Goal: Task Accomplishment & Management: Use online tool/utility

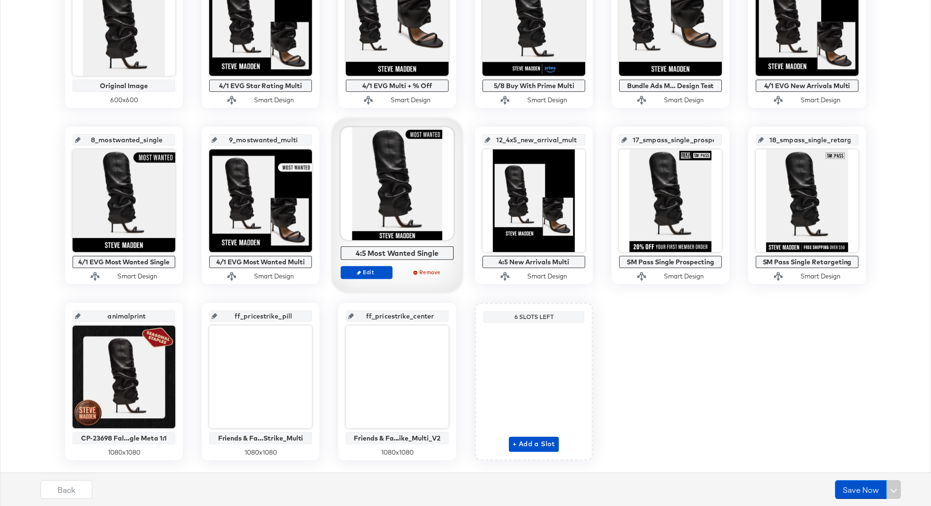
scroll to position [280, 0]
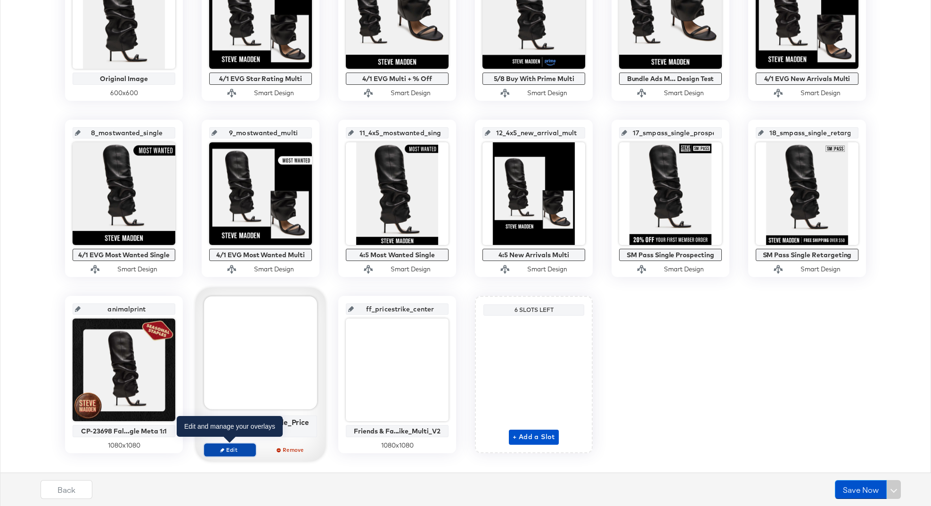
click at [238, 452] on span "Edit" at bounding box center [229, 449] width 43 height 7
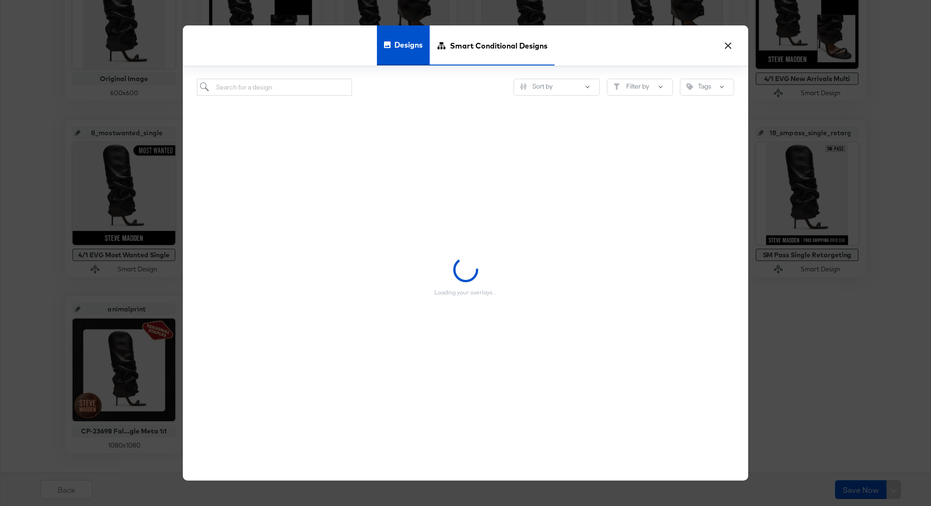
click at [489, 57] on span "Smart Conditional Designs" at bounding box center [499, 45] width 98 height 41
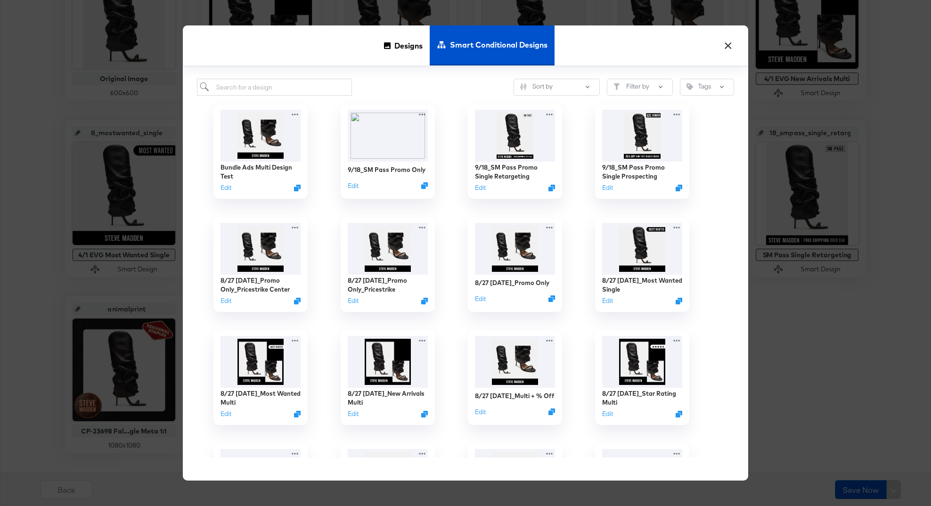
scroll to position [0, 0]
click at [426, 303] on icon "Duplicate" at bounding box center [426, 303] width 7 height 7
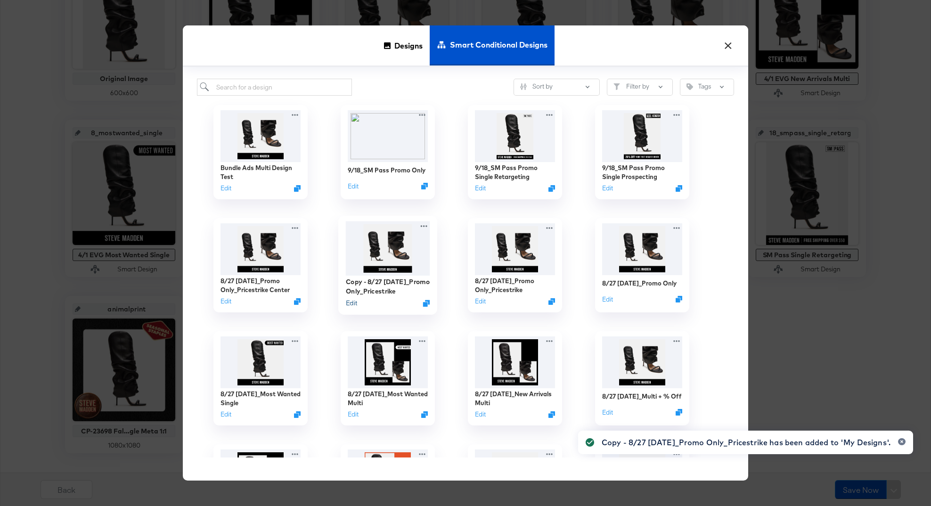
click at [352, 304] on button "Edit" at bounding box center [351, 303] width 11 height 9
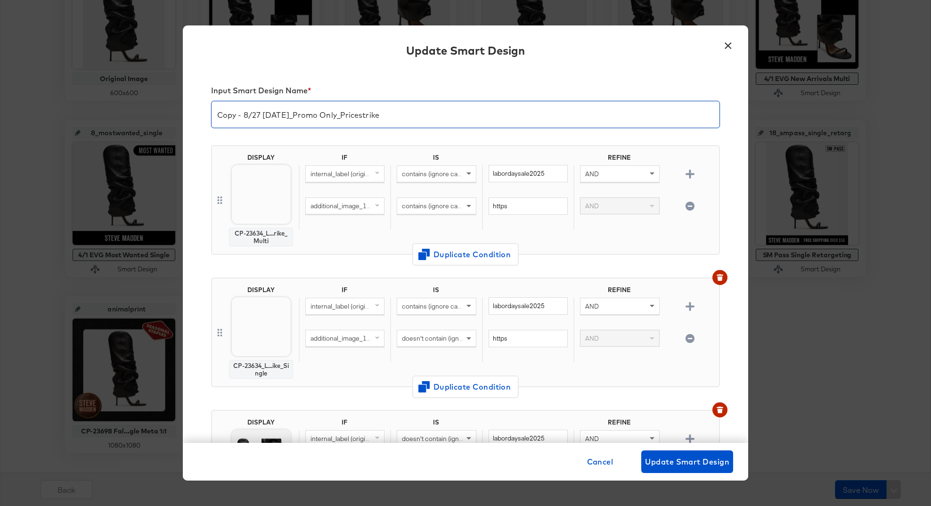
click at [417, 115] on input "Copy - 8/27 Labor Day_Promo Only_Pricestrike" at bounding box center [466, 111] width 508 height 26
drag, startPoint x: 300, startPoint y: 113, endPoint x: 206, endPoint y: 113, distance: 94.3
click at [206, 113] on div "Input Smart Design Name * Copy - 8/27 Labor Day_Promo Only_Pricestrike Pillbox …" at bounding box center [466, 256] width 566 height 374
type input "10/8 F&F_Promo Only_Pricestrike Pillbox"
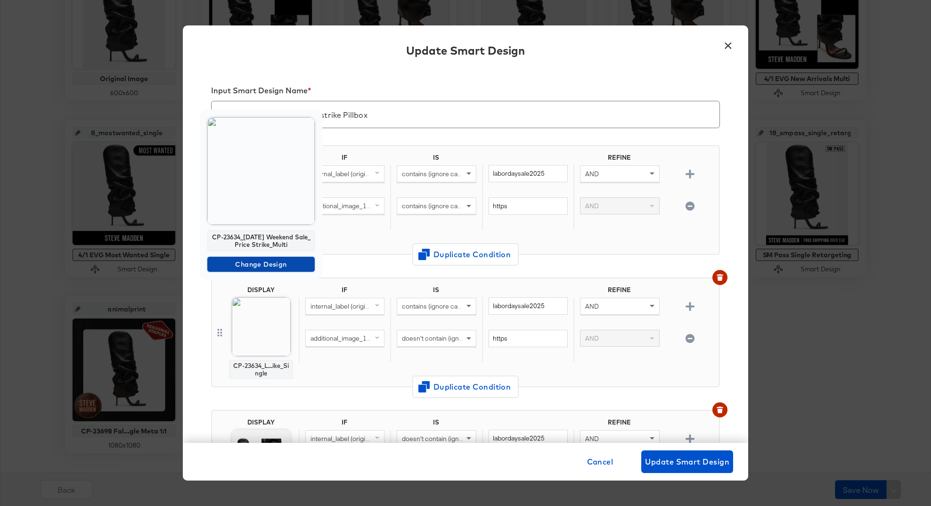
click at [254, 264] on span "Change Design" at bounding box center [261, 265] width 100 height 12
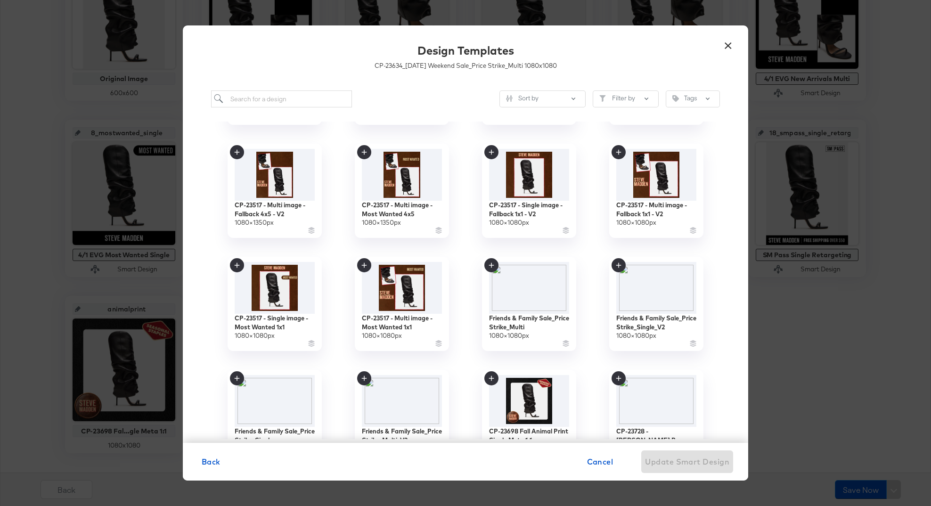
scroll to position [105, 0]
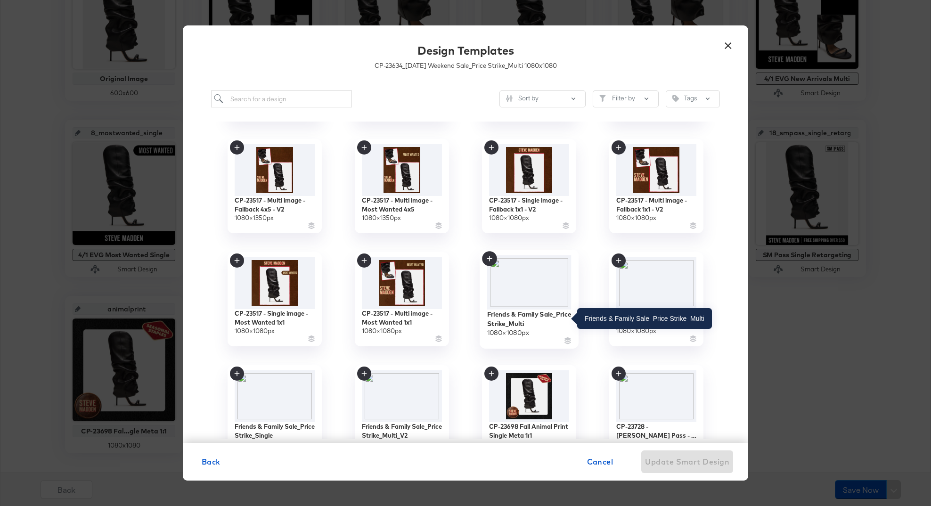
click at [545, 320] on div "Friends & Family Sale_Price Strike_Multi" at bounding box center [529, 319] width 84 height 18
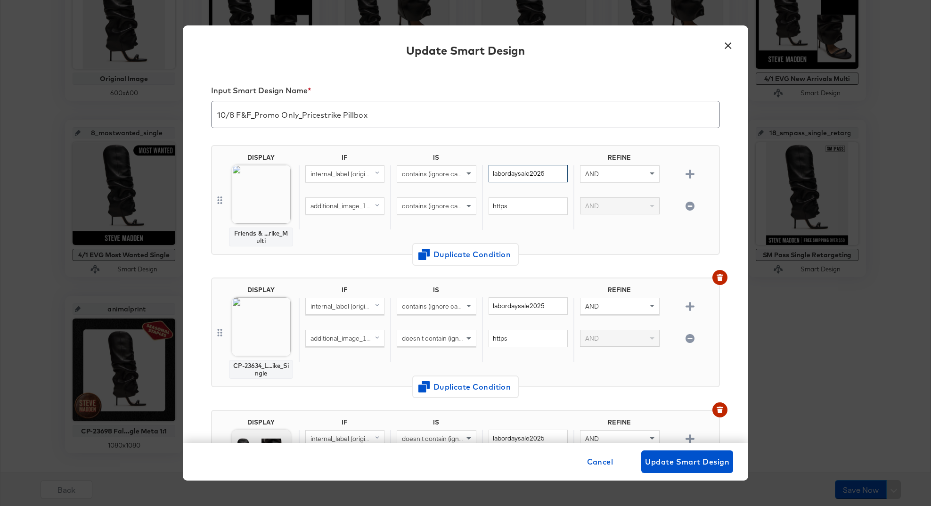
click at [536, 174] on input "labordaysale2025" at bounding box center [528, 173] width 79 height 17
paste input "friendsandfamily2025"
type input "friendsandfamily2025"
click at [522, 310] on input "labordaysale2025" at bounding box center [528, 305] width 79 height 17
paste input "friendsandfamily"
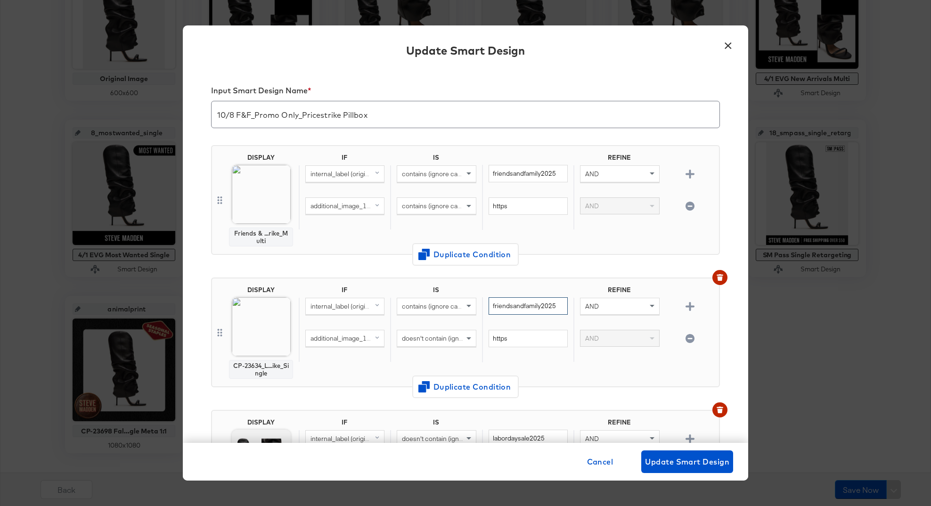
type input "friendsandfamily2025"
click at [253, 397] on span "Change Design" at bounding box center [261, 397] width 100 height 12
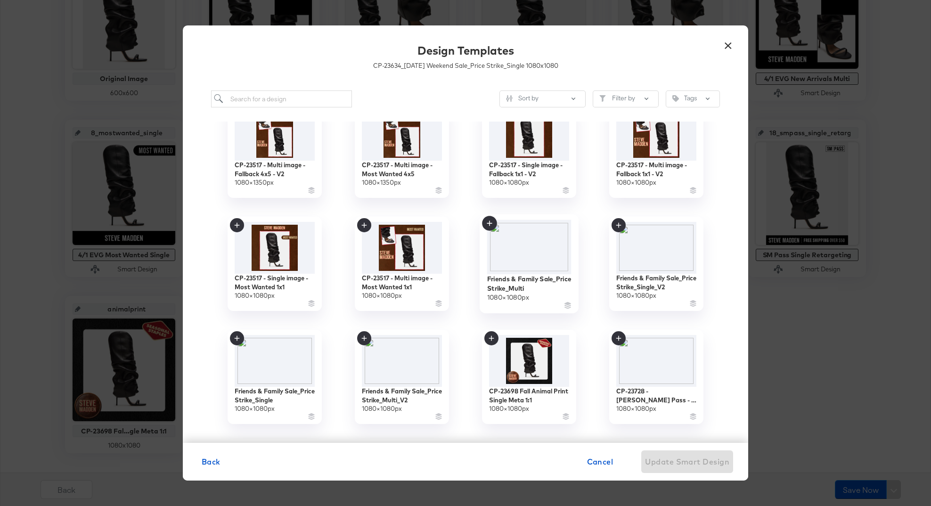
scroll to position [141, 0]
click at [280, 347] on img at bounding box center [275, 360] width 84 height 55
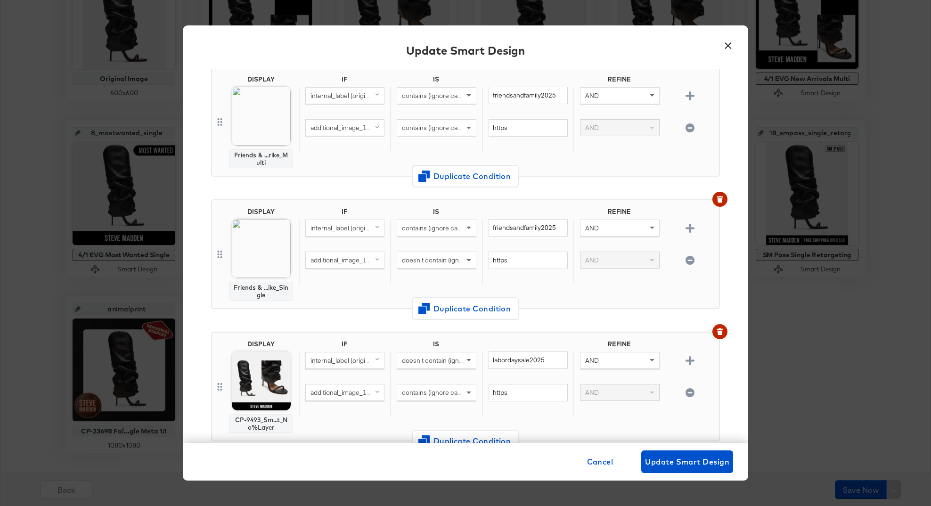
scroll to position [86, 0]
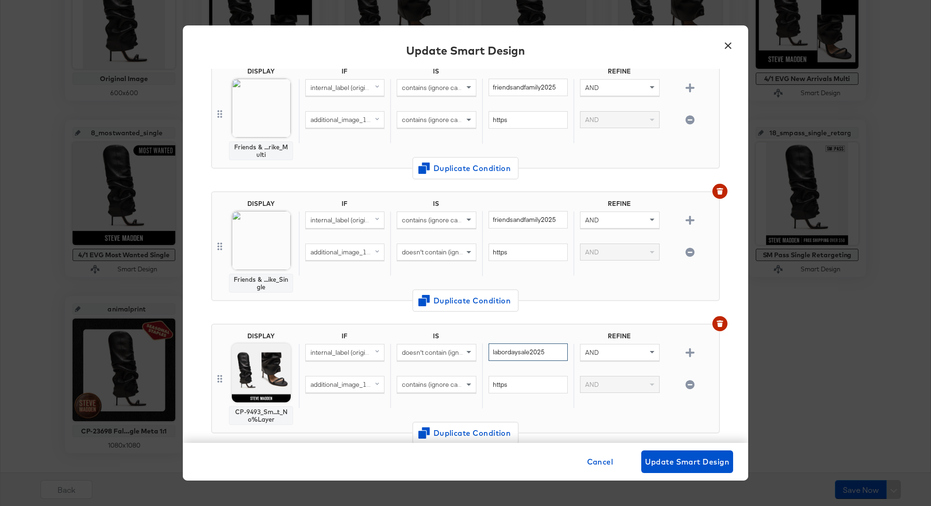
click at [529, 356] on input "labordaysale2025" at bounding box center [528, 352] width 79 height 17
paste input "friendsandfamily"
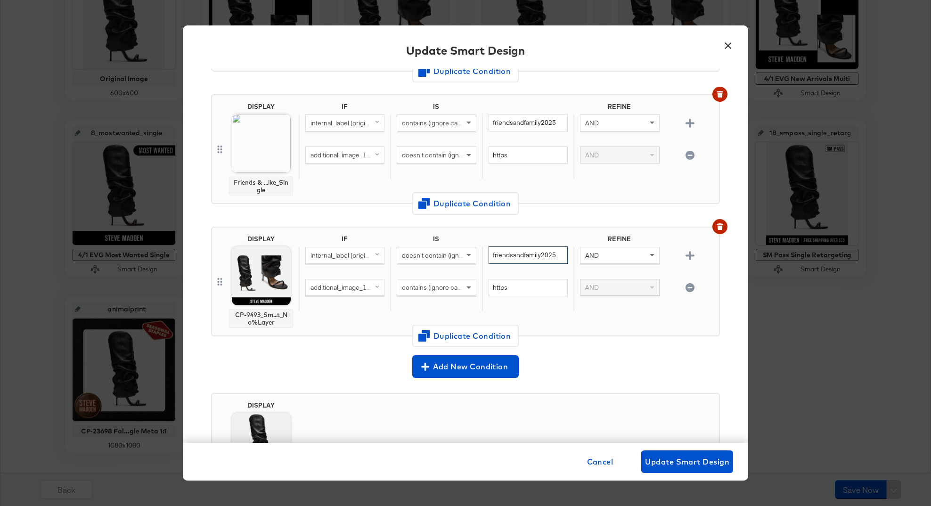
scroll to position [181, 0]
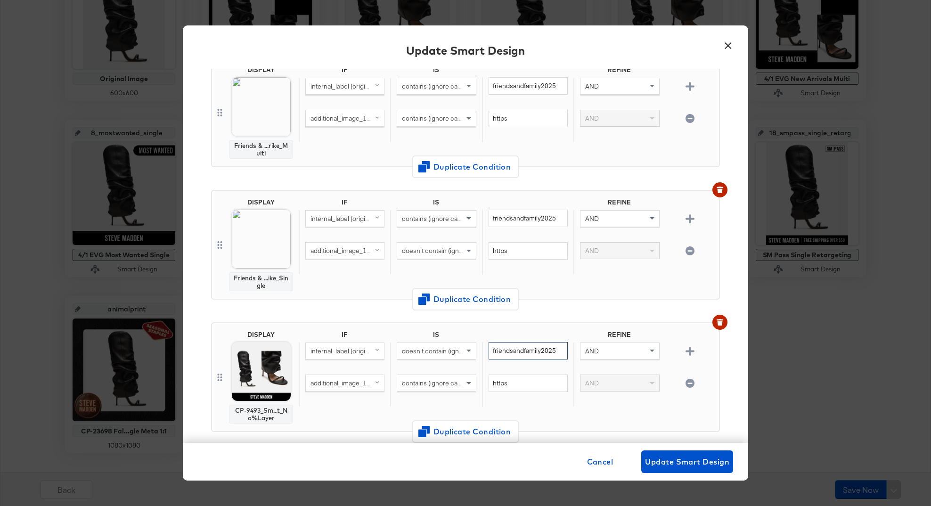
type input "friendsandfamily2025"
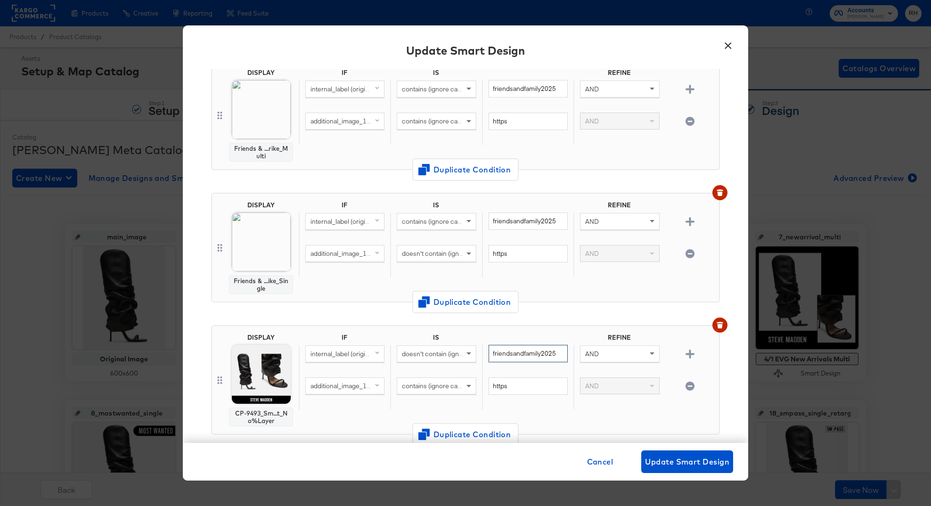
scroll to position [0, 0]
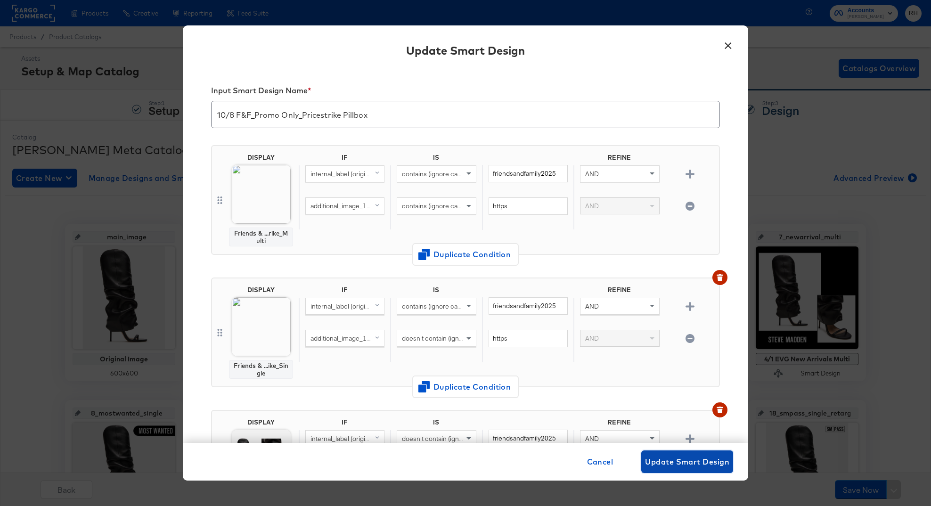
click at [697, 458] on span "Update Smart Design" at bounding box center [687, 461] width 84 height 13
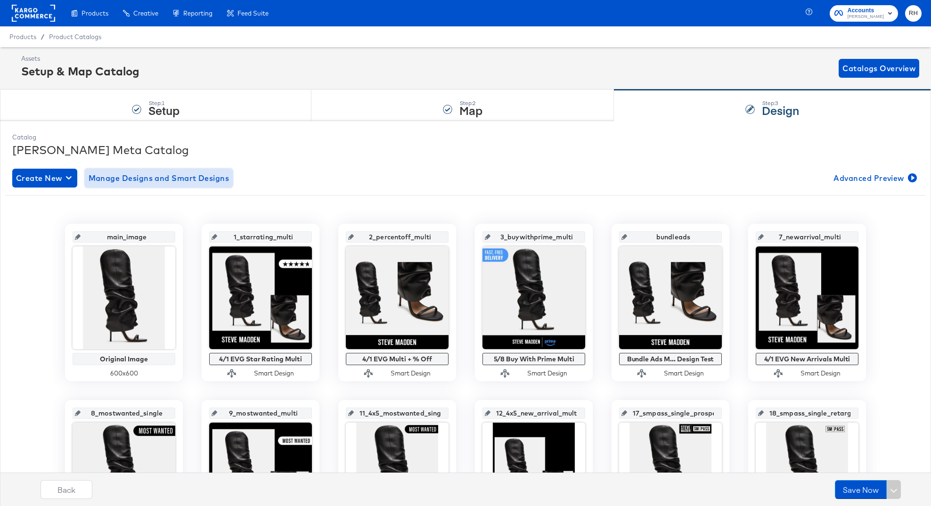
click at [210, 178] on span "Manage Designs and Smart Designs" at bounding box center [159, 178] width 141 height 13
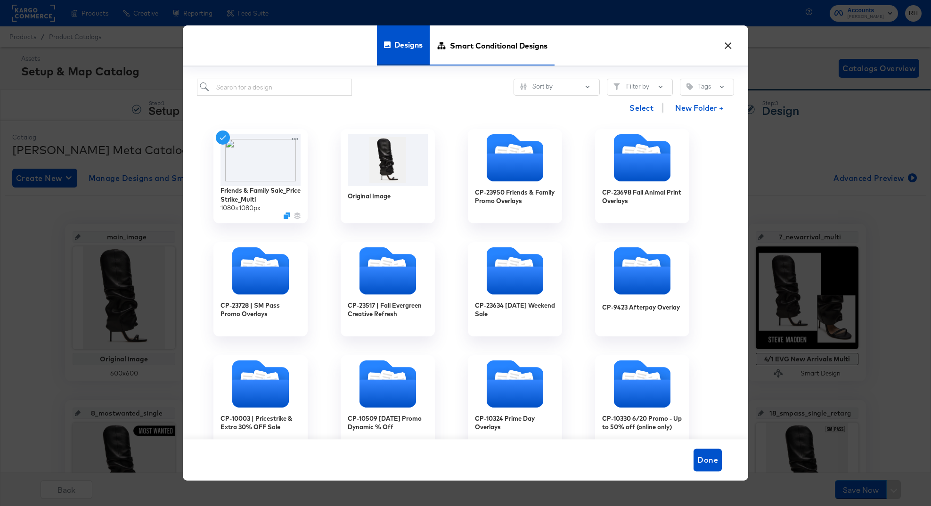
click at [484, 49] on span "Smart Conditional Designs" at bounding box center [499, 45] width 98 height 41
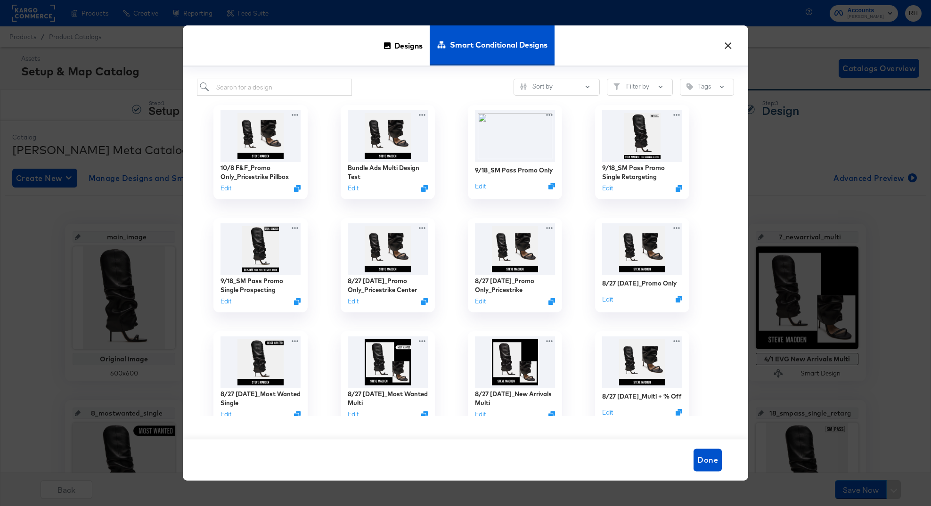
click at [727, 48] on button "×" at bounding box center [728, 43] width 17 height 17
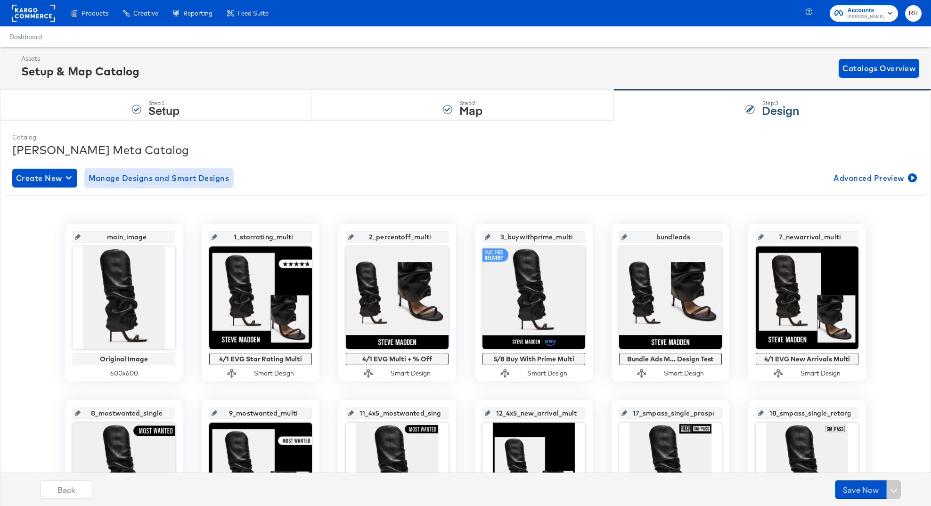
click at [192, 181] on span "Manage Designs and Smart Designs" at bounding box center [159, 178] width 141 height 13
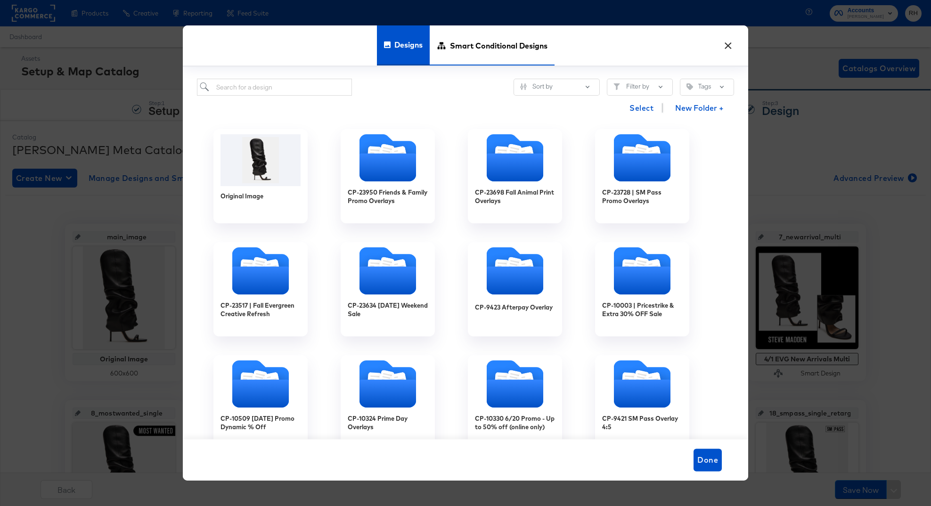
click at [476, 60] on span "Smart Conditional Designs" at bounding box center [499, 45] width 98 height 41
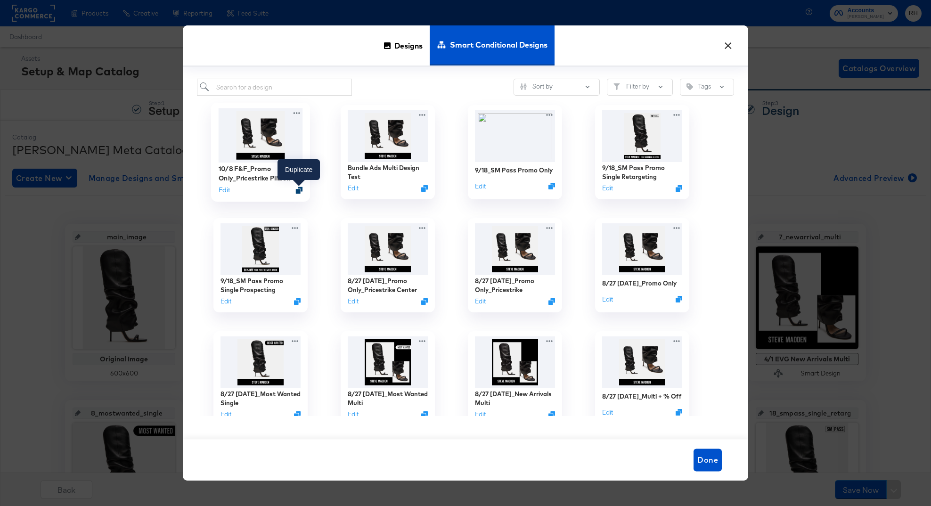
click at [299, 192] on icon "Duplicate" at bounding box center [299, 190] width 7 height 7
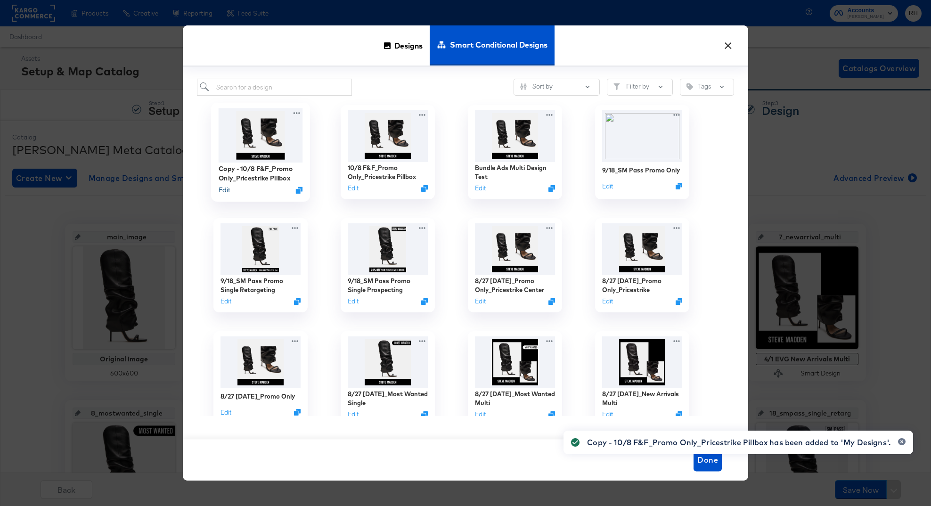
click at [221, 191] on button "Edit" at bounding box center [224, 190] width 11 height 9
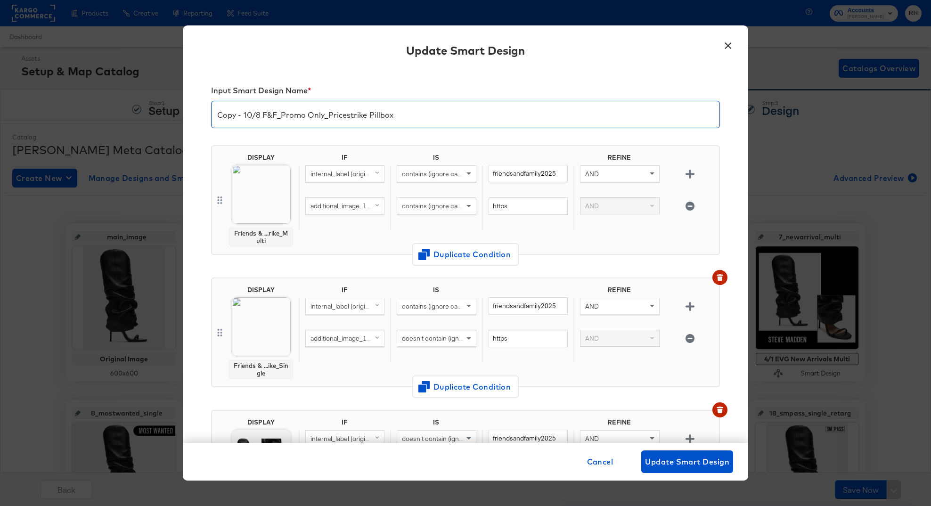
drag, startPoint x: 370, startPoint y: 115, endPoint x: 417, endPoint y: 117, distance: 47.7
click at [417, 117] on input "Copy - 10/8 F&F_Promo Only_Pricestrike Pillbox" at bounding box center [466, 111] width 508 height 26
type input "10/8 F&F_Promo Only_Pricestrike Center"
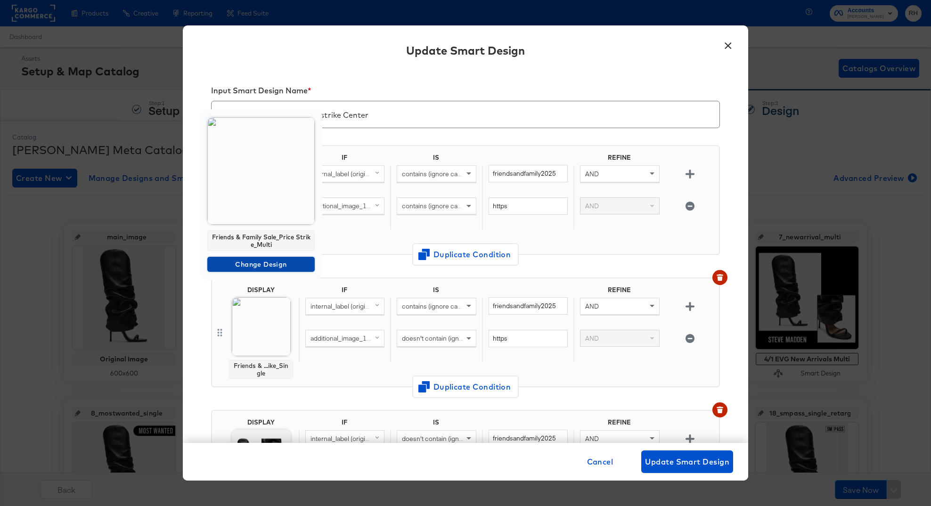
click at [251, 261] on span "Change Design" at bounding box center [261, 265] width 100 height 12
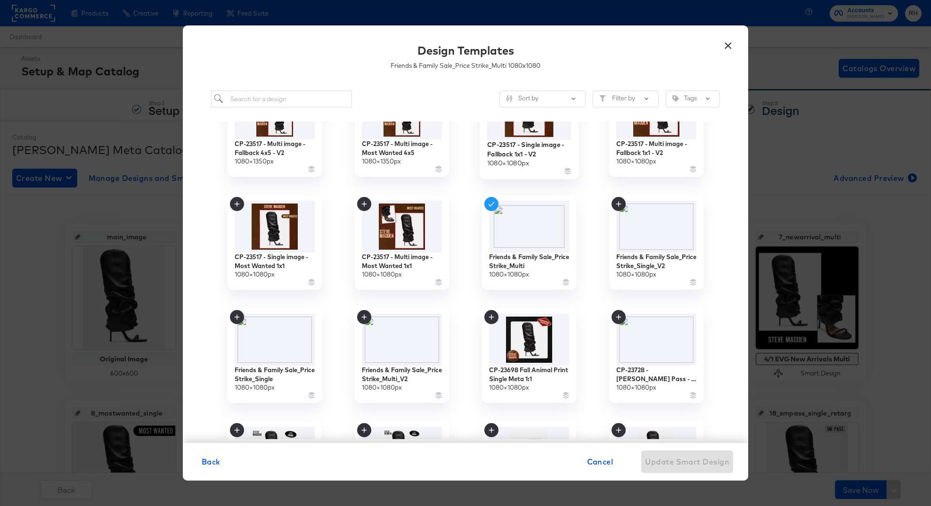
scroll to position [163, 0]
click at [397, 349] on img at bounding box center [402, 338] width 84 height 55
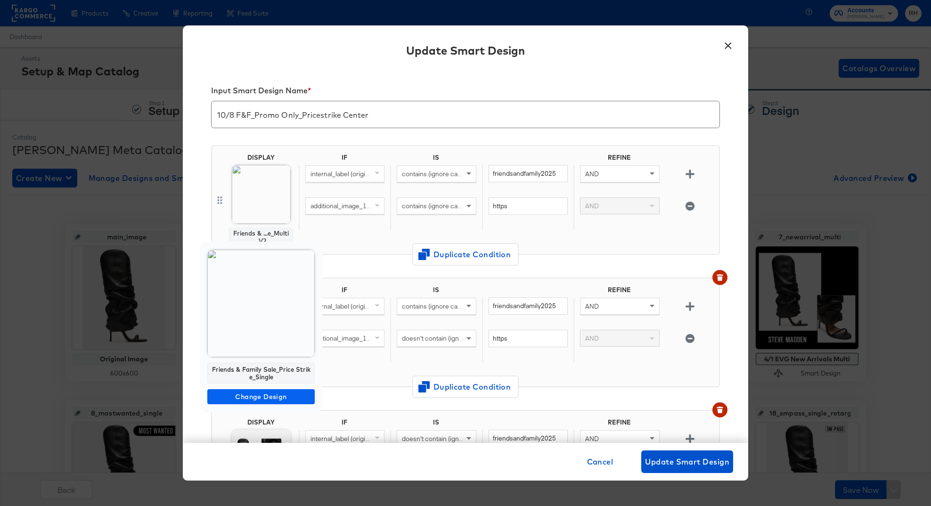
click at [242, 397] on span "Change Design" at bounding box center [261, 397] width 100 height 12
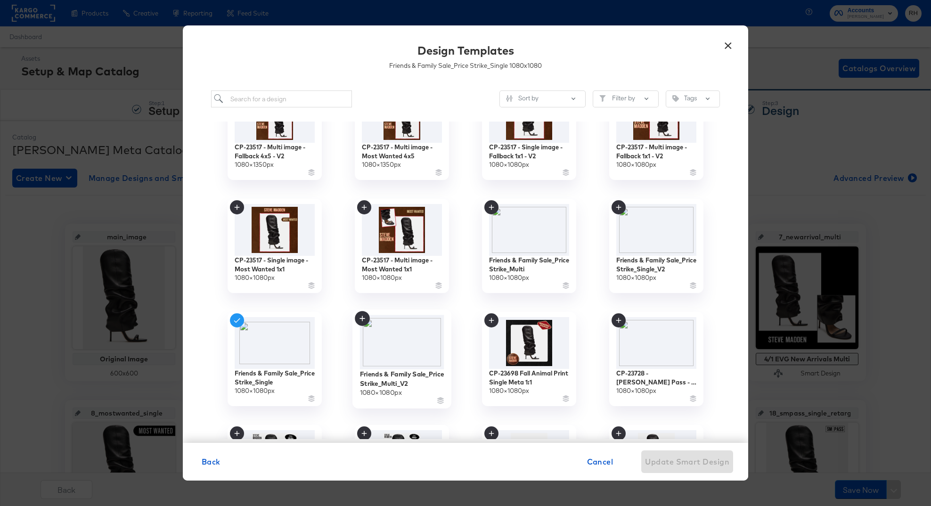
scroll to position [170, 0]
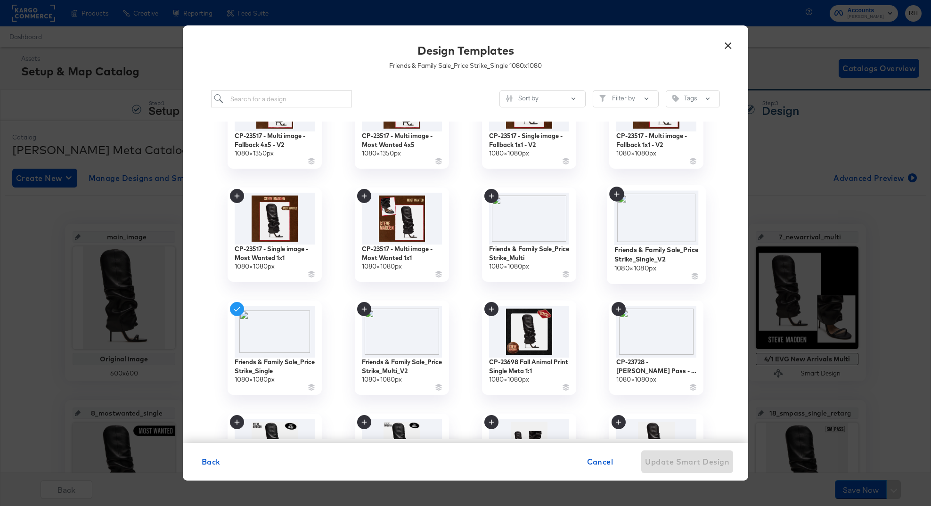
click at [670, 222] on img at bounding box center [657, 218] width 84 height 54
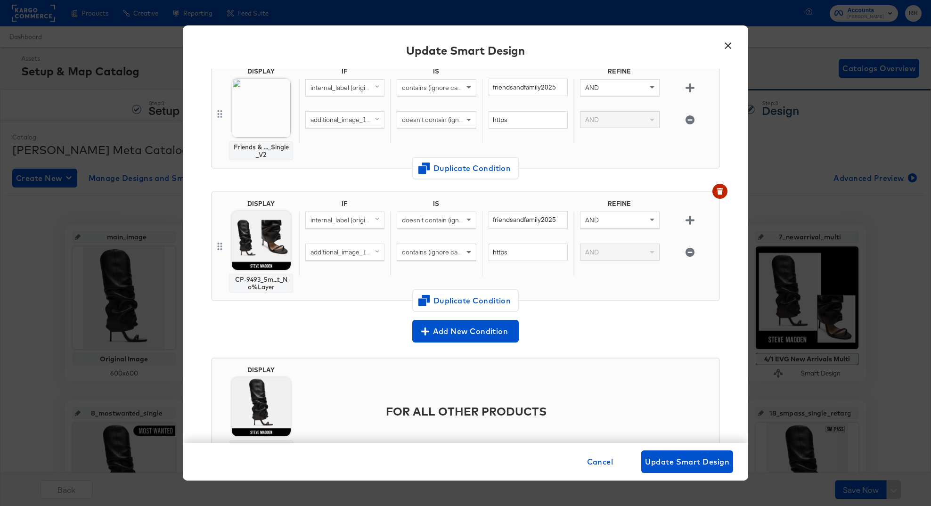
scroll to position [268, 0]
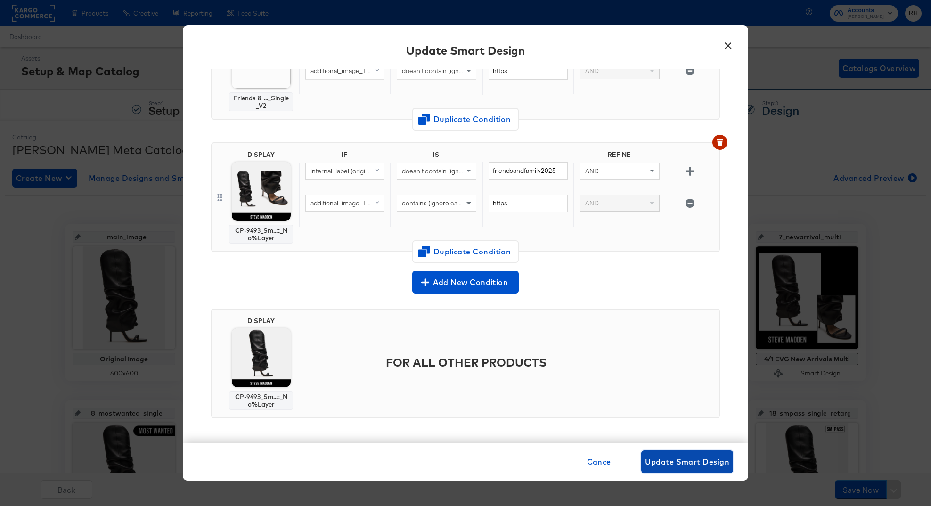
click at [655, 459] on span "Update Smart Design" at bounding box center [687, 461] width 84 height 13
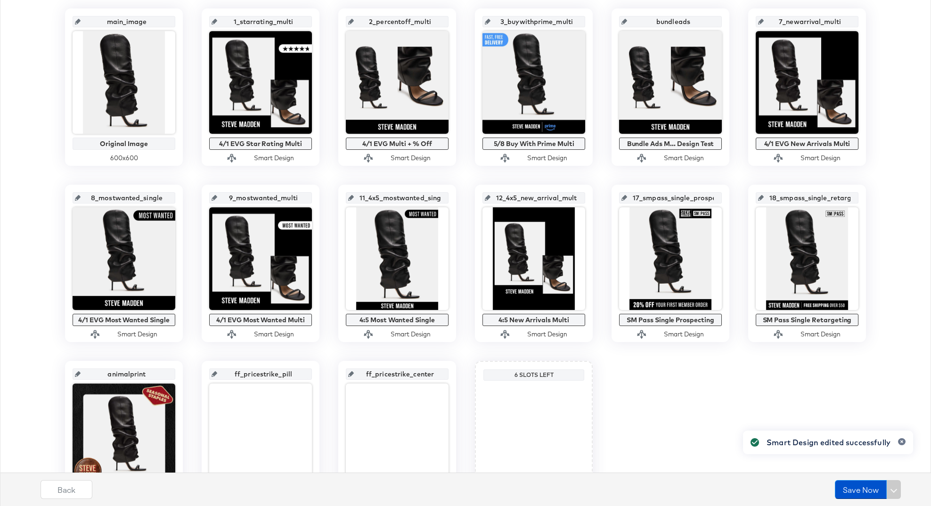
scroll to position [296, 0]
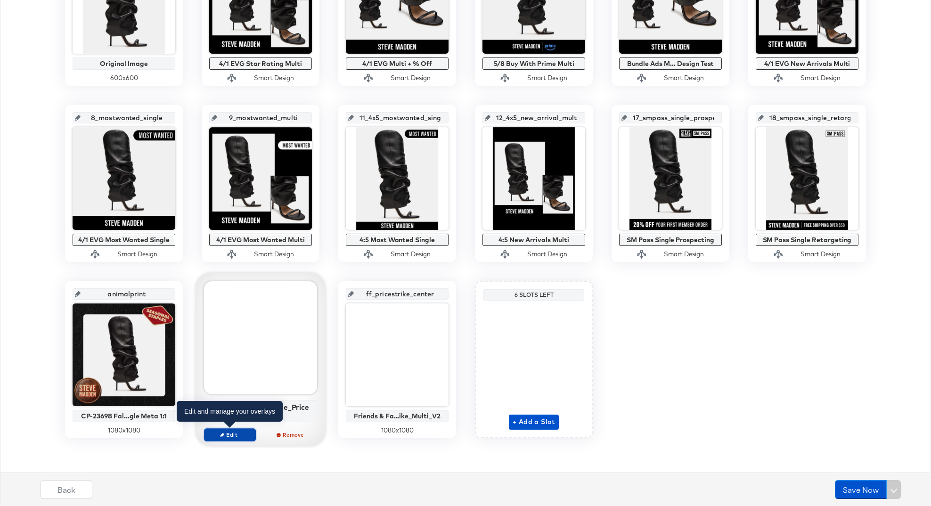
click at [230, 433] on span "Edit" at bounding box center [229, 434] width 43 height 7
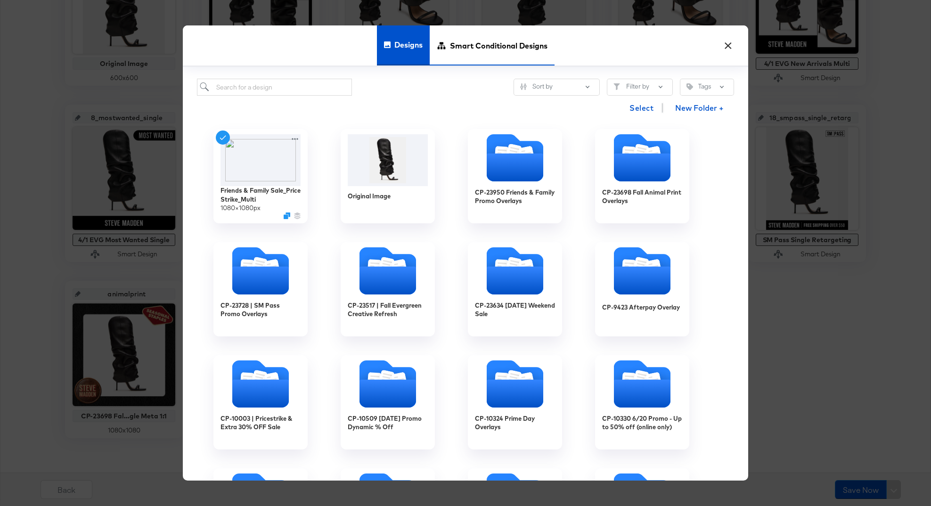
click at [468, 51] on span "Smart Conditional Designs" at bounding box center [499, 45] width 98 height 41
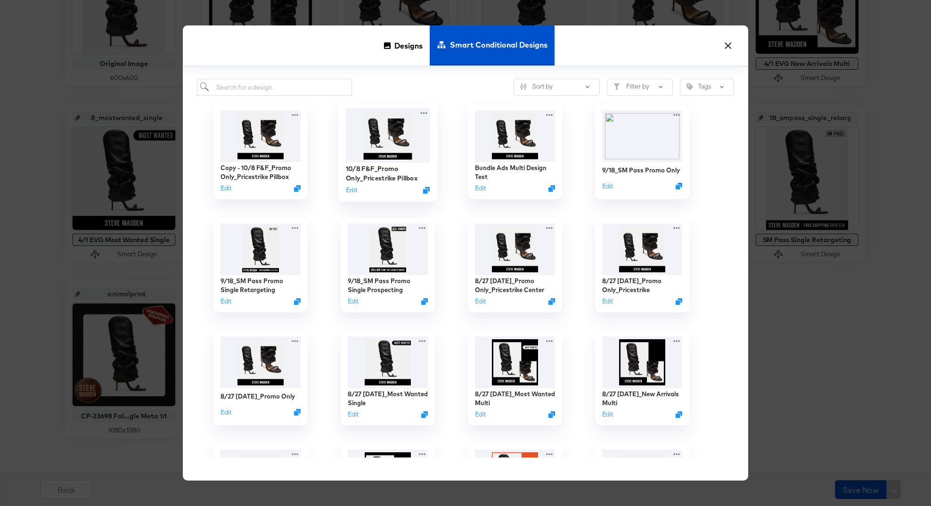
click at [373, 138] on img at bounding box center [388, 135] width 84 height 54
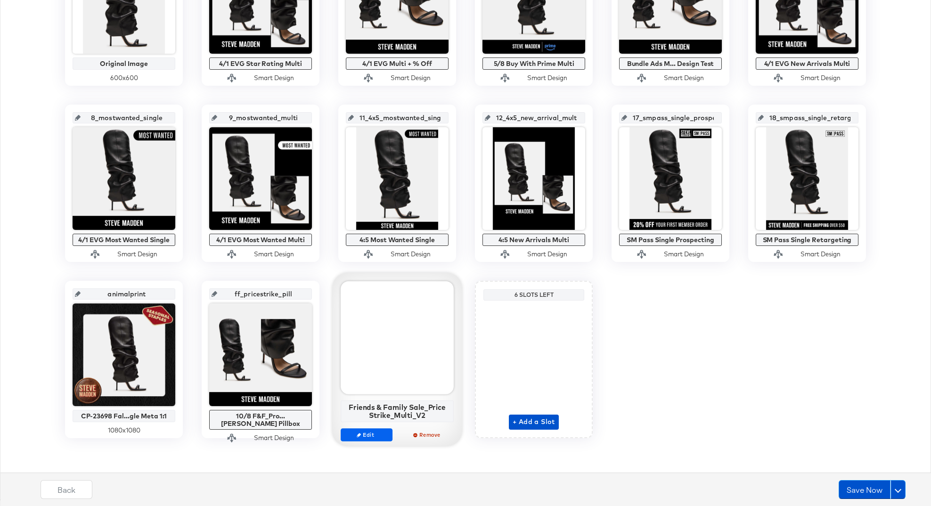
click at [370, 433] on span "Edit" at bounding box center [366, 434] width 43 height 7
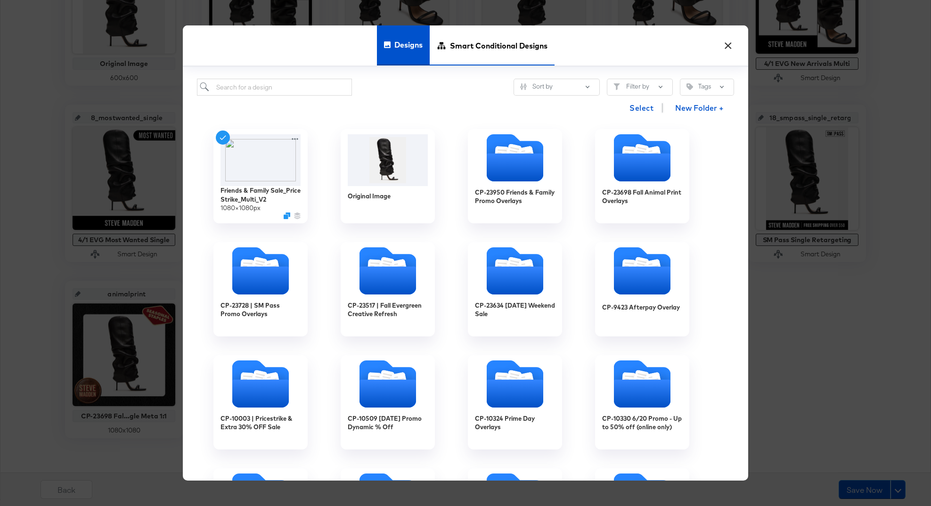
click at [467, 52] on span "Smart Conditional Designs" at bounding box center [499, 45] width 98 height 41
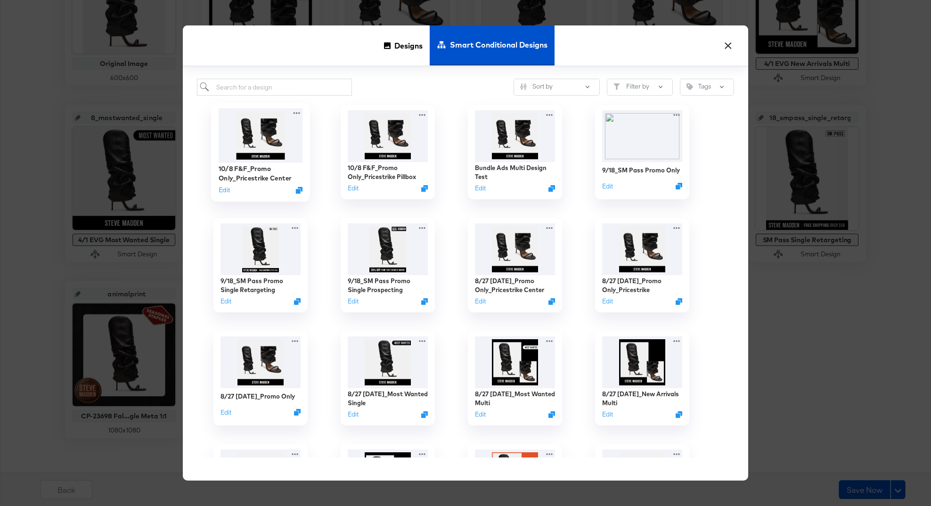
click at [282, 137] on img at bounding box center [261, 135] width 84 height 54
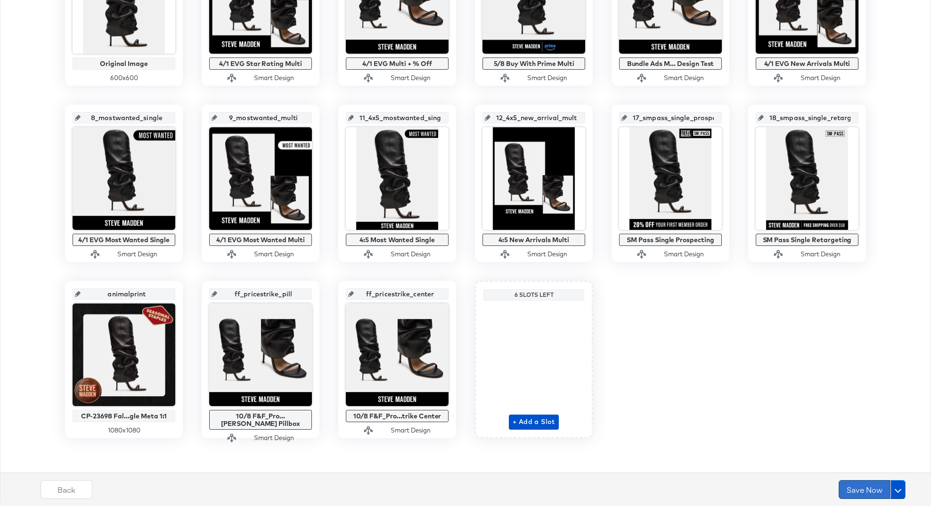
click at [844, 482] on button "Save Now" at bounding box center [865, 489] width 52 height 19
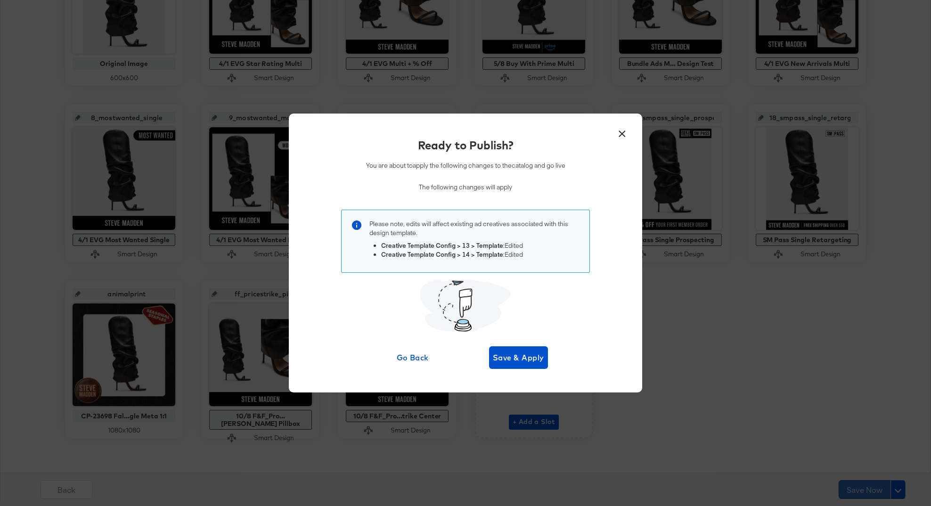
scroll to position [0, 0]
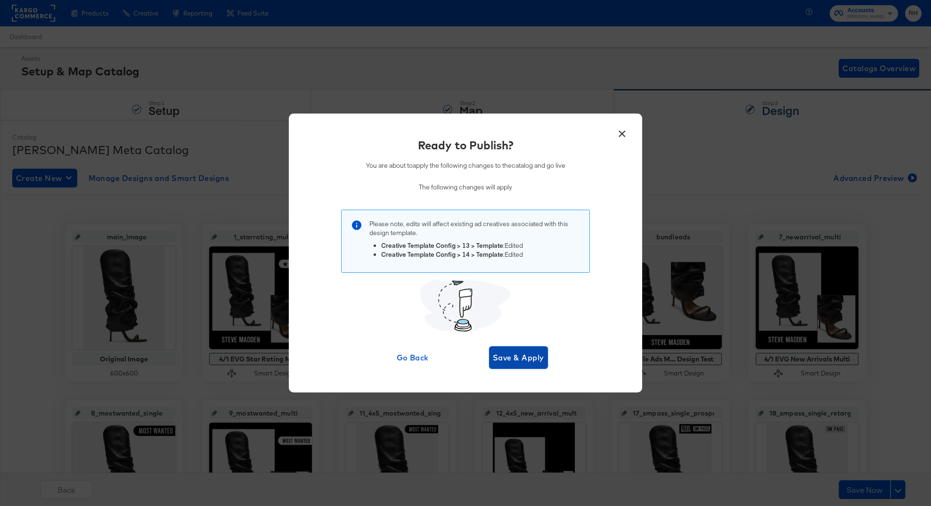
click at [530, 359] on span "Save & Apply" at bounding box center [518, 357] width 51 height 13
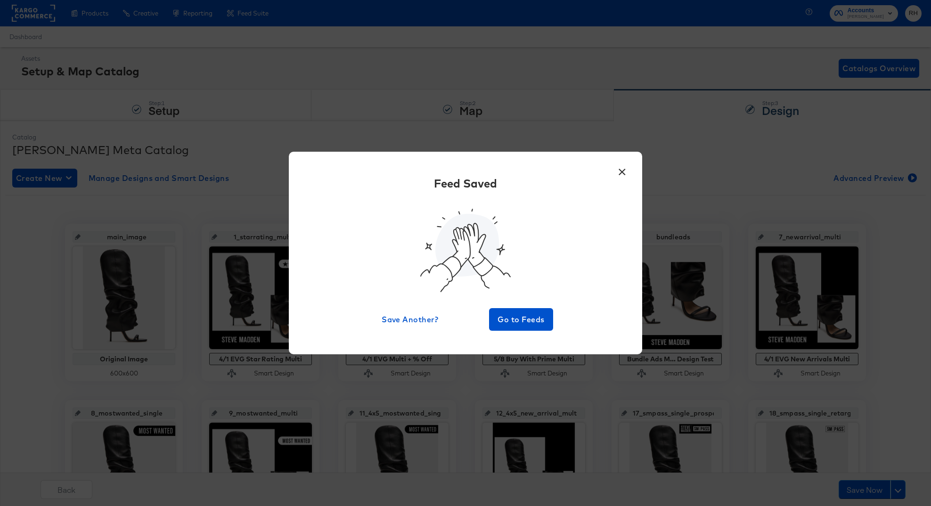
click at [625, 171] on button "×" at bounding box center [622, 169] width 17 height 17
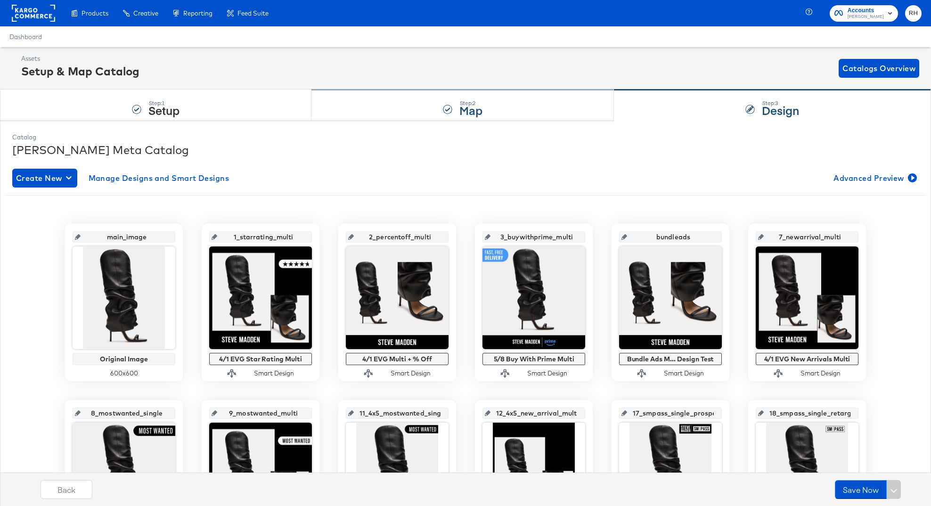
click at [476, 118] on div "Step: 2 Map" at bounding box center [463, 105] width 303 height 31
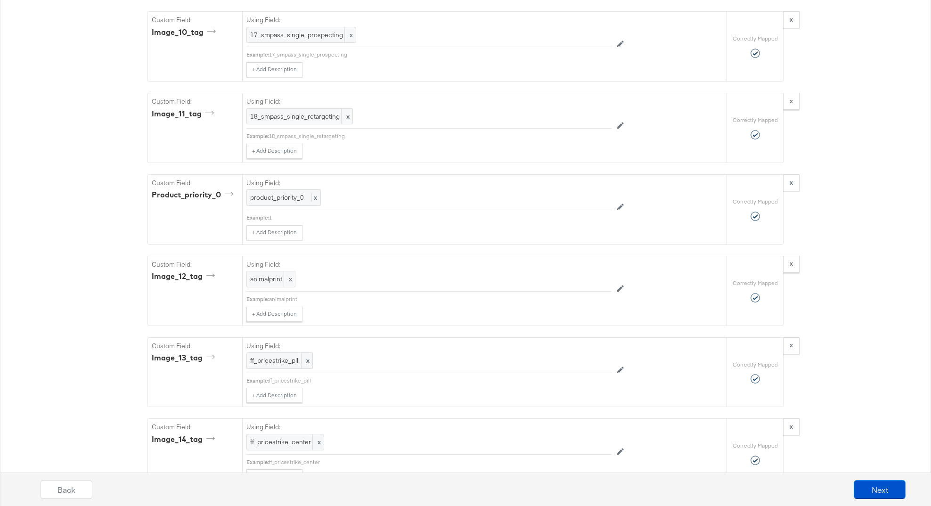
scroll to position [2702, 0]
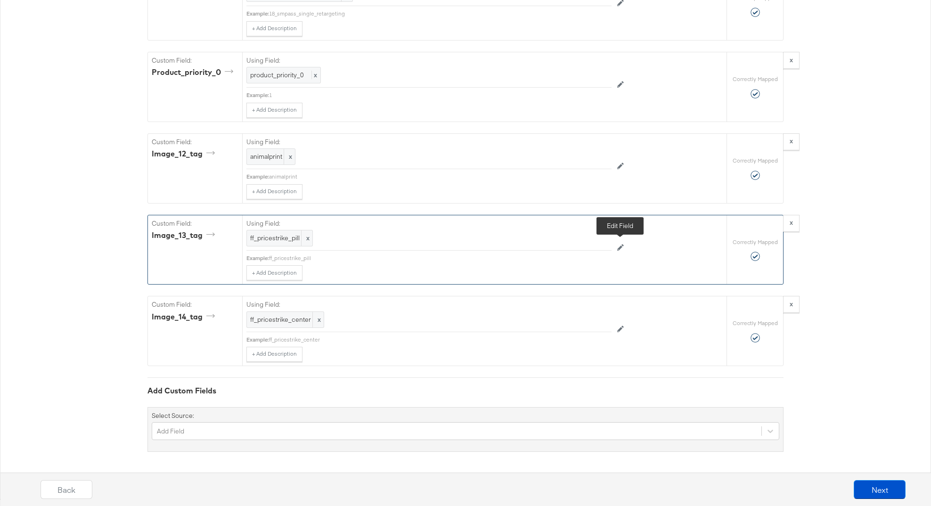
click at [618, 246] on icon at bounding box center [621, 247] width 7 height 7
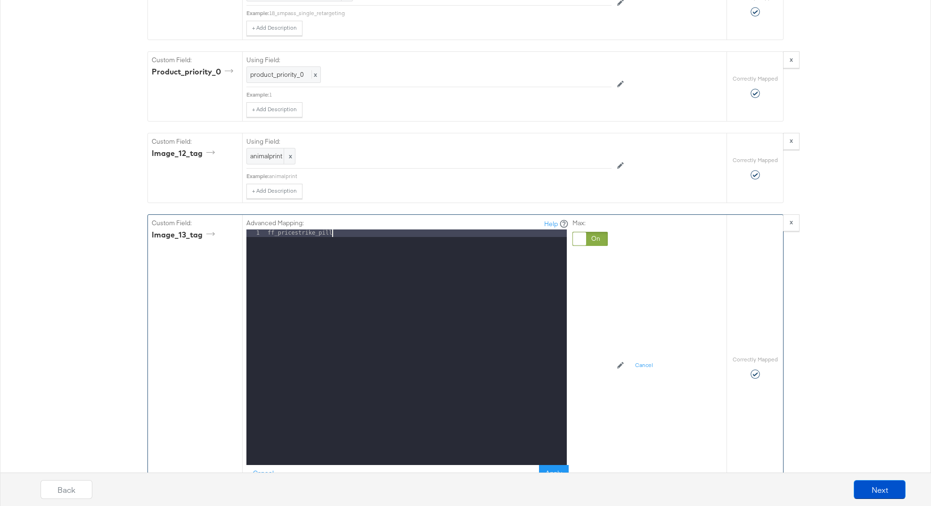
click at [352, 234] on div "ff_pricestrike_pill" at bounding box center [416, 355] width 301 height 251
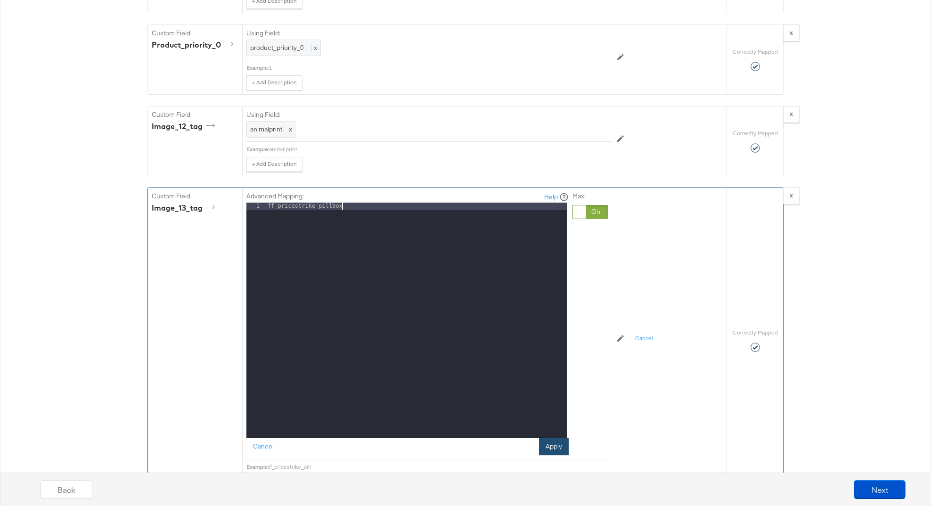
click at [548, 441] on button "Apply" at bounding box center [554, 446] width 30 height 17
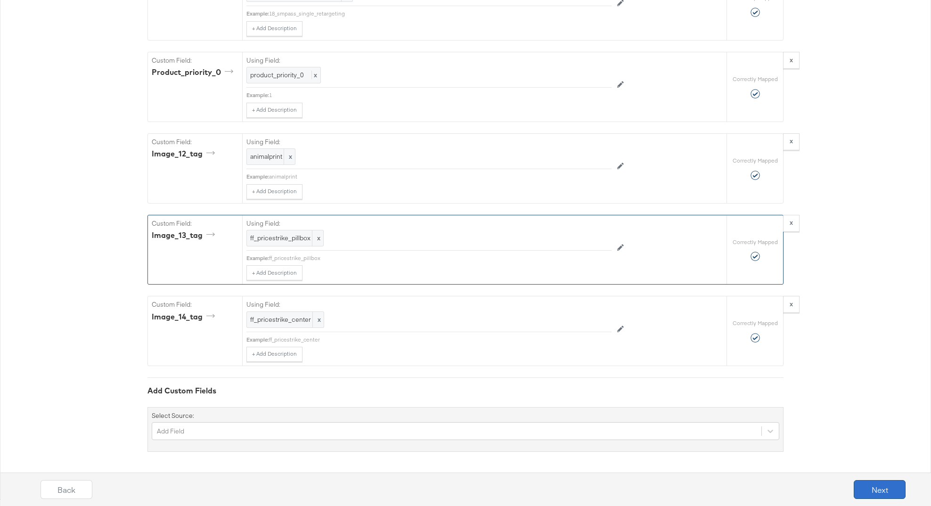
click at [897, 490] on button "Next" at bounding box center [880, 489] width 52 height 19
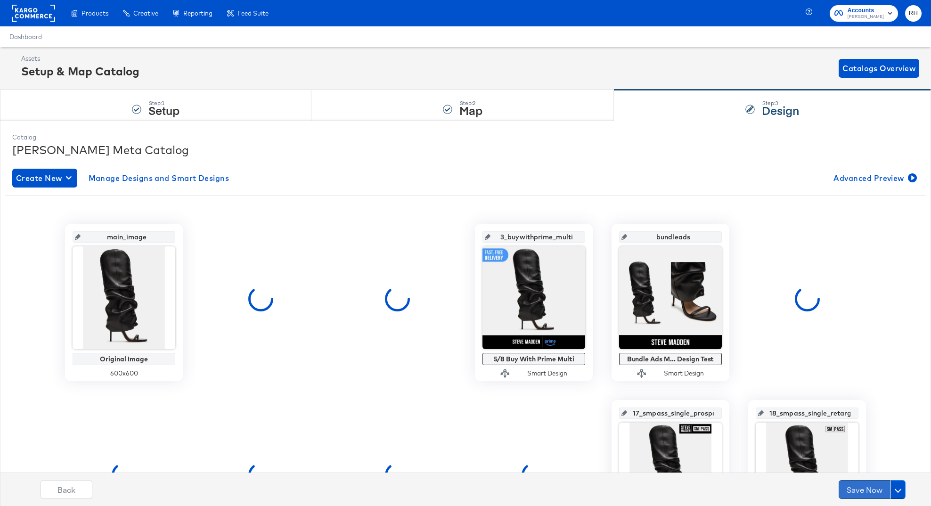
click at [862, 489] on button "Save Now" at bounding box center [865, 489] width 52 height 19
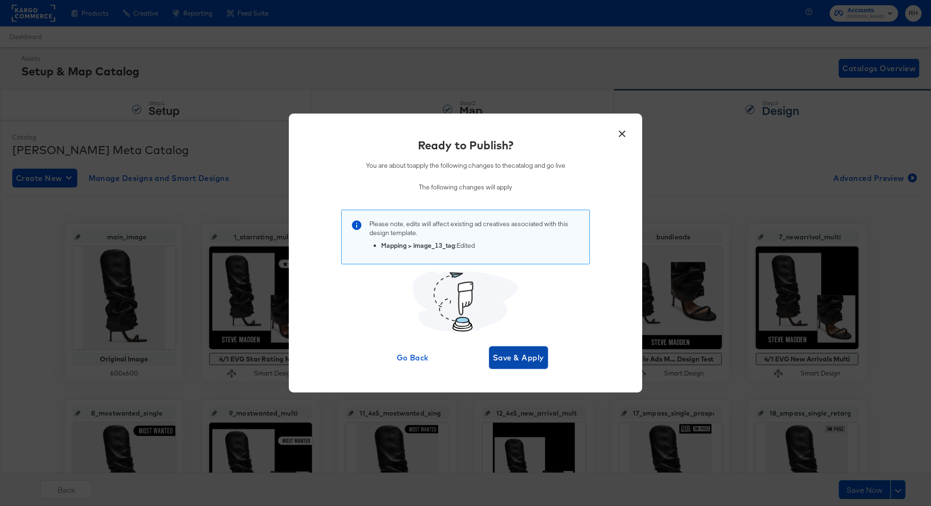
click at [527, 356] on span "Save & Apply" at bounding box center [518, 357] width 51 height 13
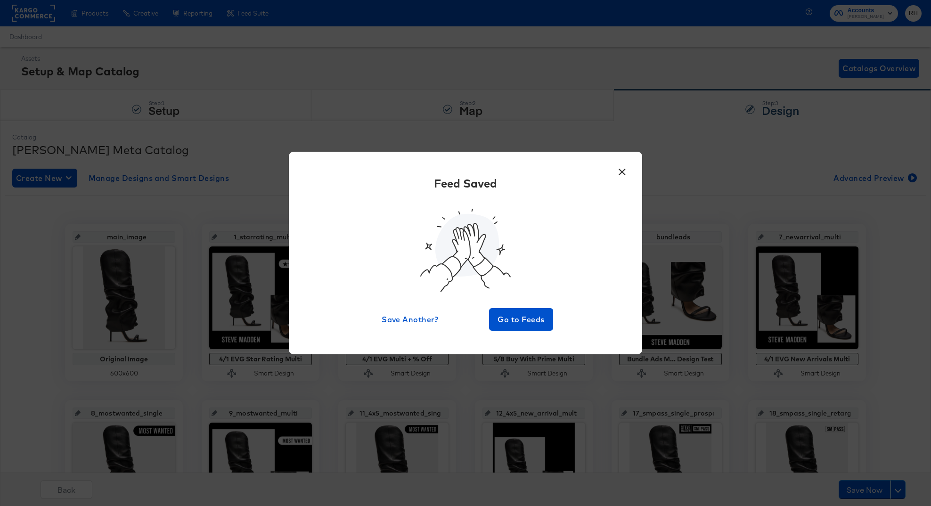
click at [303, 88] on div "× Feed Saved Save Another? Go to Feeds" at bounding box center [465, 253] width 931 height 506
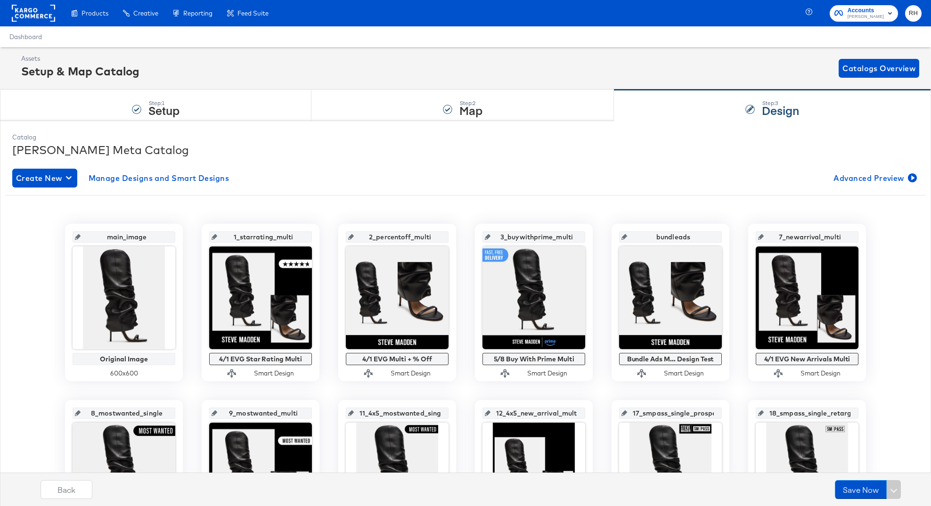
click at [35, 11] on rect at bounding box center [33, 13] width 43 height 17
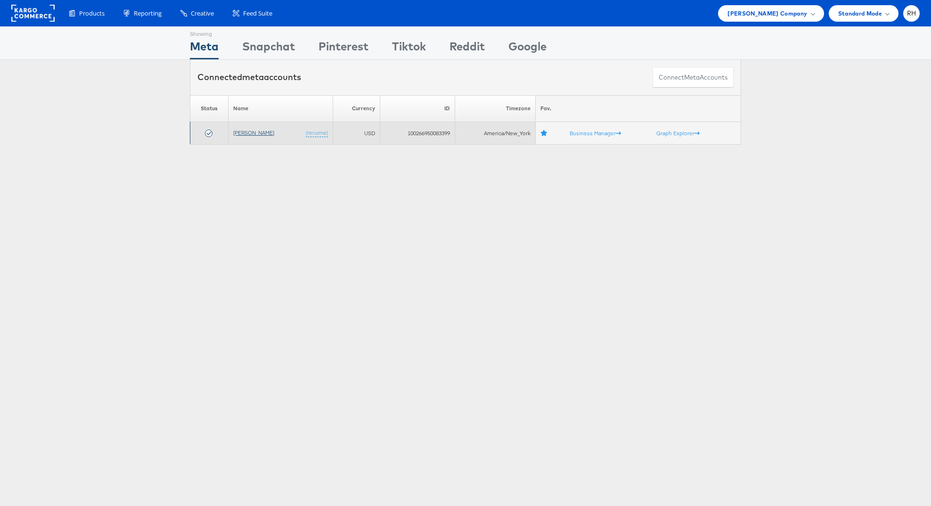
click at [254, 132] on link "[PERSON_NAME]" at bounding box center [253, 132] width 41 height 7
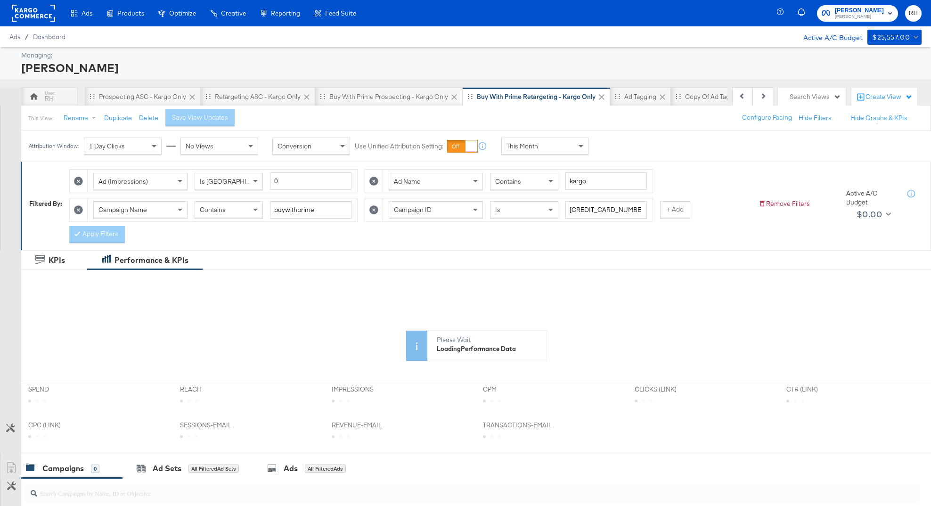
scroll to position [0, 135]
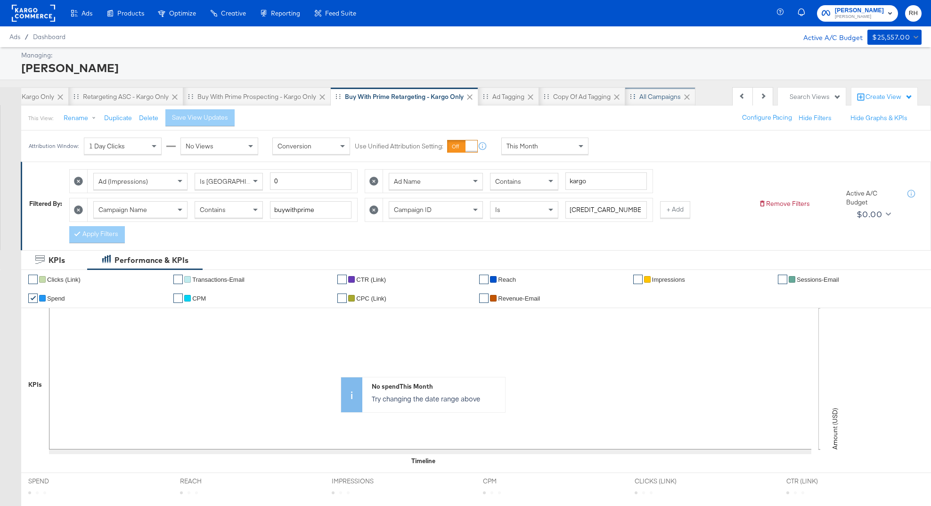
click at [659, 101] on div "All Campaigns" at bounding box center [661, 96] width 70 height 19
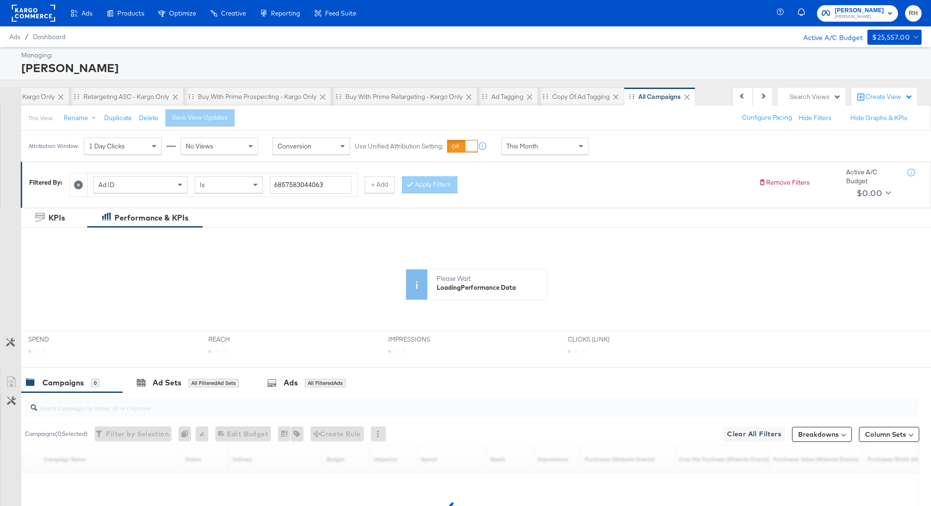
scroll to position [0, 134]
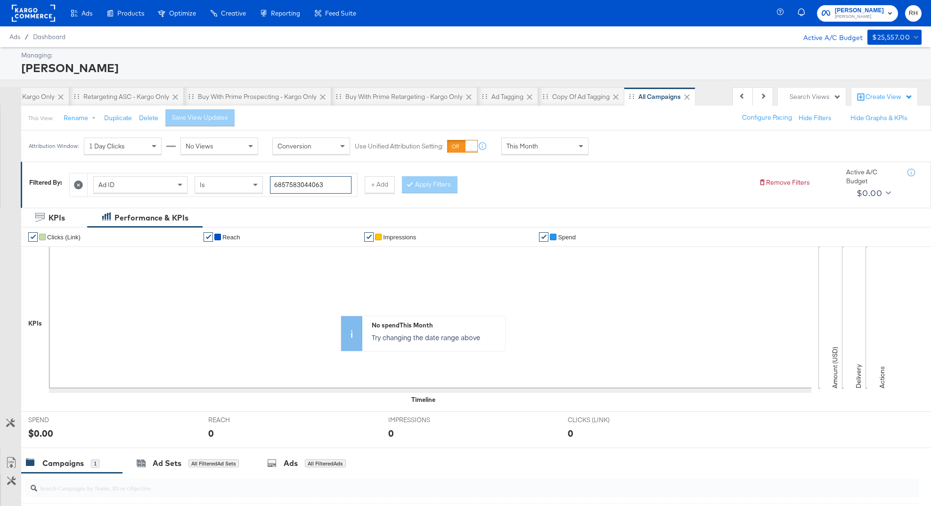
click at [281, 185] on input "6857583044063" at bounding box center [311, 184] width 82 height 17
paste input "651034482"
type input "6865103448263"
click at [412, 189] on button "Apply Filters" at bounding box center [430, 184] width 56 height 17
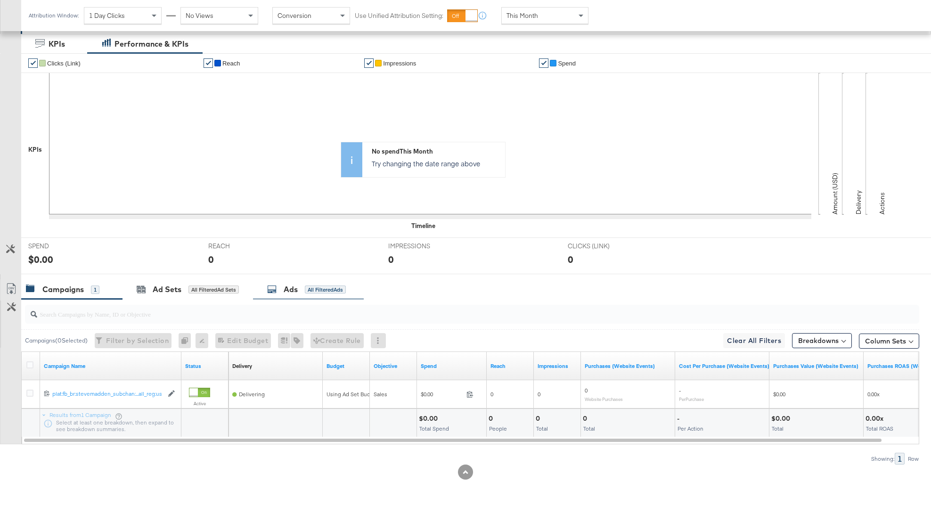
click at [332, 290] on div "All Filtered Ads" at bounding box center [325, 290] width 41 height 8
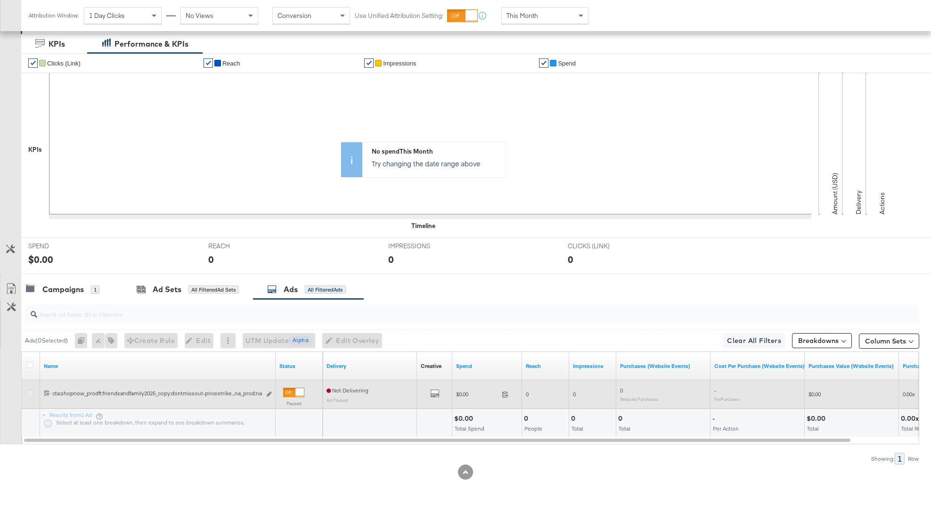
click at [32, 392] on icon at bounding box center [29, 393] width 7 height 7
click at [0, 0] on input "checkbox" at bounding box center [0, 0] width 0 height 0
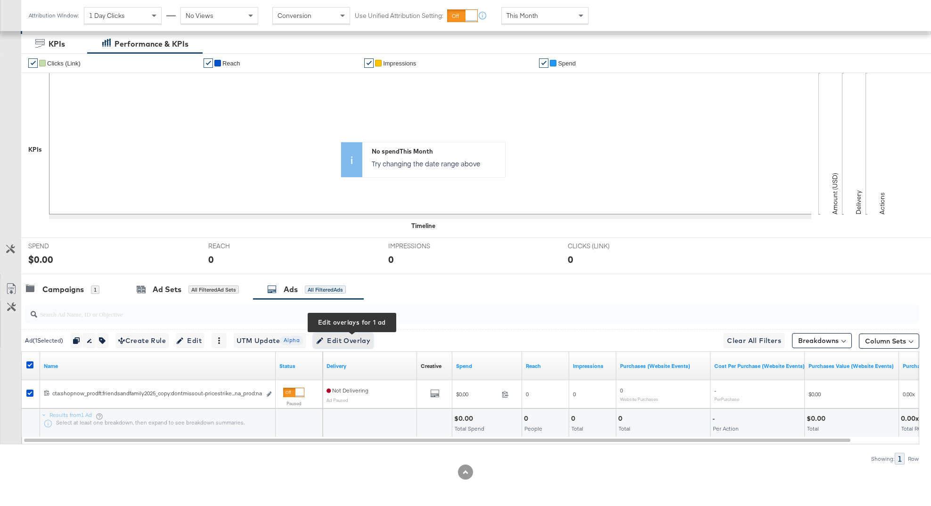
click at [346, 341] on span "Edit Overlay Edit overlays for 1 ad" at bounding box center [343, 341] width 54 height 12
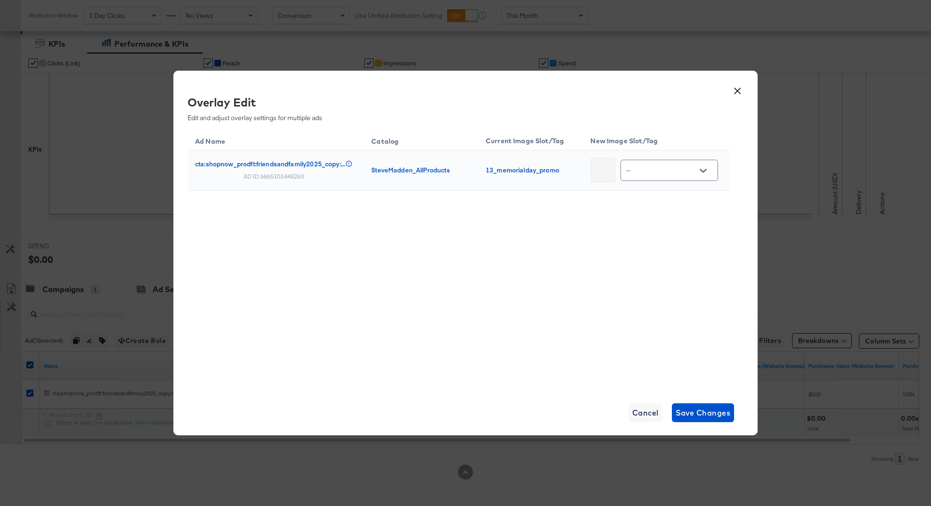
click at [658, 172] on input "--" at bounding box center [662, 170] width 74 height 11
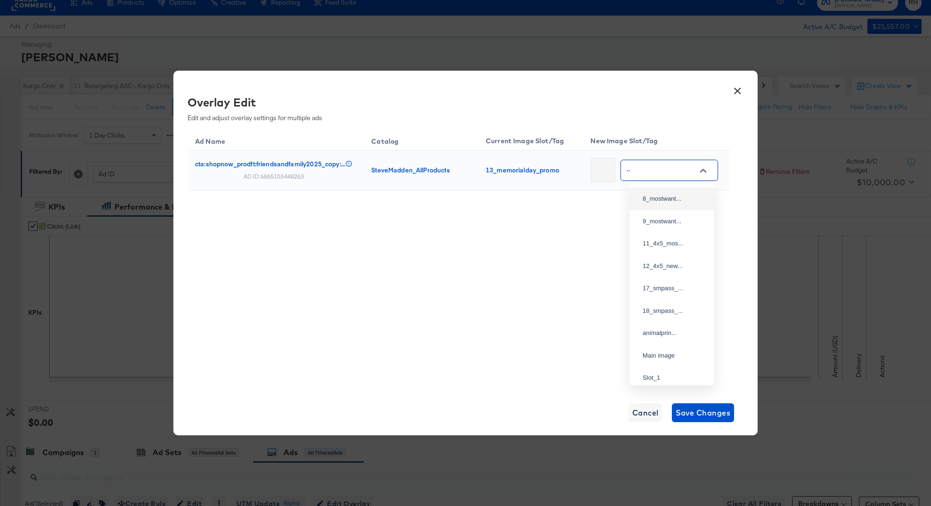
scroll to position [196, 0]
click at [645, 405] on button "Cancel" at bounding box center [646, 413] width 34 height 19
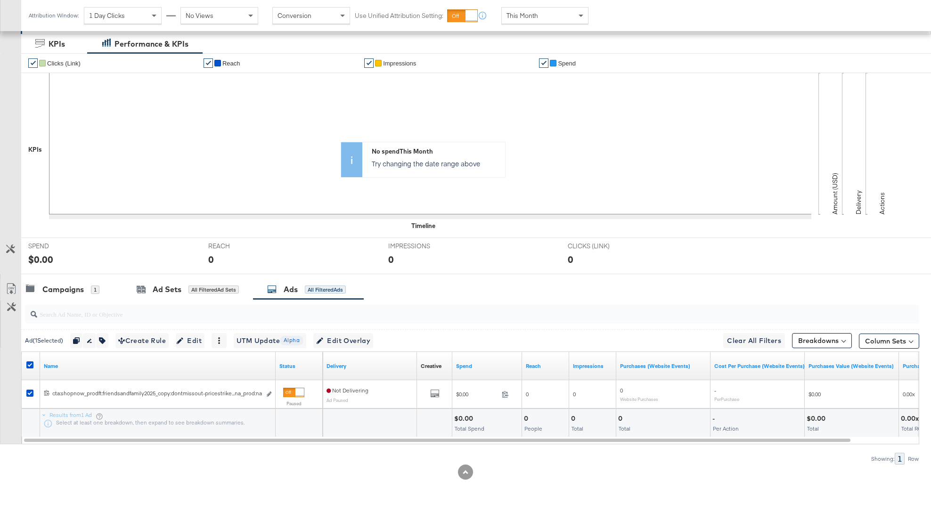
scroll to position [0, 0]
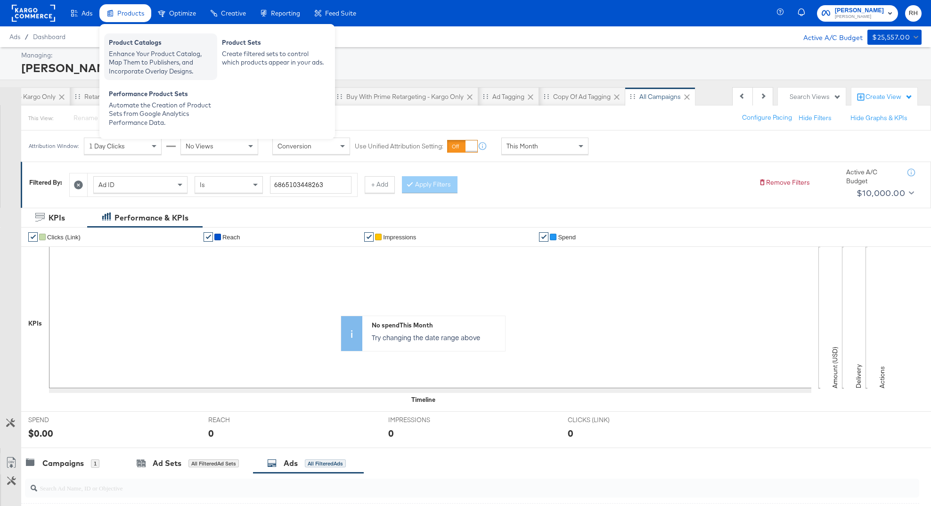
click at [138, 48] on div "Product Catalogs" at bounding box center [161, 43] width 104 height 11
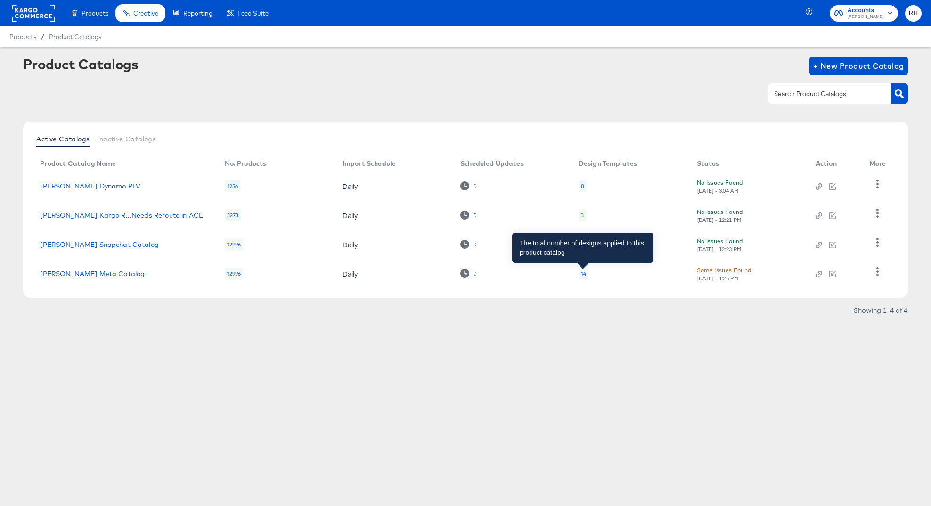
click at [585, 270] on div "14" at bounding box center [583, 274] width 5 height 8
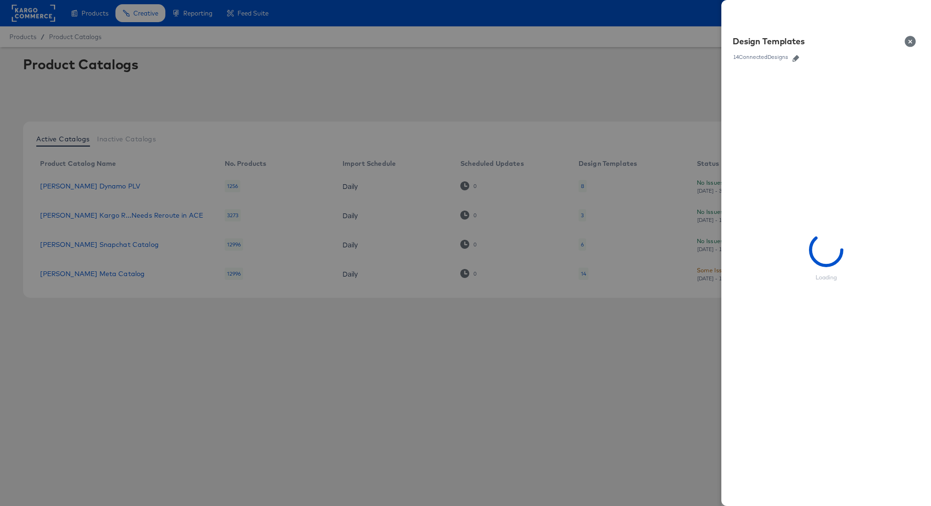
click at [797, 58] on icon "button" at bounding box center [796, 58] width 7 height 7
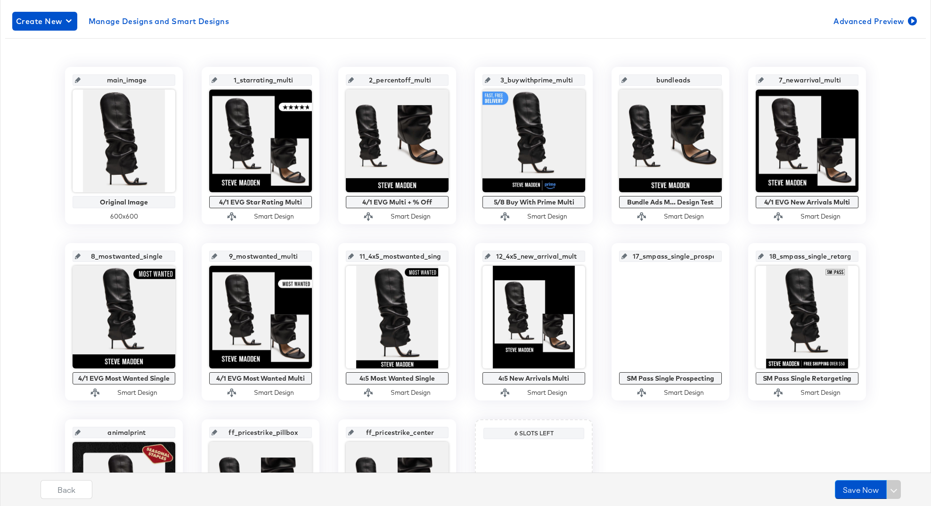
scroll to position [296, 0]
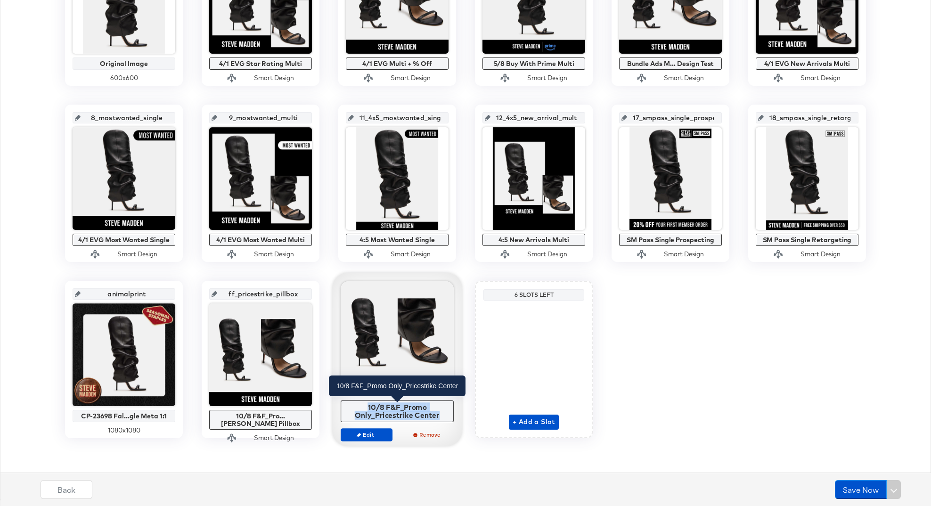
drag, startPoint x: 444, startPoint y: 416, endPoint x: 369, endPoint y: 407, distance: 75.9
click at [369, 407] on div "10/8 F&F_Promo Only_Pricestrike Center" at bounding box center [398, 411] width 108 height 16
copy div "10/8 F&F_Promo Only_Pricestrike Center"
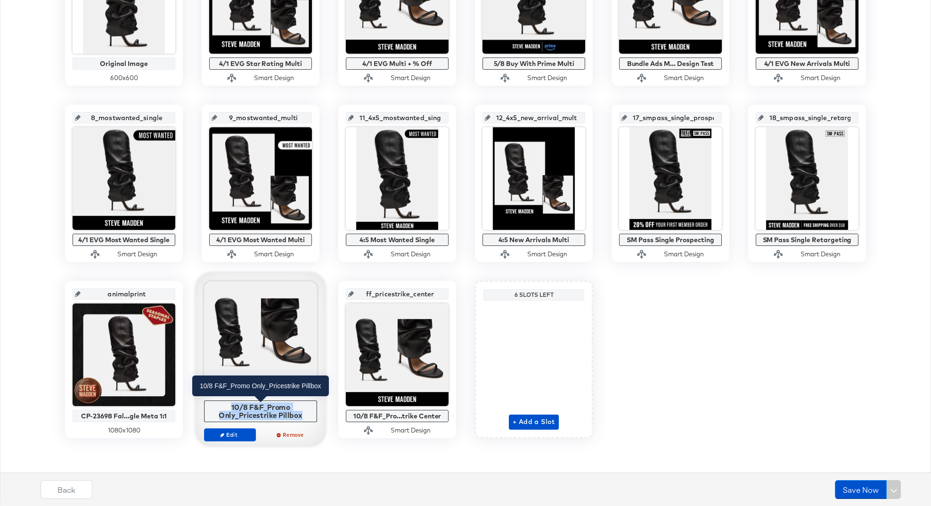
drag, startPoint x: 305, startPoint y: 418, endPoint x: 229, endPoint y: 408, distance: 76.0
click at [229, 408] on div "10/8 F&F_Promo Only_Pricestrike Pillbox" at bounding box center [261, 411] width 108 height 16
copy div "10/8 F&F_Promo Only_Pricestrike Pillbox"
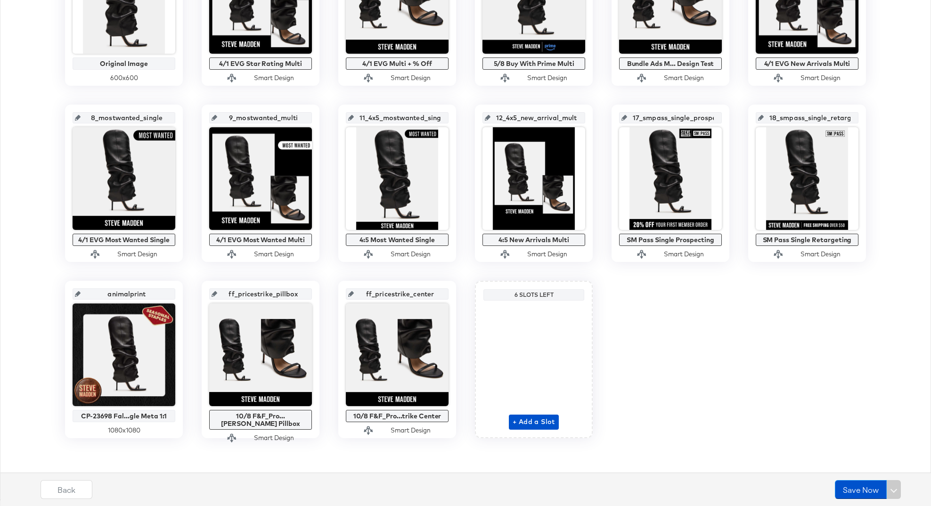
click at [411, 293] on input "ff_pricestrike_center" at bounding box center [400, 290] width 92 height 25
drag, startPoint x: 297, startPoint y: 296, endPoint x: 216, endPoint y: 295, distance: 81.1
click at [216, 295] on div "ff_pricestrike_pillbox" at bounding box center [260, 293] width 103 height 11
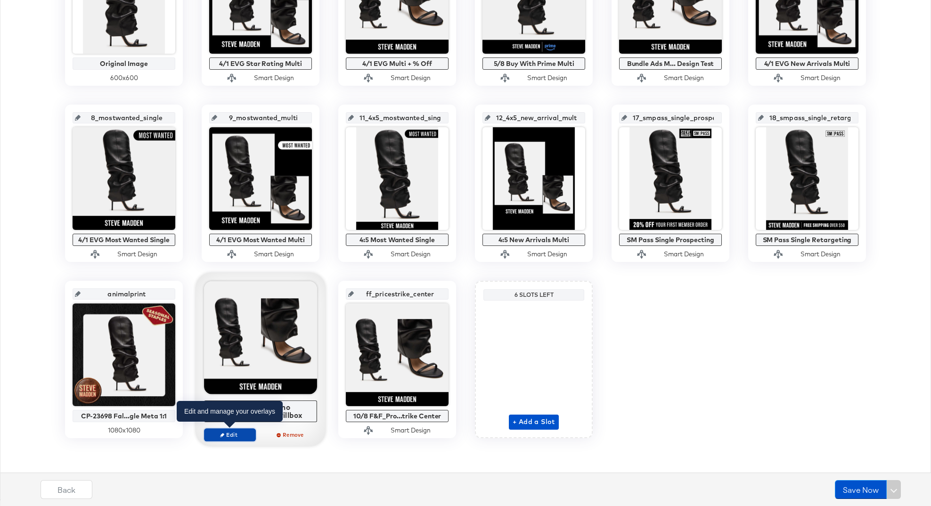
click at [223, 433] on icon "button" at bounding box center [222, 435] width 4 height 4
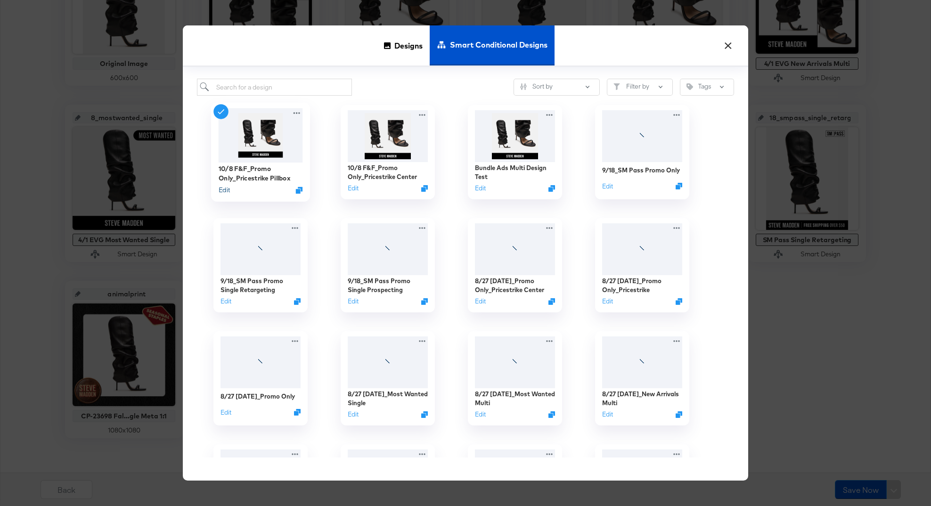
click at [223, 191] on button "Edit" at bounding box center [224, 190] width 11 height 9
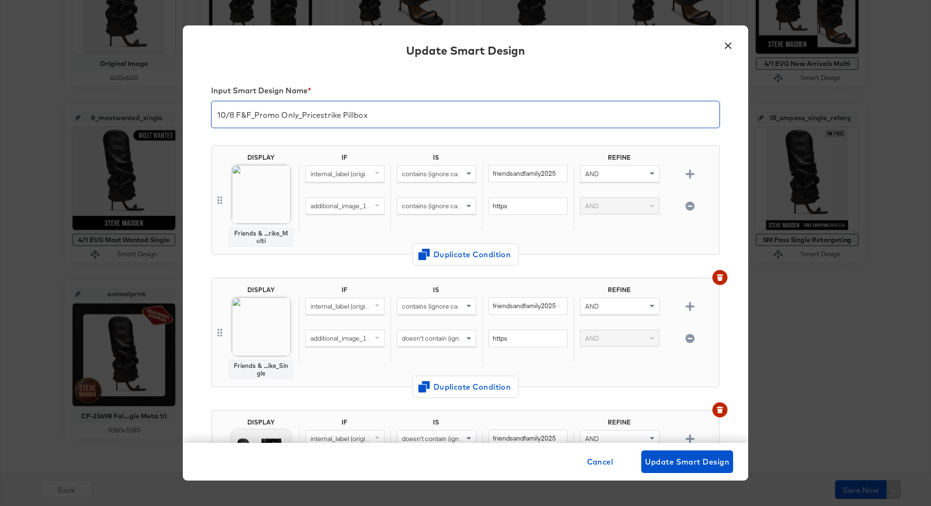
click at [323, 113] on input "10/8 F&F_Promo Only_Pricestrike Pillbox" at bounding box center [466, 111] width 508 height 26
type input "10/8 F&F_Promo Only_Price Strike Pillbox"
click at [659, 458] on span "Update Smart Design" at bounding box center [687, 461] width 84 height 13
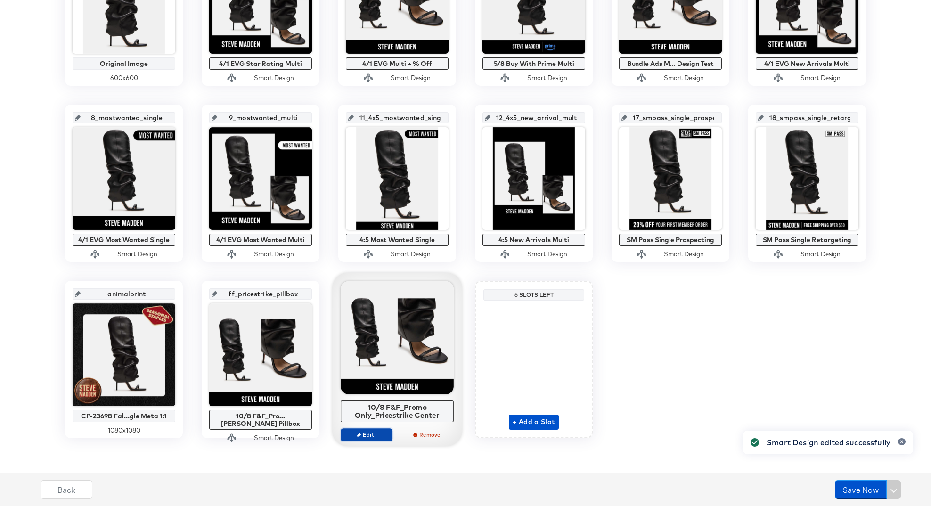
click at [378, 433] on span "Edit" at bounding box center [366, 434] width 43 height 7
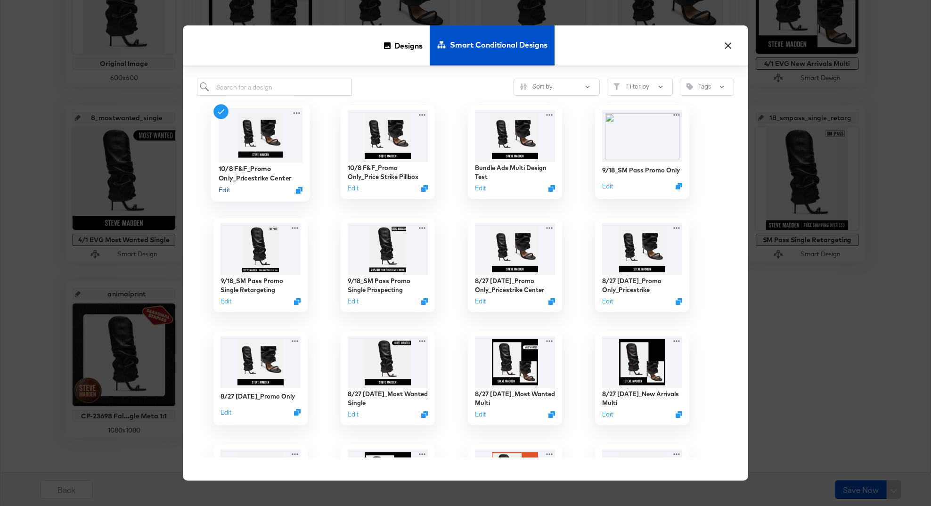
click at [223, 190] on button "Edit" at bounding box center [224, 190] width 11 height 9
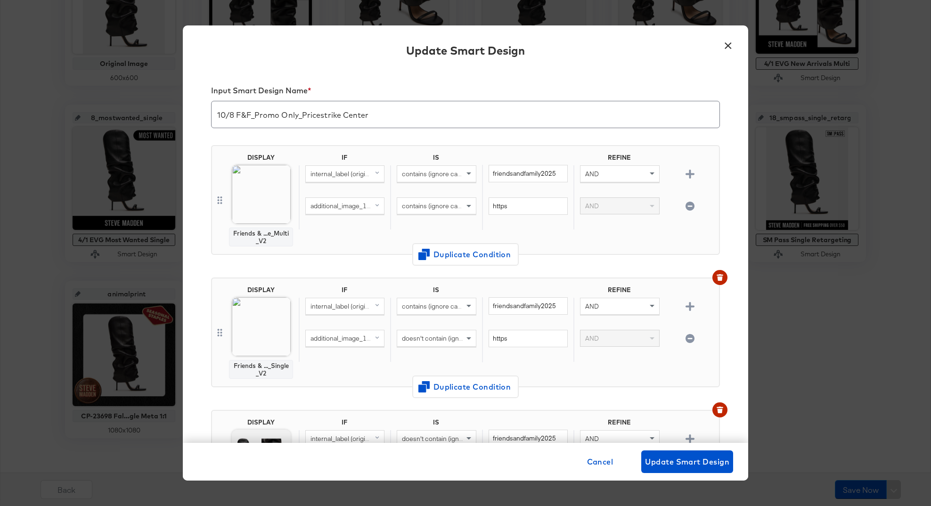
click at [321, 118] on input "10/8 F&F_Promo Only_Pricestrike Center" at bounding box center [466, 111] width 508 height 26
type input "10/8 F&F_Promo Only_Price Strike Center"
click at [673, 465] on span "Update Smart Design" at bounding box center [687, 461] width 84 height 13
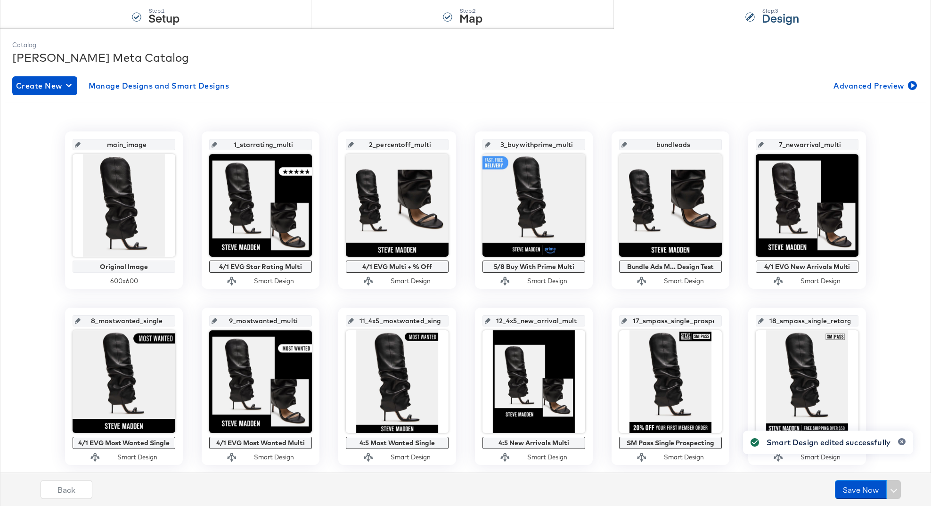
scroll to position [0, 0]
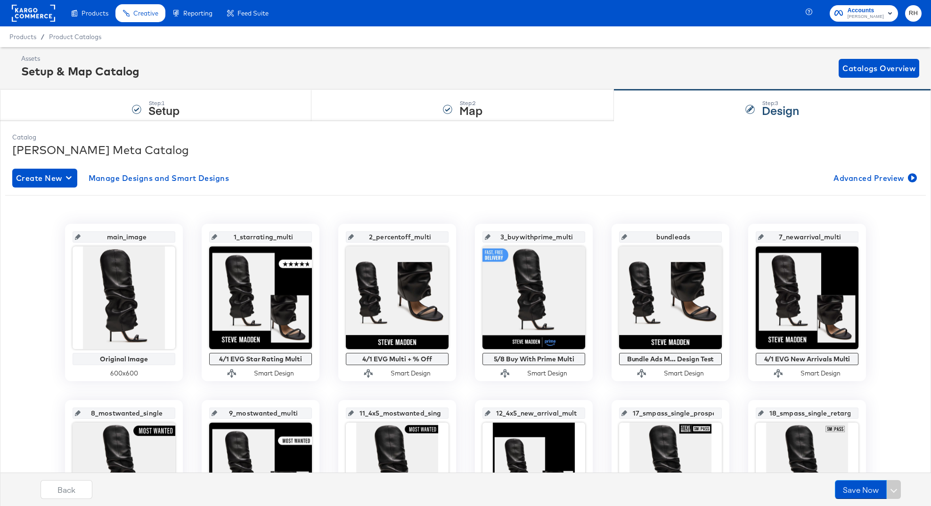
click at [39, 12] on rect at bounding box center [33, 13] width 43 height 17
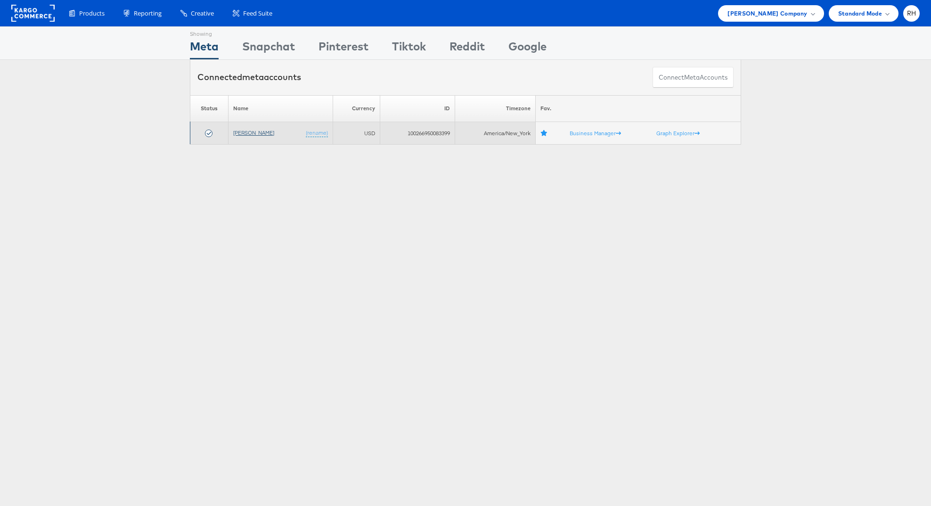
click at [266, 134] on link "[PERSON_NAME]" at bounding box center [253, 132] width 41 height 7
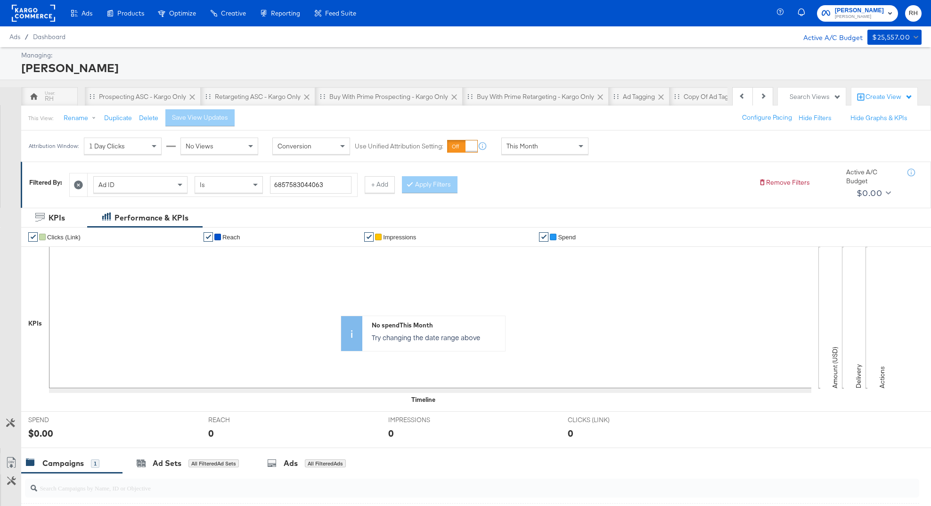
scroll to position [0, 134]
click at [343, 187] on input "6857583044063" at bounding box center [311, 184] width 82 height 17
paste input "651034482"
type input "6865103448263"
click at [420, 183] on button "Apply Filters" at bounding box center [430, 184] width 56 height 17
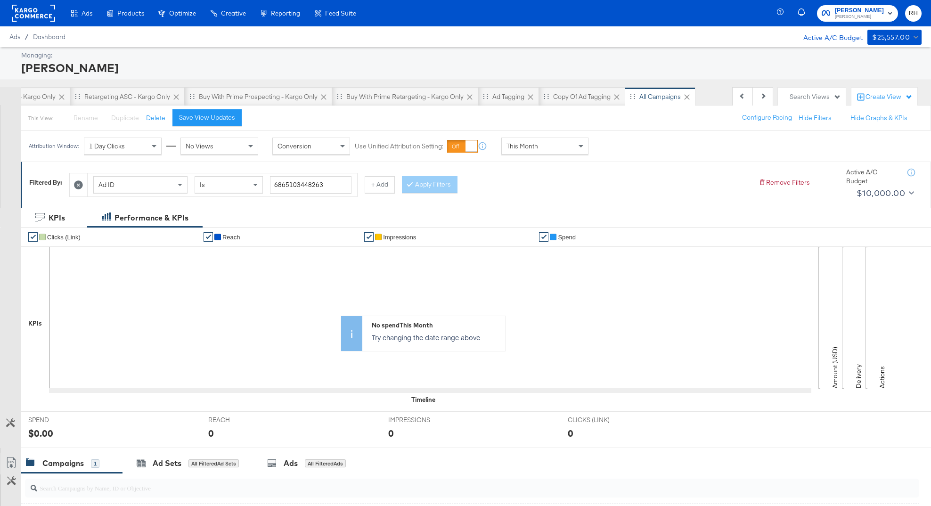
scroll to position [174, 0]
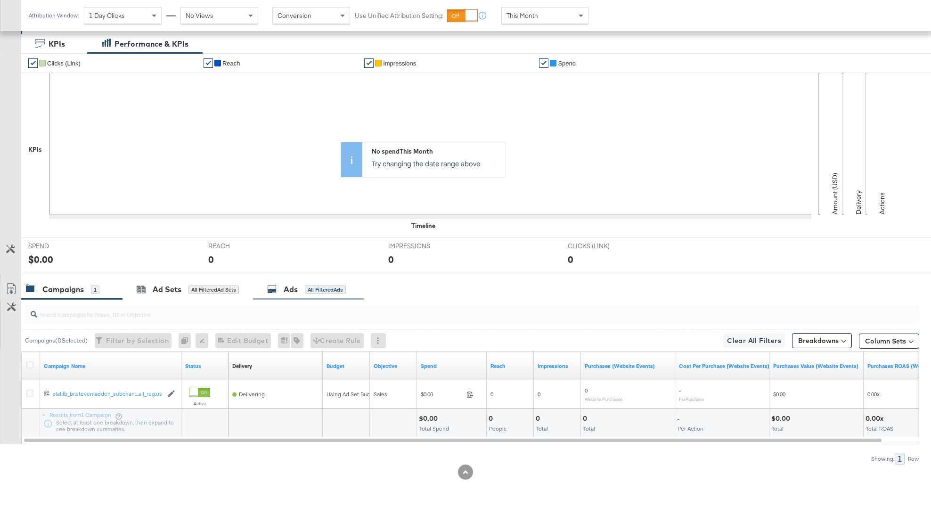
click at [310, 280] on div "Ads All Filtered Ads" at bounding box center [308, 290] width 111 height 20
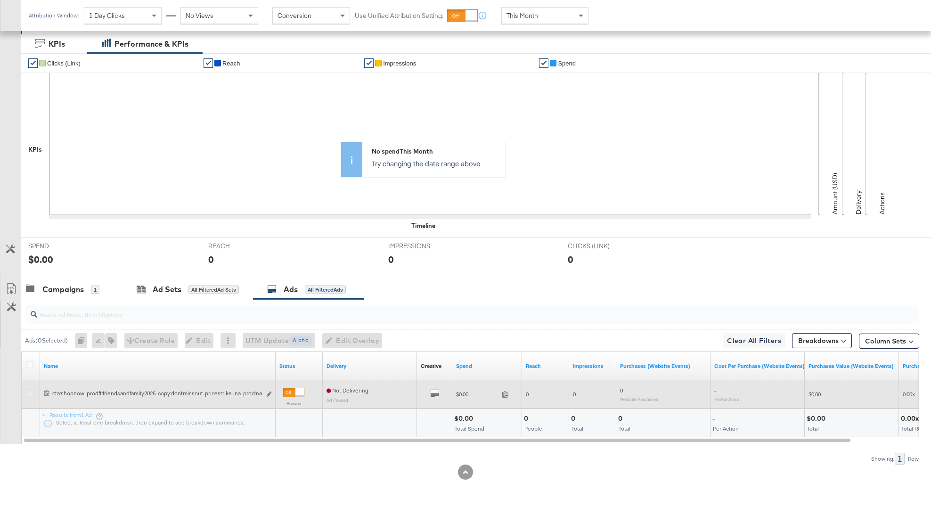
click at [29, 396] on icon at bounding box center [29, 393] width 7 height 7
click at [0, 0] on input "checkbox" at bounding box center [0, 0] width 0 height 0
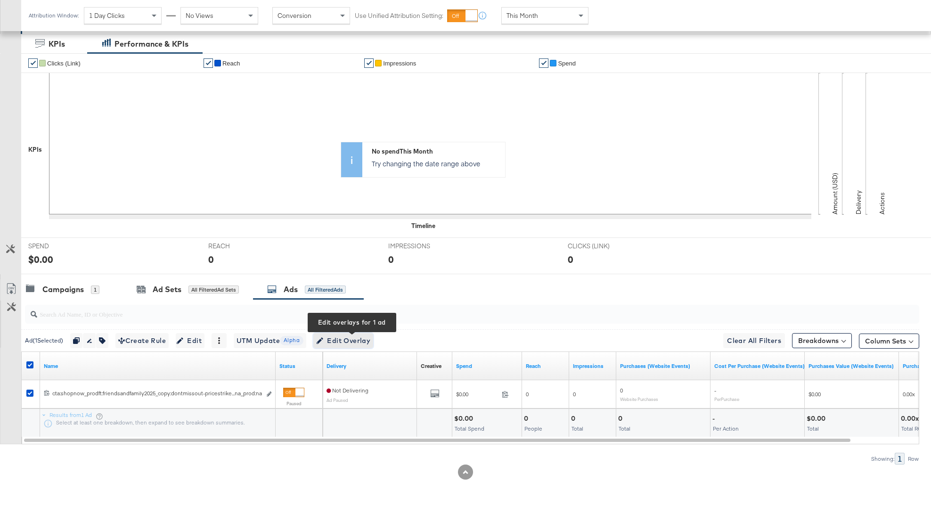
click at [340, 339] on span "Edit Overlay Edit overlays for 1 ad" at bounding box center [343, 341] width 54 height 12
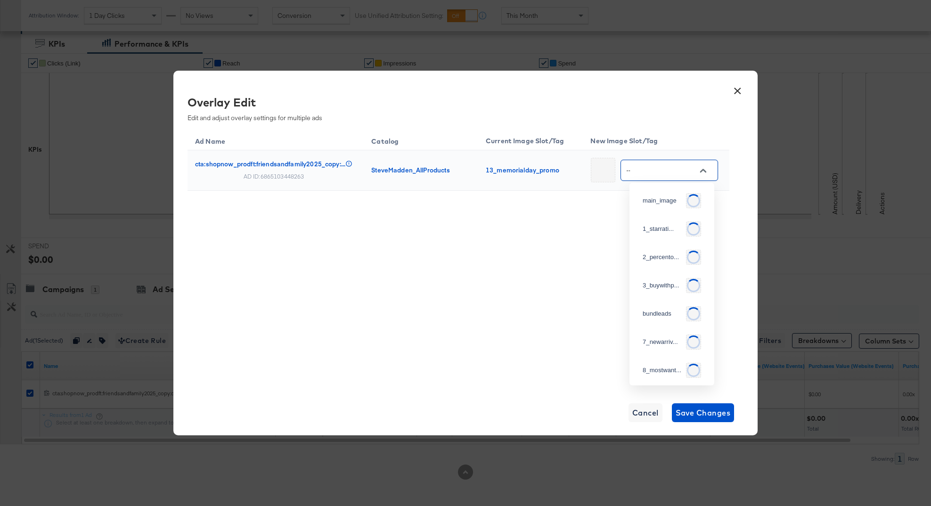
click at [656, 170] on input "--" at bounding box center [662, 170] width 74 height 11
click at [669, 237] on div "ff_pricest..." at bounding box center [670, 232] width 54 height 9
type input "ff_pricestrike_center"
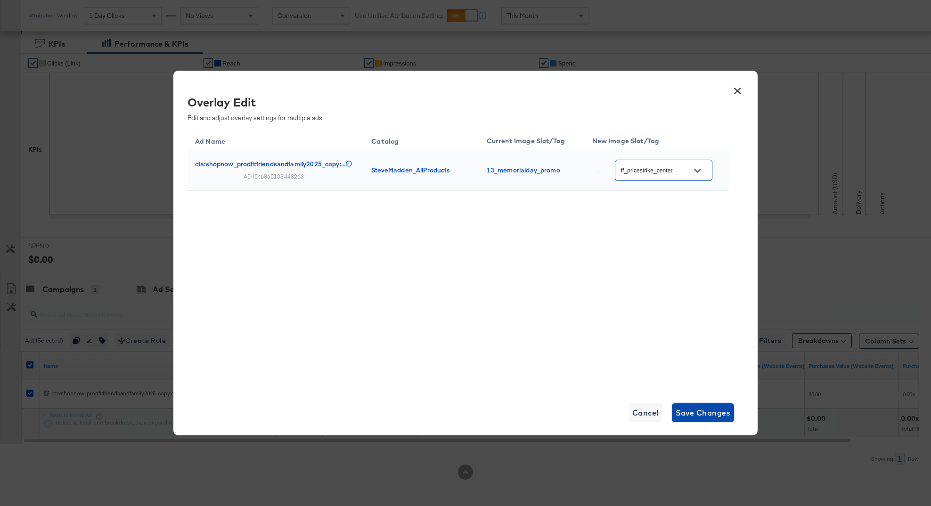
click at [688, 413] on span "Save Changes" at bounding box center [703, 412] width 55 height 13
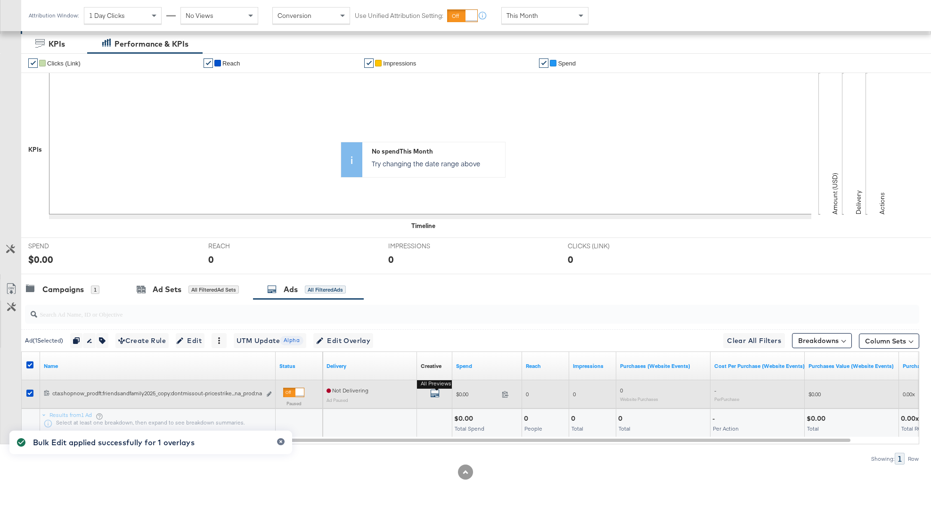
click at [434, 393] on icon "default" at bounding box center [434, 393] width 9 height 9
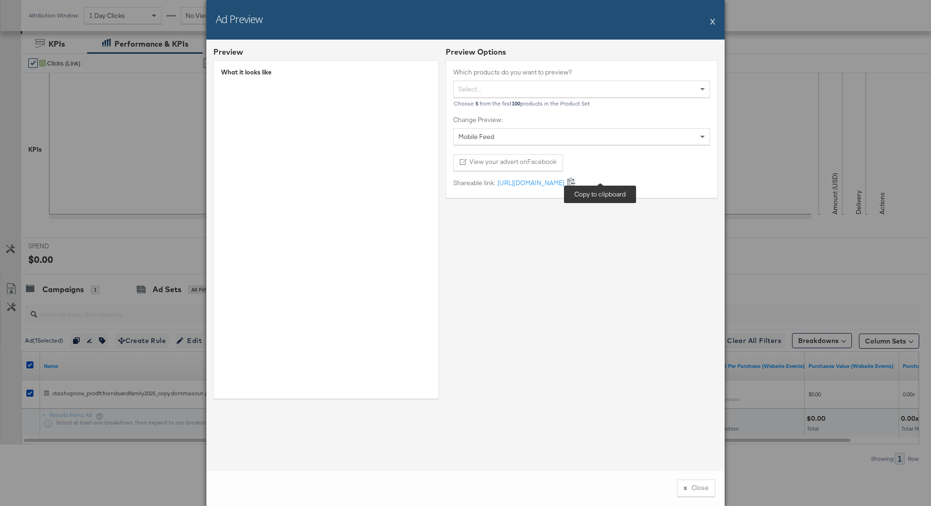
click at [576, 183] on icon at bounding box center [572, 182] width 8 height 8
click at [713, 19] on button "X" at bounding box center [712, 21] width 5 height 19
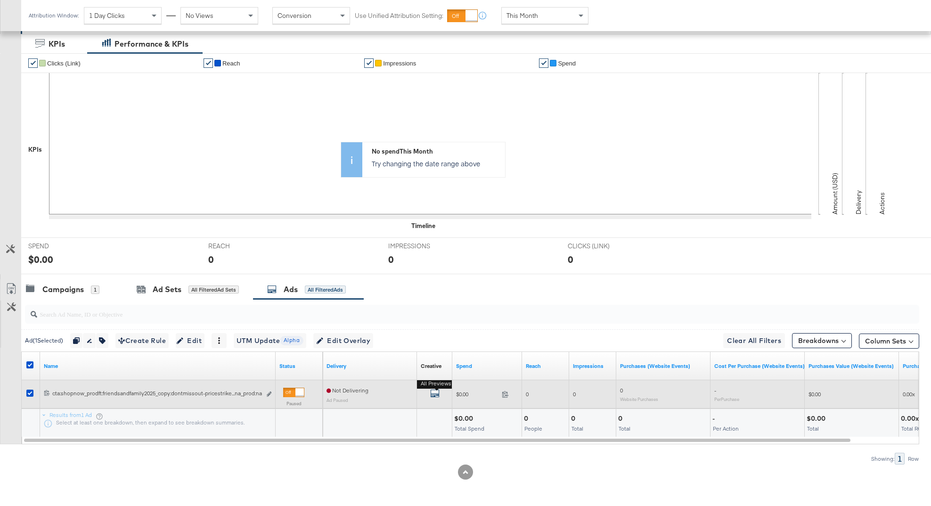
click at [434, 395] on icon "default" at bounding box center [434, 393] width 9 height 9
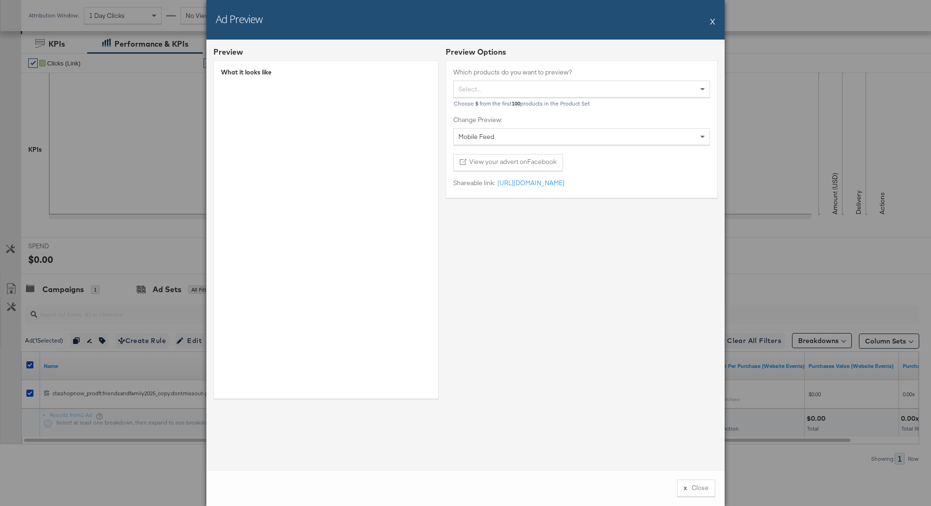
click at [712, 24] on button "X" at bounding box center [712, 21] width 5 height 19
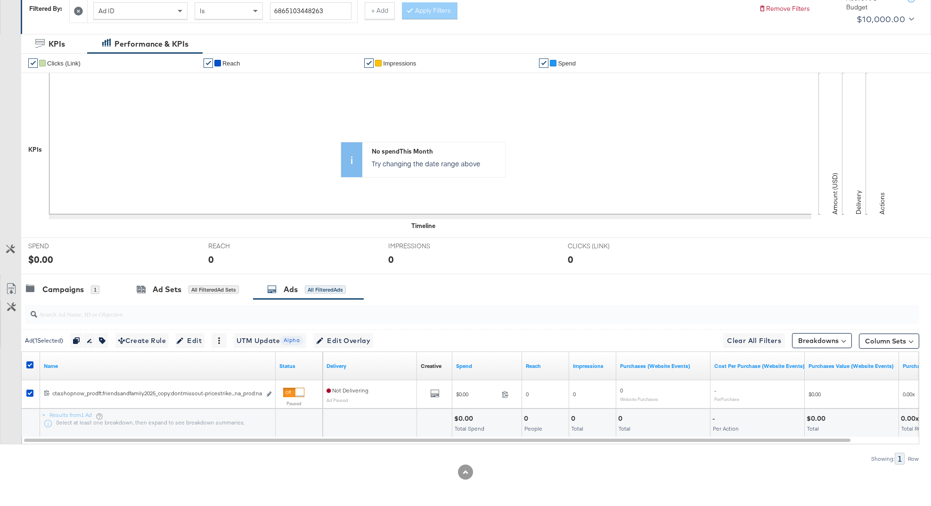
scroll to position [0, 0]
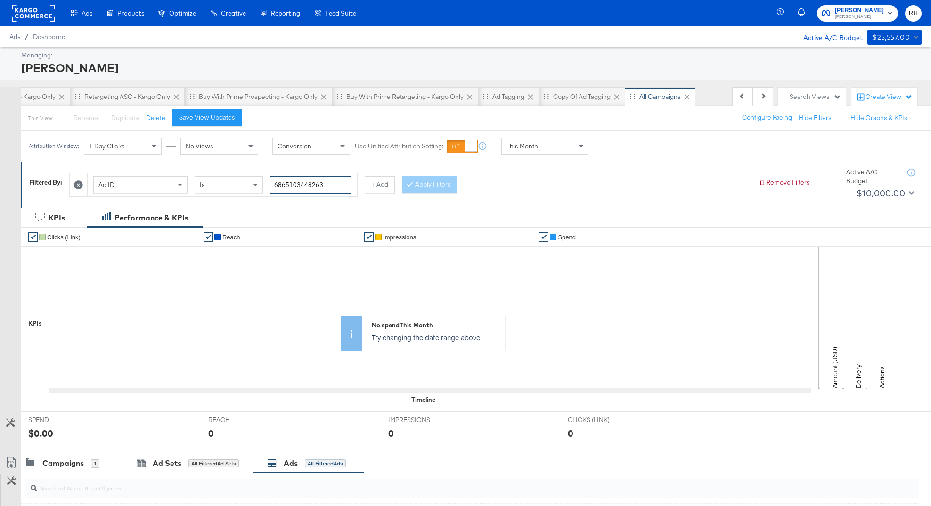
click at [324, 191] on input "6865103448263" at bounding box center [311, 184] width 82 height 17
paste input "9154"
type input "6865103915463"
click at [409, 184] on icon at bounding box center [410, 184] width 3 height 6
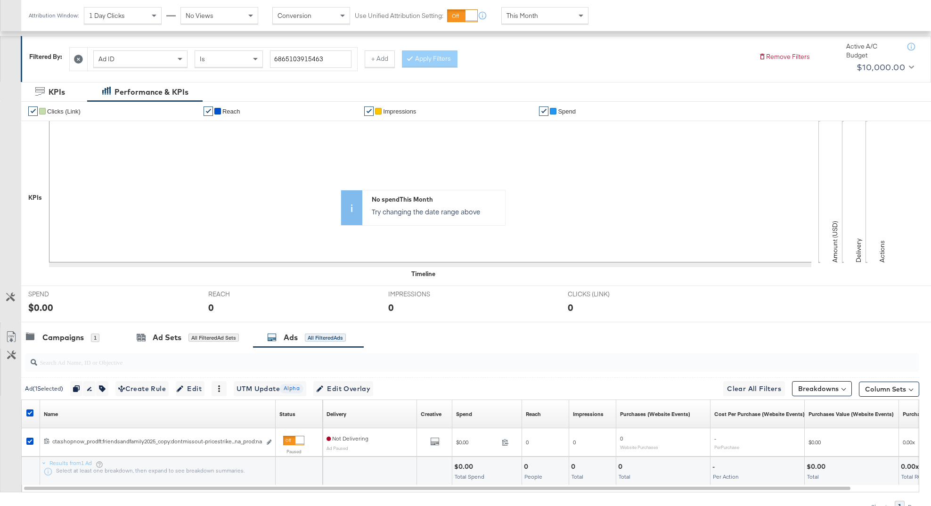
scroll to position [174, 0]
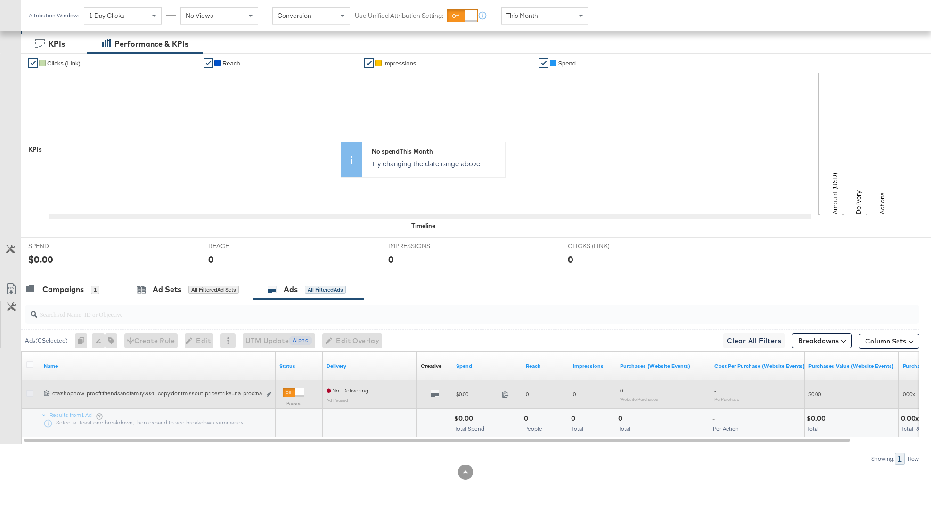
click at [32, 394] on icon at bounding box center [29, 393] width 7 height 7
click at [0, 0] on input "checkbox" at bounding box center [0, 0] width 0 height 0
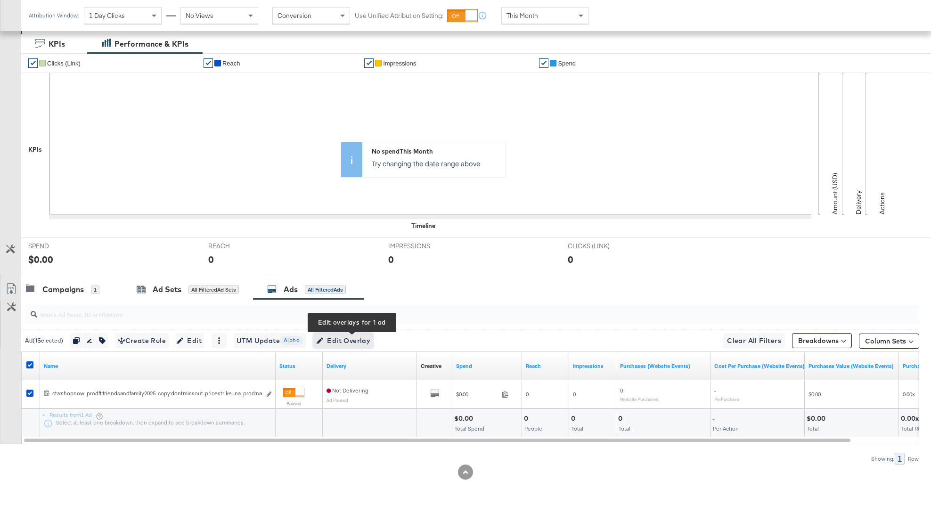
click at [340, 344] on span "Edit Overlay Edit overlays for 1 ad" at bounding box center [343, 341] width 54 height 12
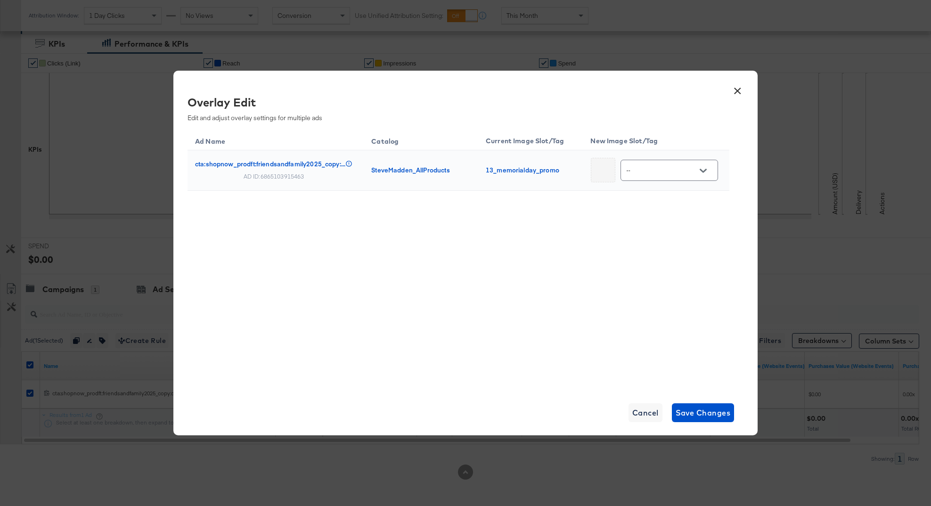
click at [652, 173] on input "--" at bounding box center [662, 170] width 74 height 11
click at [657, 249] on div "ff_pricest..." at bounding box center [670, 244] width 54 height 9
type input "ff_pricestrike_pill"
click at [691, 414] on span "Save Changes" at bounding box center [703, 412] width 55 height 13
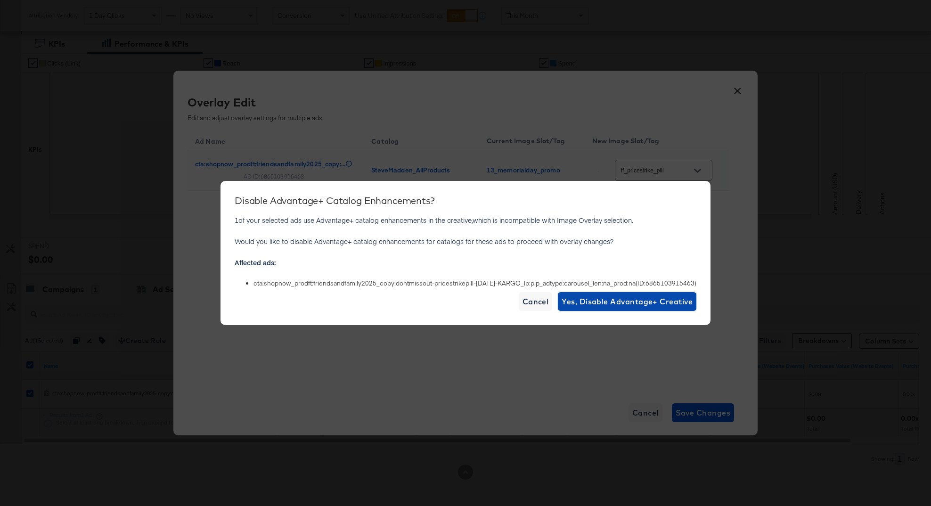
click at [569, 305] on span "Yes, Disable Advantage+ Creative" at bounding box center [627, 301] width 131 height 13
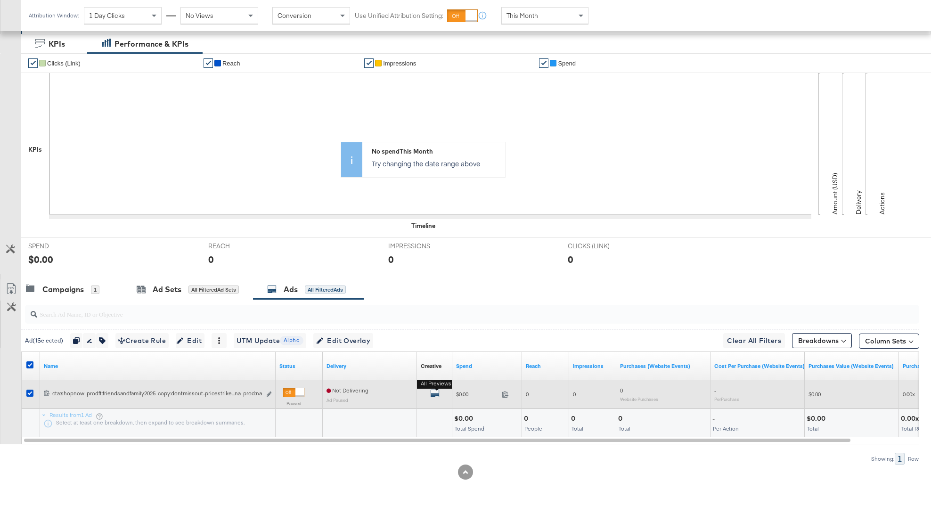
click at [432, 392] on icon "default" at bounding box center [434, 393] width 9 height 9
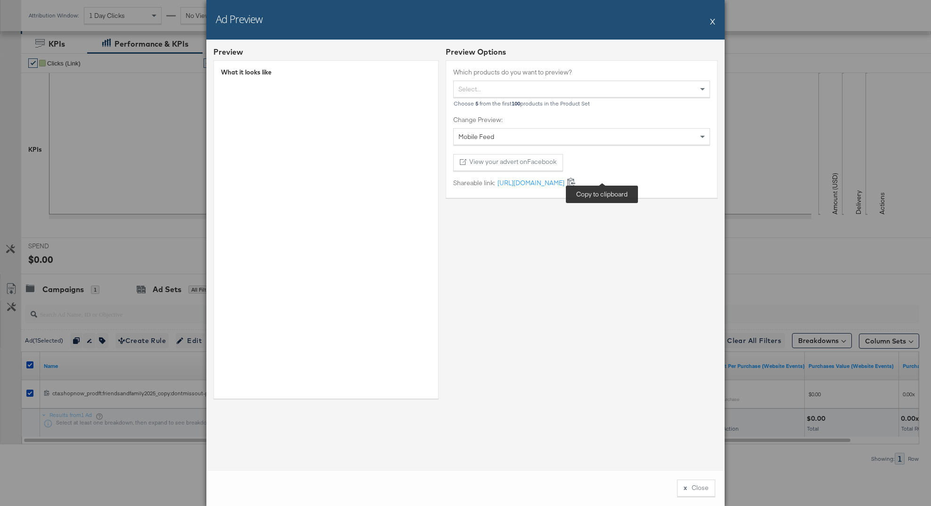
click at [576, 182] on icon at bounding box center [571, 181] width 9 height 9
click at [687, 482] on button "x Close" at bounding box center [696, 488] width 38 height 17
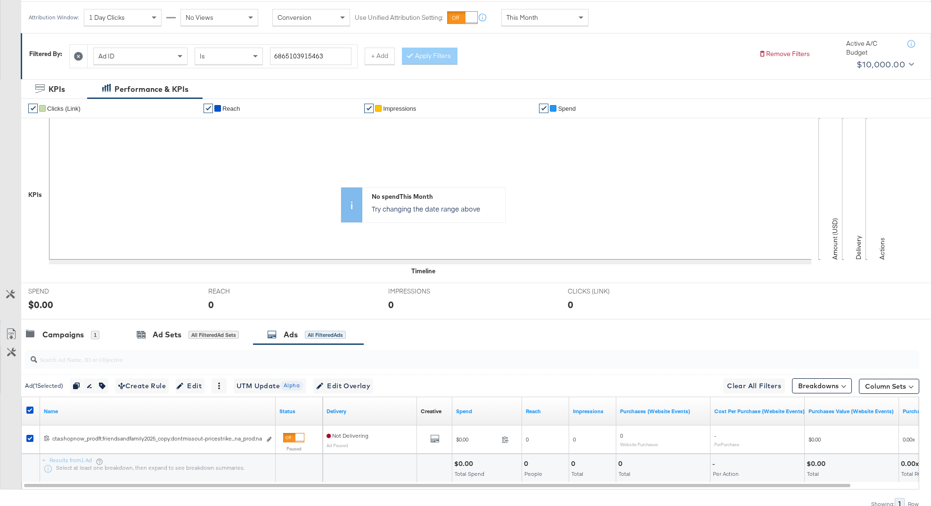
scroll to position [0, 0]
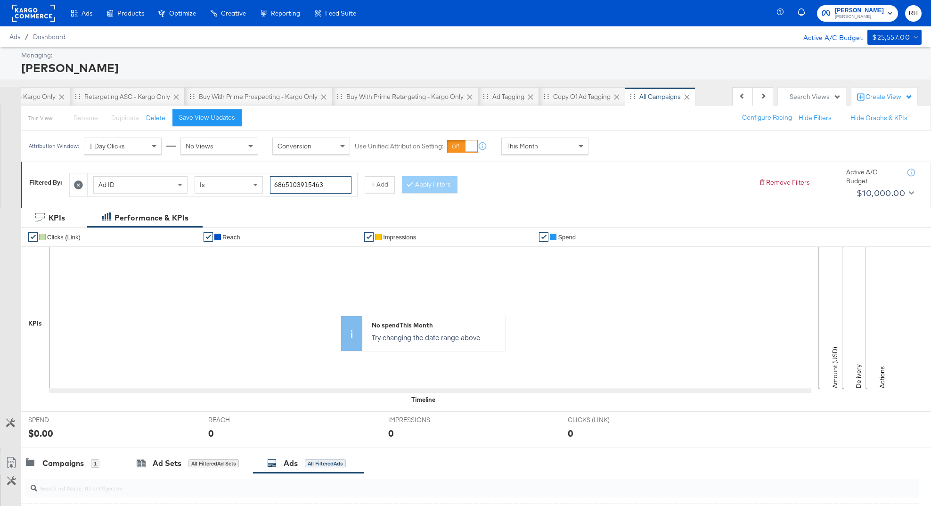
click at [325, 182] on input "6865103915463" at bounding box center [311, 184] width 82 height 17
paste input "21138"
type input "6865102113863"
click at [409, 183] on icon at bounding box center [410, 184] width 3 height 6
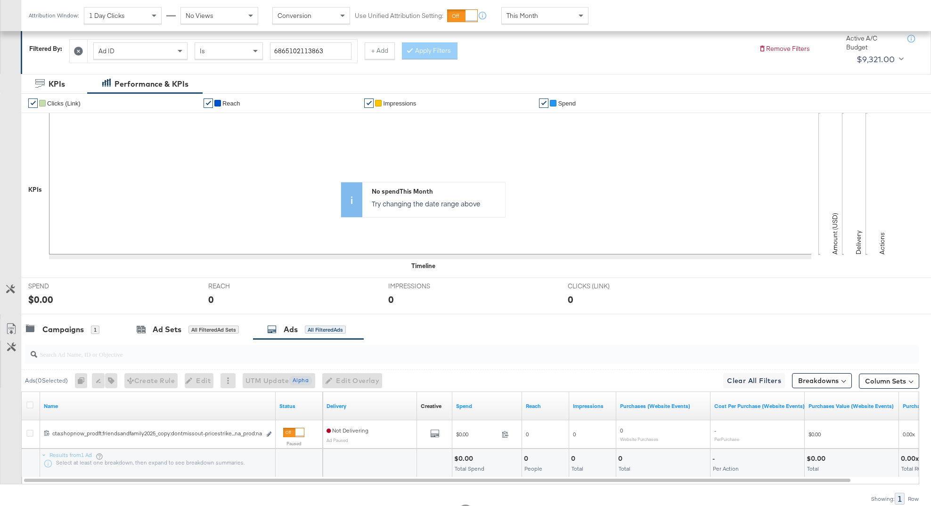
scroll to position [174, 0]
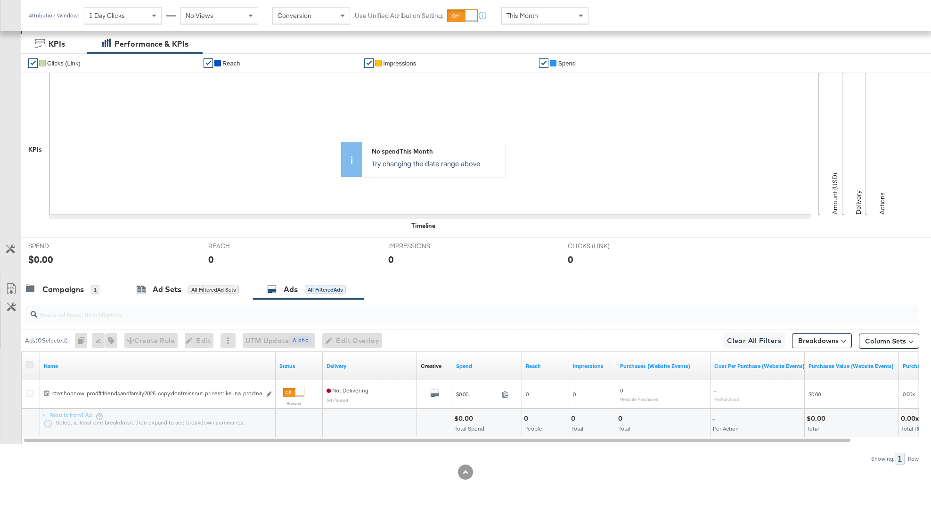
click at [30, 366] on icon at bounding box center [29, 365] width 7 height 7
click at [0, 0] on input "checkbox" at bounding box center [0, 0] width 0 height 0
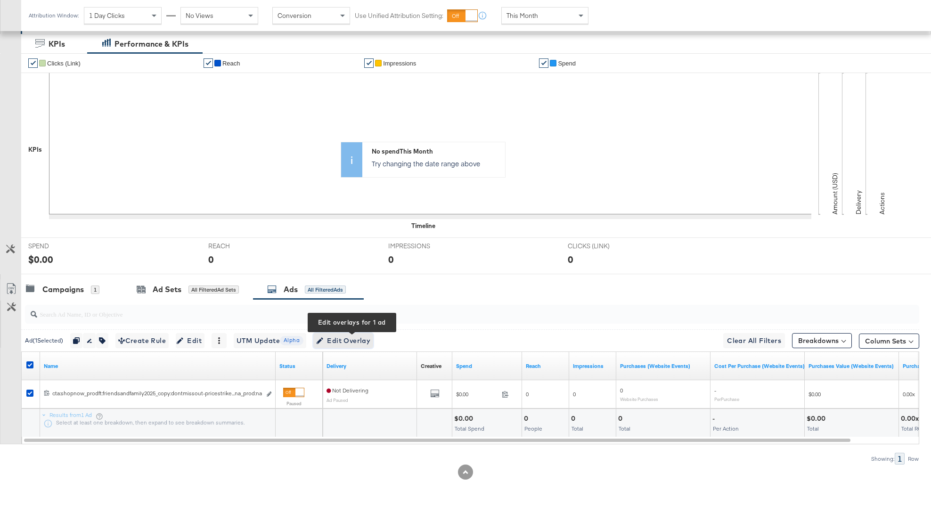
click at [358, 343] on span "Edit Overlay Edit overlays for 1 ad" at bounding box center [343, 341] width 54 height 12
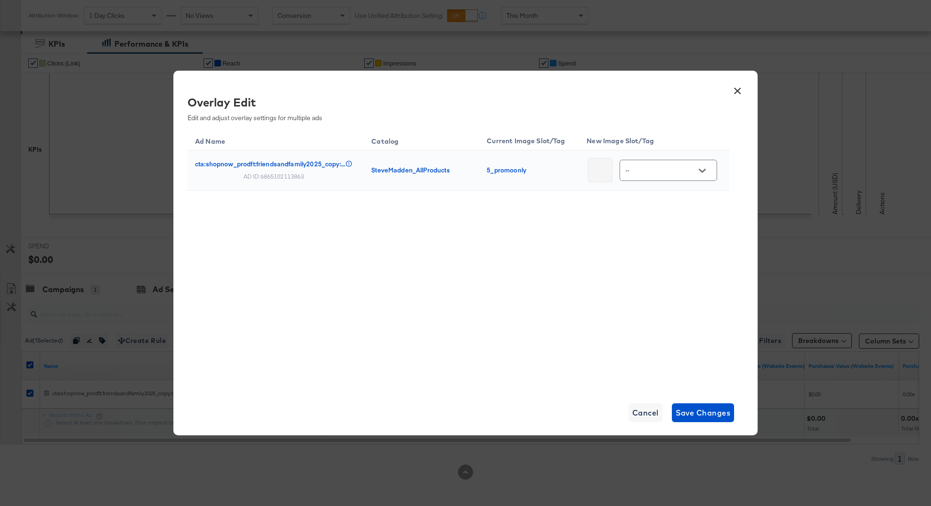
click at [664, 173] on input "--" at bounding box center [661, 170] width 74 height 11
click at [653, 240] on div "ff_pricest..." at bounding box center [669, 235] width 54 height 9
type input "ff_pricestrike_center"
click at [696, 413] on span "Save Changes" at bounding box center [703, 412] width 55 height 13
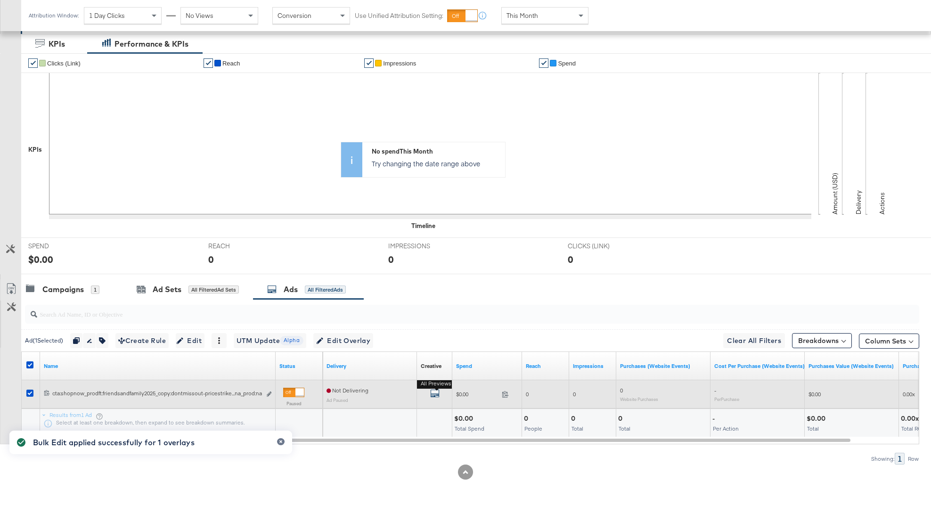
click at [434, 393] on icon "default" at bounding box center [434, 393] width 9 height 9
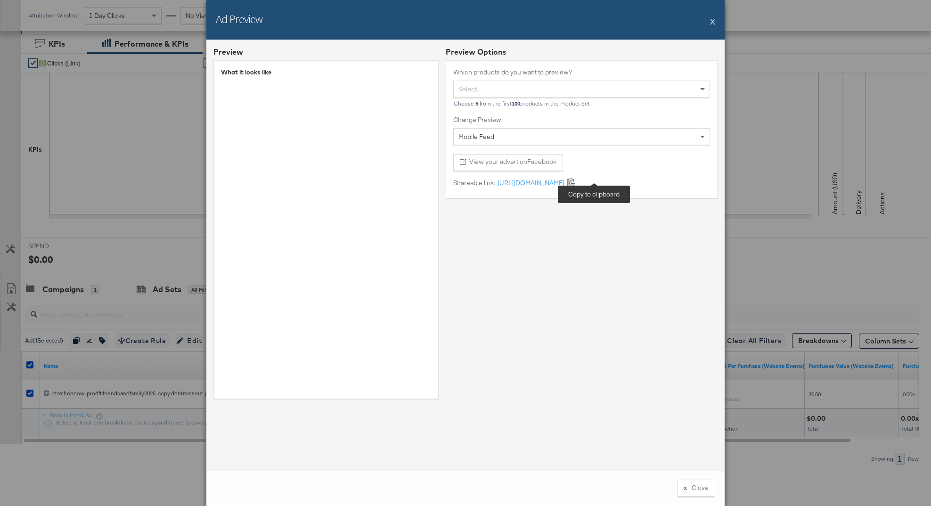
click at [576, 183] on icon at bounding box center [571, 181] width 9 height 9
click at [705, 495] on button "x Close" at bounding box center [696, 488] width 38 height 17
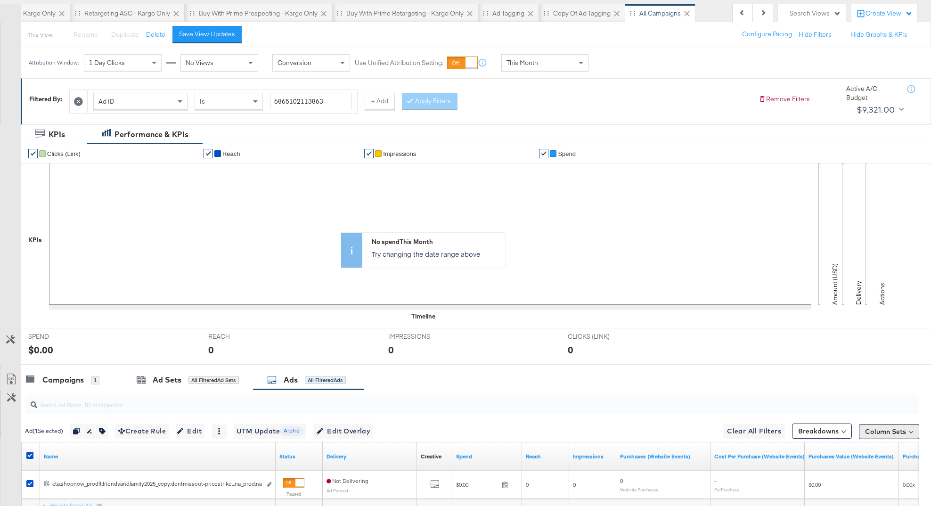
scroll to position [0, 0]
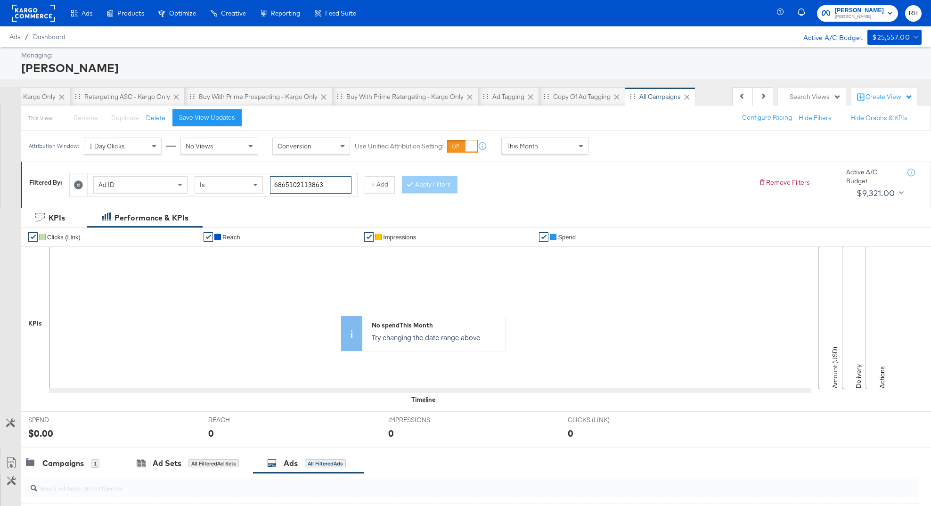
click at [331, 183] on input "6865102113863" at bounding box center [311, 184] width 82 height 17
paste input "3016"
type input "6865103016863"
click at [426, 186] on button "Apply Filters" at bounding box center [430, 184] width 56 height 17
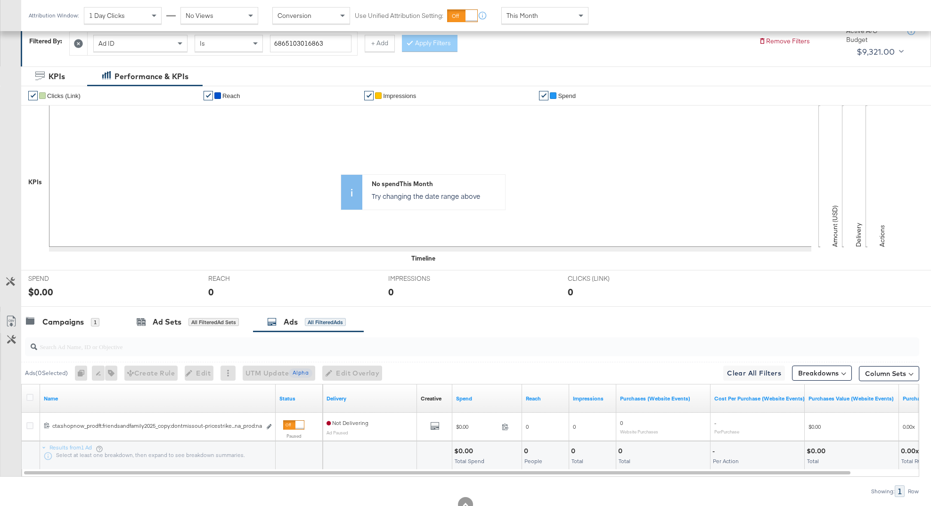
scroll to position [174, 0]
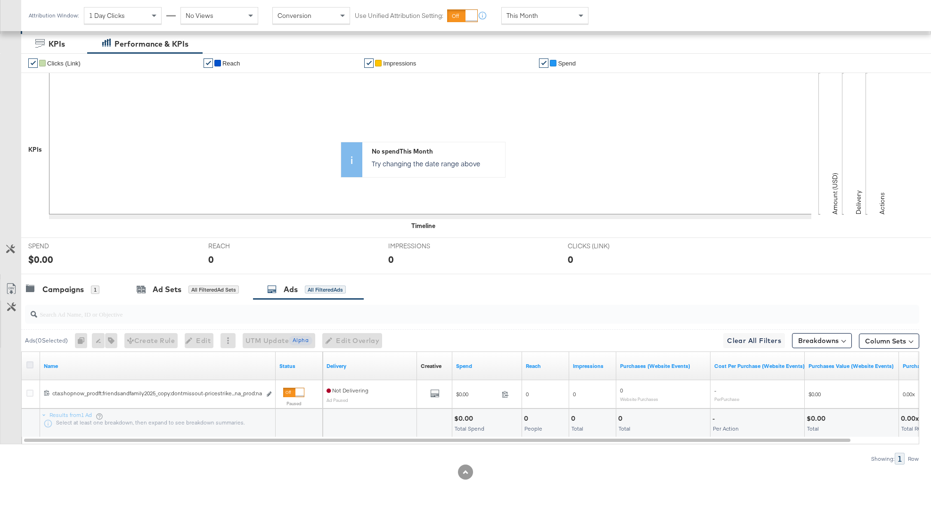
click at [30, 363] on icon at bounding box center [29, 365] width 7 height 7
click at [0, 0] on input "checkbox" at bounding box center [0, 0] width 0 height 0
click at [30, 366] on icon at bounding box center [29, 365] width 7 height 7
click at [0, 0] on input "checkbox" at bounding box center [0, 0] width 0 height 0
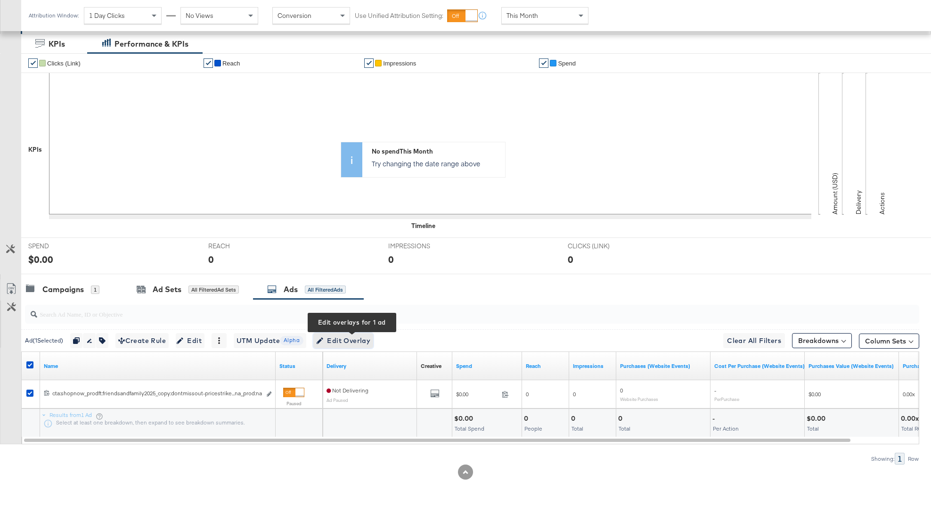
click at [338, 345] on span "Edit Overlay Edit overlays for 1 ad" at bounding box center [343, 341] width 54 height 12
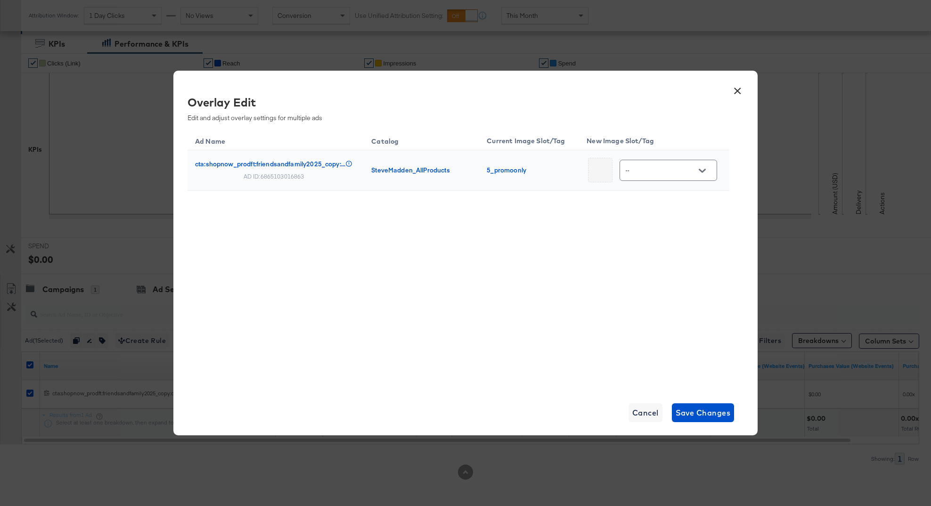
click at [658, 169] on input "--" at bounding box center [661, 170] width 74 height 11
click at [660, 275] on div "ff_pricest..." at bounding box center [669, 269] width 54 height 9
type input "ff_pricestrike_pill"
click at [705, 411] on span "Save Changes" at bounding box center [703, 412] width 55 height 13
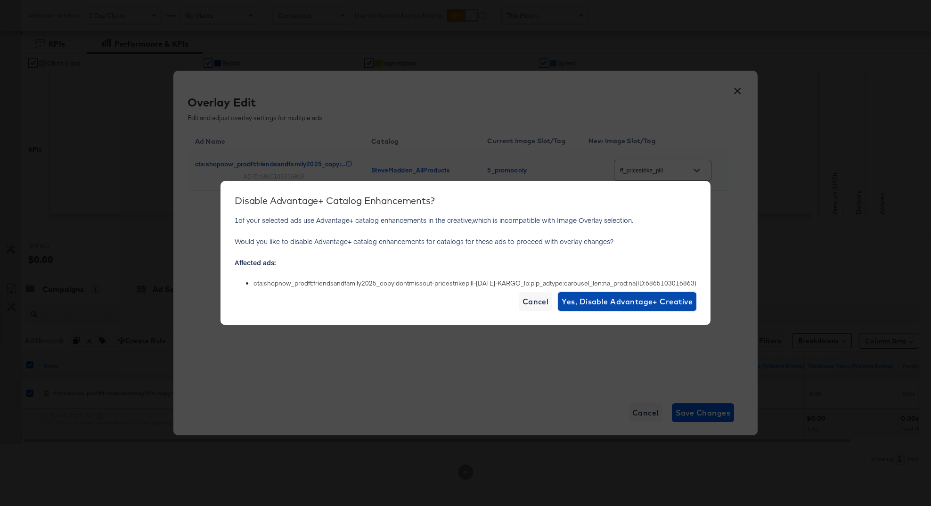
click at [623, 305] on span "Yes, Disable Advantage+ Creative" at bounding box center [627, 301] width 131 height 13
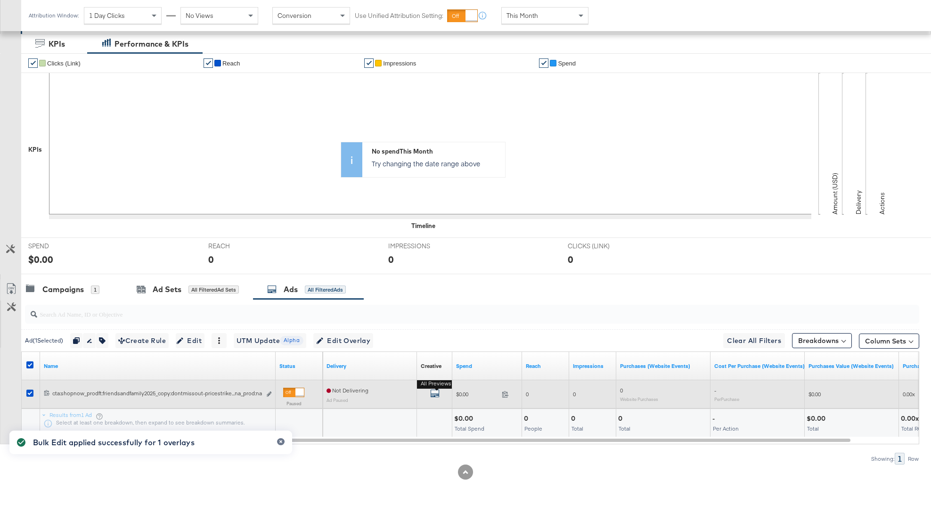
click at [434, 397] on icon "default" at bounding box center [434, 393] width 9 height 9
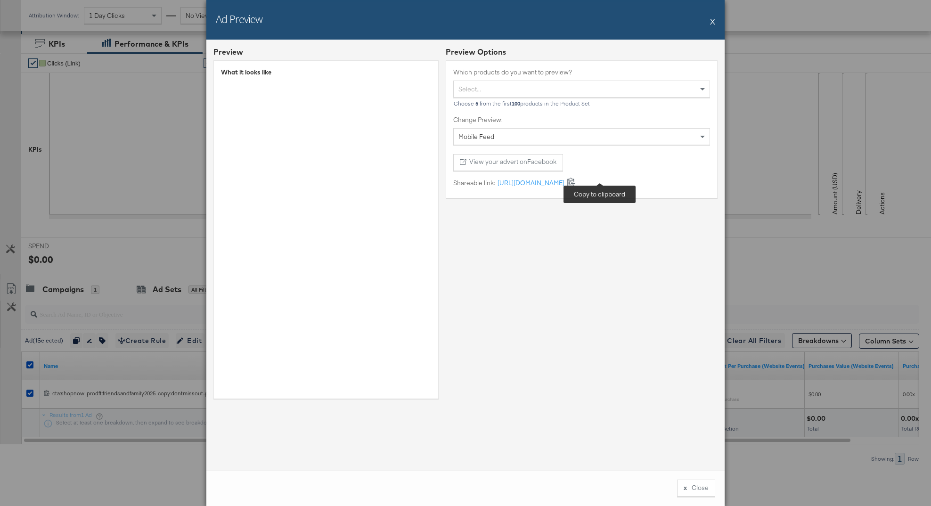
click at [576, 184] on icon at bounding box center [571, 181] width 9 height 9
click at [682, 495] on button "x Close" at bounding box center [696, 488] width 38 height 17
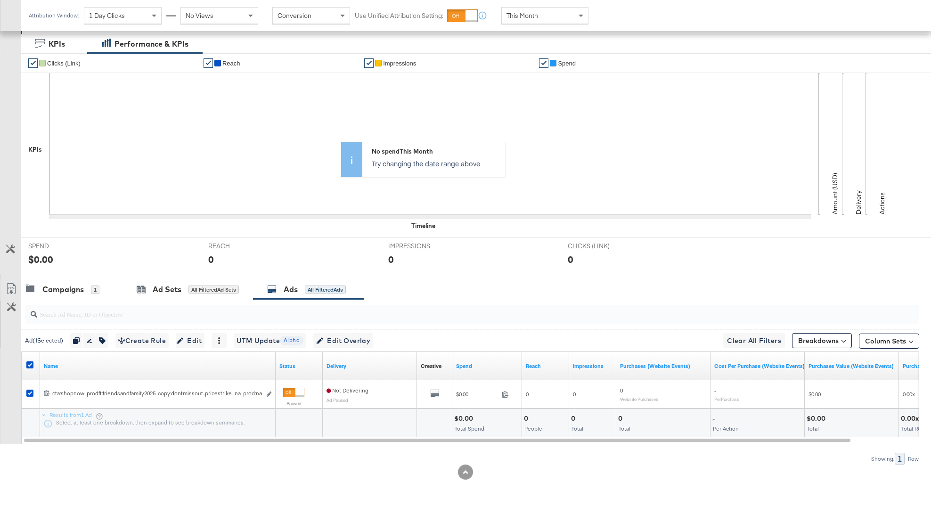
click at [354, 110] on div "No spend This Month Try changing the date range above" at bounding box center [476, 159] width 910 height 141
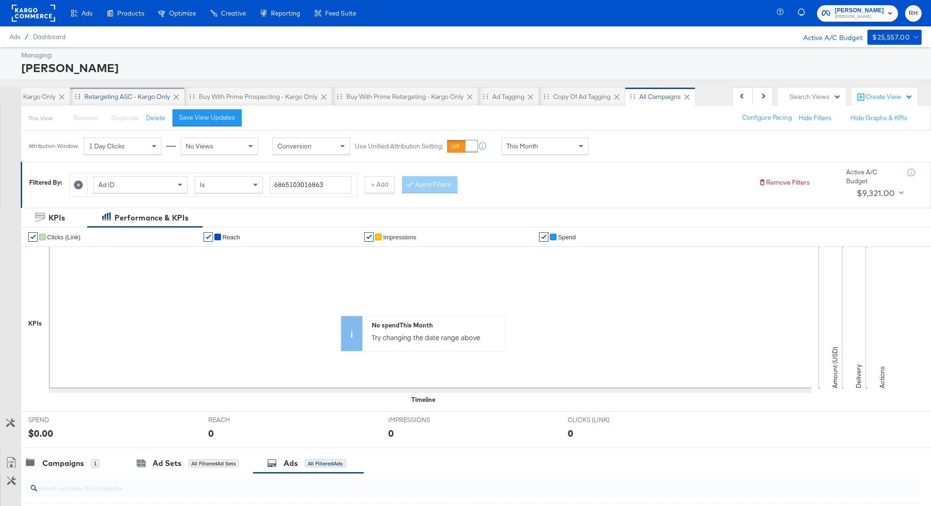
scroll to position [0, 0]
click at [131, 97] on div "Prospecting ASC - Kargo only" at bounding box center [142, 96] width 87 height 9
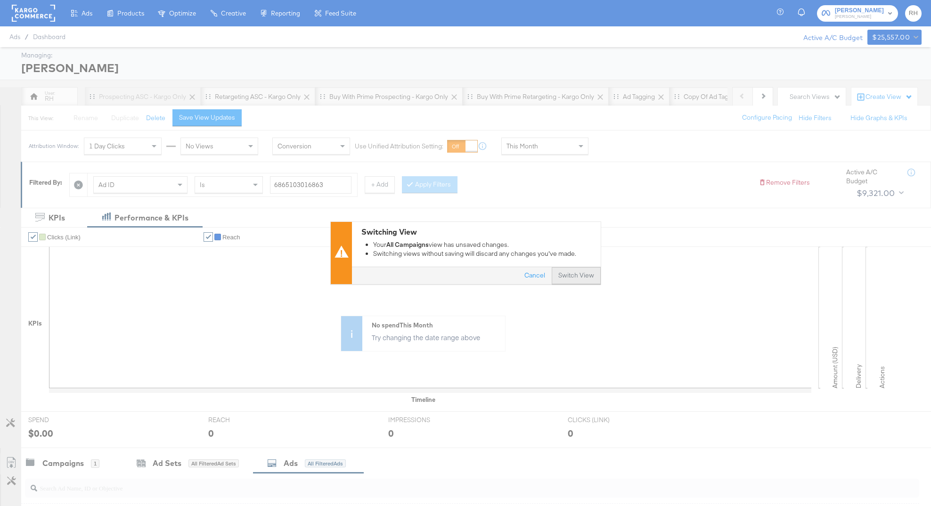
click at [564, 281] on button "Switch View" at bounding box center [576, 276] width 49 height 17
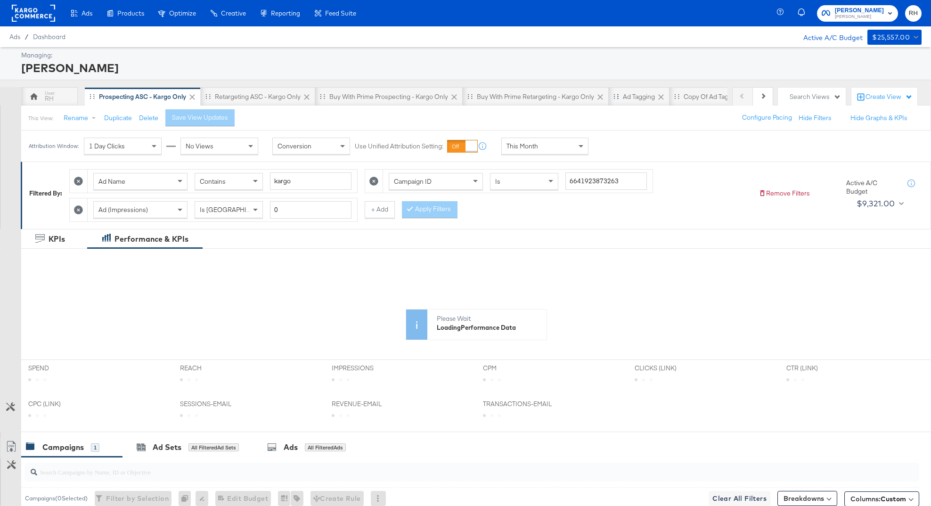
click at [662, 96] on icon at bounding box center [662, 97] width 6 height 6
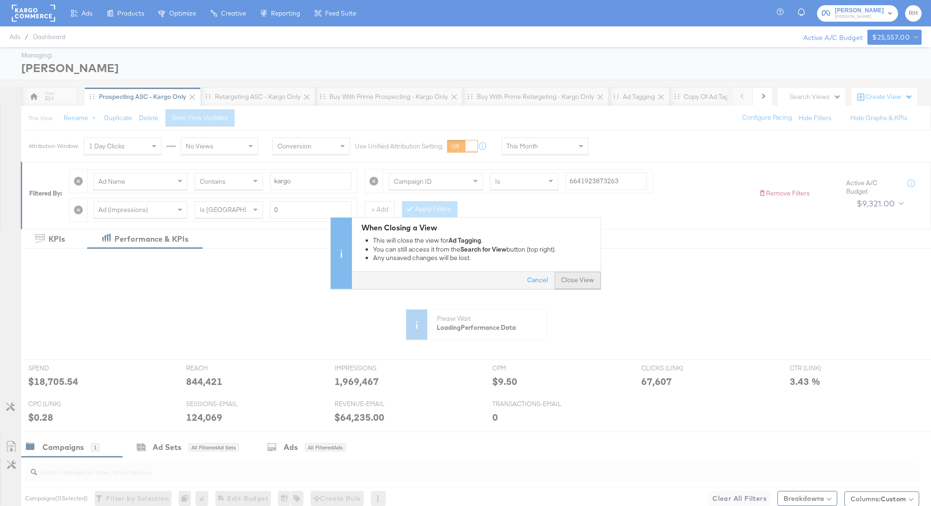
click at [580, 279] on button "Close View" at bounding box center [578, 280] width 46 height 17
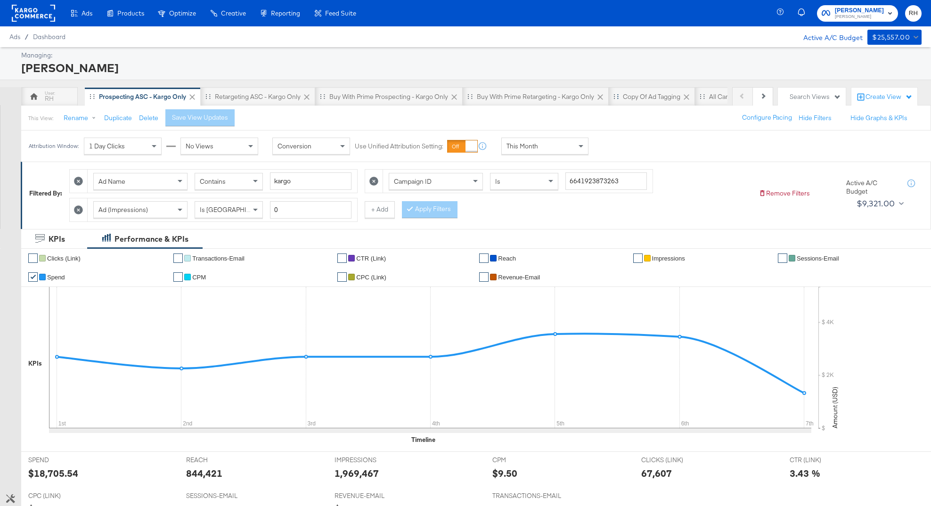
click at [689, 97] on icon at bounding box center [687, 97] width 6 height 6
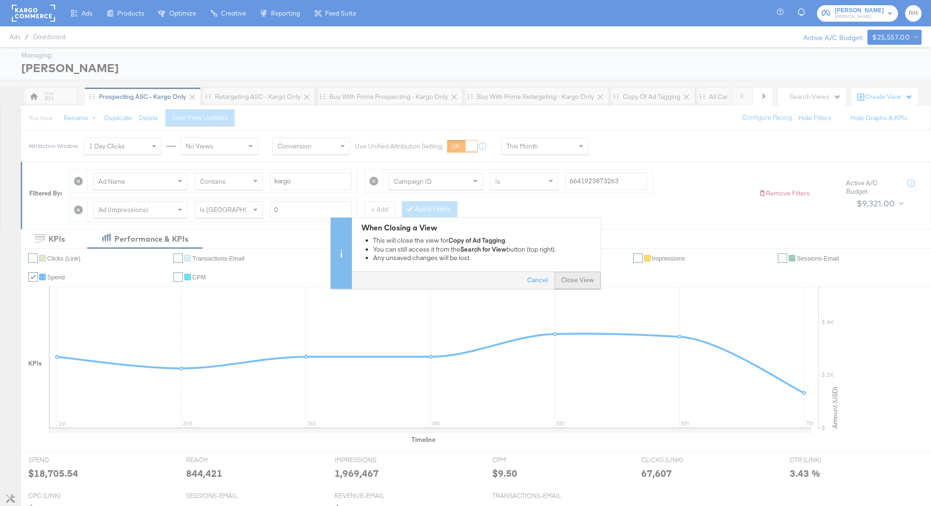
click at [582, 280] on button "Close View" at bounding box center [578, 280] width 46 height 17
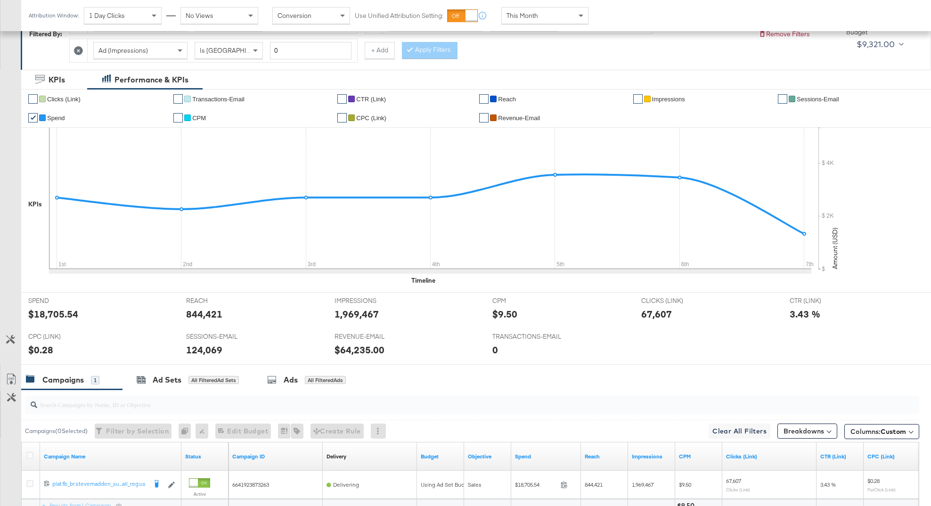
scroll to position [250, 0]
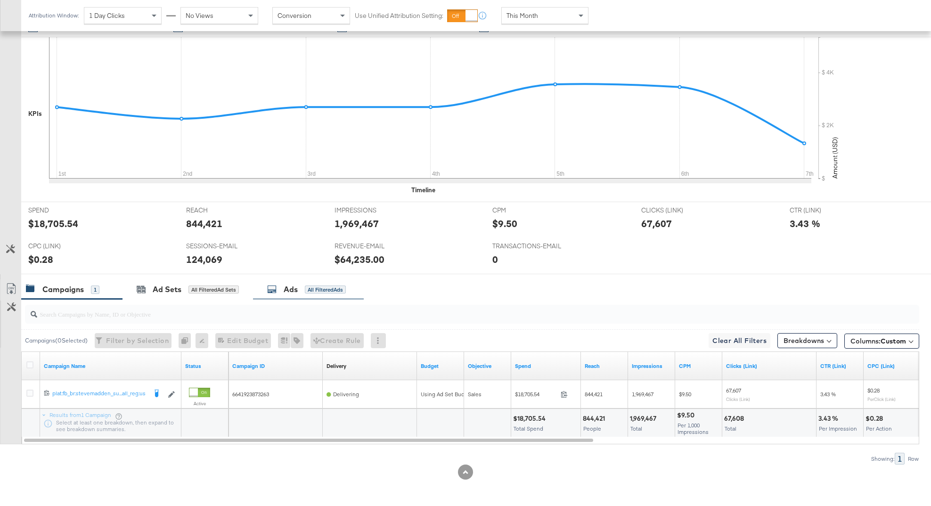
click at [296, 290] on div "Ads" at bounding box center [291, 289] width 14 height 11
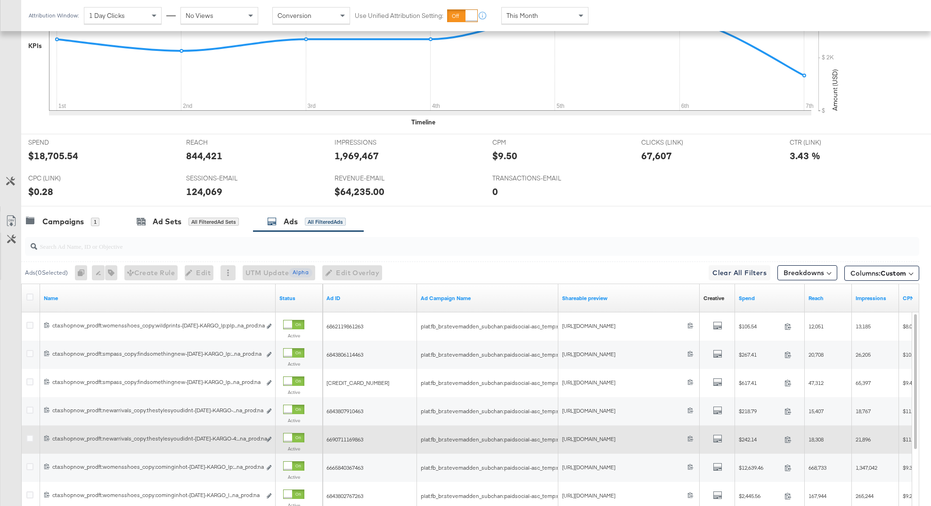
scroll to position [315, 0]
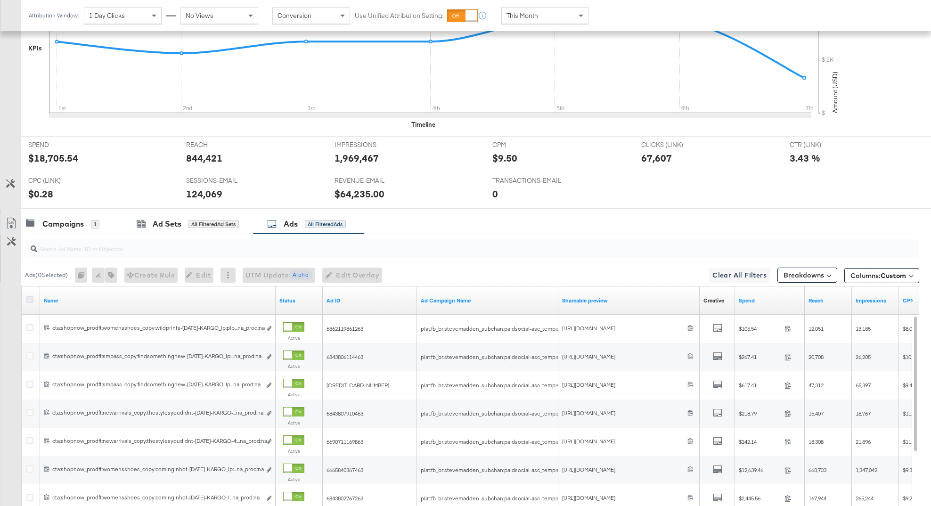
click at [30, 300] on icon at bounding box center [29, 299] width 7 height 7
click at [0, 0] on input "checkbox" at bounding box center [0, 0] width 0 height 0
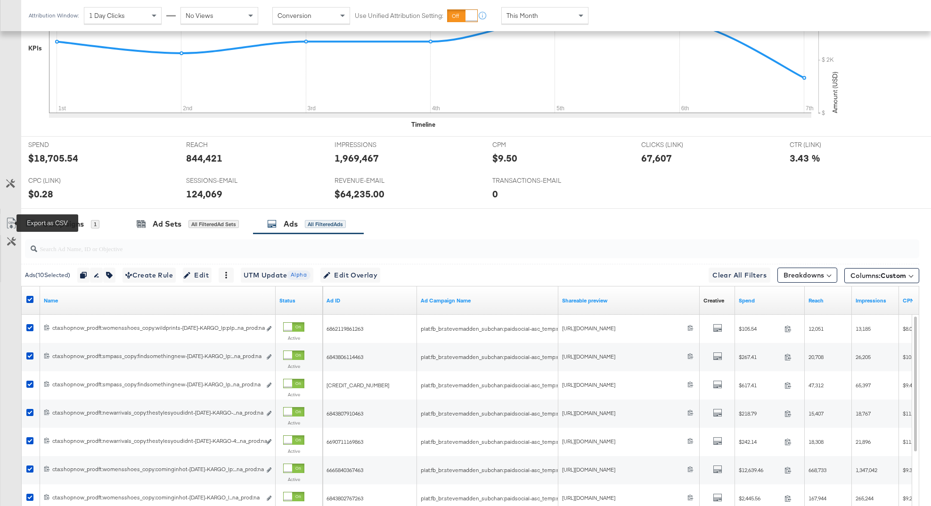
click at [12, 224] on icon at bounding box center [11, 223] width 11 height 11
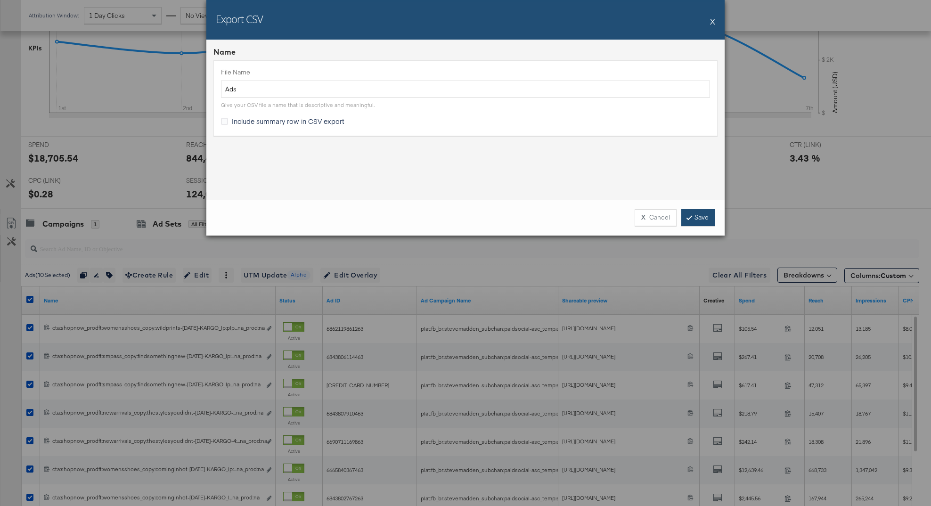
click at [699, 218] on link "Save" at bounding box center [699, 217] width 34 height 17
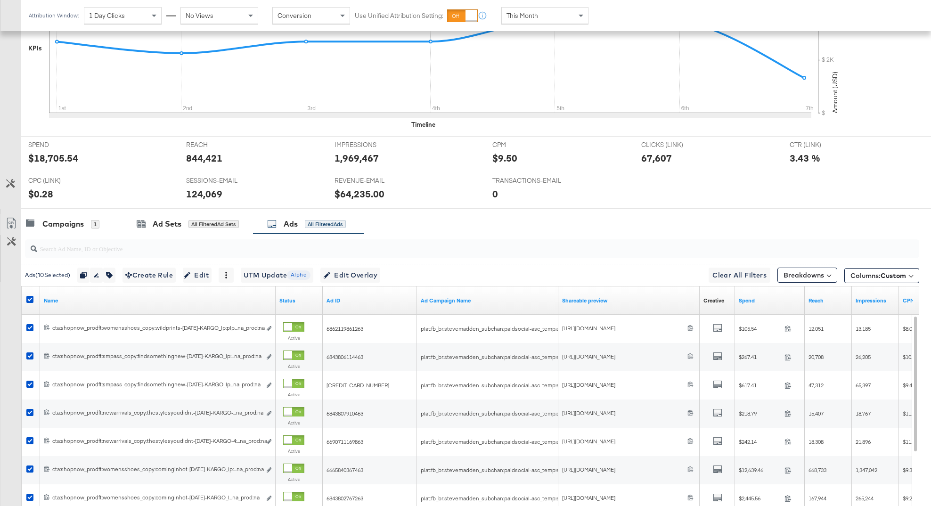
scroll to position [0, 0]
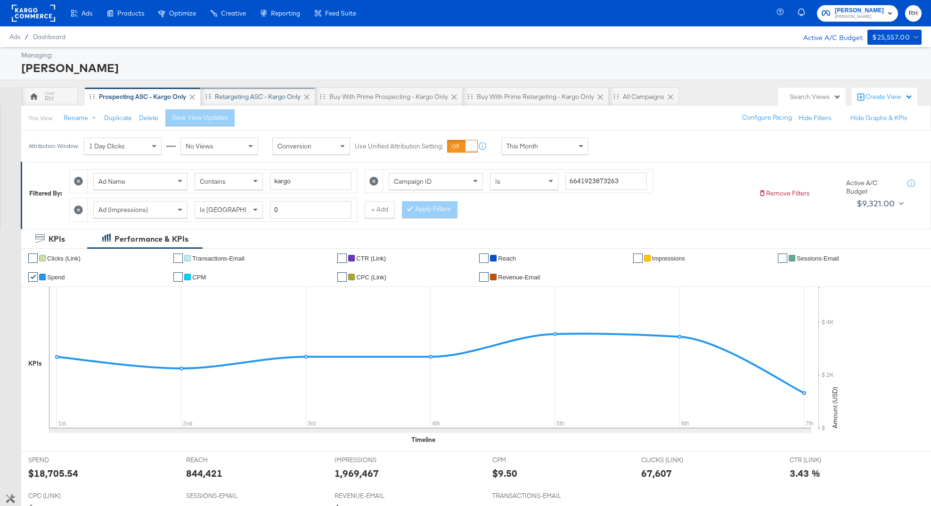
click at [214, 100] on div "Retargeting ASC - Kargo only" at bounding box center [258, 96] width 115 height 19
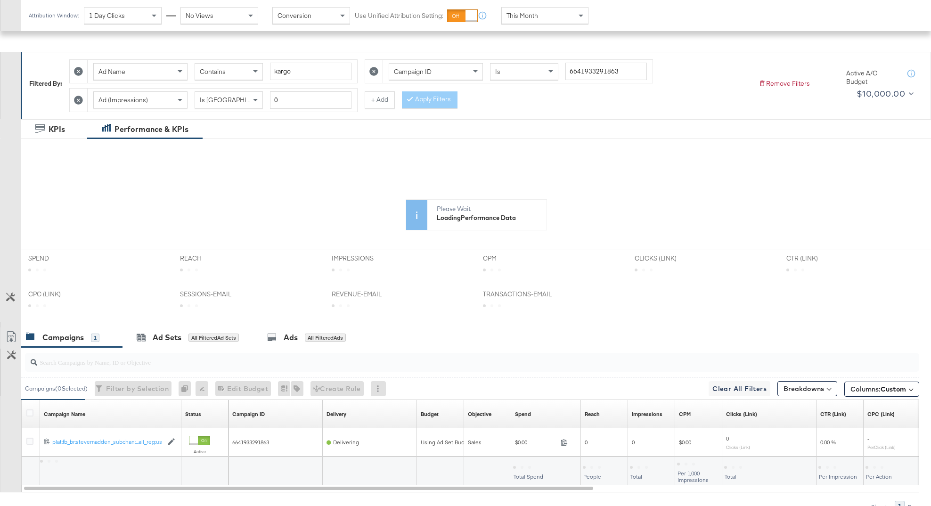
scroll to position [158, 0]
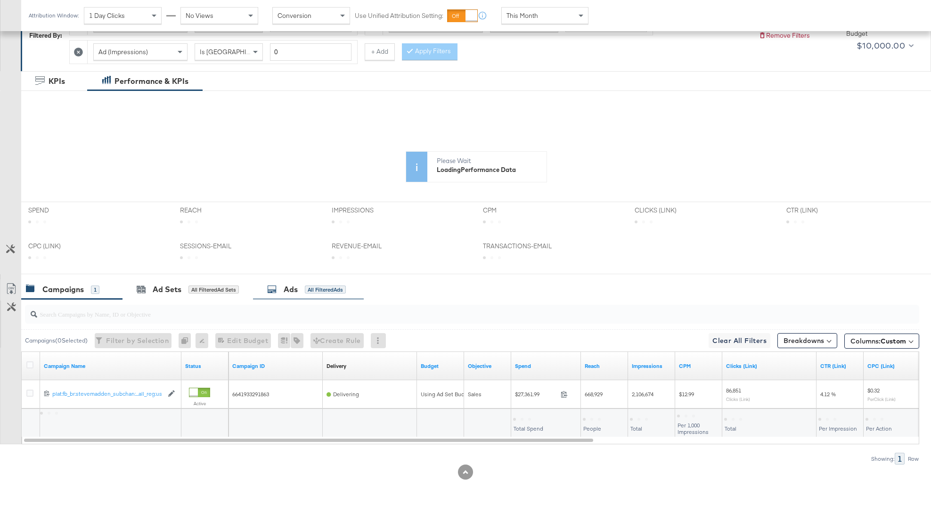
click at [316, 296] on div "Ads All Filtered Ads" at bounding box center [308, 290] width 111 height 20
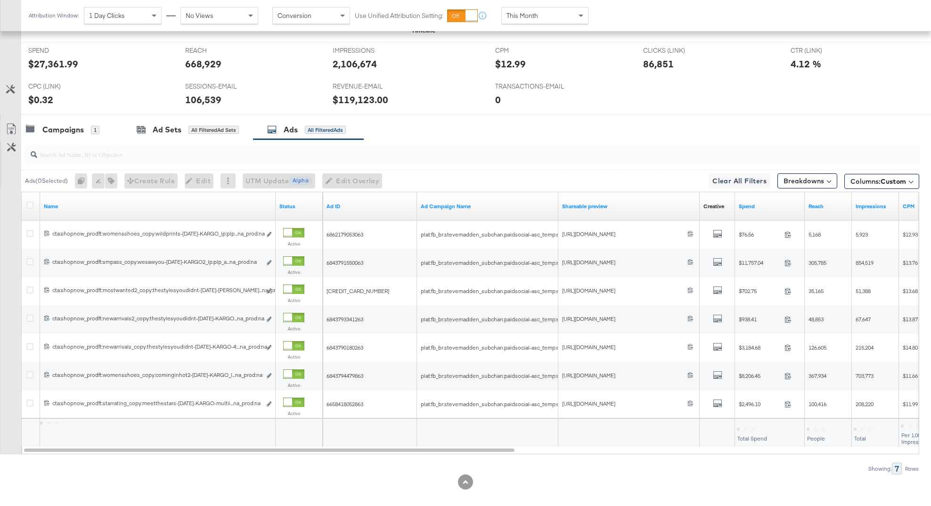
scroll to position [420, 0]
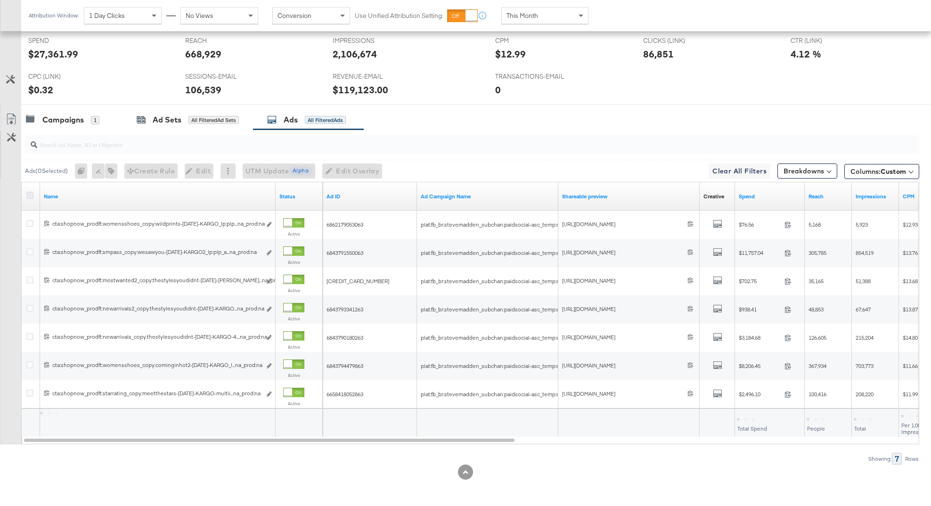
click at [32, 197] on icon at bounding box center [29, 195] width 7 height 7
click at [0, 0] on input "checkbox" at bounding box center [0, 0] width 0 height 0
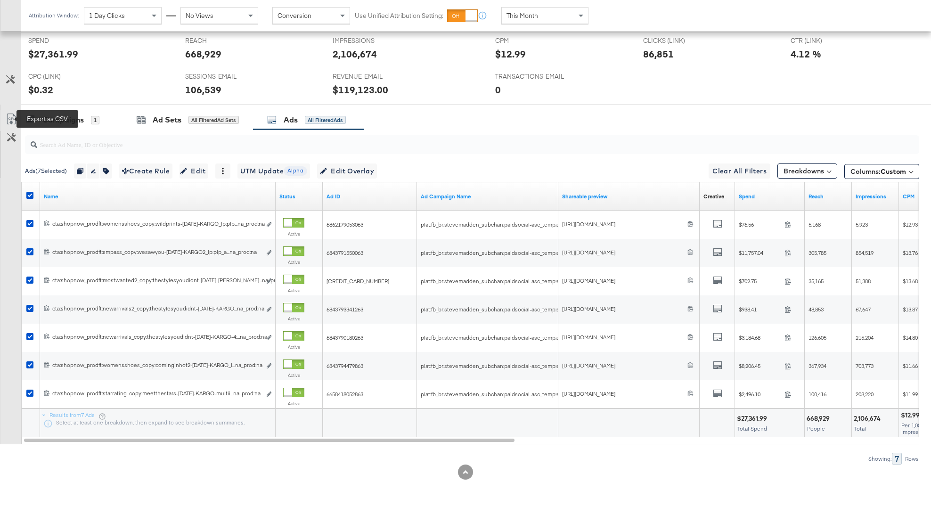
click at [11, 117] on icon at bounding box center [11, 119] width 11 height 11
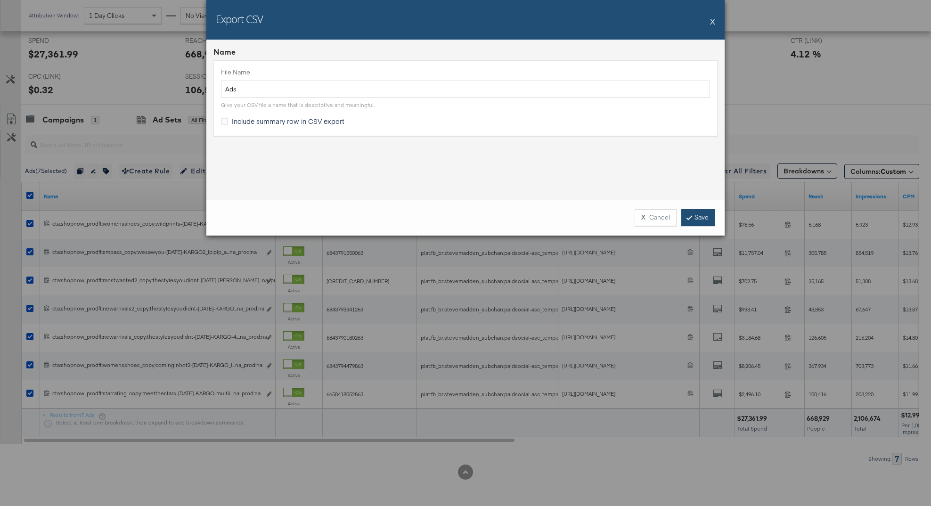
click at [699, 218] on link "Save" at bounding box center [699, 217] width 34 height 17
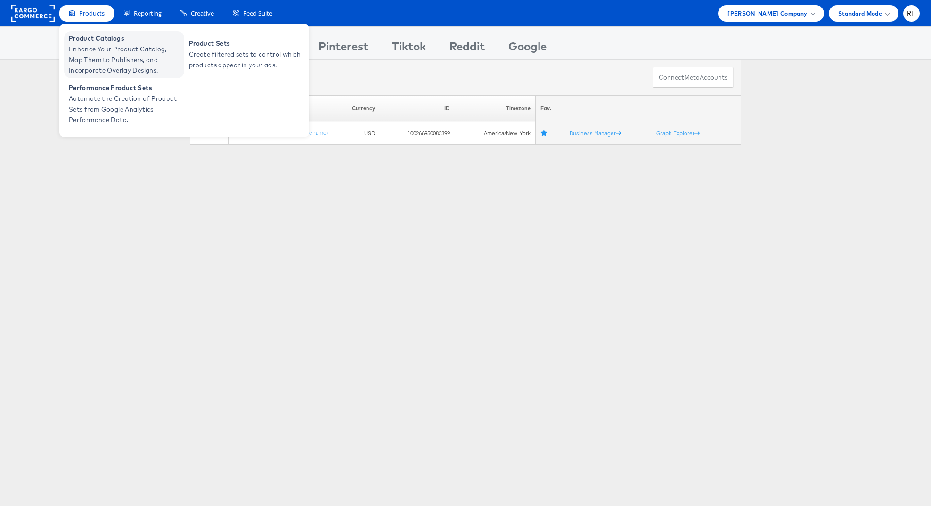
click at [97, 55] on span "Enhance Your Product Catalog, Map Them to Publishers, and Incorporate Overlay D…" at bounding box center [125, 60] width 113 height 32
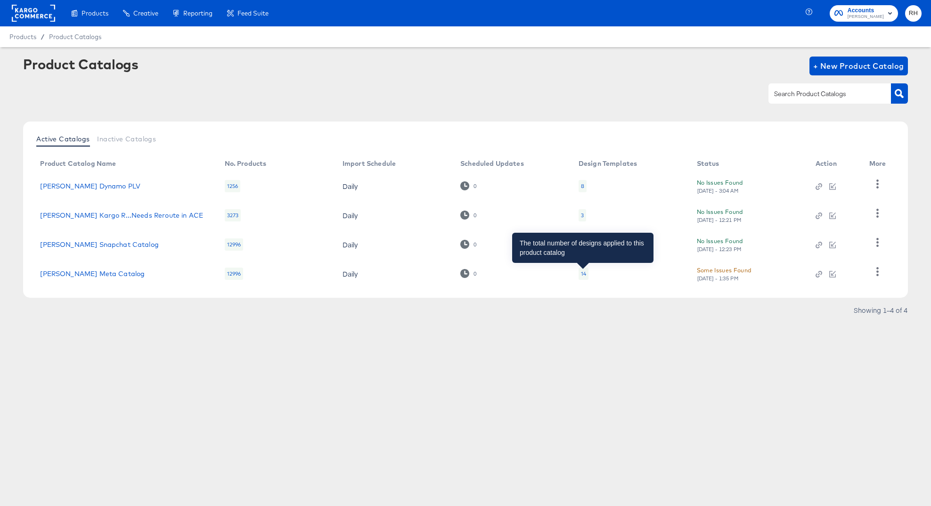
click at [584, 277] on div "14" at bounding box center [583, 274] width 5 height 8
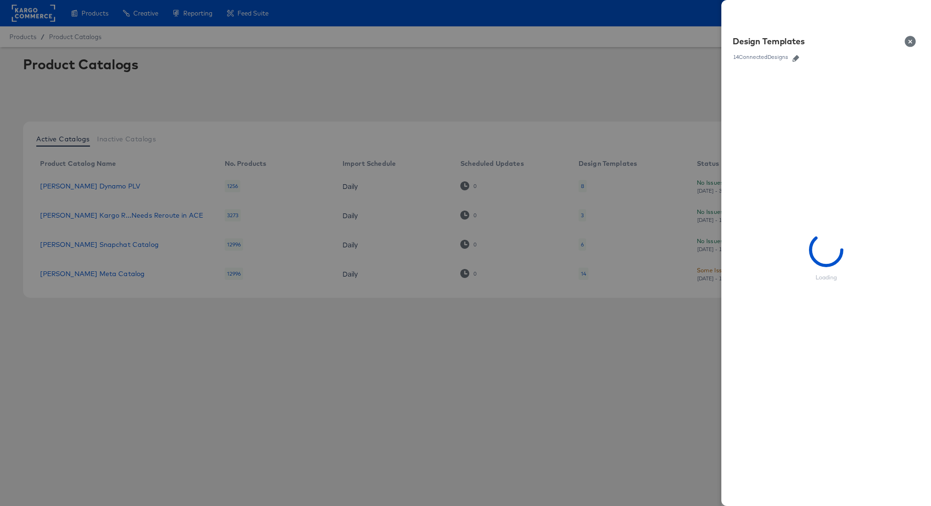
click at [798, 56] on icon "button" at bounding box center [796, 58] width 7 height 7
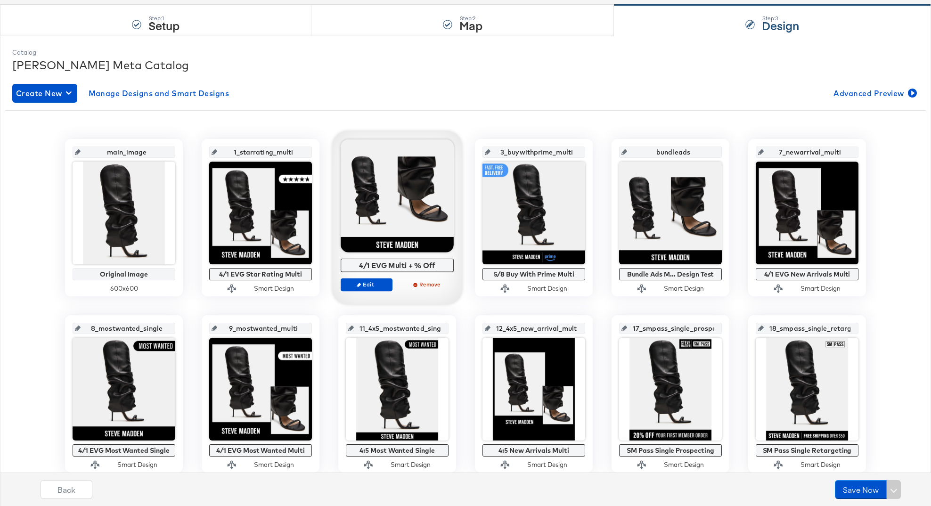
scroll to position [65, 0]
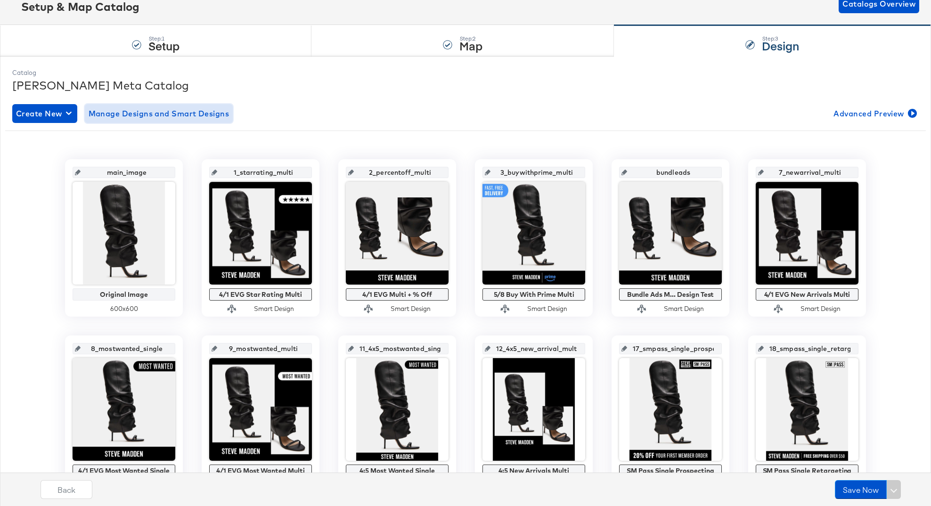
click at [199, 115] on span "Manage Designs and Smart Designs" at bounding box center [159, 113] width 141 height 13
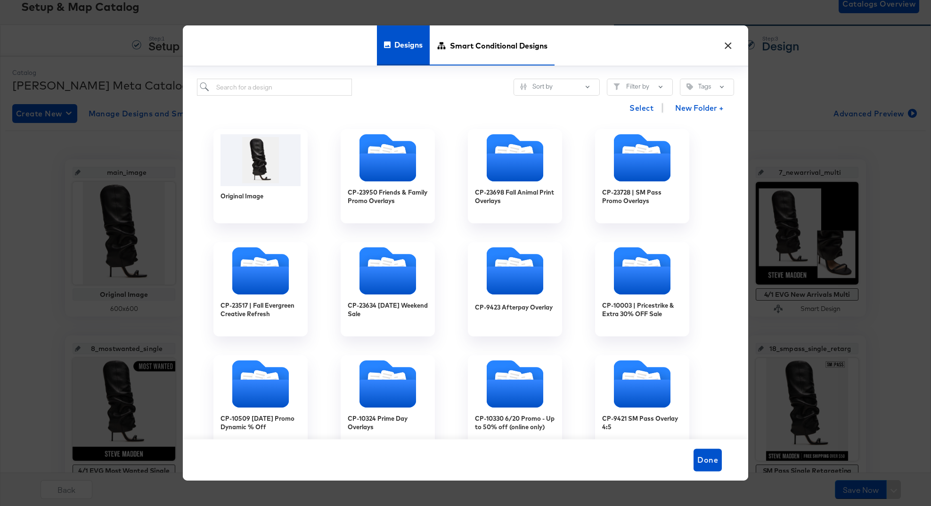
click at [485, 42] on span "Smart Conditional Designs" at bounding box center [499, 45] width 98 height 41
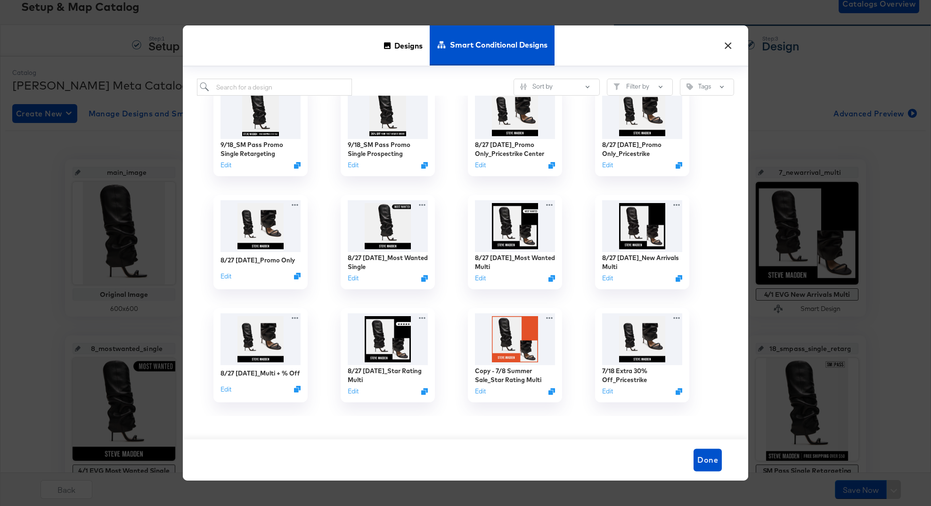
scroll to position [127, 0]
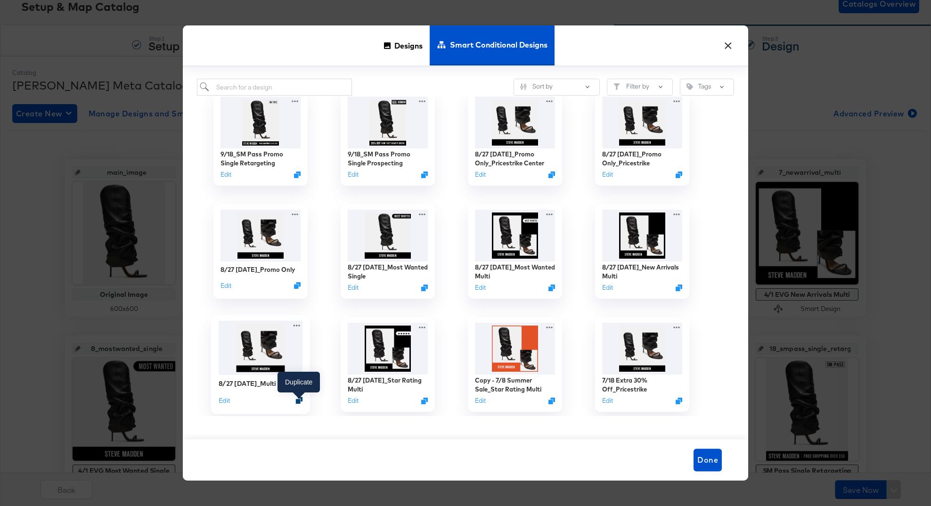
click at [298, 403] on icon "Duplicate" at bounding box center [299, 400] width 7 height 7
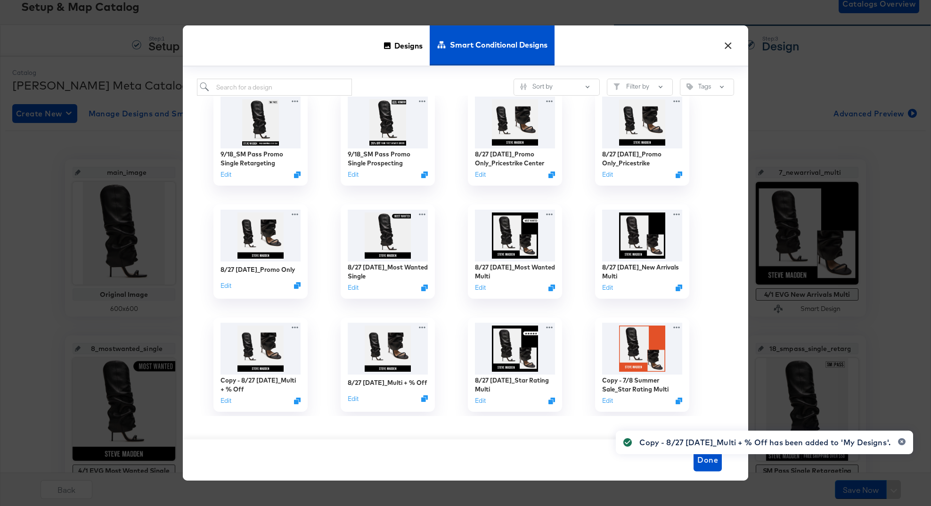
click at [709, 459] on div "Copy - 8/27 [DATE]_Multi + % Off has been added to 'My Designs'." at bounding box center [765, 442] width 316 height 42
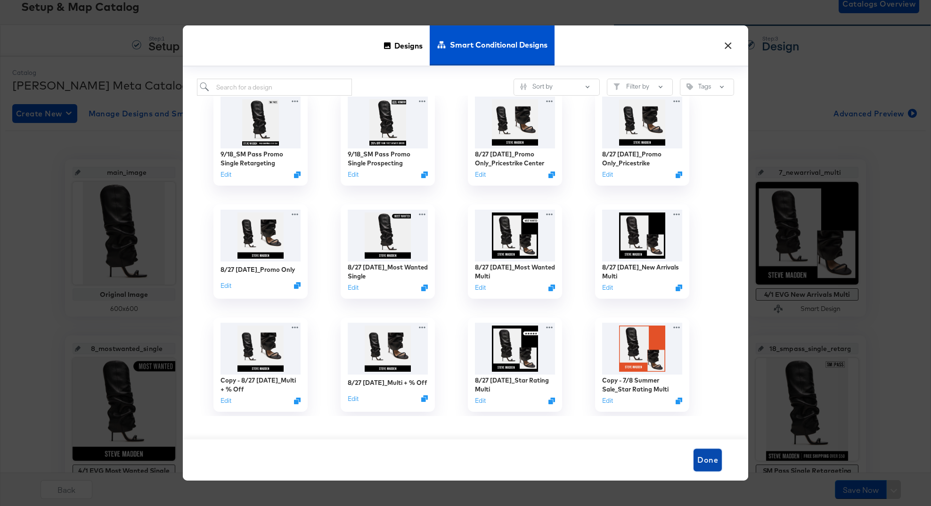
click at [703, 462] on span "Done" at bounding box center [708, 459] width 21 height 13
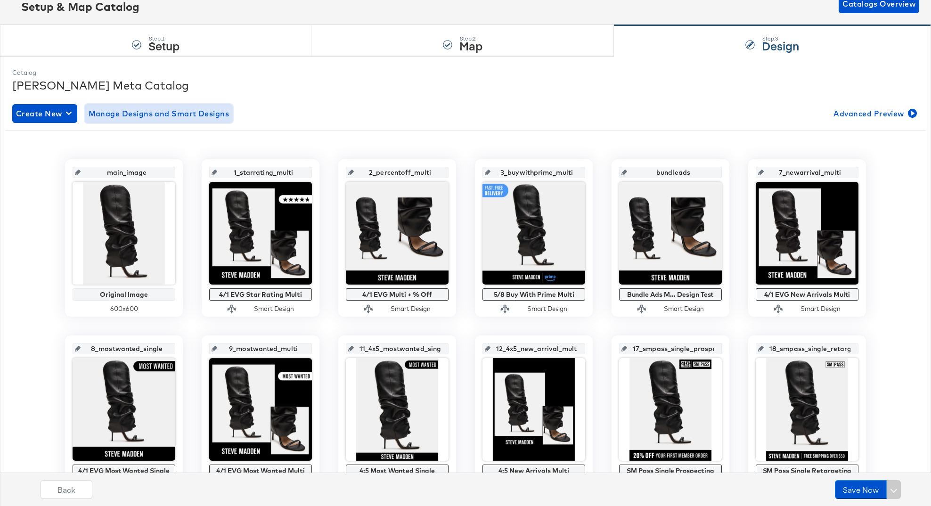
click at [209, 119] on span "Manage Designs and Smart Designs" at bounding box center [159, 113] width 141 height 13
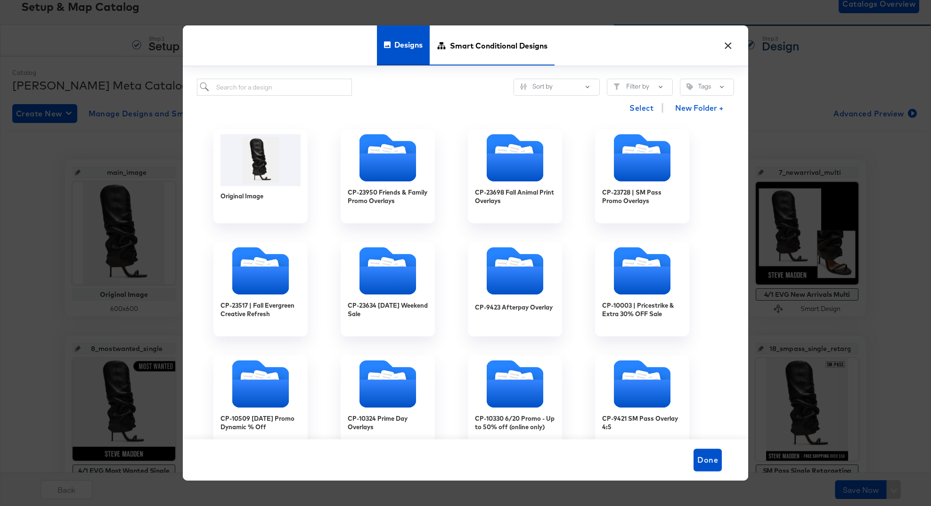
click at [453, 52] on span "Smart Conditional Designs" at bounding box center [499, 45] width 98 height 41
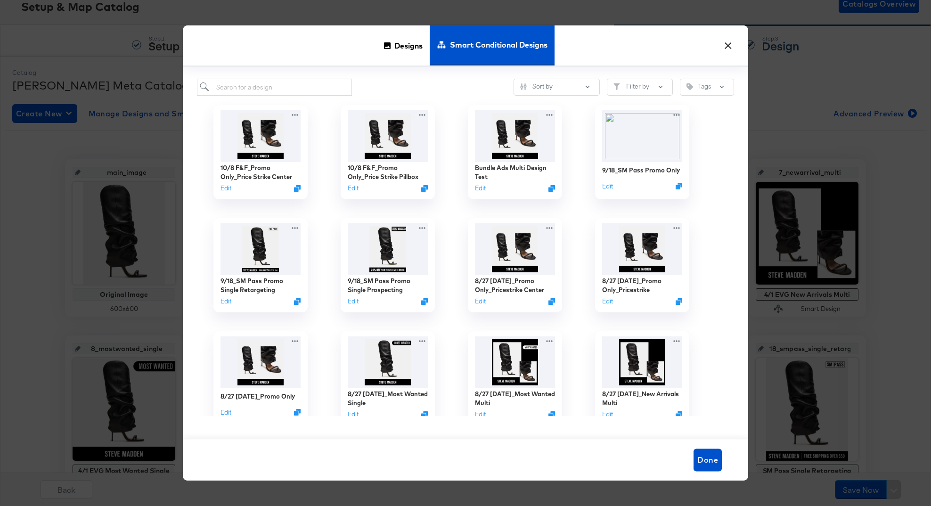
scroll to position [0, 0]
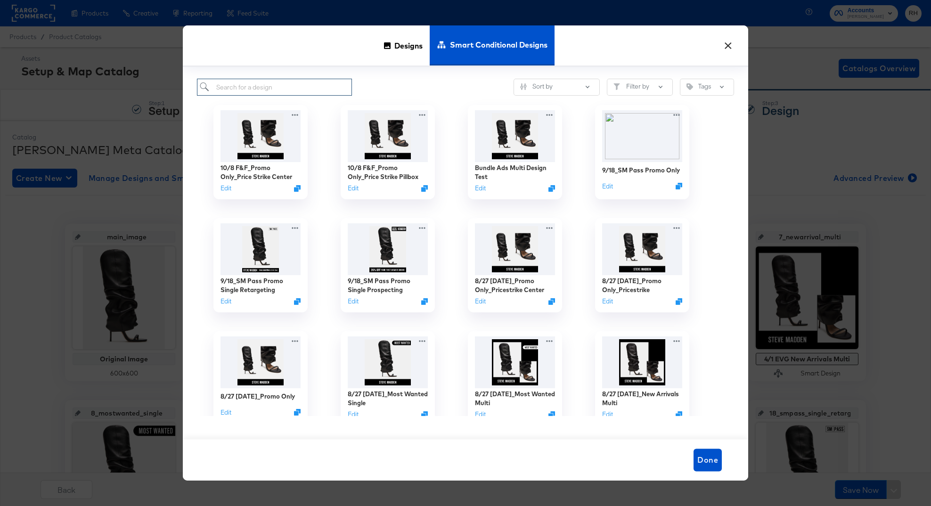
click at [268, 90] on input "search" at bounding box center [274, 87] width 155 height 17
type input "copy"
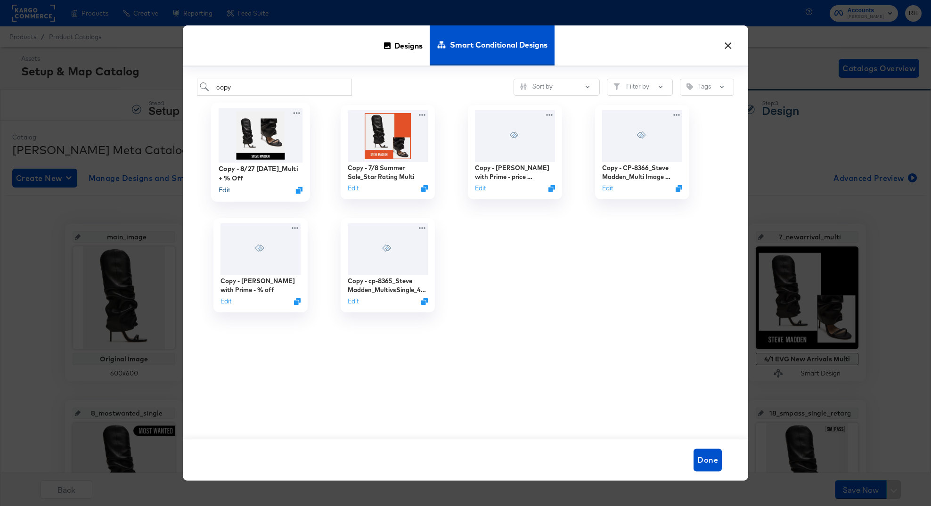
click at [225, 191] on button "Edit" at bounding box center [224, 190] width 11 height 9
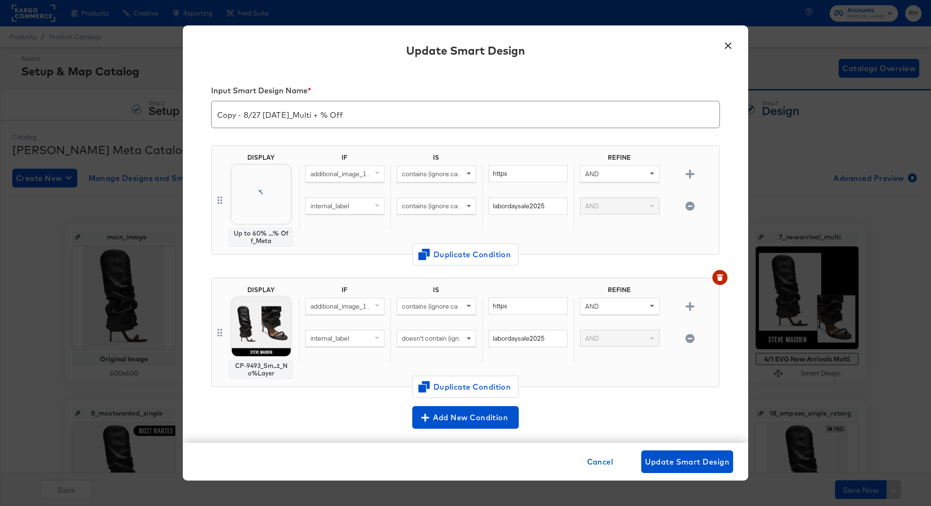
click at [262, 111] on input "Copy - 8/27 [DATE]_Multi + % Off" at bounding box center [466, 111] width 508 height 26
type input "10/8 F&F_Multi + % Off"
click at [316, 239] on div "IF IS REFINE additional_image_1_url (original) contains (ignore case) https AND…" at bounding box center [507, 200] width 417 height 93
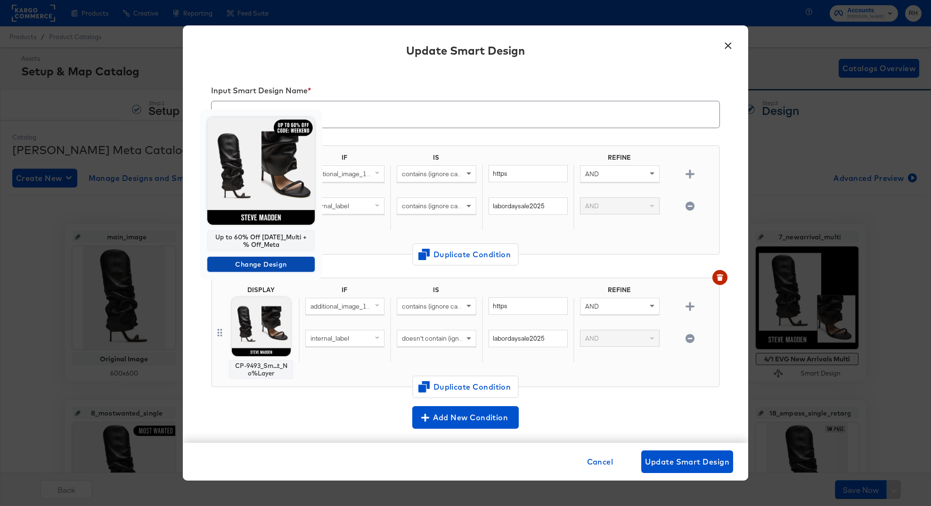
click at [261, 265] on span "Change Design" at bounding box center [261, 265] width 100 height 12
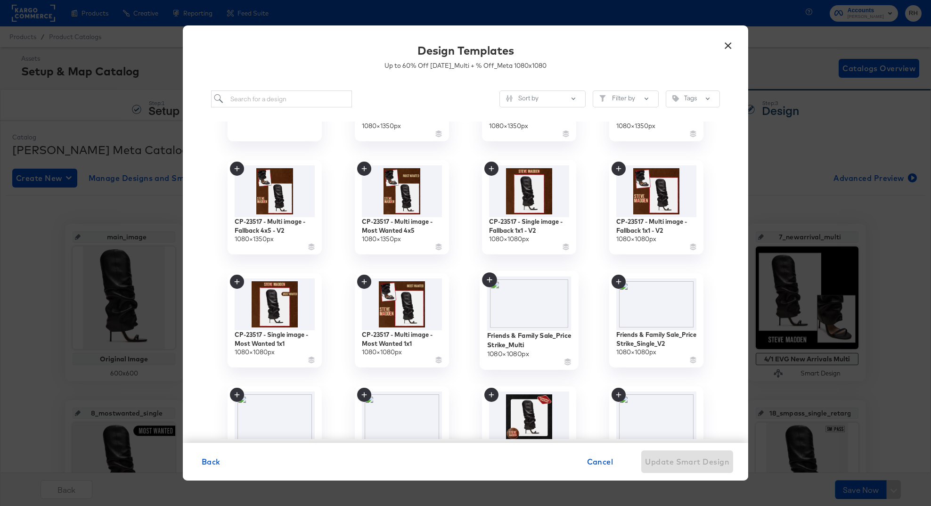
scroll to position [85, 0]
click at [536, 304] on img at bounding box center [529, 303] width 84 height 55
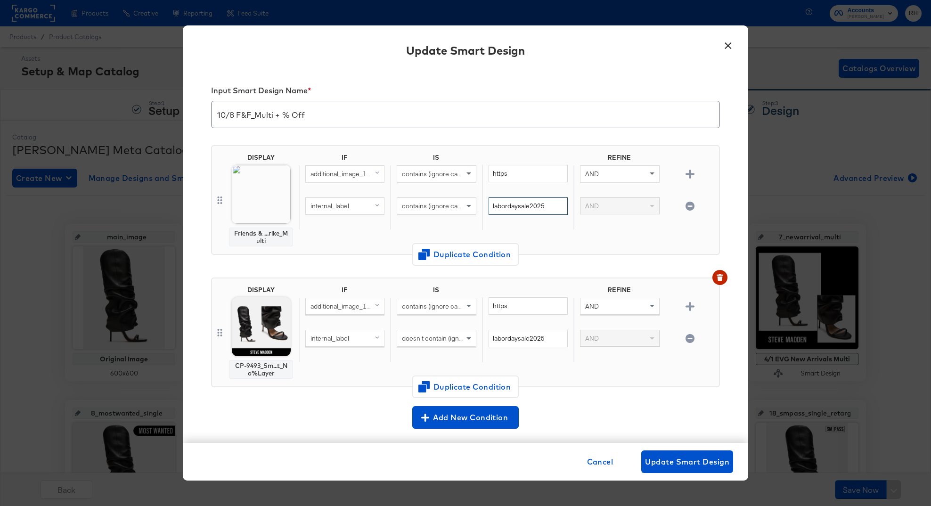
click at [541, 206] on input "labordaysale2025" at bounding box center [528, 206] width 79 height 17
paste input "friendsandfamily2025"
type input "friendsandfamily2025"
click at [504, 342] on input "labordaysale2025" at bounding box center [528, 338] width 79 height 17
click at [483, 259] on span "Duplicate Condition" at bounding box center [465, 254] width 91 height 13
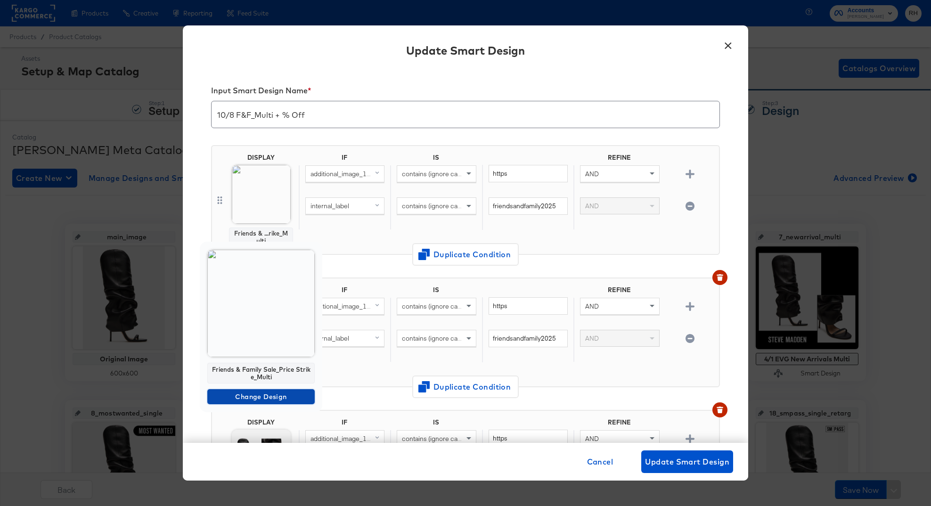
click at [247, 395] on span "Change Design" at bounding box center [261, 397] width 100 height 12
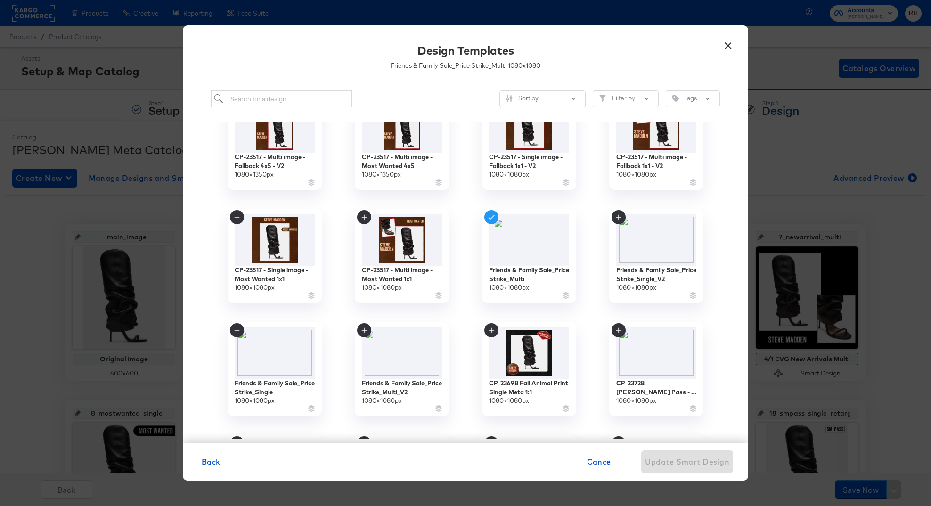
scroll to position [149, 0]
click at [276, 359] on img at bounding box center [275, 352] width 84 height 55
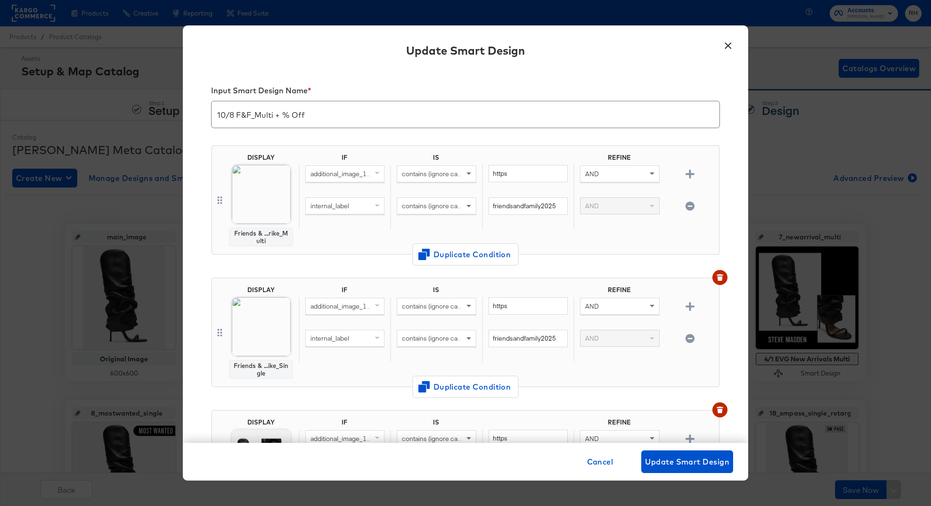
click at [420, 305] on span "contains (ignore case)" at bounding box center [434, 306] width 65 height 8
click at [548, 231] on div "IF IS REFINE additional_image_1_url (original) contains (ignore case) https AND…" at bounding box center [507, 200] width 417 height 93
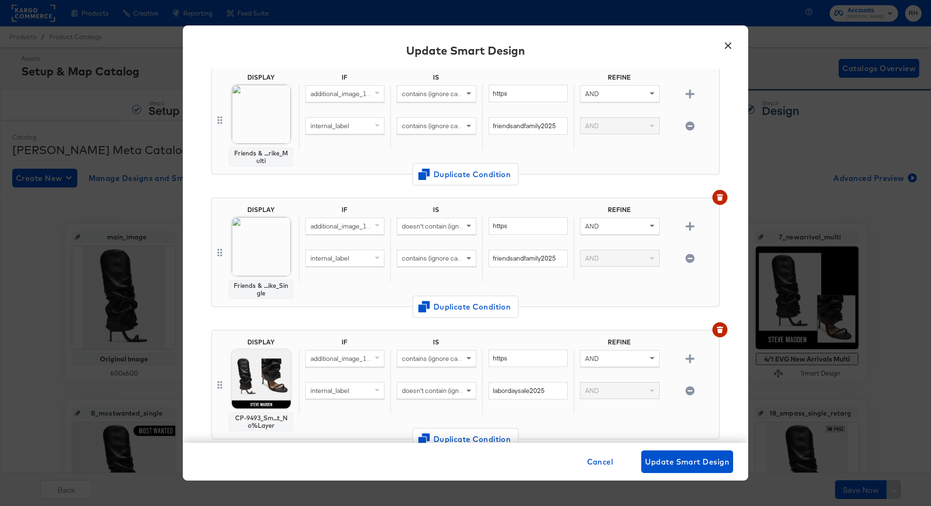
scroll to position [95, 0]
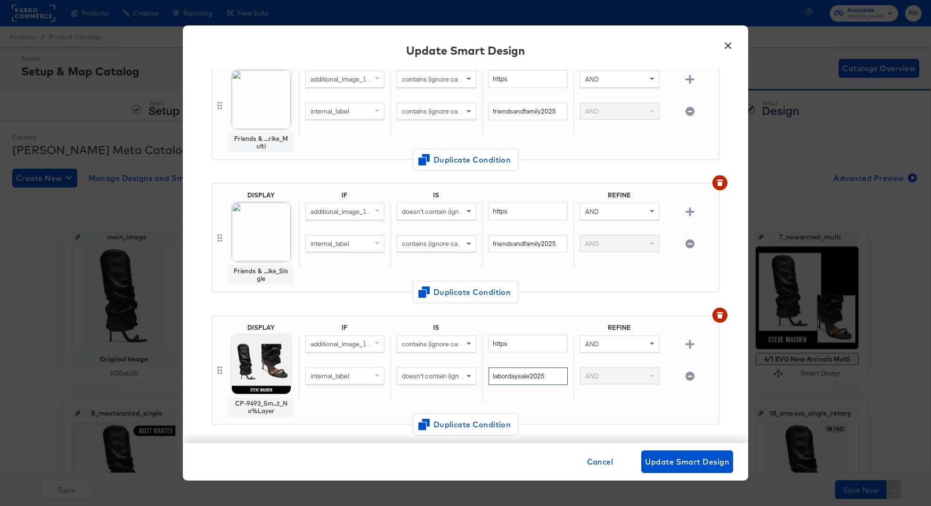
click at [521, 379] on input "labordaysale2025" at bounding box center [528, 376] width 79 height 17
paste input "friendsandfamily"
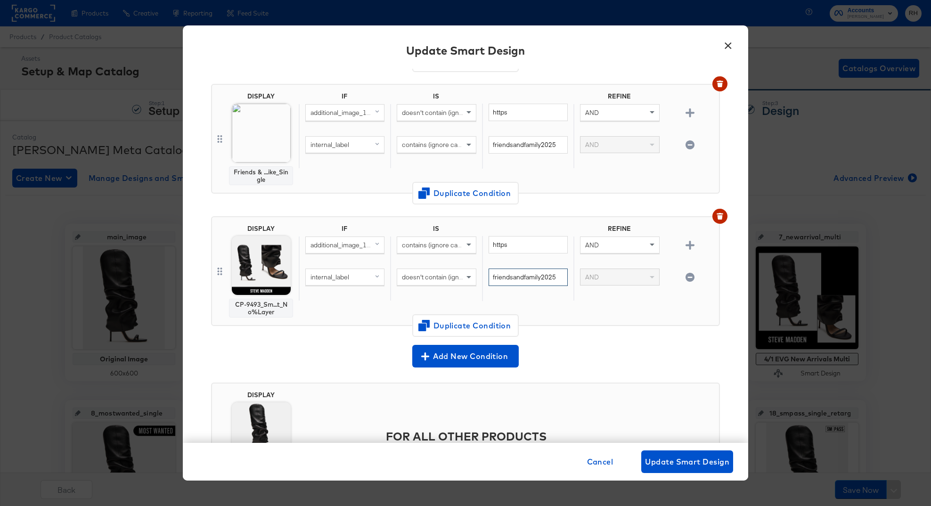
scroll to position [215, 0]
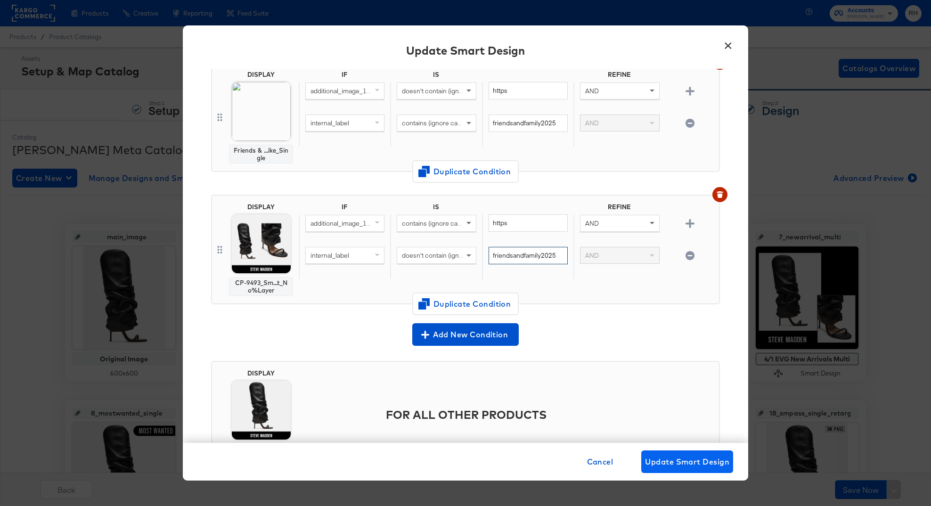
type input "friendsandfamily2025"
click at [661, 457] on span "Update Smart Design" at bounding box center [687, 461] width 84 height 13
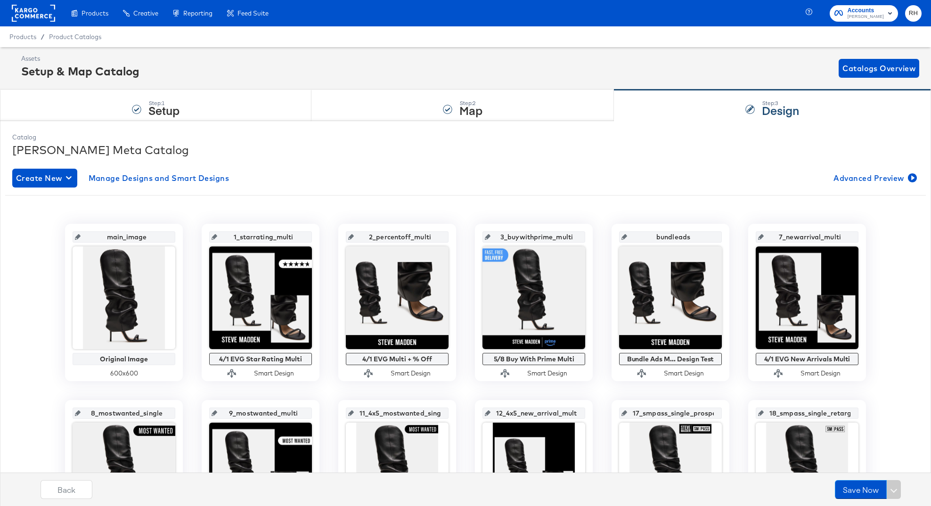
click at [396, 171] on div "Create New Manage Designs and Smart Designs Advanced Preview" at bounding box center [465, 178] width 907 height 19
click at [195, 184] on span "Manage Designs and Smart Designs" at bounding box center [159, 178] width 141 height 13
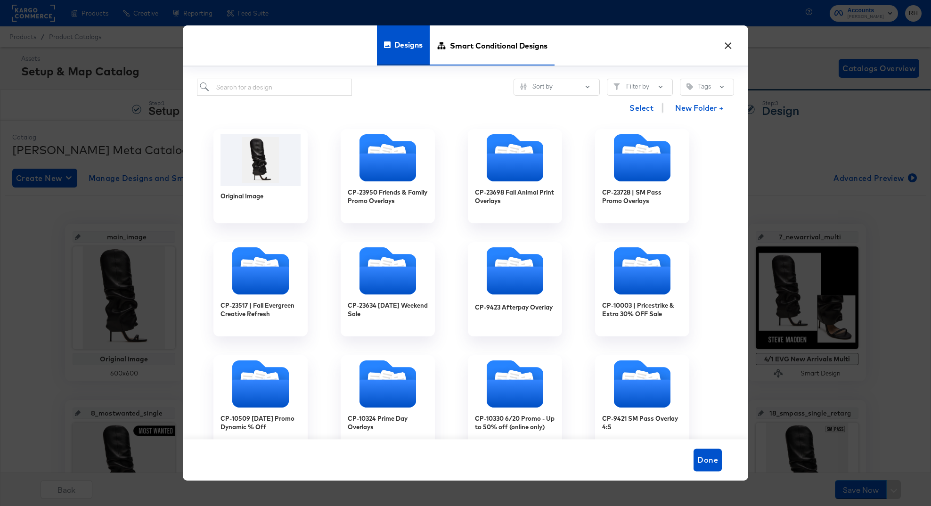
click at [507, 49] on span "Smart Conditional Designs" at bounding box center [499, 45] width 98 height 41
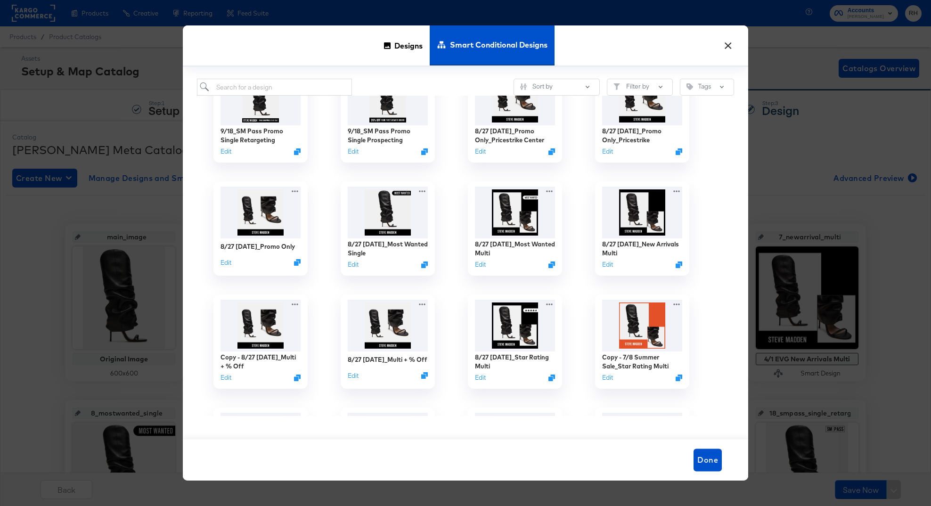
scroll to position [150, 0]
click at [684, 267] on icon "Duplicate" at bounding box center [681, 266] width 7 height 7
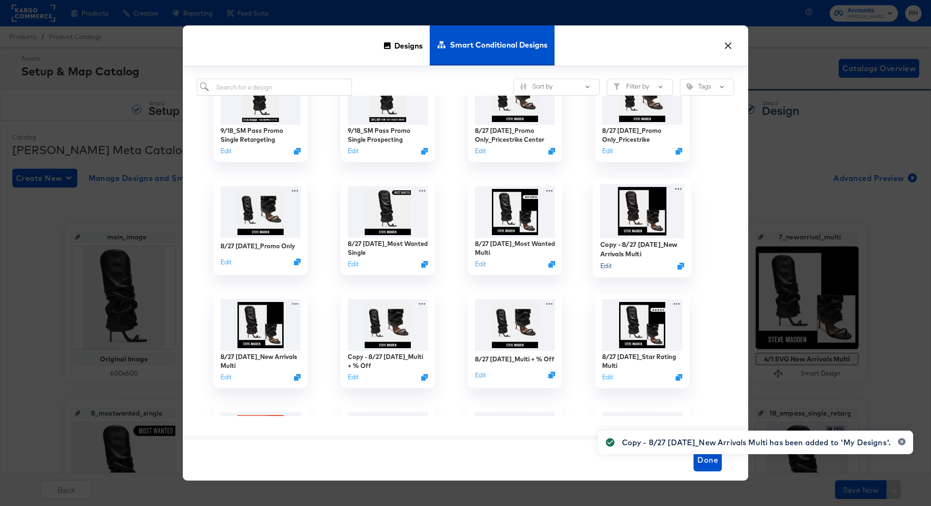
click at [604, 265] on button "Edit" at bounding box center [606, 266] width 11 height 9
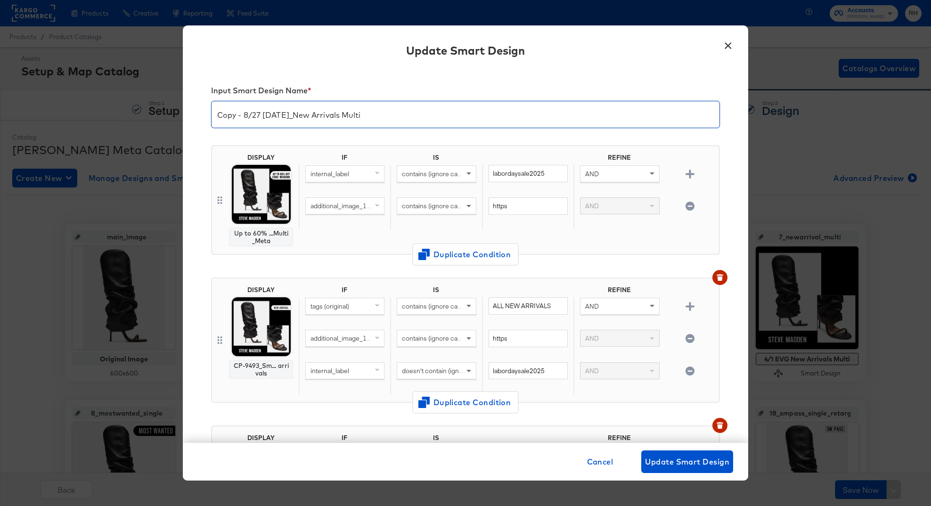
drag, startPoint x: 260, startPoint y: 112, endPoint x: 192, endPoint y: 112, distance: 67.9
click at [192, 112] on div "Input Smart Design Name * Copy - 8/27 Labor Day_New Arrivals Multi DISPLAY Up t…" at bounding box center [466, 256] width 566 height 374
type input "10/8 F&F_New Arrivals Multi"
click at [503, 174] on input "labordaysale2025" at bounding box center [528, 173] width 79 height 17
paste input "friendsandfamily"
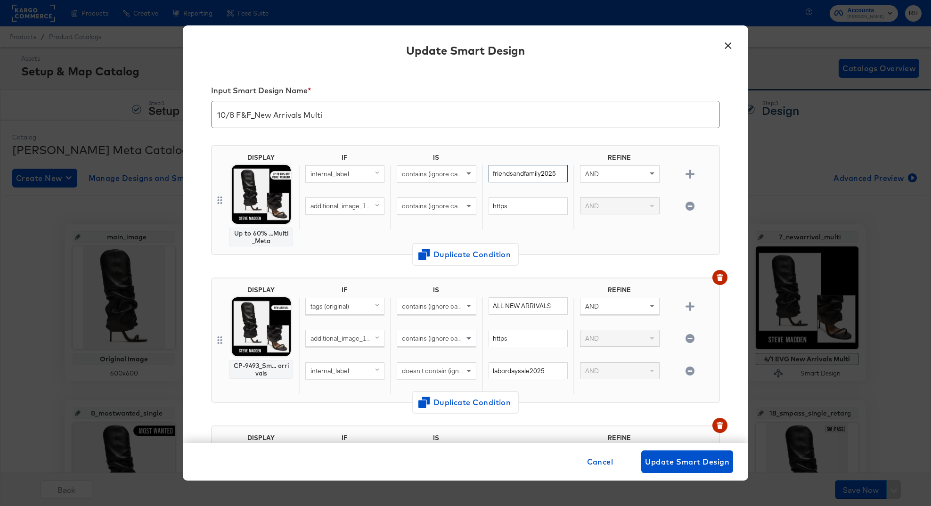
type input "friendsandfamily2025"
click at [516, 373] on input "labordaysale2025" at bounding box center [528, 371] width 79 height 17
paste input "friendsandfamily"
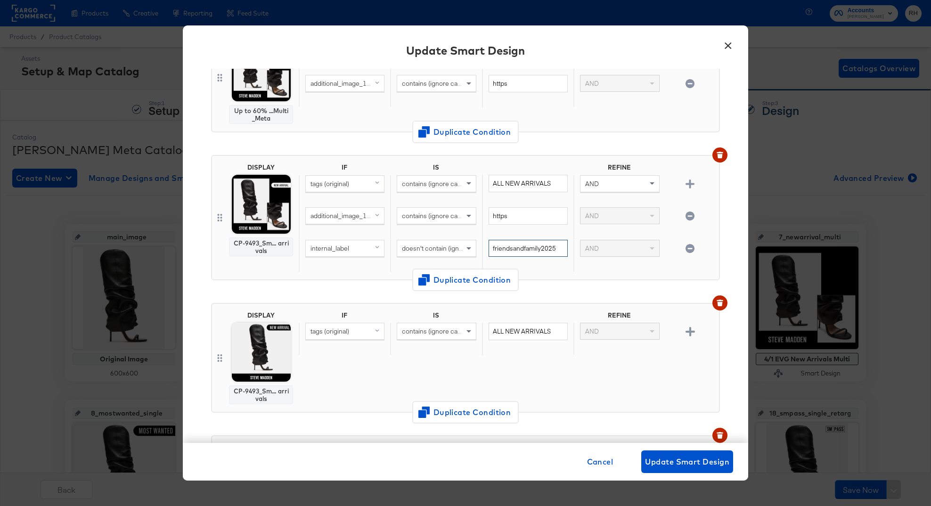
scroll to position [102, 0]
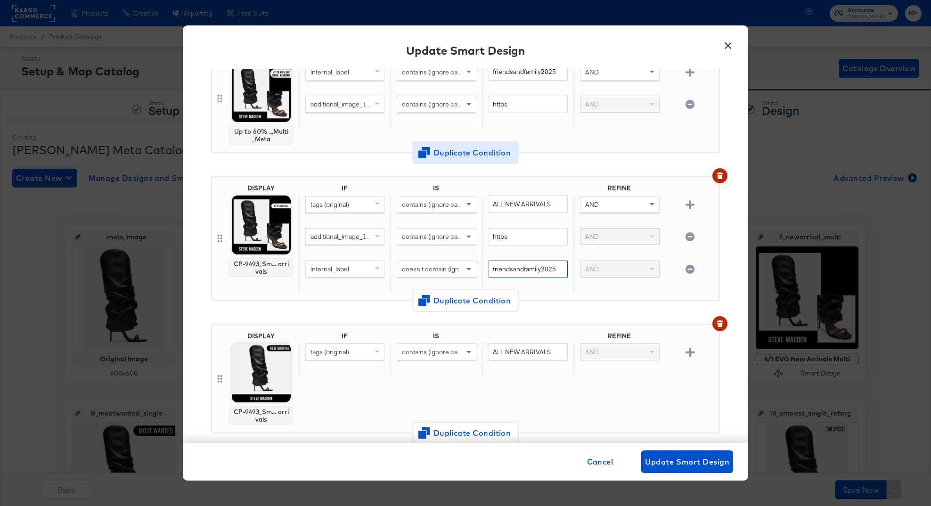
type input "friendsandfamily2025"
click at [439, 160] on button "Duplicate Condition" at bounding box center [465, 153] width 107 height 23
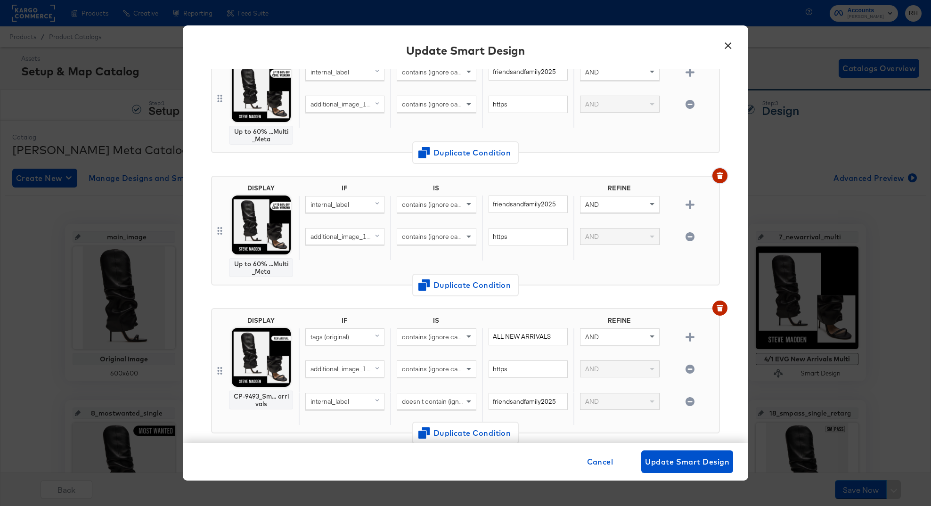
click at [721, 178] on icon "button" at bounding box center [719, 177] width 5 height 4
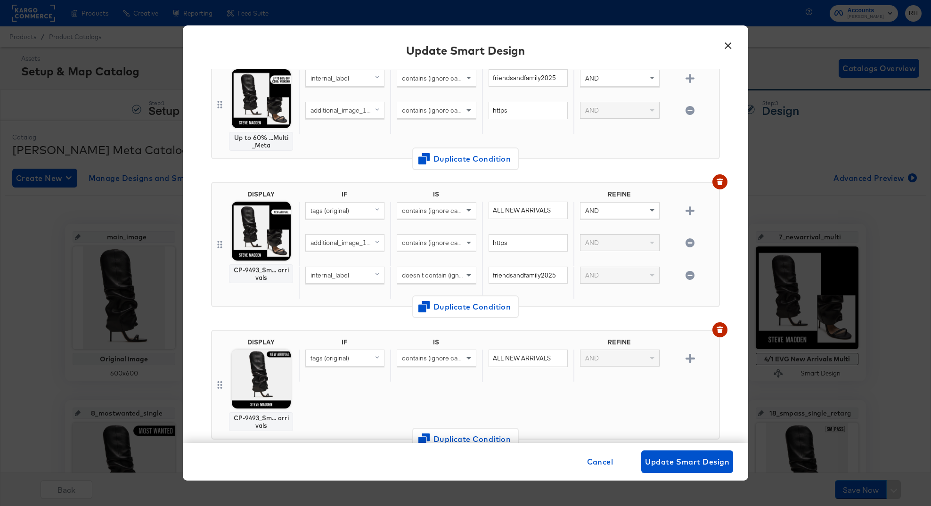
scroll to position [0, 0]
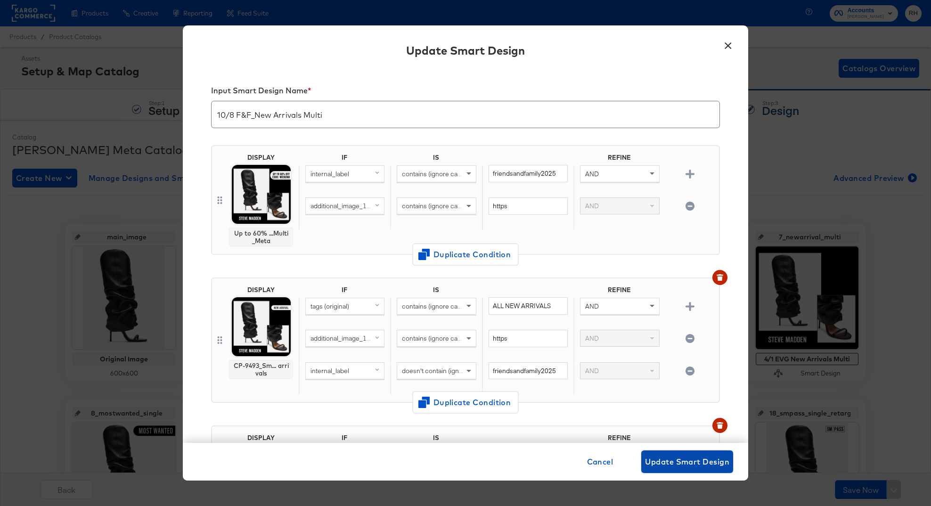
click at [659, 460] on span "Update Smart Design" at bounding box center [687, 461] width 84 height 13
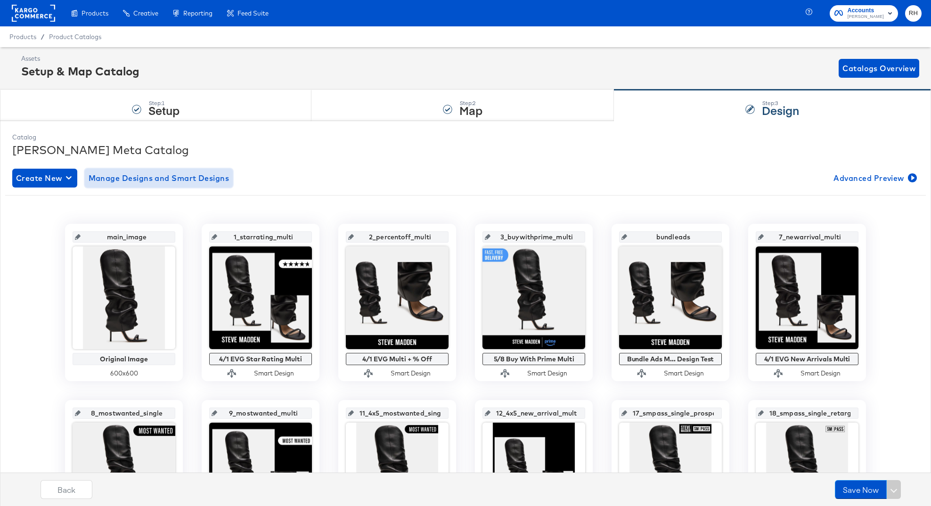
click at [134, 178] on span "Manage Designs and Smart Designs" at bounding box center [159, 178] width 141 height 13
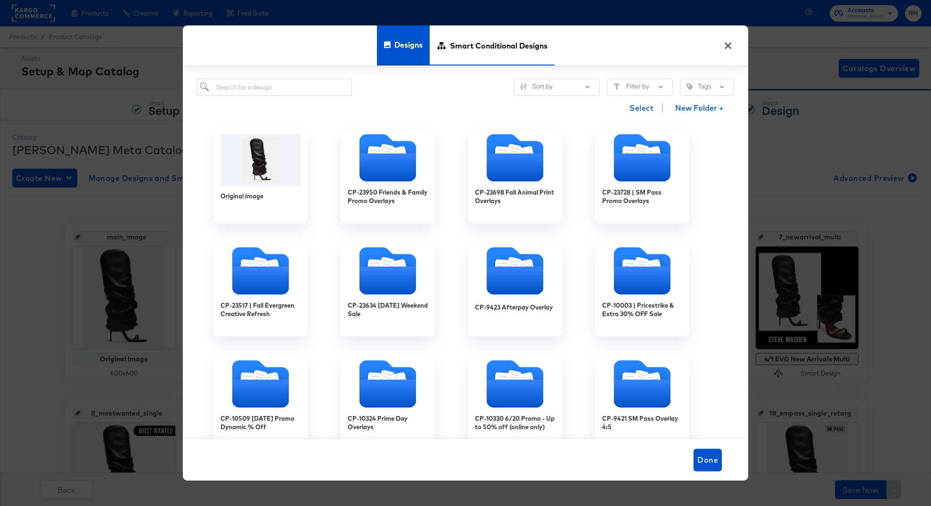
click at [495, 57] on span "Smart Conditional Designs" at bounding box center [499, 45] width 98 height 41
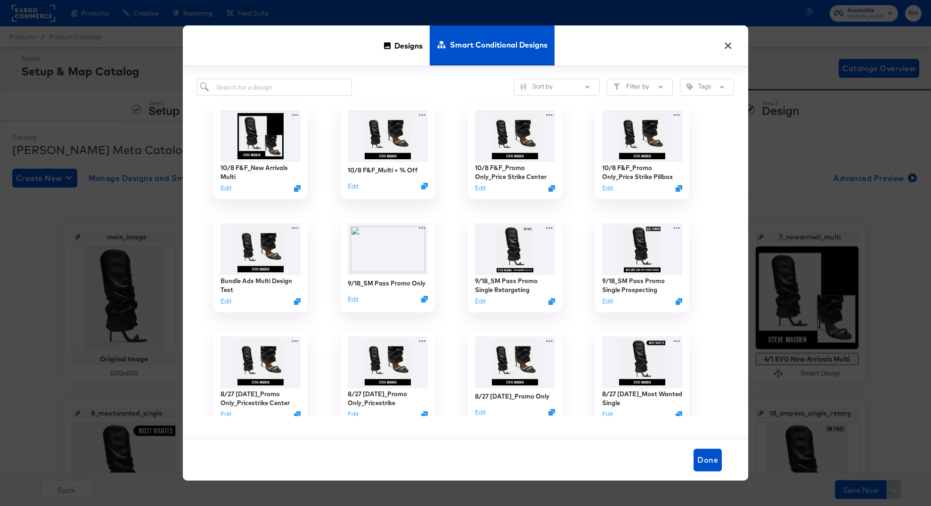
click at [724, 44] on button "×" at bounding box center [728, 43] width 17 height 17
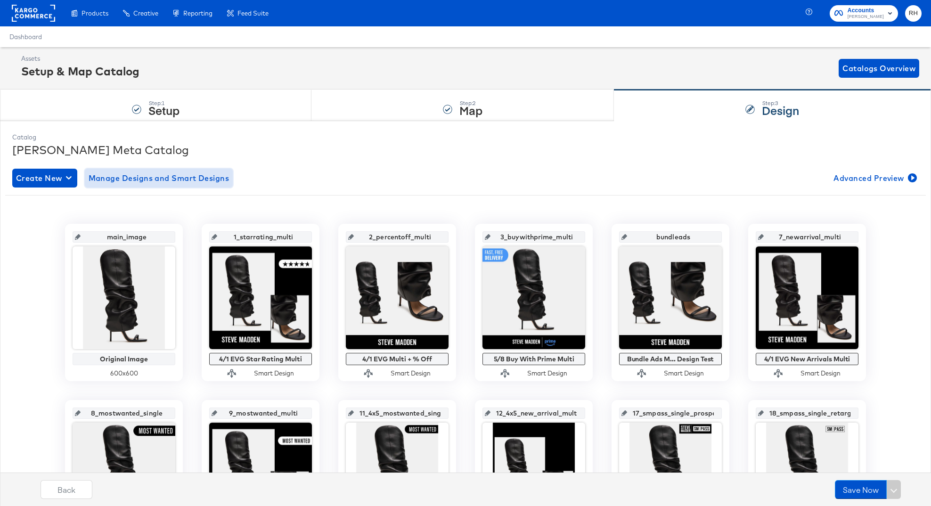
click at [219, 176] on span "Manage Designs and Smart Designs" at bounding box center [159, 178] width 141 height 13
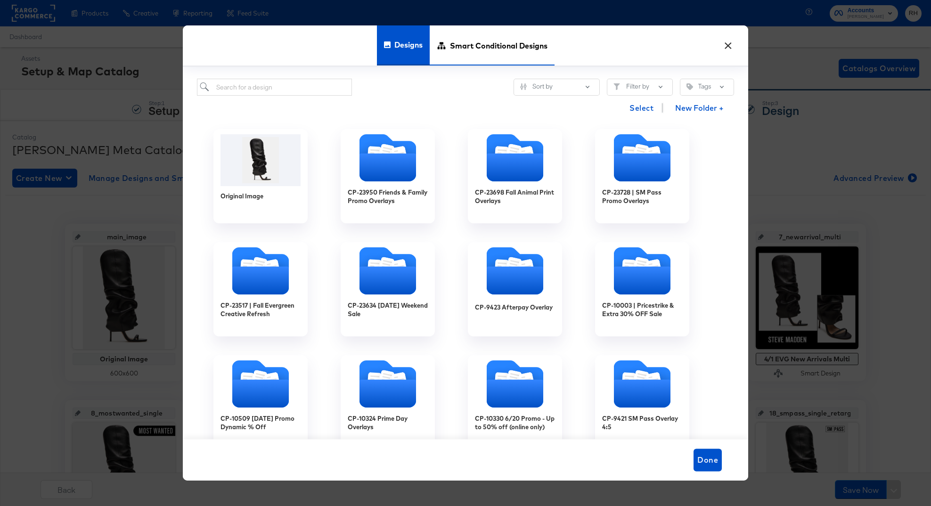
click at [491, 48] on span "Smart Conditional Designs" at bounding box center [499, 45] width 98 height 41
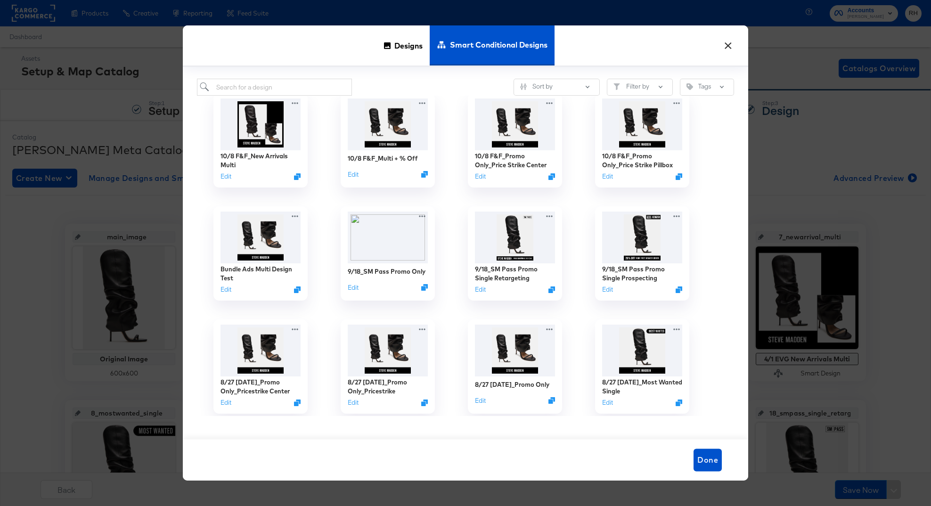
scroll to position [11, 0]
click at [682, 404] on icon "Duplicate" at bounding box center [681, 405] width 7 height 7
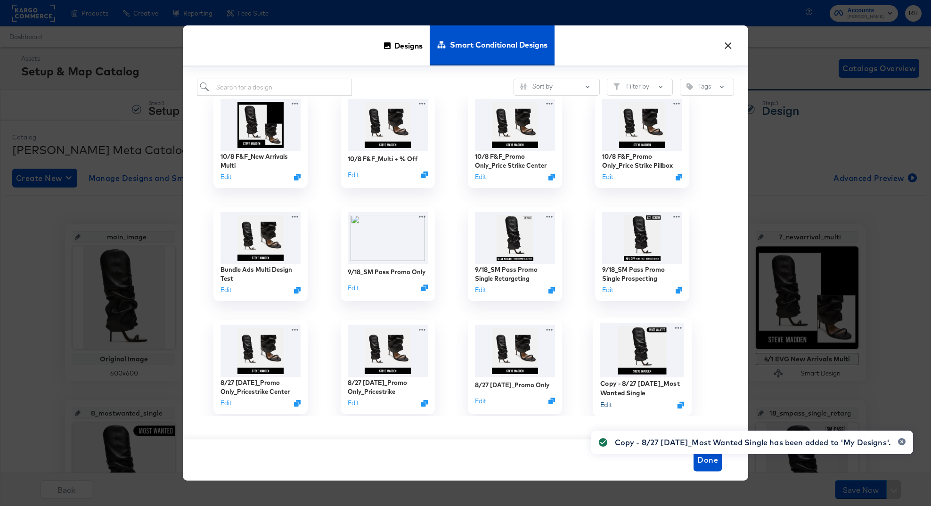
click at [609, 405] on button "Edit" at bounding box center [606, 405] width 11 height 9
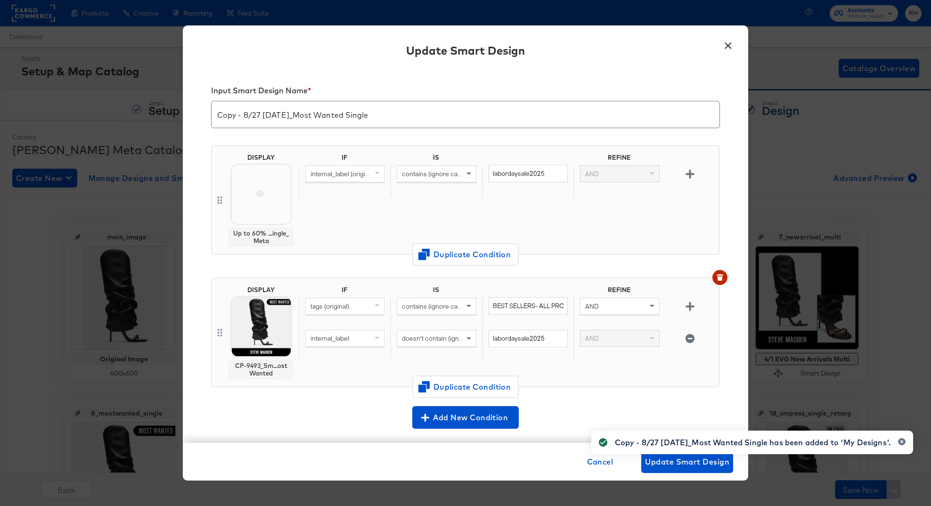
click at [262, 115] on input "Copy - 8/27 [DATE]_Most Wanted Single" at bounding box center [466, 111] width 508 height 26
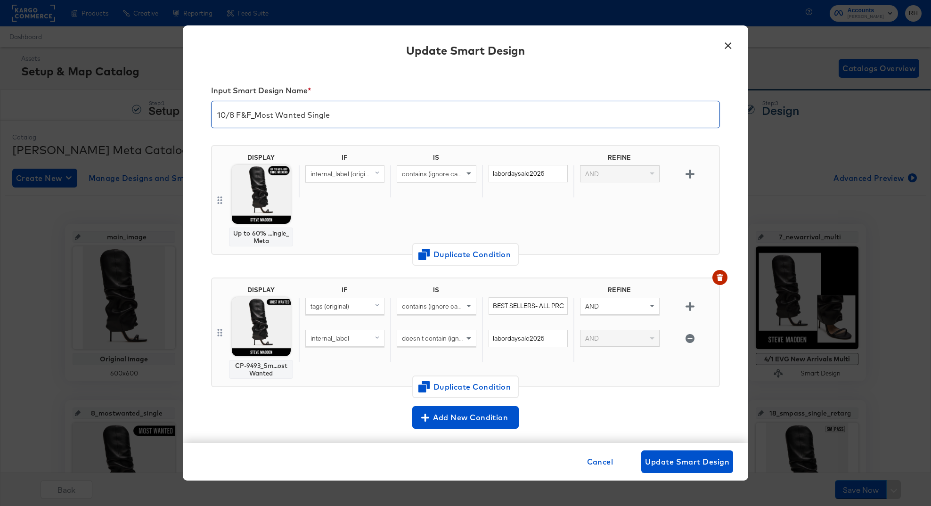
type input "10/8 F&F_Most Wanted Single"
click at [518, 175] on input "labordaysale2025" at bounding box center [528, 173] width 79 height 17
paste input "friendsandfamily2025"
type input "friendsandfamily2025"
click at [359, 216] on div "IF IS REFINE internal_label (original) contains (ignore case) friendsandfamily2…" at bounding box center [507, 200] width 417 height 93
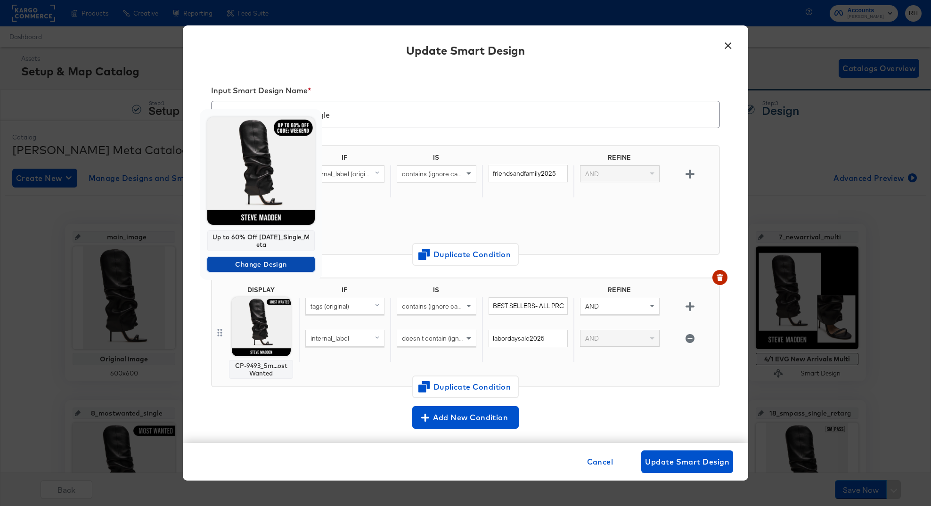
click at [250, 263] on span "Change Design" at bounding box center [261, 265] width 100 height 12
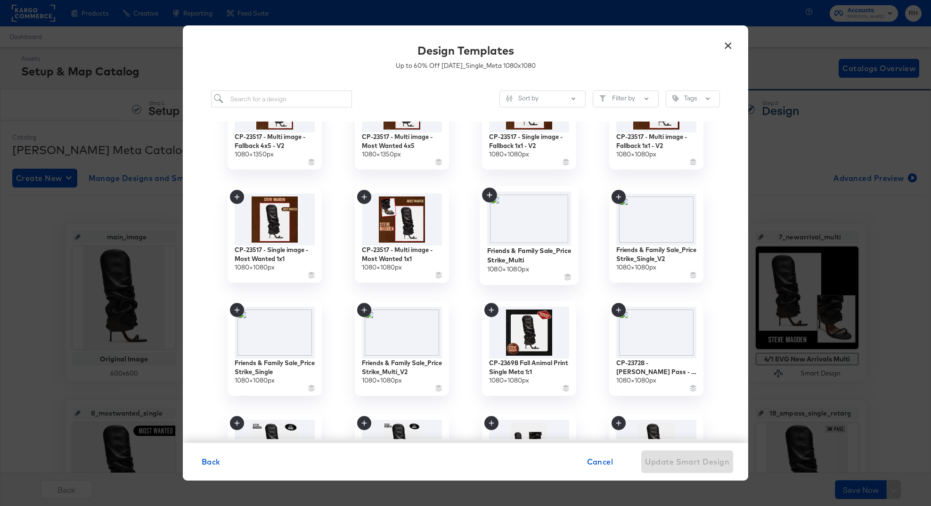
scroll to position [169, 0]
click at [289, 334] on img at bounding box center [275, 332] width 84 height 55
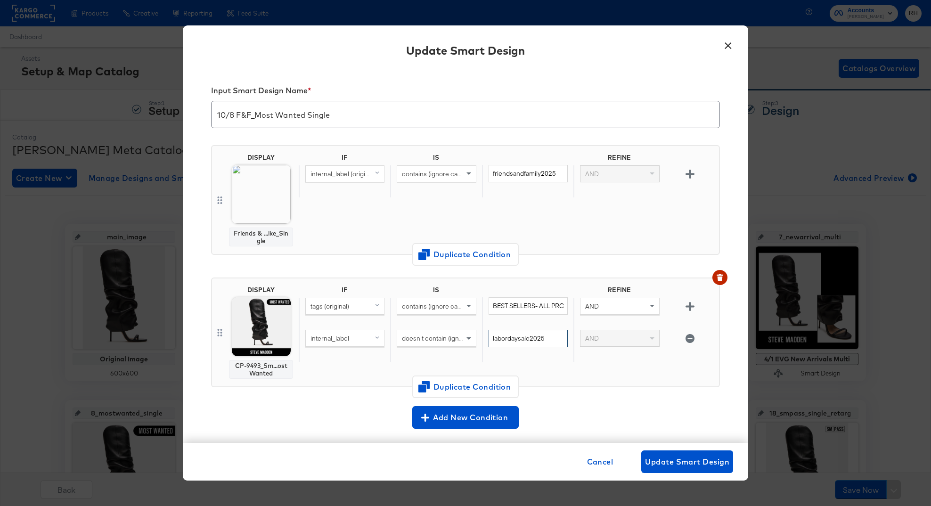
click at [516, 338] on input "labordaysale2025" at bounding box center [528, 338] width 79 height 17
click at [530, 174] on input "friendsandfamily2025" at bounding box center [528, 173] width 79 height 17
click at [531, 334] on input "labordaysale2025" at bounding box center [528, 338] width 79 height 17
paste input "friendsandfamily"
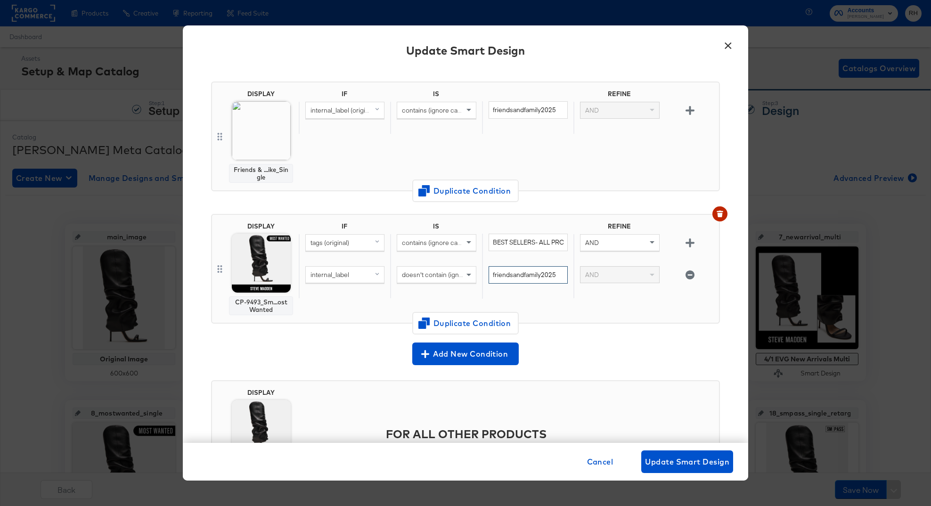
scroll to position [135, 0]
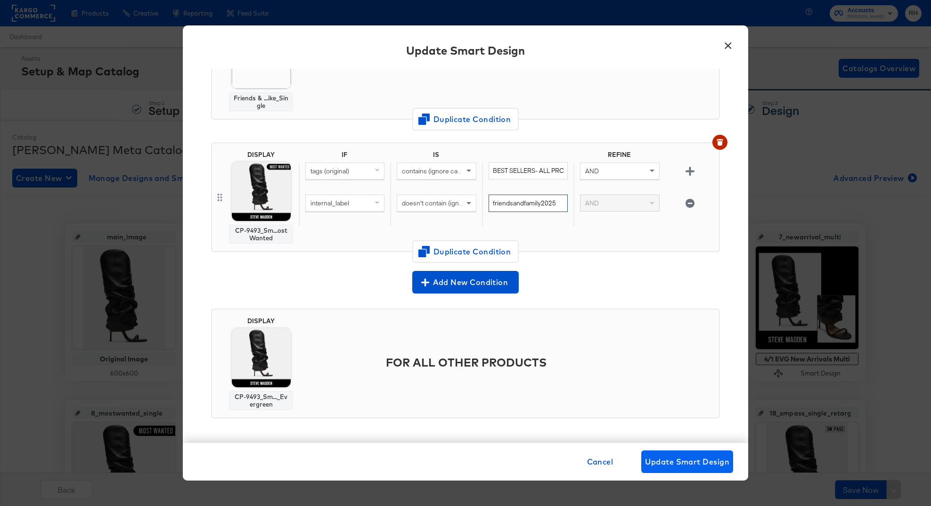
type input "friendsandfamily2025"
click at [653, 464] on span "Update Smart Design" at bounding box center [687, 461] width 84 height 13
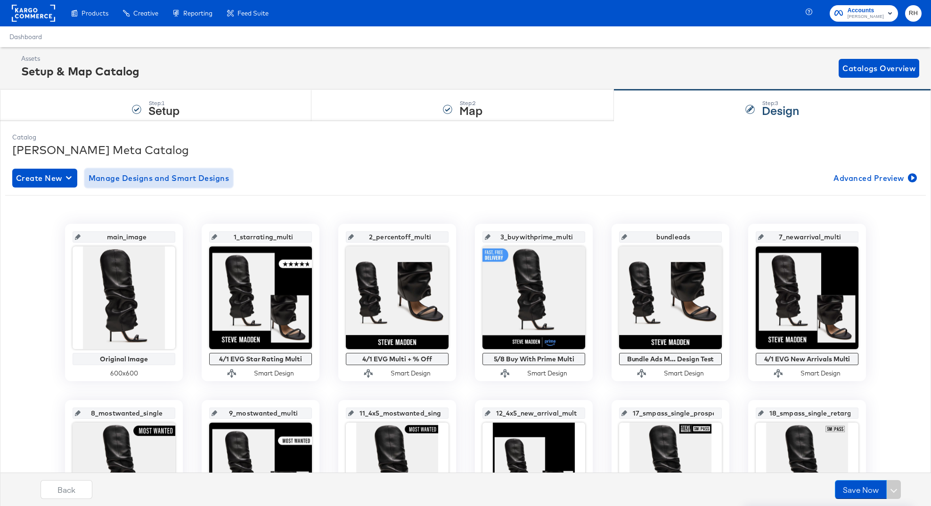
click at [215, 177] on span "Manage Designs and Smart Designs" at bounding box center [159, 178] width 141 height 13
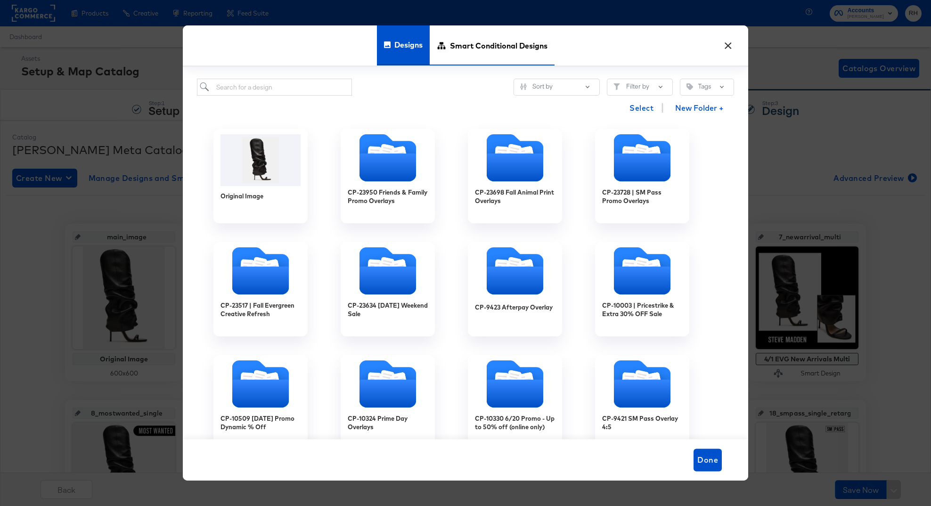
click at [486, 63] on span "Smart Conditional Designs" at bounding box center [499, 45] width 98 height 41
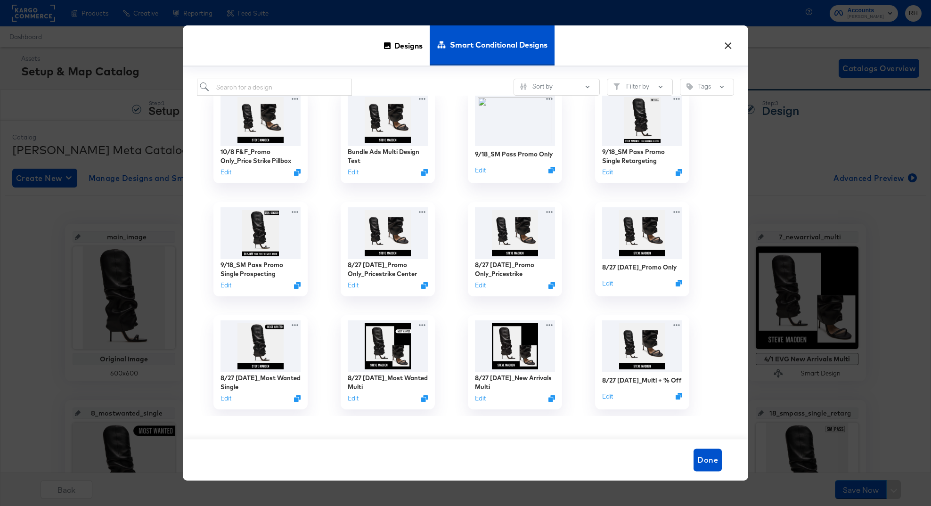
scroll to position [0, 0]
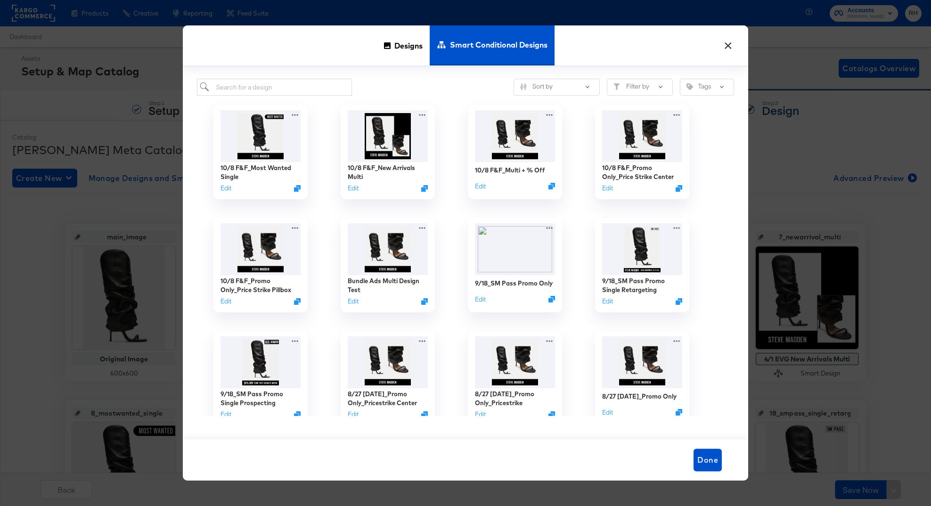
click at [725, 49] on button "×" at bounding box center [728, 43] width 17 height 17
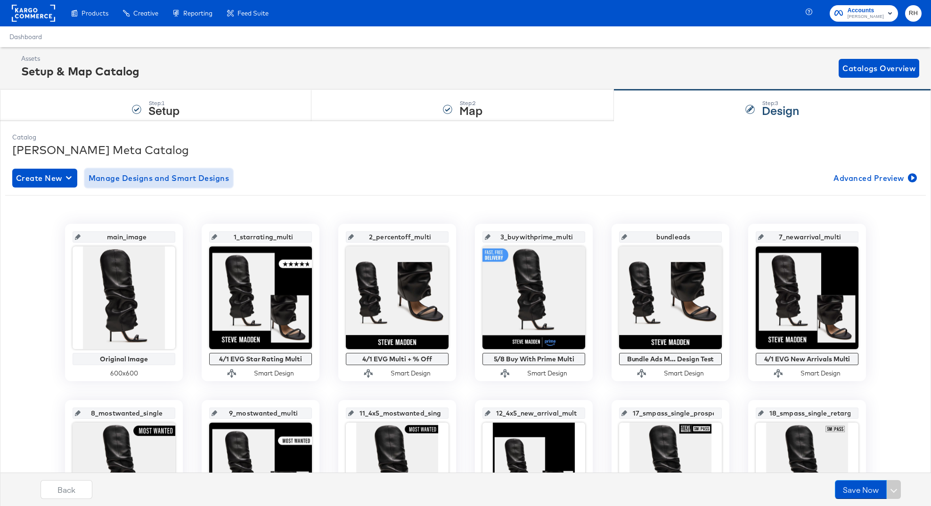
click at [174, 181] on span "Manage Designs and Smart Designs" at bounding box center [159, 178] width 141 height 13
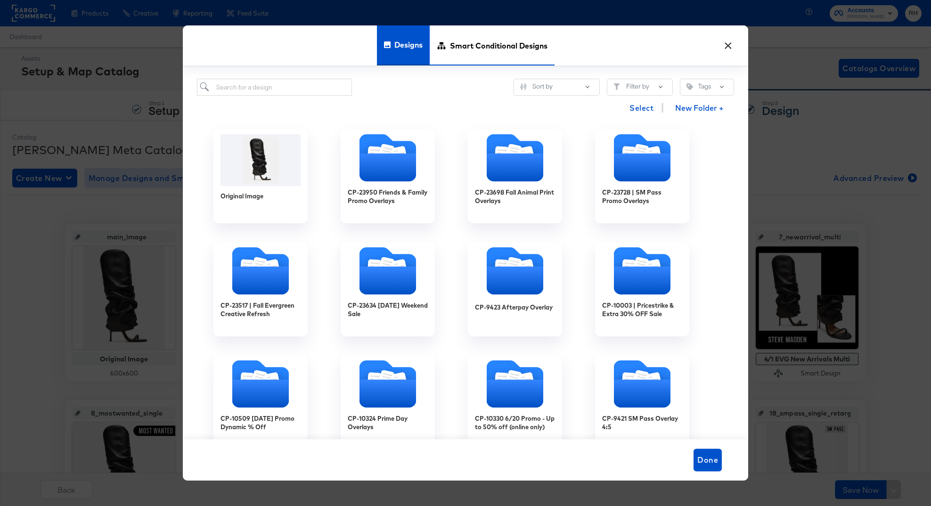
click at [492, 54] on span "Smart Conditional Designs" at bounding box center [499, 45] width 98 height 41
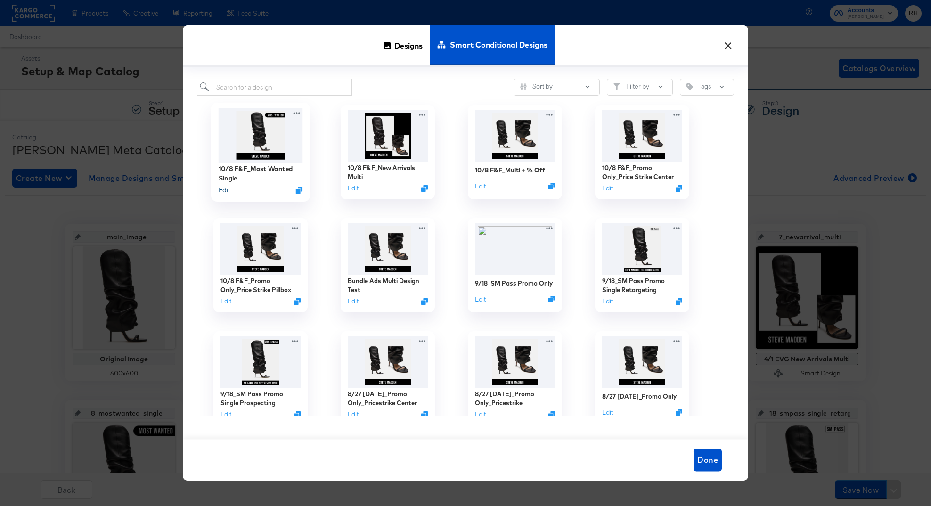
click at [225, 190] on button "Edit" at bounding box center [224, 190] width 11 height 9
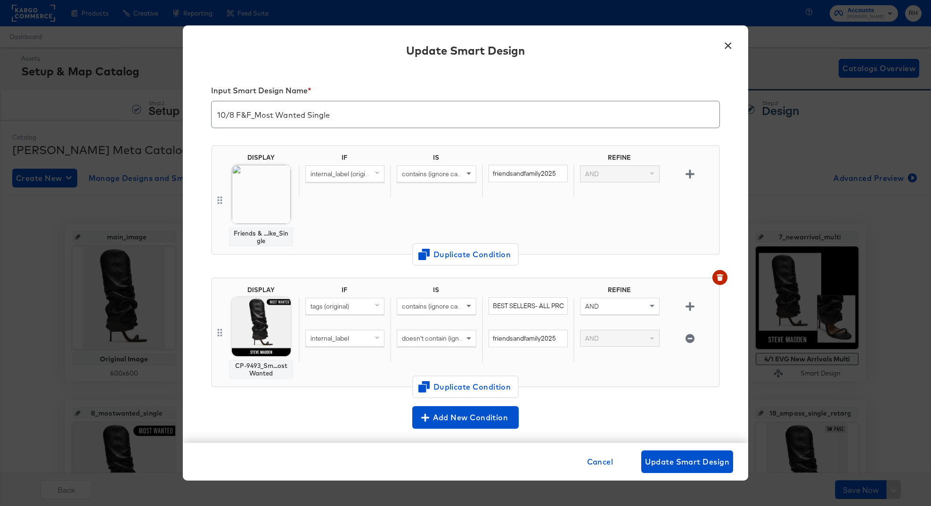
click at [295, 123] on input "10/8 F&F_Most Wanted Single" at bounding box center [466, 111] width 508 height 26
click at [721, 46] on button "×" at bounding box center [728, 43] width 17 height 17
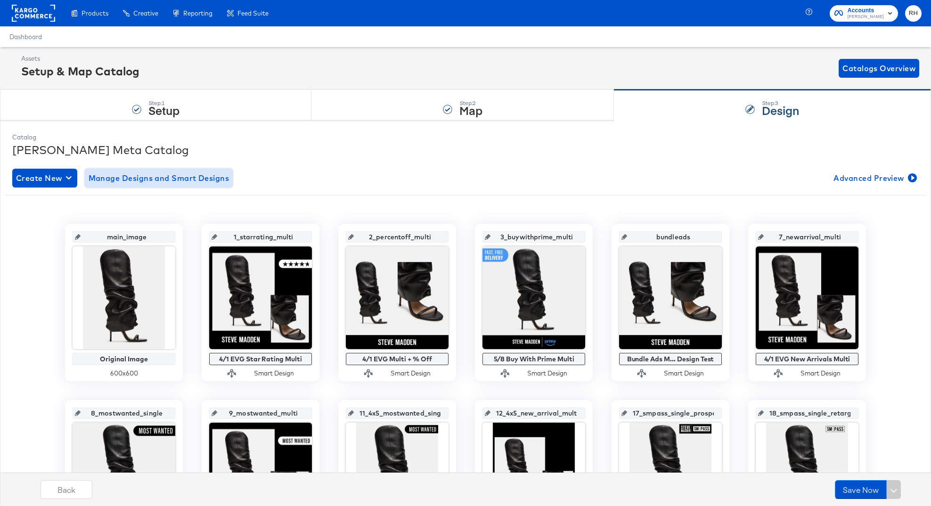
click at [165, 184] on span "Manage Designs and Smart Designs" at bounding box center [159, 178] width 141 height 13
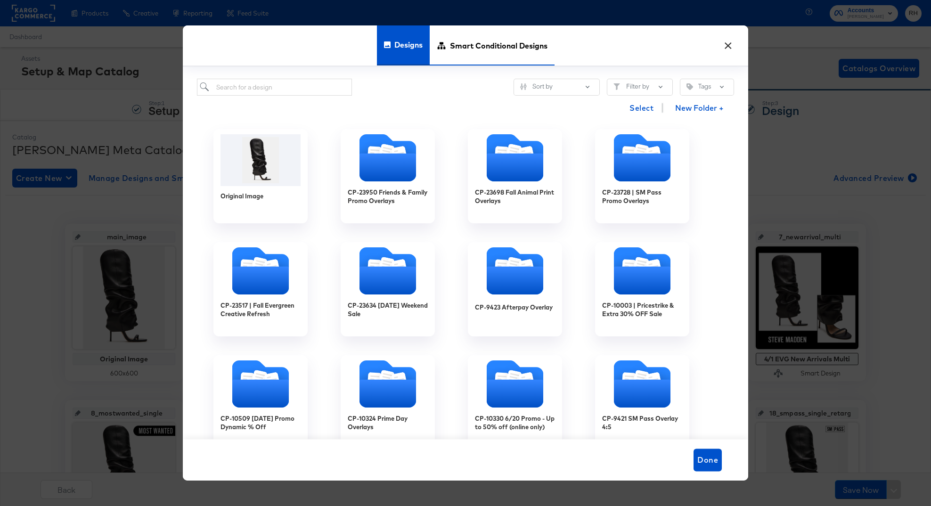
click at [484, 49] on span "Smart Conditional Designs" at bounding box center [499, 45] width 98 height 41
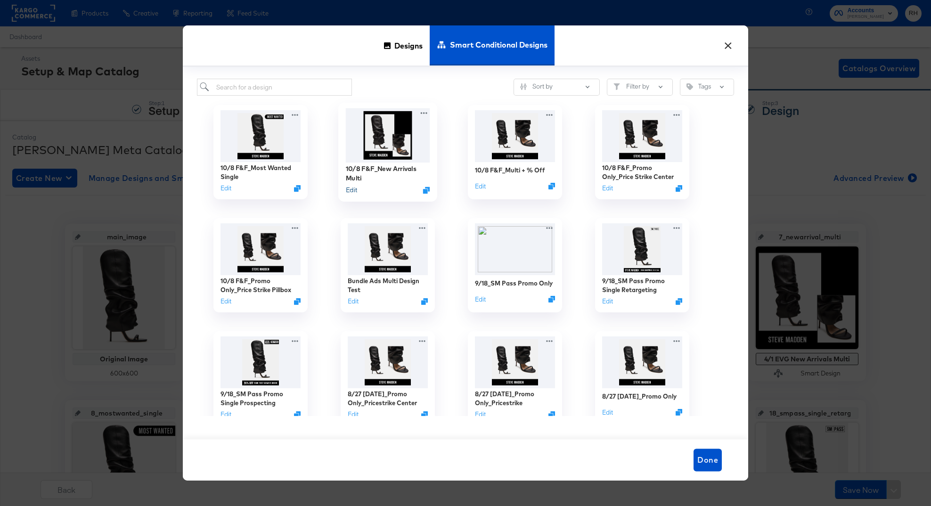
click at [349, 190] on button "Edit" at bounding box center [351, 190] width 11 height 9
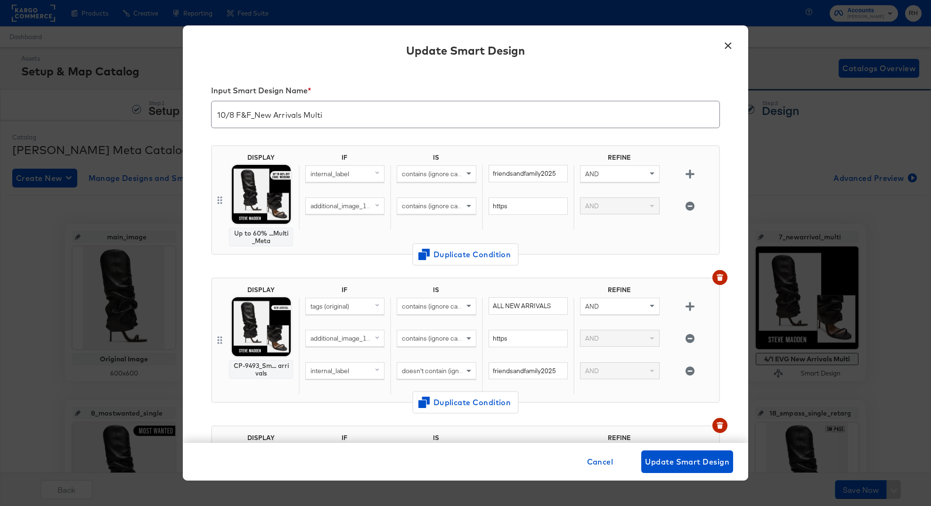
click at [333, 110] on input "10/8 F&F_New Arrivals Multi" at bounding box center [466, 111] width 508 height 26
click at [728, 44] on button "×" at bounding box center [728, 43] width 17 height 17
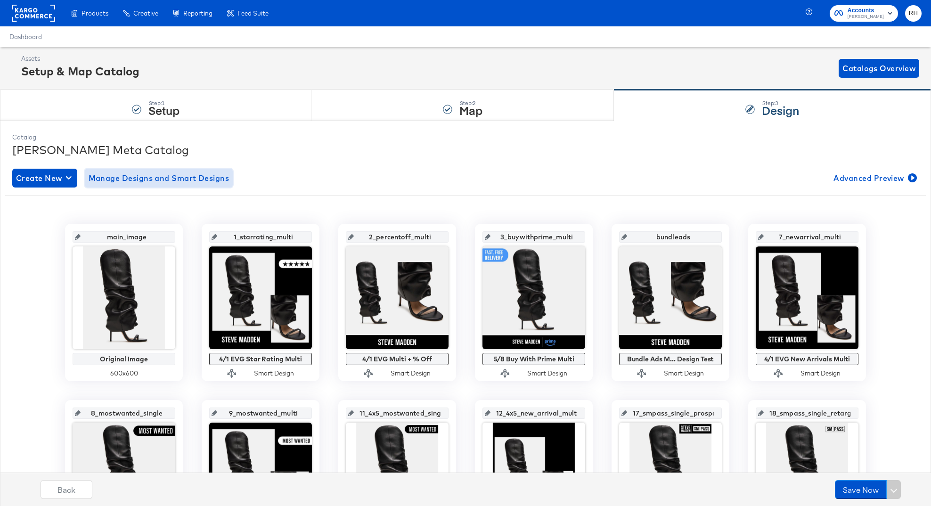
click at [213, 186] on button "Manage Designs and Smart Designs" at bounding box center [159, 178] width 148 height 19
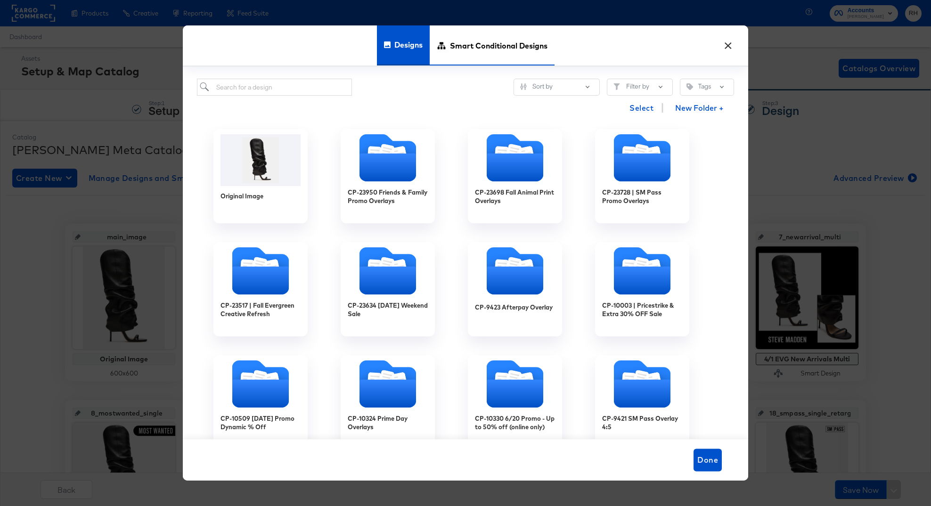
click at [544, 63] on span "Smart Conditional Designs" at bounding box center [499, 45] width 98 height 41
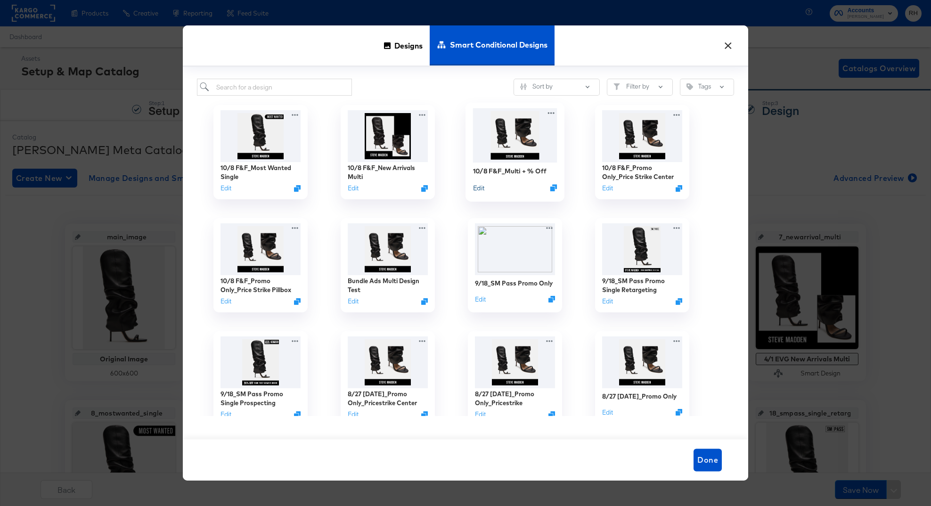
click at [482, 189] on button "Edit" at bounding box center [478, 187] width 11 height 9
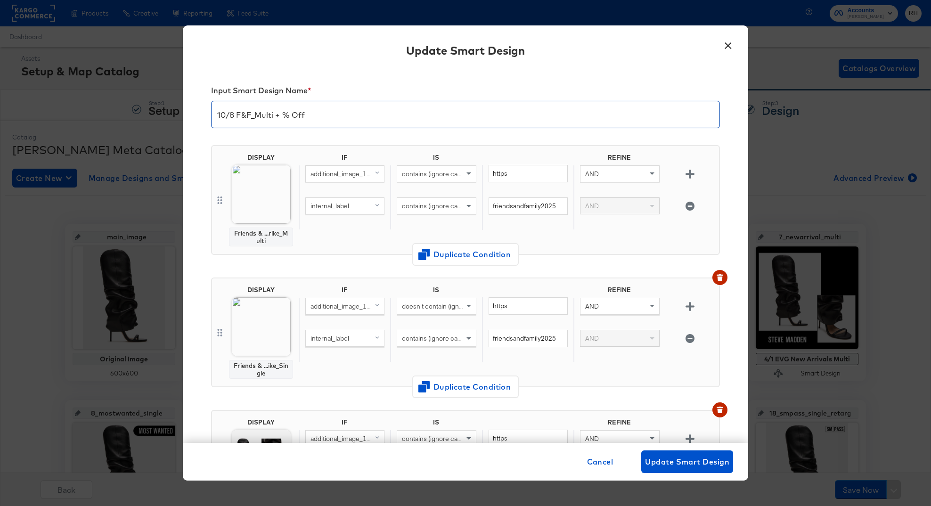
click at [407, 119] on input "10/8 F&F_Multi + % Off" at bounding box center [466, 111] width 508 height 26
click at [727, 46] on button "×" at bounding box center [728, 43] width 17 height 17
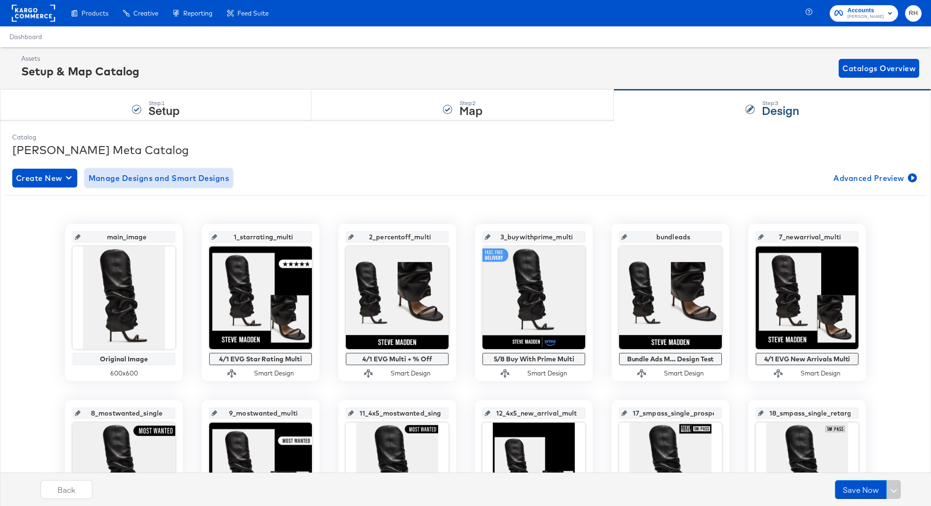
click at [226, 180] on span "Manage Designs and Smart Designs" at bounding box center [159, 178] width 141 height 13
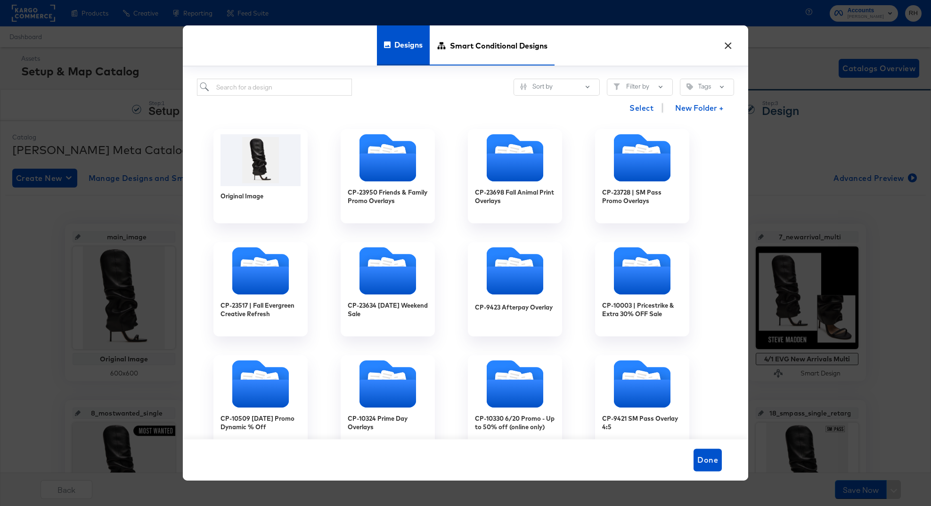
click at [514, 50] on span "Smart Conditional Designs" at bounding box center [499, 45] width 98 height 41
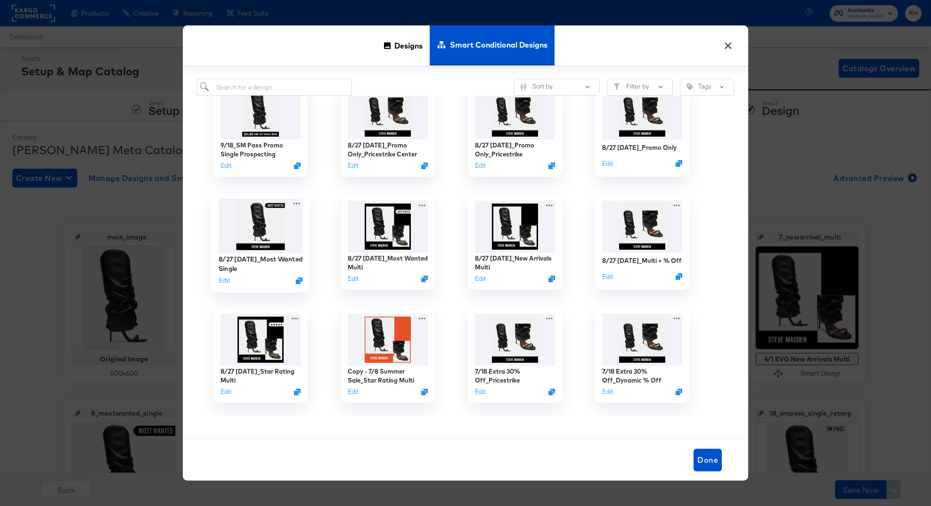
scroll to position [251, 0]
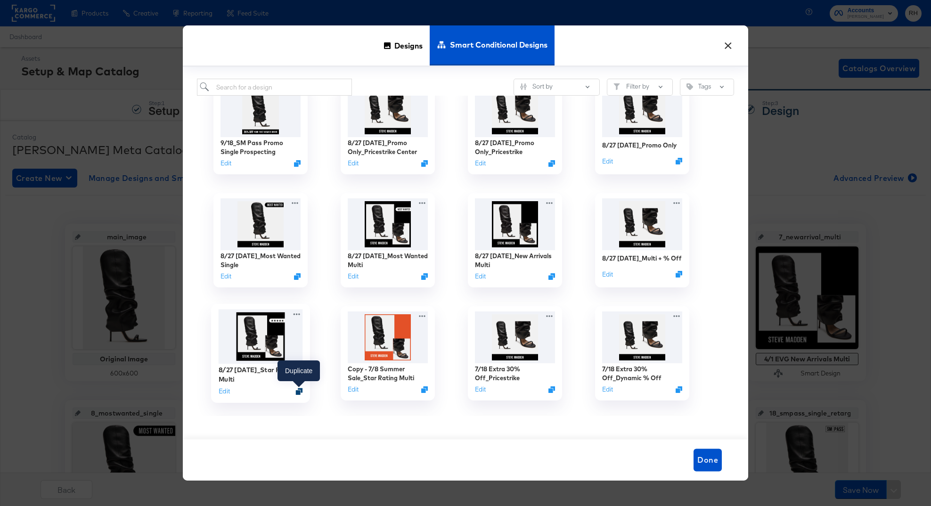
click at [301, 394] on icon "Duplicate" at bounding box center [299, 391] width 7 height 7
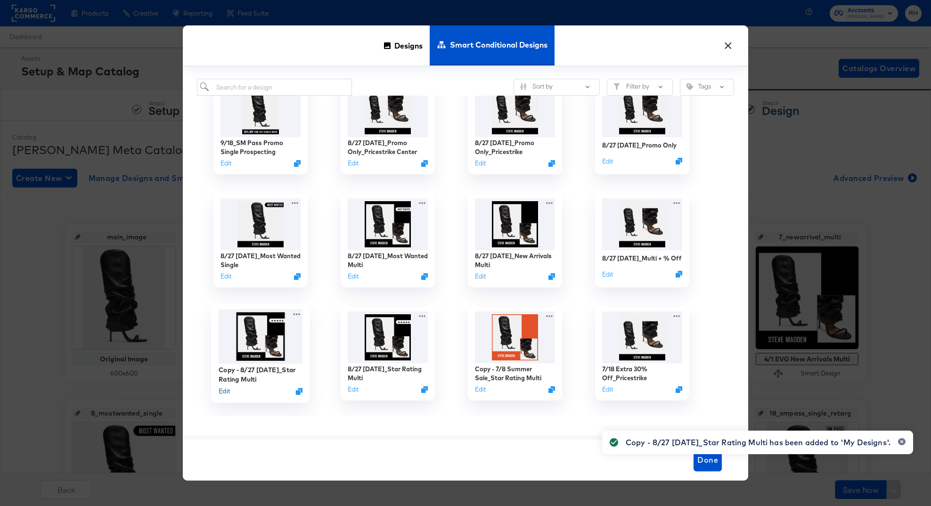
click at [228, 392] on button "Edit" at bounding box center [224, 391] width 11 height 9
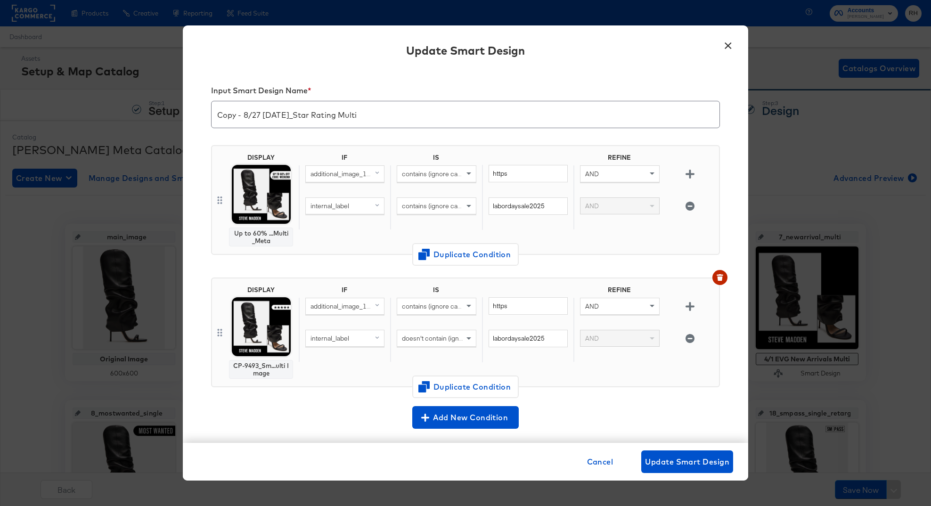
click at [299, 110] on input "Copy - 8/27 Labor Day_Star Rating Multi" at bounding box center [466, 111] width 508 height 26
type input "10/8 F&F_Star Rating Multi"
click at [523, 205] on input "labordaysale2025" at bounding box center [528, 206] width 79 height 17
paste input "friendsandfamily2025"
type input "friendsandfamily2025"
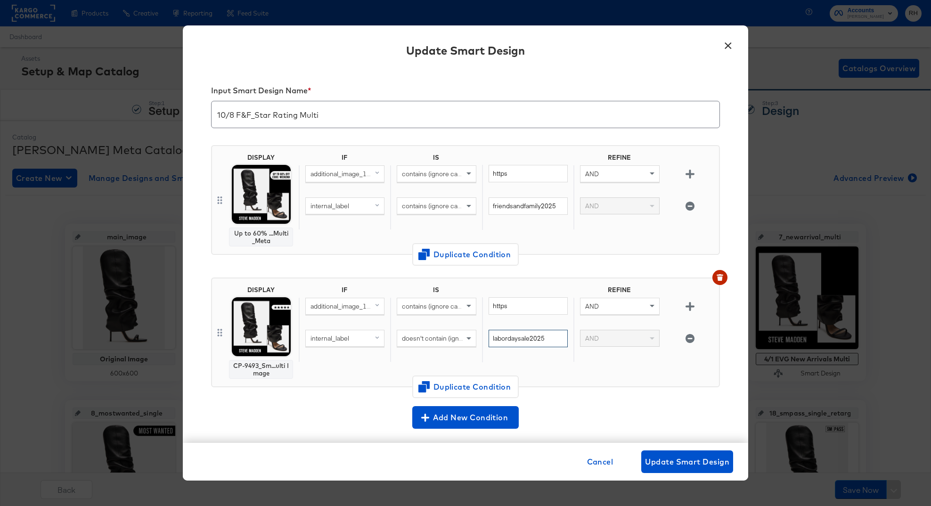
click at [540, 343] on input "labordaysale2025" at bounding box center [528, 338] width 79 height 17
paste input "friendsandfamily"
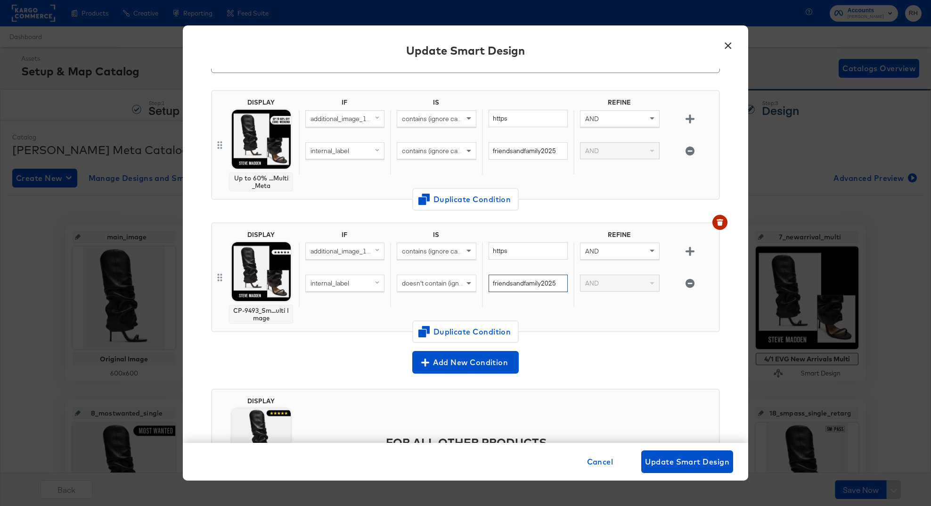
scroll to position [22, 0]
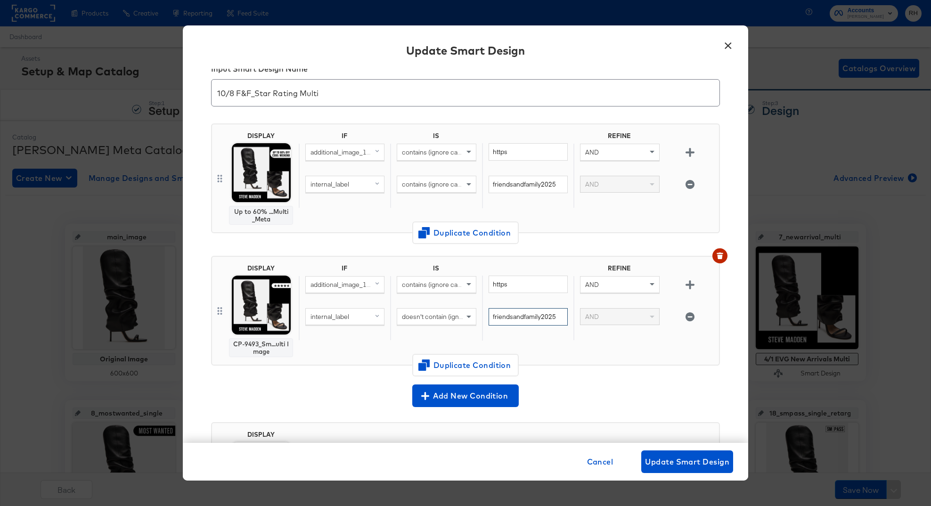
type input "friendsandfamily2025"
click at [681, 465] on span "Update Smart Design" at bounding box center [687, 461] width 84 height 13
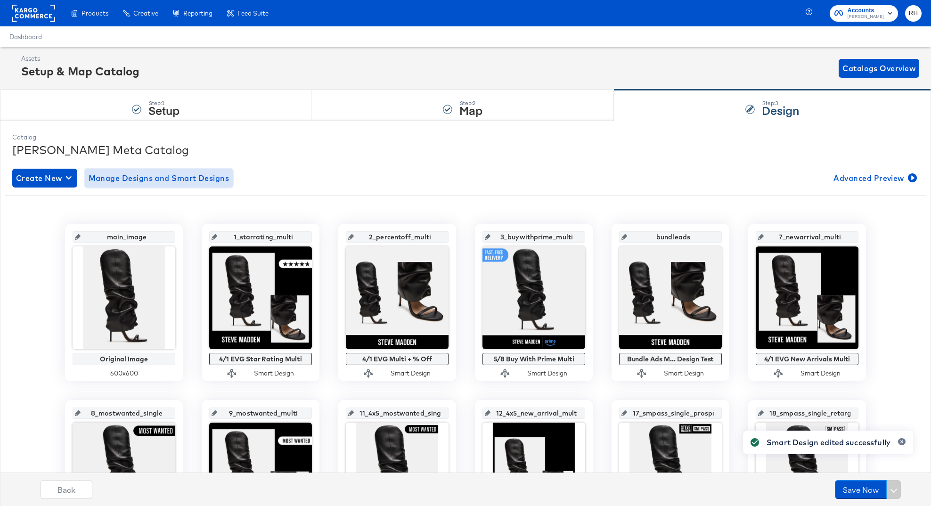
click at [183, 177] on span "Manage Designs and Smart Designs" at bounding box center [159, 178] width 141 height 13
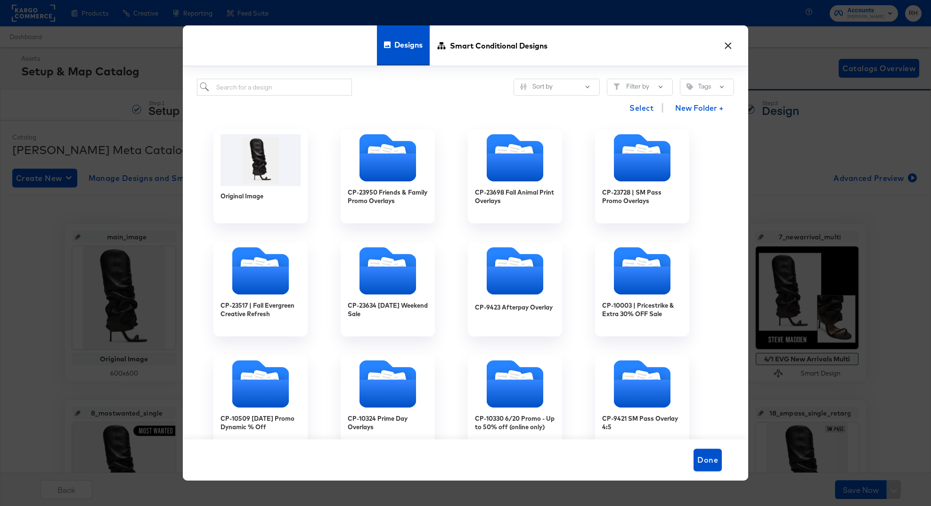
click at [793, 185] on div "× Designs Smart Conditional Designs Sort by Filter by Tags Select New Folder + …" at bounding box center [465, 253] width 931 height 506
click at [732, 48] on button "×" at bounding box center [728, 43] width 17 height 17
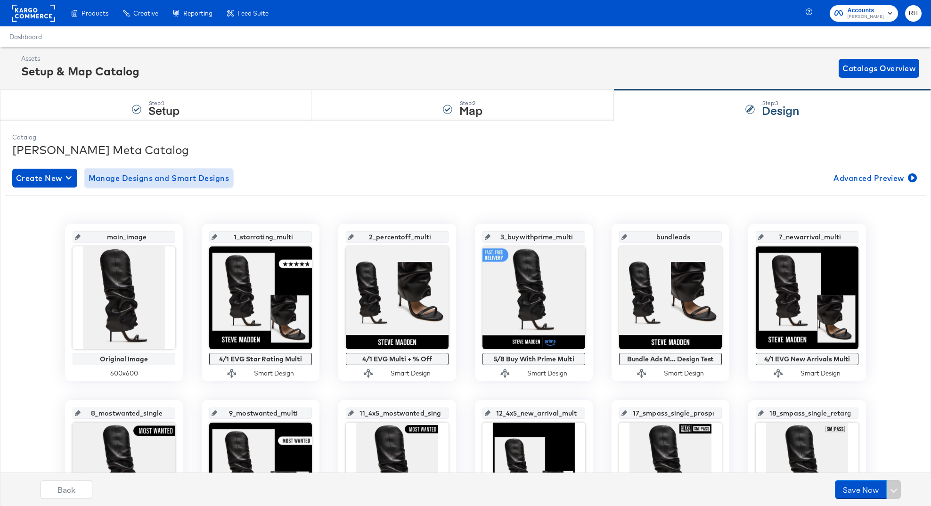
click at [231, 176] on button "Manage Designs and Smart Designs" at bounding box center [159, 178] width 148 height 19
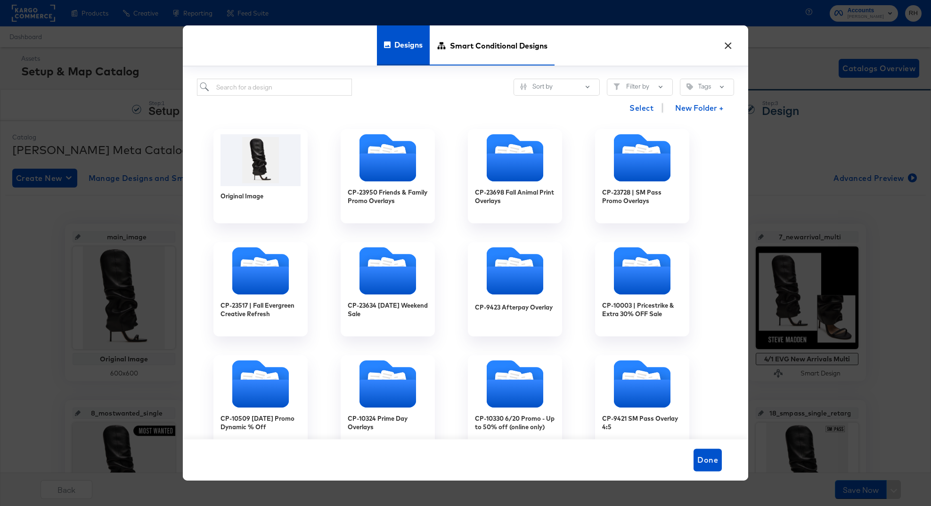
click at [507, 63] on span "Smart Conditional Designs" at bounding box center [499, 45] width 98 height 41
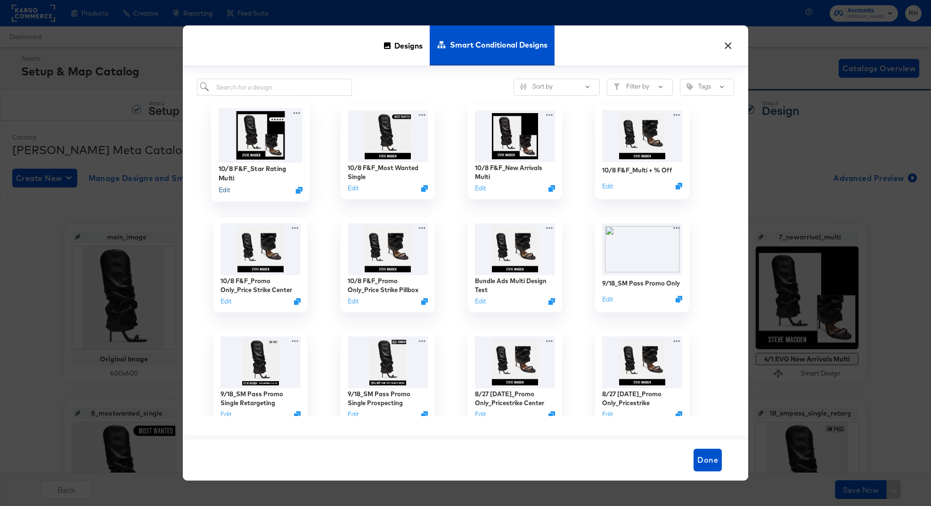
click at [228, 193] on button "Edit" at bounding box center [224, 190] width 11 height 9
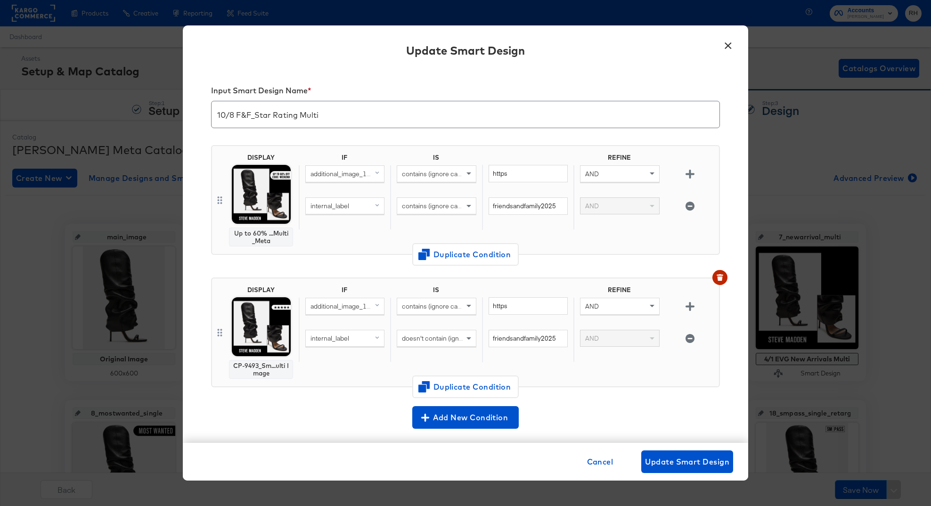
click at [298, 106] on input "10/8 F&F_Star Rating Multi" at bounding box center [466, 111] width 508 height 26
click at [724, 49] on button "×" at bounding box center [728, 43] width 17 height 17
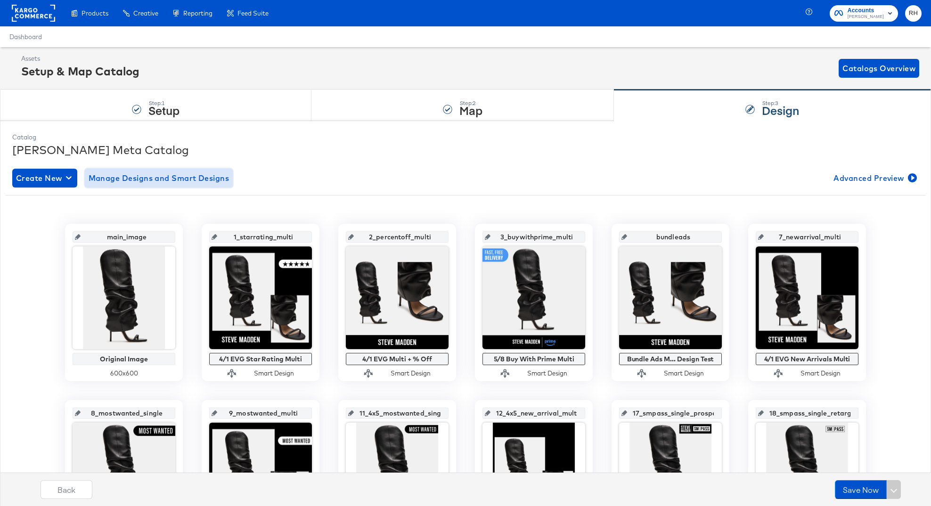
click at [154, 180] on span "Manage Designs and Smart Designs" at bounding box center [159, 178] width 141 height 13
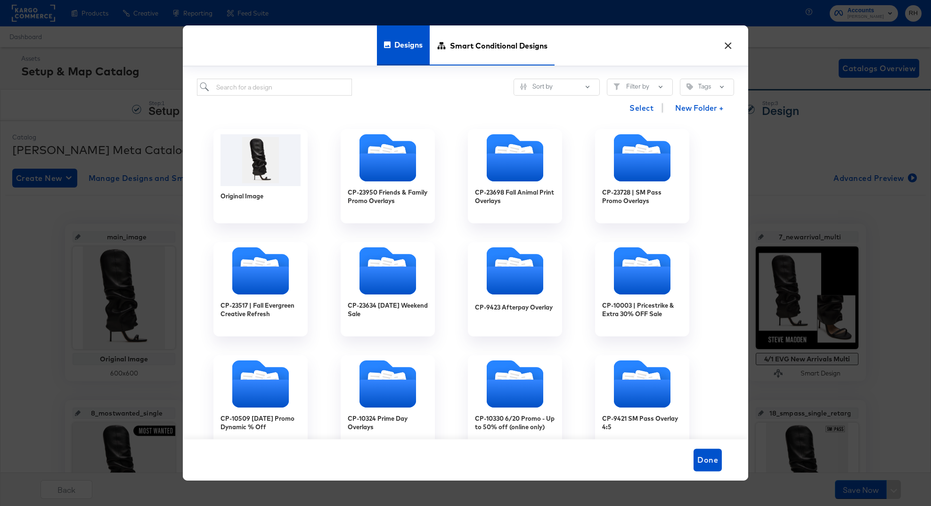
click at [529, 43] on span "Smart Conditional Designs" at bounding box center [499, 45] width 98 height 41
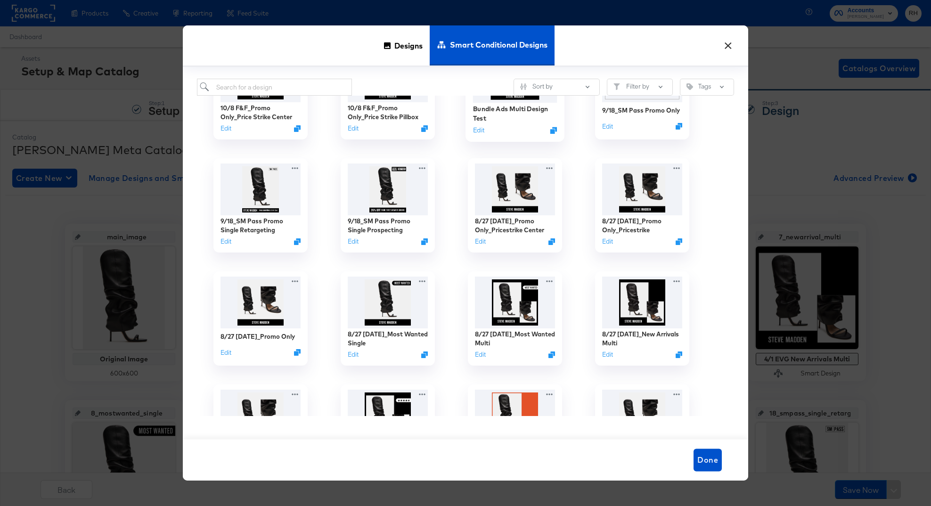
scroll to position [178, 0]
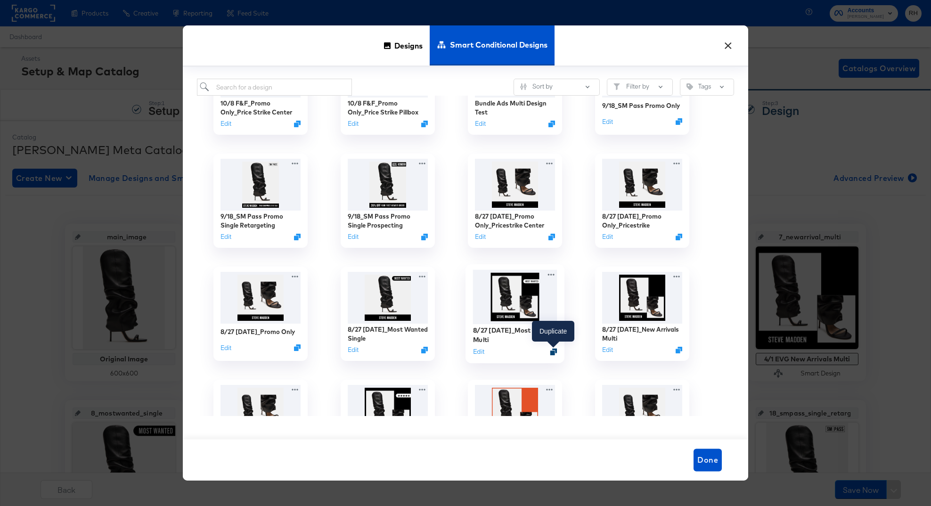
click at [552, 352] on icon "Duplicate" at bounding box center [554, 351] width 7 height 7
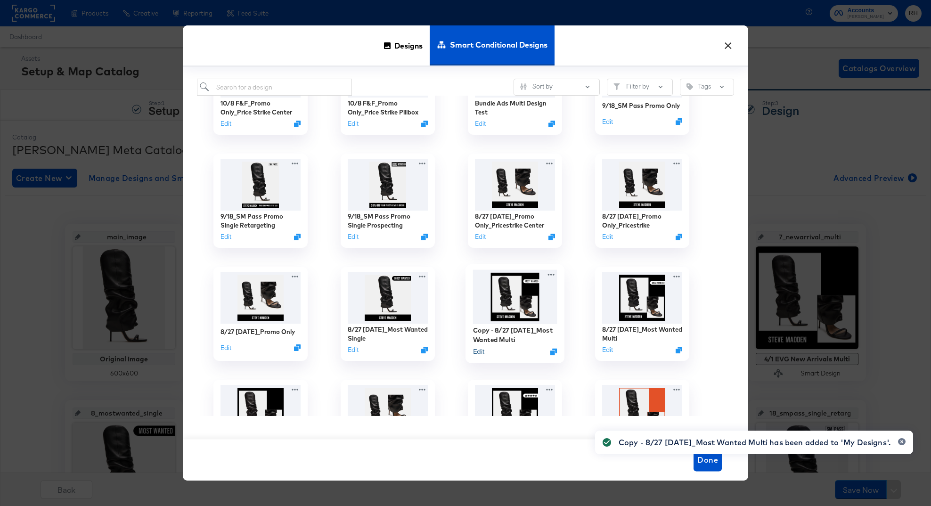
click at [476, 354] on button "Edit" at bounding box center [478, 351] width 11 height 9
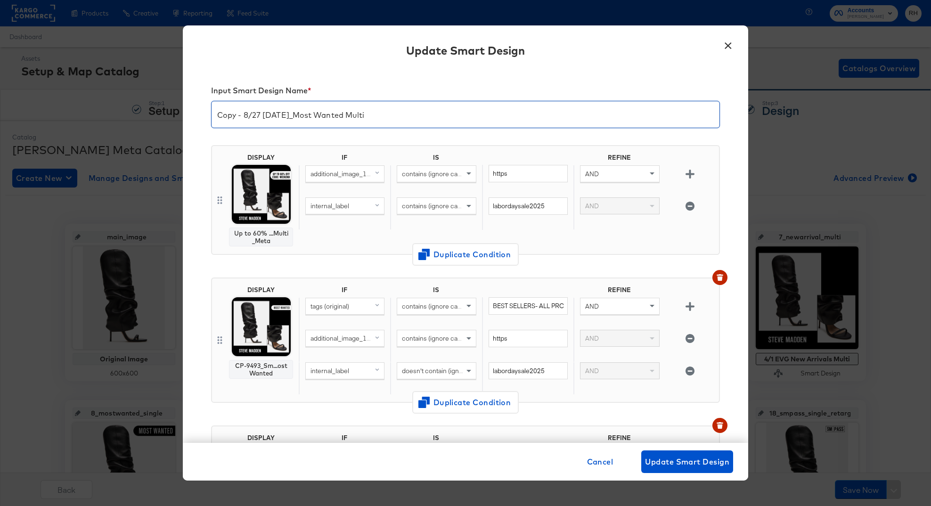
drag, startPoint x: 302, startPoint y: 113, endPoint x: 201, endPoint y: 112, distance: 100.9
click at [201, 112] on div "Input Smart Design Name * Copy - 8/27 Labor Day_Most Wanted Multi DISPLAY Up to…" at bounding box center [466, 256] width 566 height 374
type input "10/8 F&F_Most Wanted Multi"
click at [522, 206] on input "labordaysale2025" at bounding box center [528, 206] width 79 height 17
paste input "friendsandfamily2025"
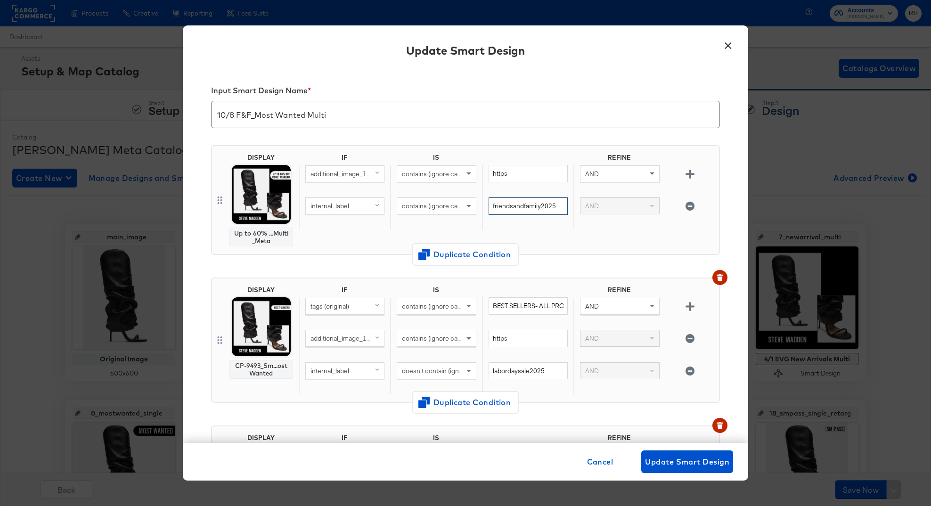
type input "friendsandfamily2025"
click at [536, 371] on input "labordaysale2025" at bounding box center [528, 371] width 79 height 17
paste input "friendsandfamily"
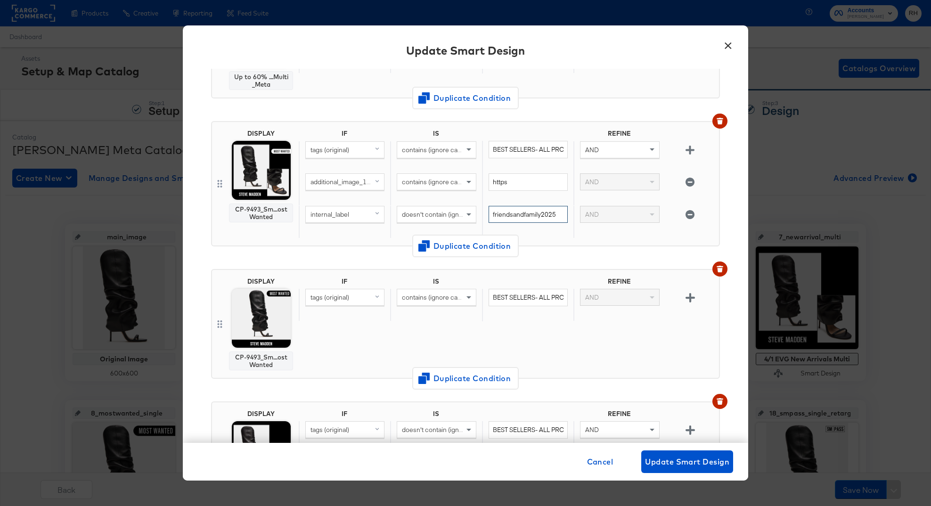
scroll to position [0, 0]
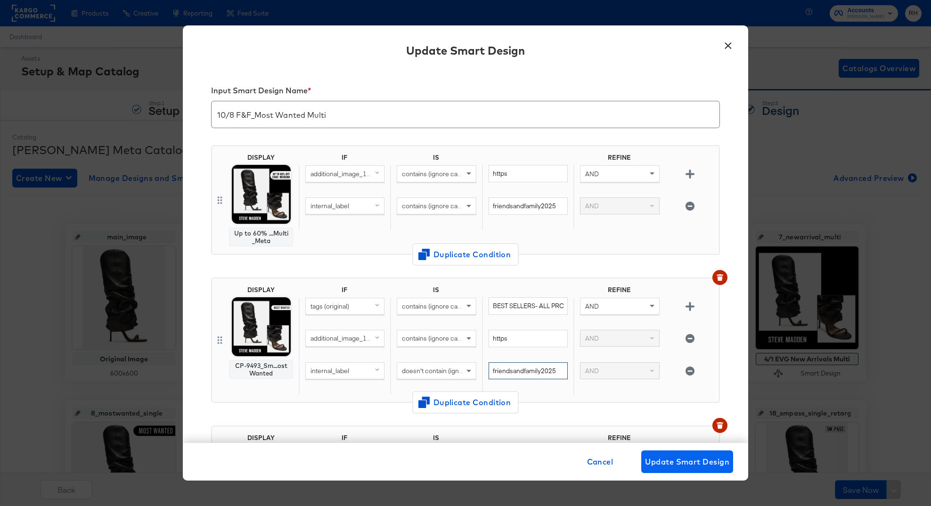
type input "friendsandfamily2025"
click at [673, 461] on span "Update Smart Design" at bounding box center [687, 461] width 84 height 13
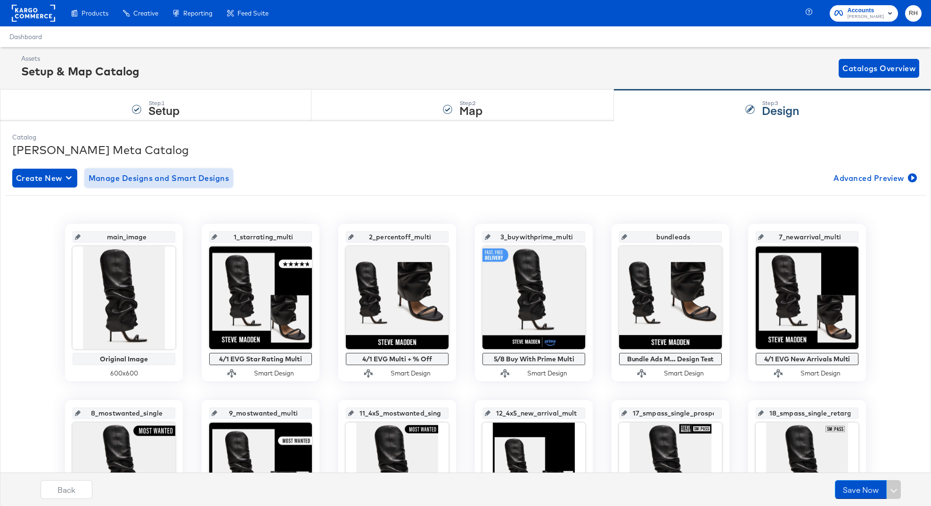
click at [131, 180] on span "Manage Designs and Smart Designs" at bounding box center [159, 178] width 141 height 13
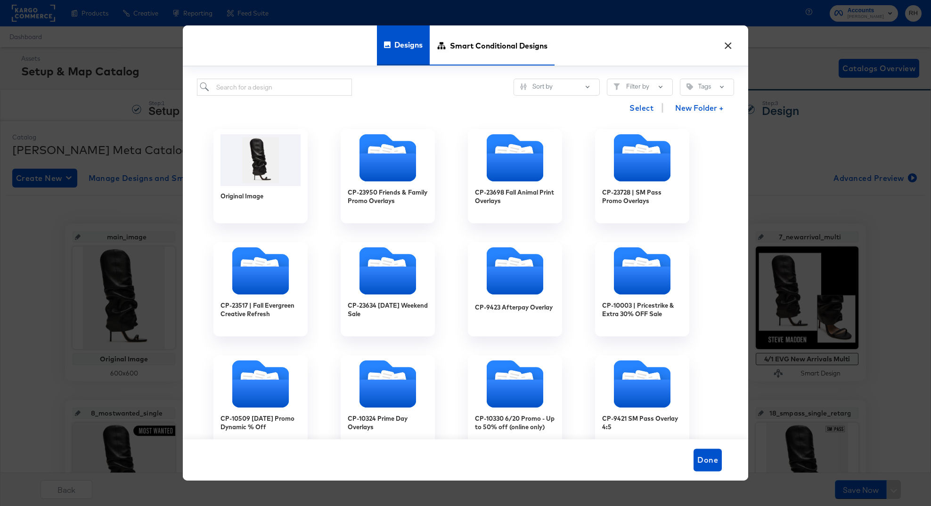
click at [481, 48] on span "Smart Conditional Designs" at bounding box center [499, 45] width 98 height 41
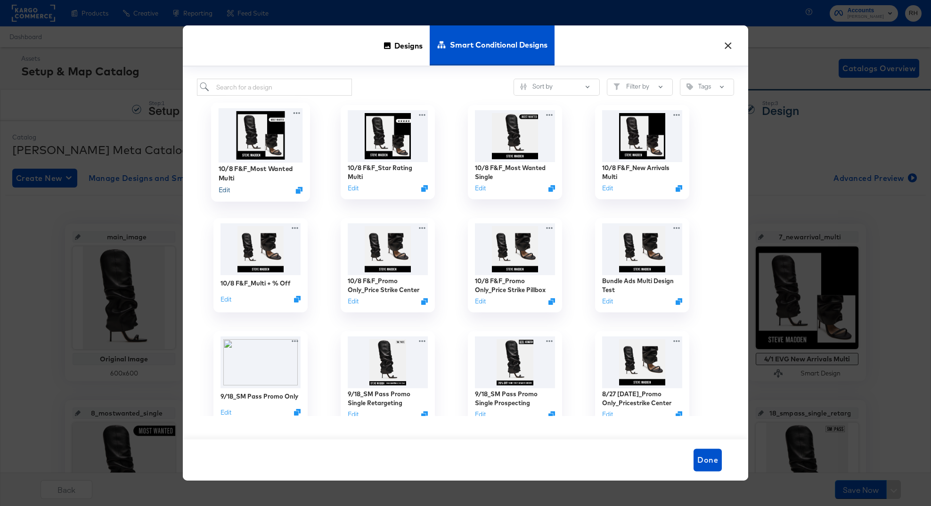
click at [223, 192] on button "Edit" at bounding box center [224, 190] width 11 height 9
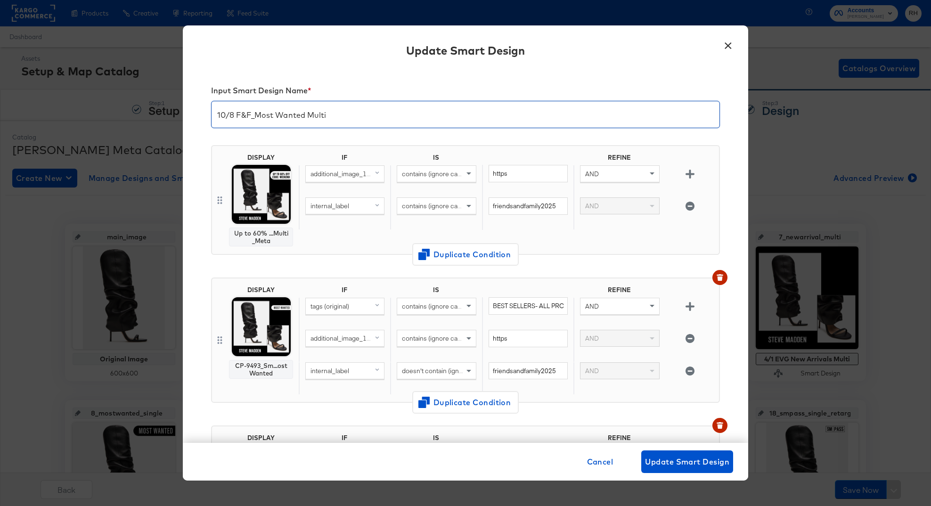
click at [323, 114] on input "10/8 F&F_Most Wanted Multi" at bounding box center [466, 111] width 508 height 26
click at [726, 47] on button "×" at bounding box center [728, 43] width 17 height 17
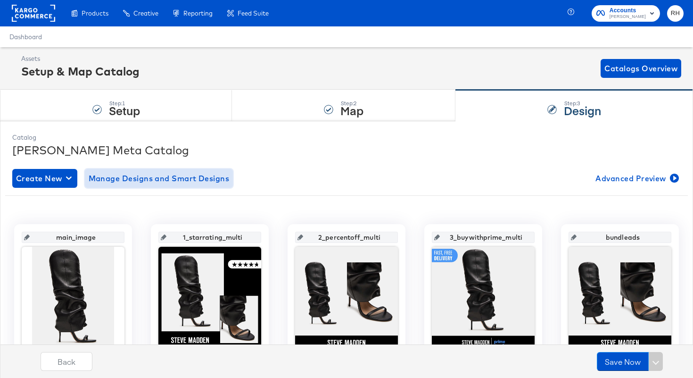
click at [173, 180] on span "Manage Designs and Smart Designs" at bounding box center [159, 178] width 141 height 13
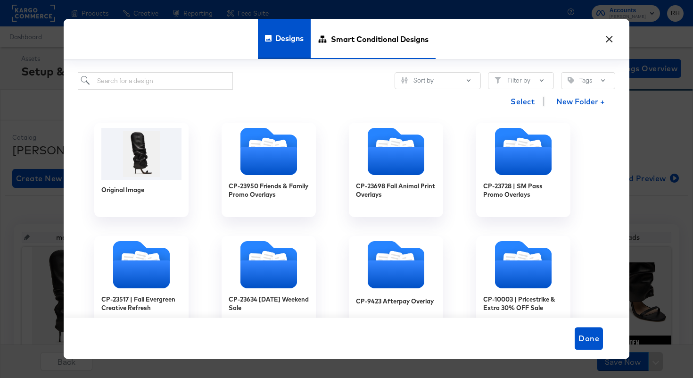
click at [370, 35] on span "Smart Conditional Designs" at bounding box center [380, 38] width 98 height 41
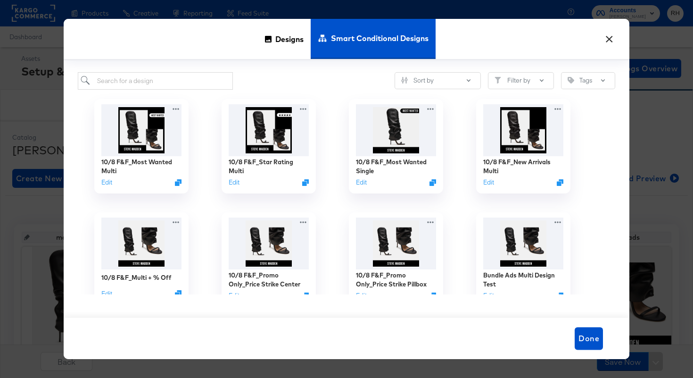
click at [611, 39] on button "×" at bounding box center [609, 36] width 17 height 17
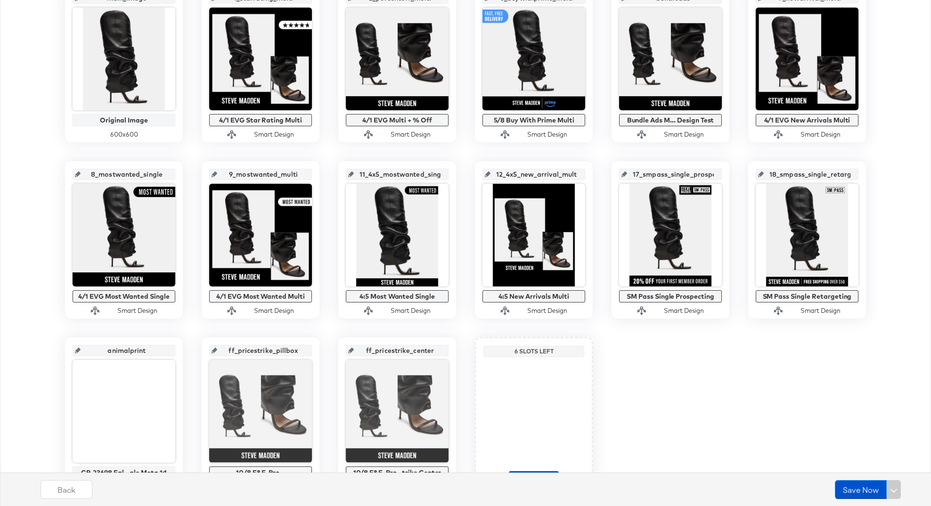
scroll to position [165, 0]
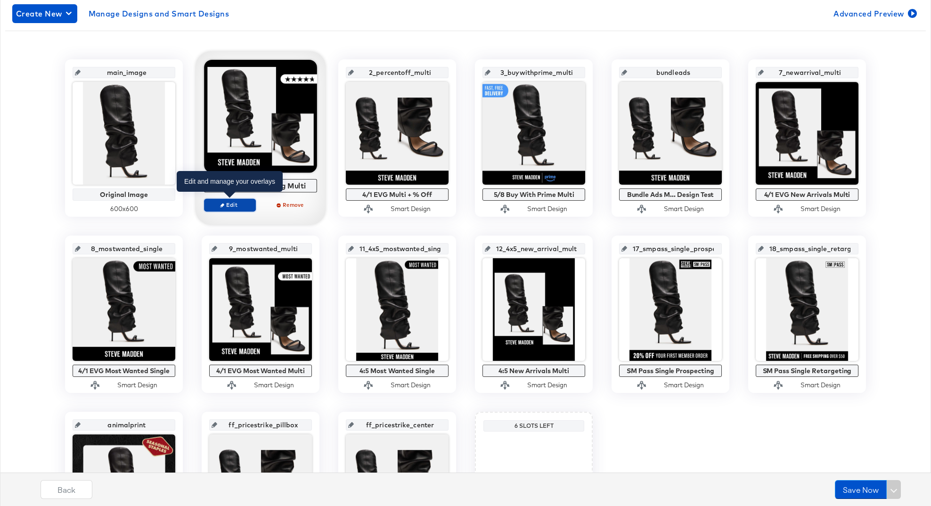
click at [233, 203] on span "Edit" at bounding box center [229, 204] width 43 height 7
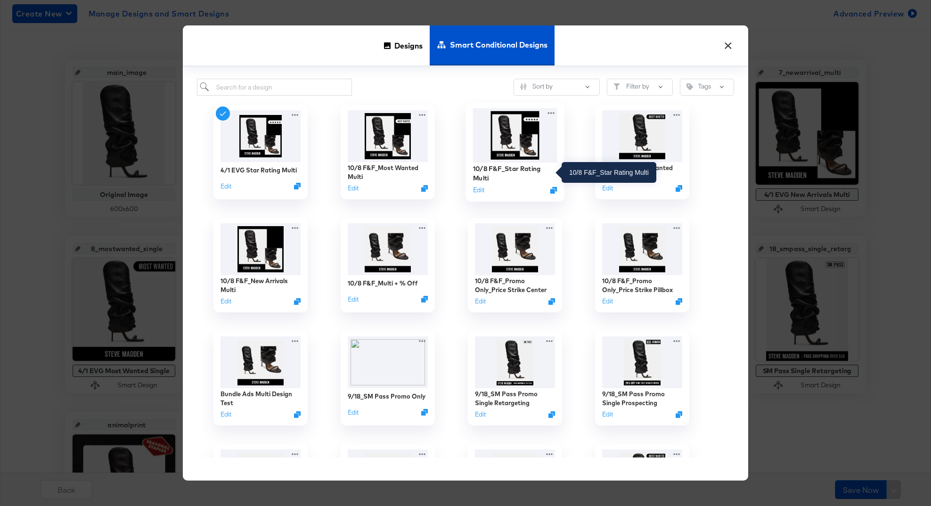
click at [498, 170] on div "10/8 F&F_Star Rating Multi" at bounding box center [515, 174] width 84 height 18
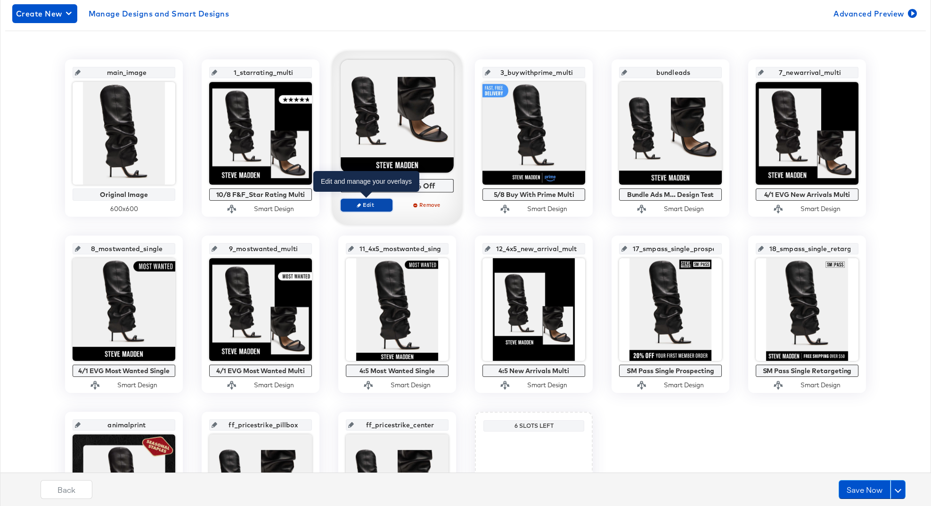
click at [382, 205] on span "Edit" at bounding box center [366, 204] width 43 height 7
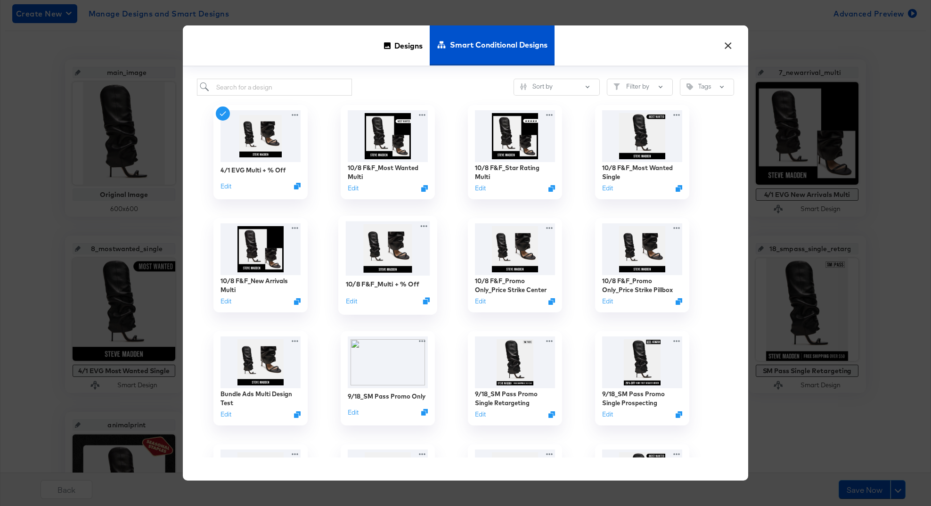
click at [409, 250] on img at bounding box center [388, 249] width 84 height 54
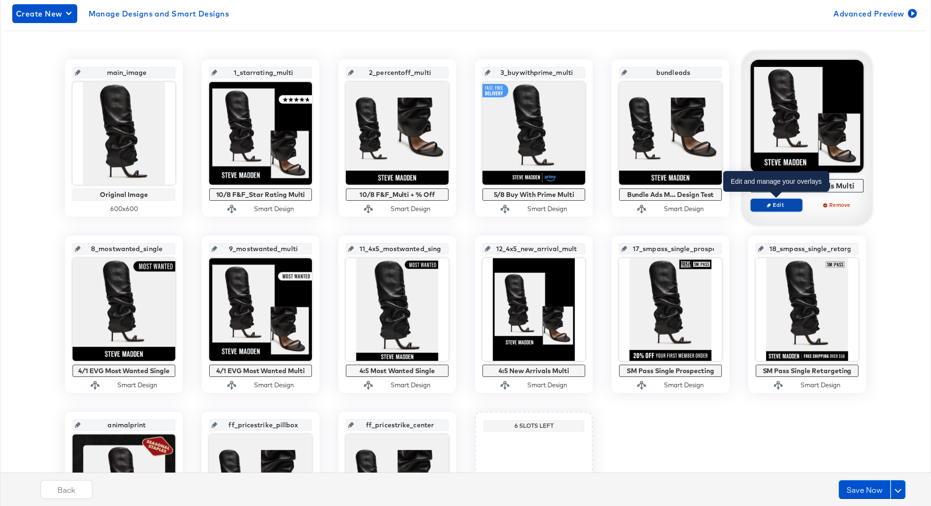
click at [782, 202] on span "Edit" at bounding box center [776, 204] width 43 height 7
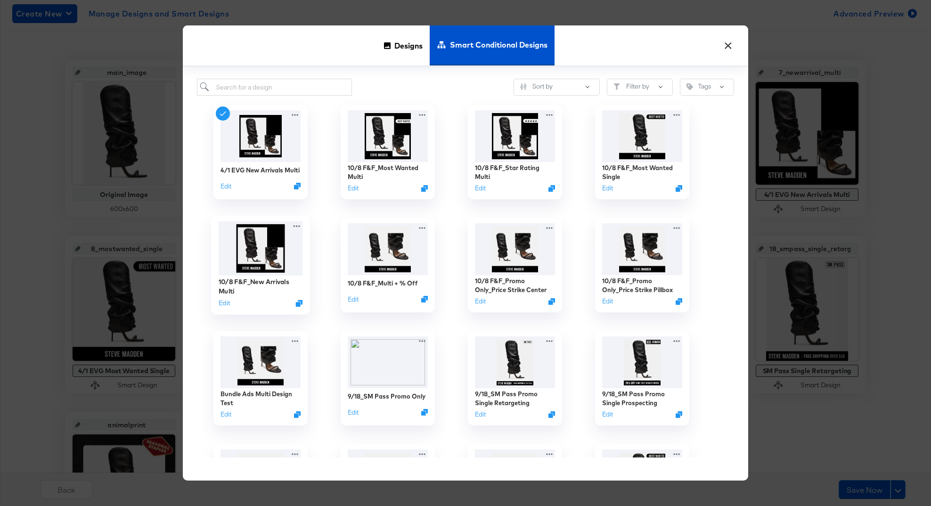
click at [268, 250] on img at bounding box center [261, 249] width 84 height 54
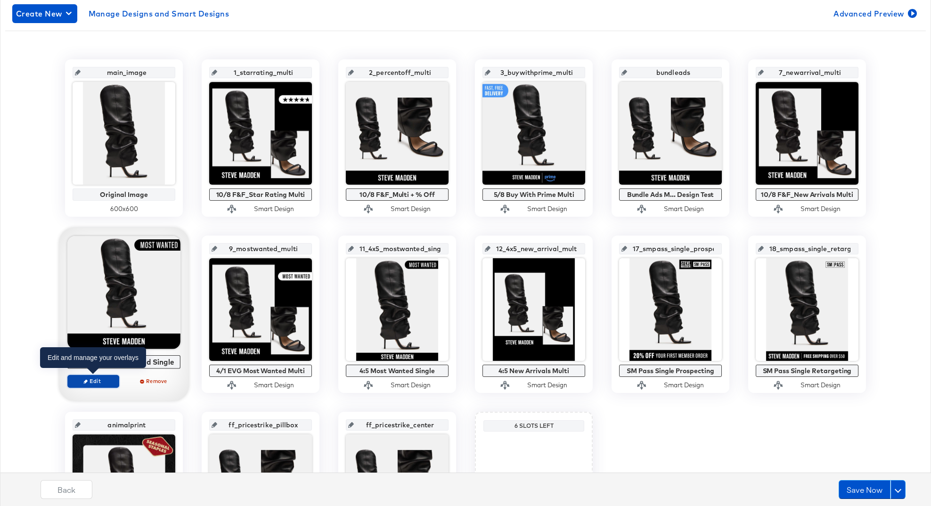
click at [89, 379] on span "Edit" at bounding box center [93, 381] width 43 height 7
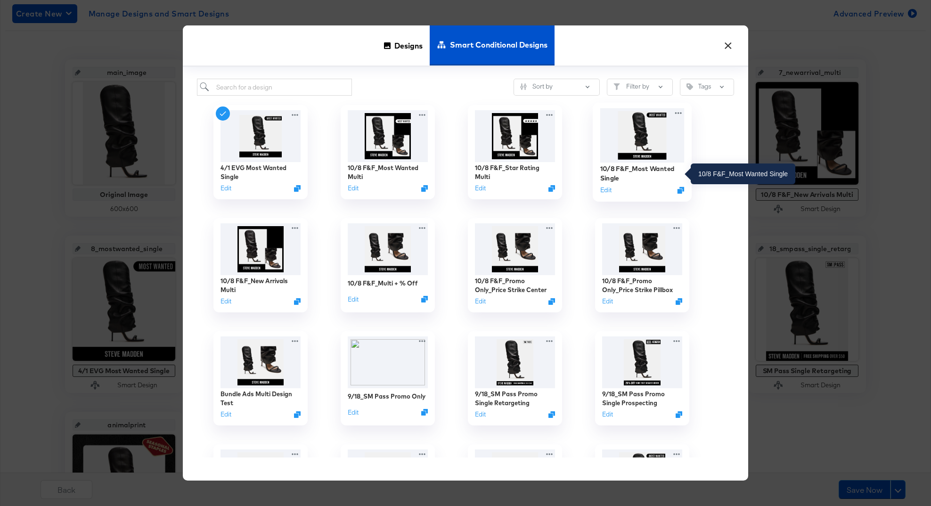
click at [640, 168] on div "10/8 F&F_Most Wanted Single" at bounding box center [643, 174] width 84 height 18
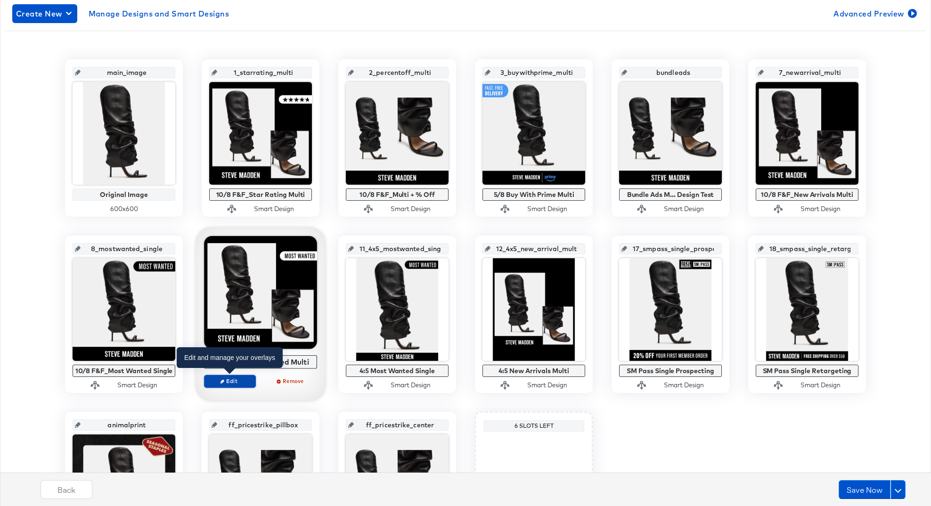
click at [243, 381] on span "Edit" at bounding box center [229, 381] width 43 height 7
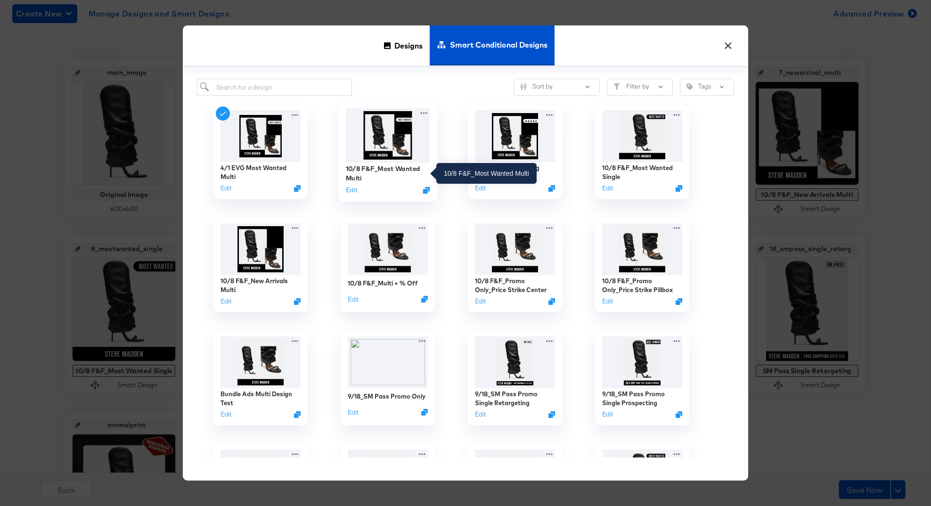
click at [388, 171] on div "10/8 F&F_Most Wanted Multi" at bounding box center [388, 174] width 84 height 18
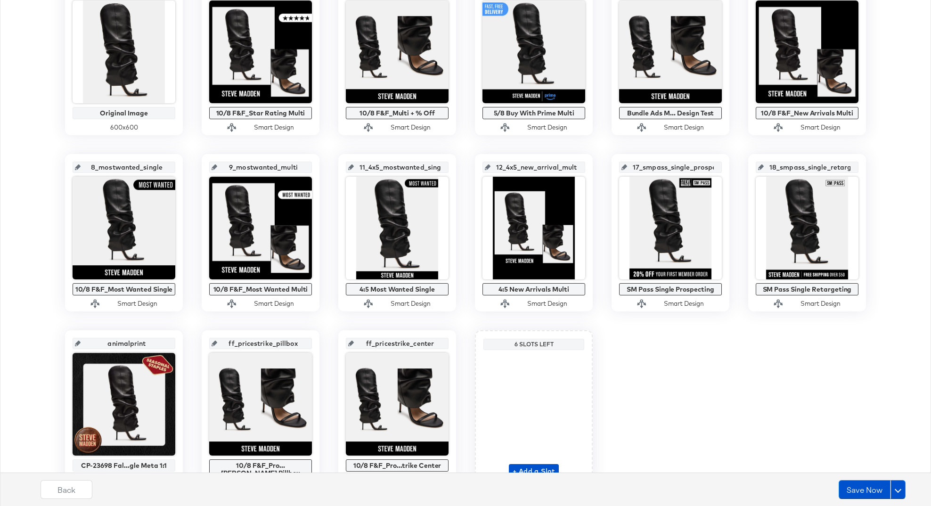
scroll to position [296, 0]
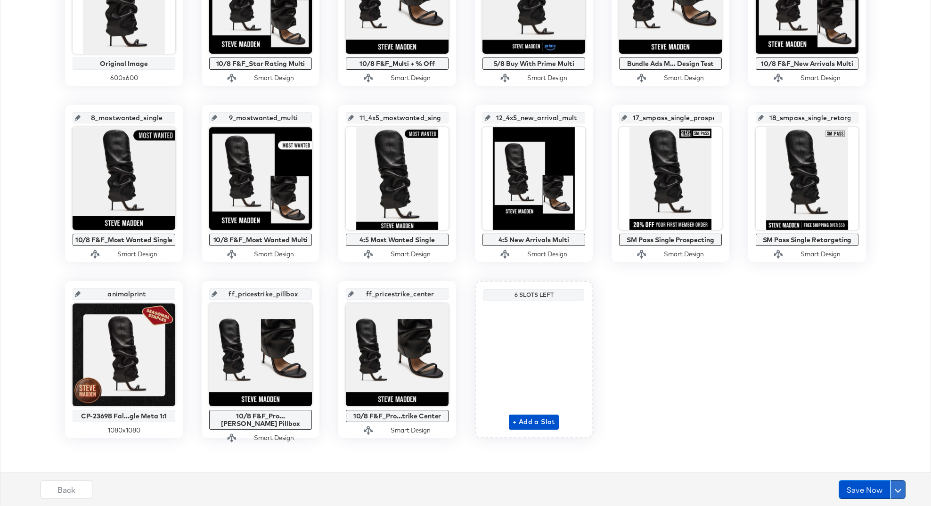
click at [899, 487] on span at bounding box center [898, 489] width 7 height 7
click at [859, 468] on div "Schedule Save" at bounding box center [876, 471] width 43 height 9
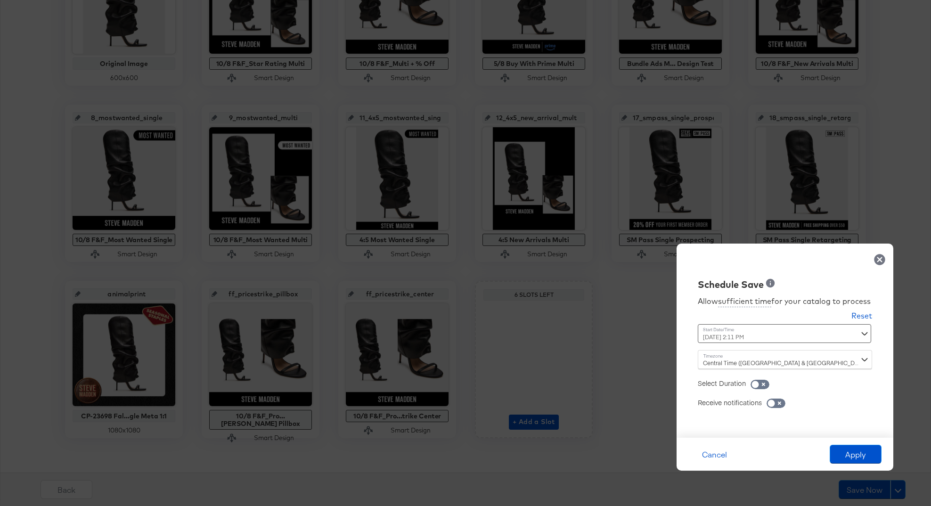
click at [763, 339] on div "October 8th 2025 2:11 PM ‹ October 2025 › Su Mo Tu We Th Fr Sa 28 29 30 1 2 3 4…" at bounding box center [762, 333] width 128 height 19
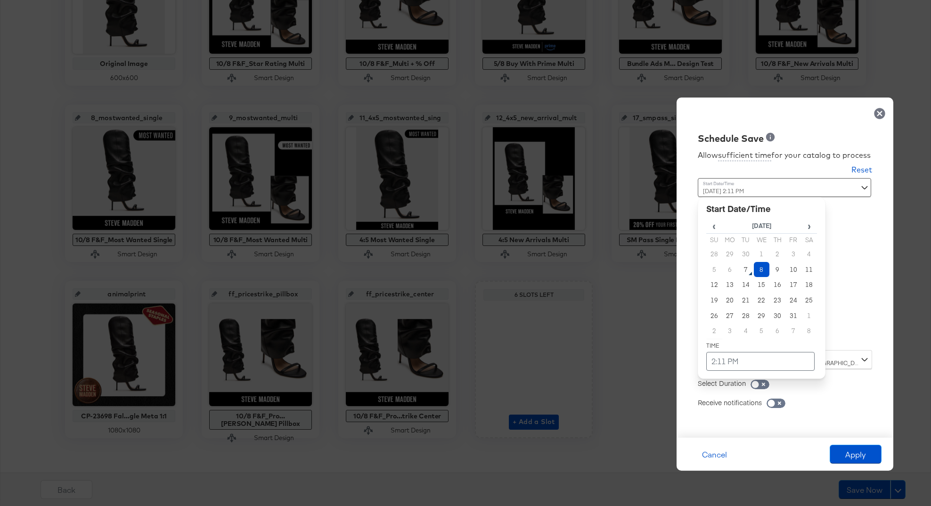
click at [760, 266] on td "8" at bounding box center [762, 270] width 16 height 16
click at [712, 361] on td "2:11 PM" at bounding box center [761, 361] width 108 height 19
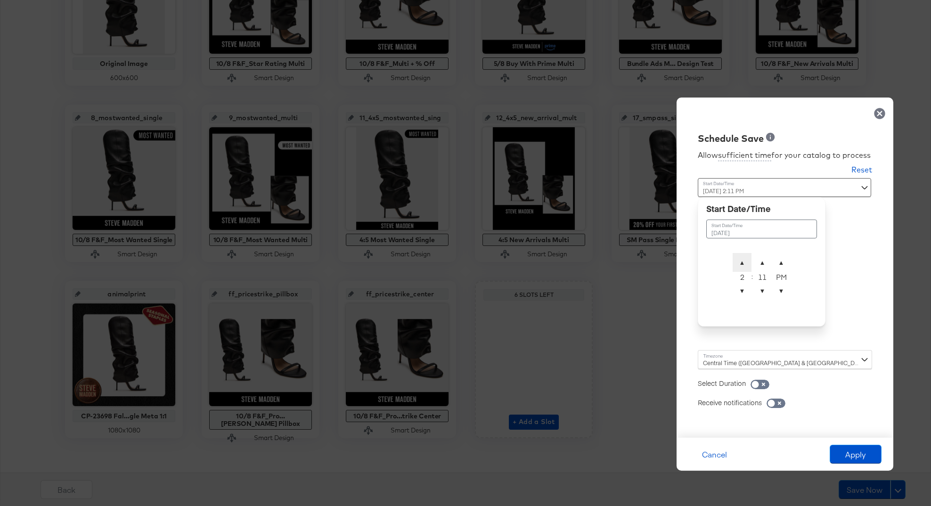
click at [746, 265] on span "▲" at bounding box center [742, 262] width 19 height 19
click at [762, 292] on span "▼" at bounding box center [762, 290] width 19 height 19
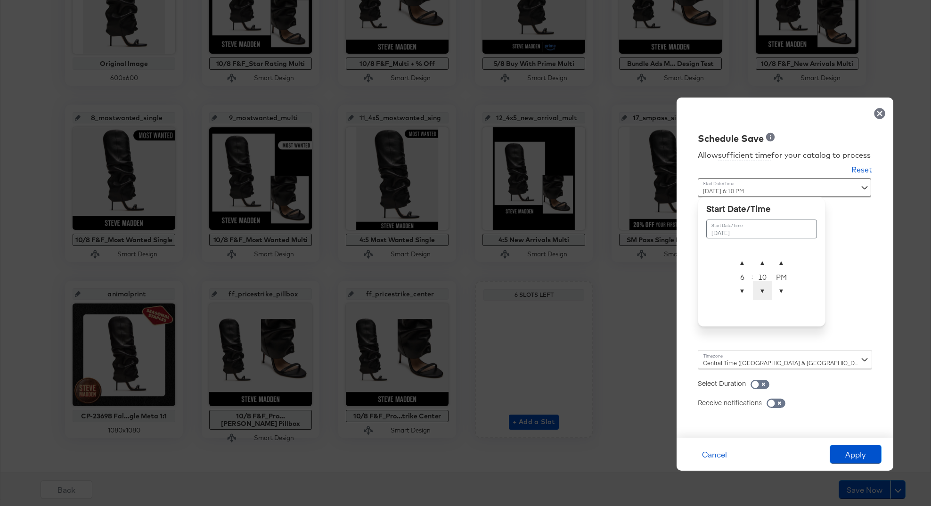
click at [762, 292] on span "▼" at bounding box center [762, 290] width 19 height 19
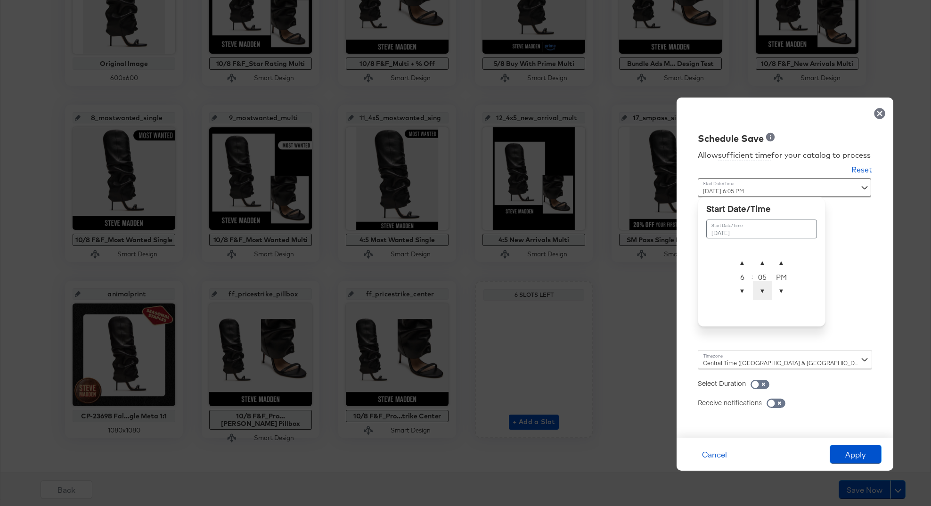
click at [762, 292] on span "▼" at bounding box center [762, 290] width 19 height 19
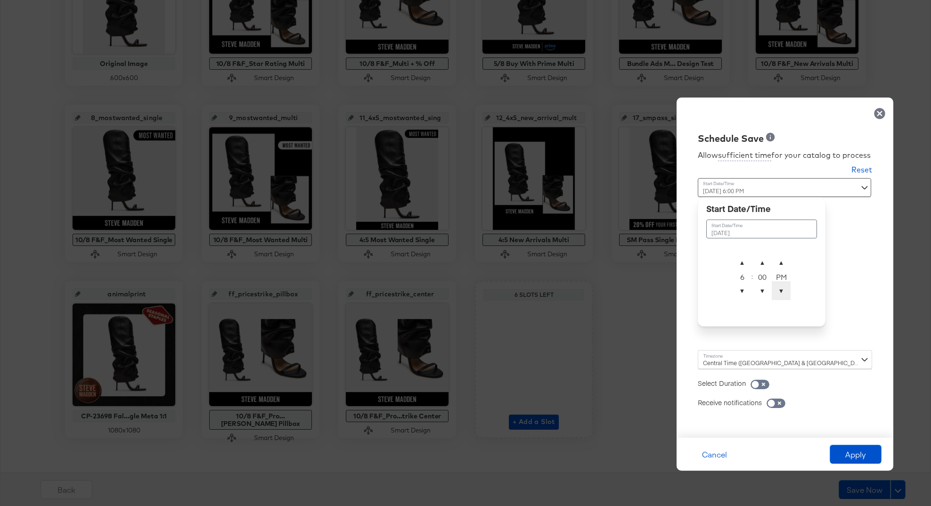
click at [778, 292] on span "▼" at bounding box center [781, 290] width 19 height 19
type input "October 8th 2025 6:00 AM"
click at [791, 359] on div "Central Time (US & Canada) (America/Chicago)" at bounding box center [785, 359] width 174 height 19
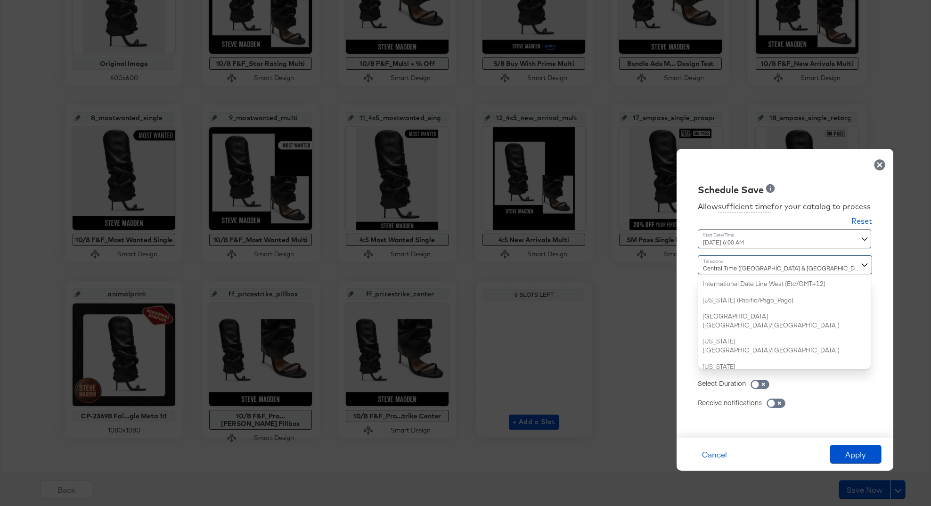
scroll to position [228, 0]
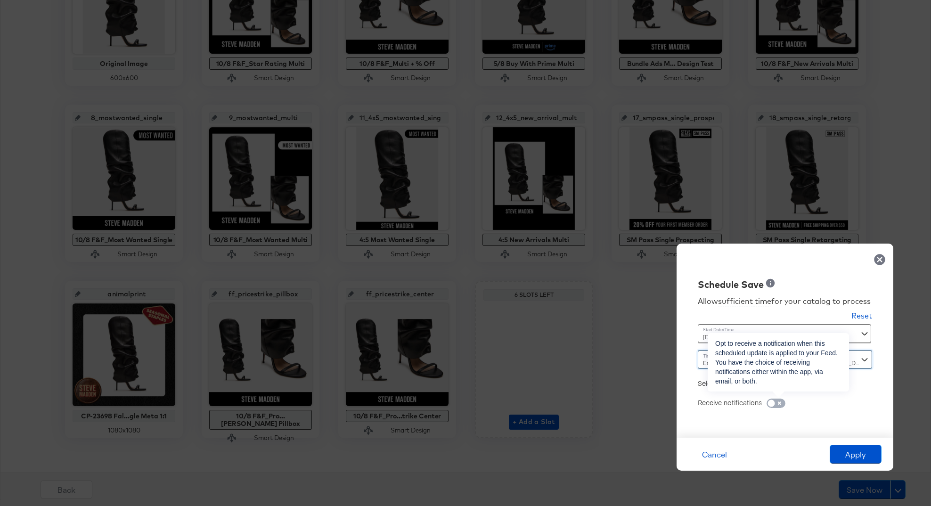
click at [774, 401] on input "checkbox" at bounding box center [772, 405] width 28 height 9
checkbox input "true"
click at [735, 418] on icon at bounding box center [735, 415] width 7 height 7
click at [0, 0] on input "email" at bounding box center [0, 0] width 0 height 0
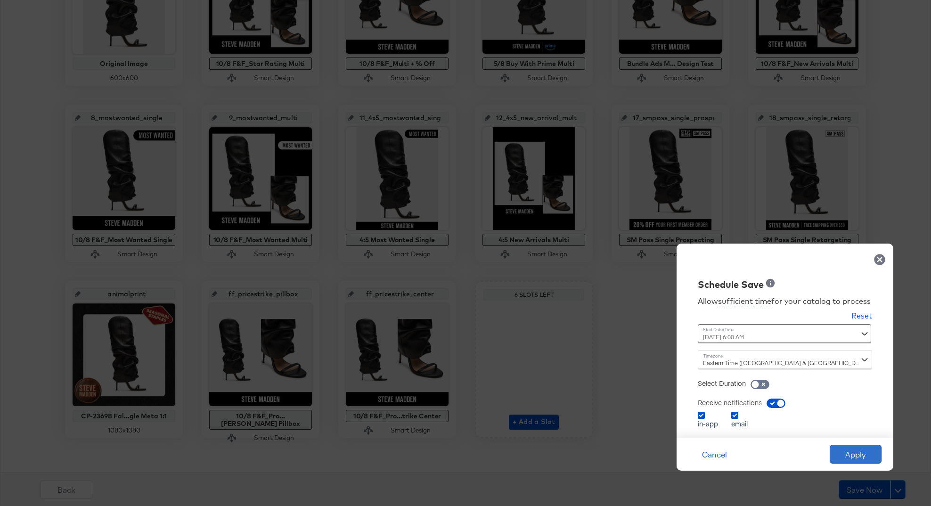
click at [857, 454] on button "Apply" at bounding box center [856, 454] width 52 height 19
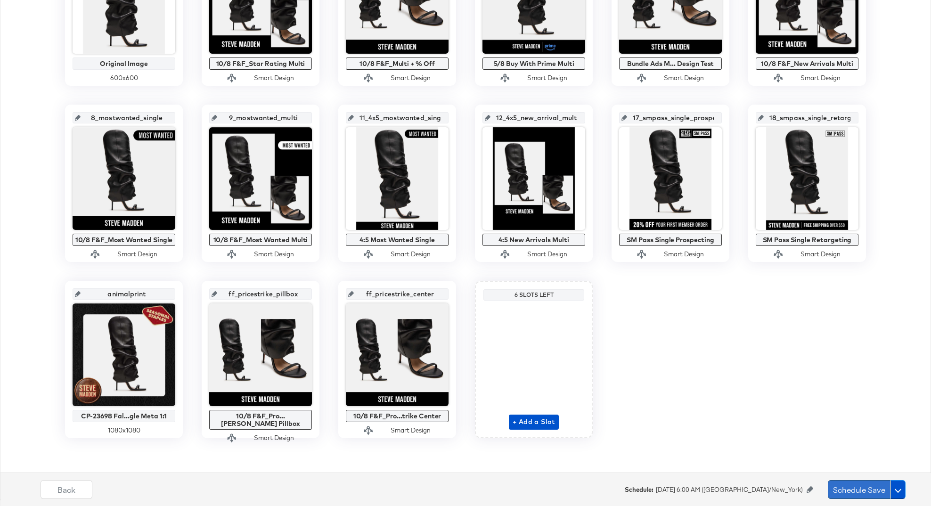
click at [847, 489] on button "Schedule Save" at bounding box center [859, 489] width 63 height 19
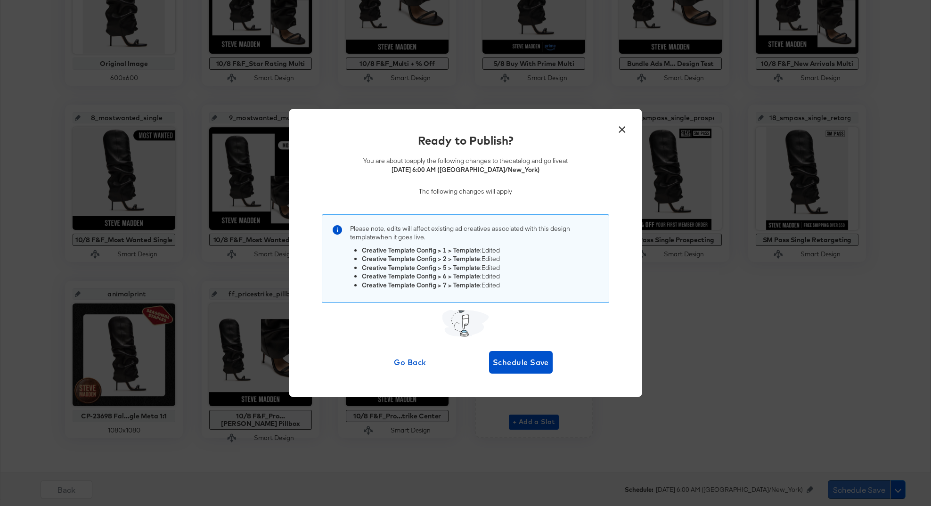
scroll to position [0, 0]
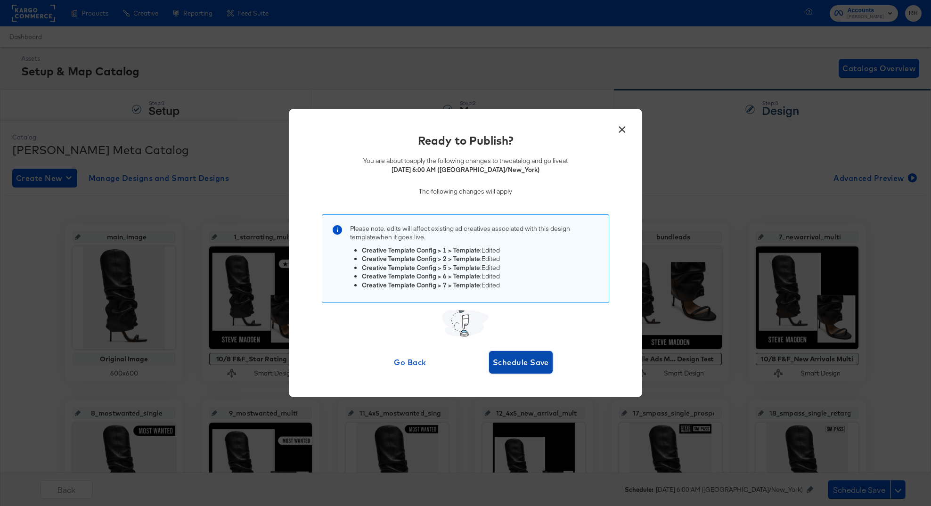
click at [534, 369] on button "Schedule Save" at bounding box center [521, 362] width 64 height 23
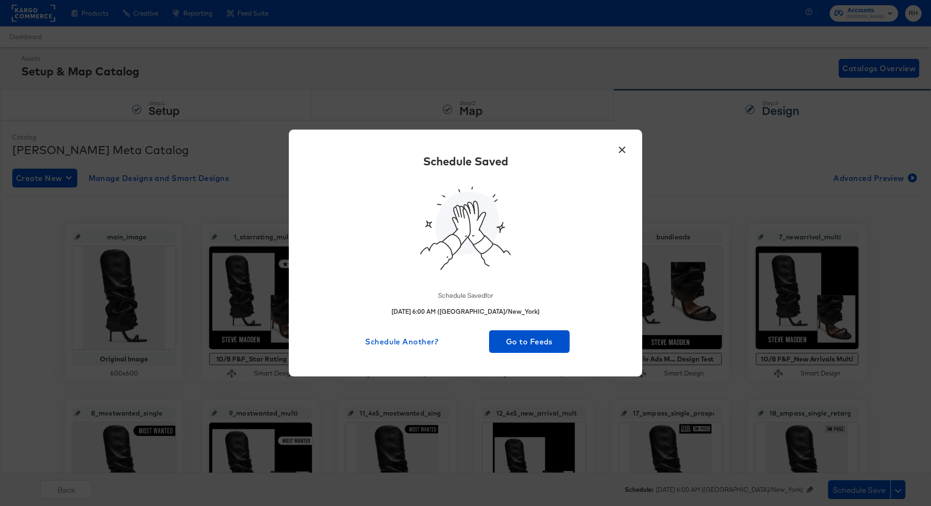
click at [621, 151] on button "×" at bounding box center [622, 147] width 17 height 17
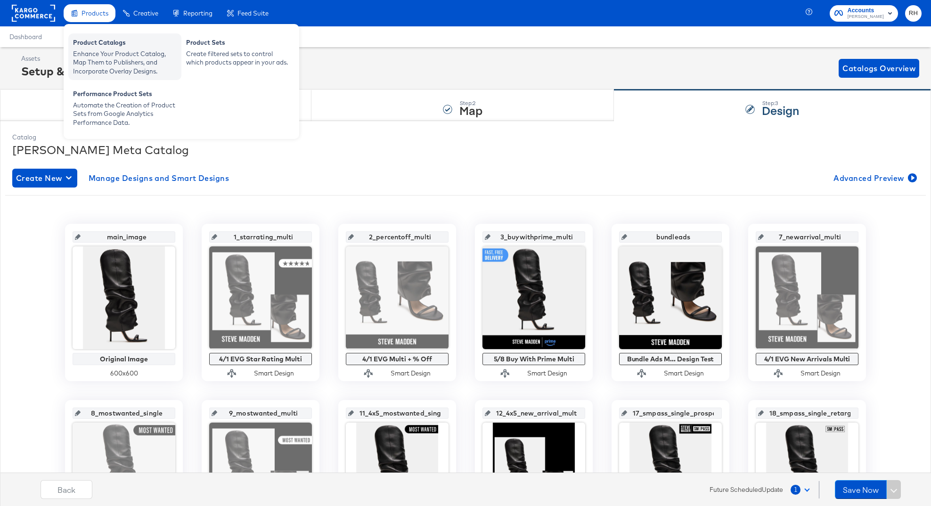
click at [87, 50] on div "Enhance Your Product Catalog, Map Them to Publishers, and Incorporate Overlay D…" at bounding box center [125, 62] width 104 height 26
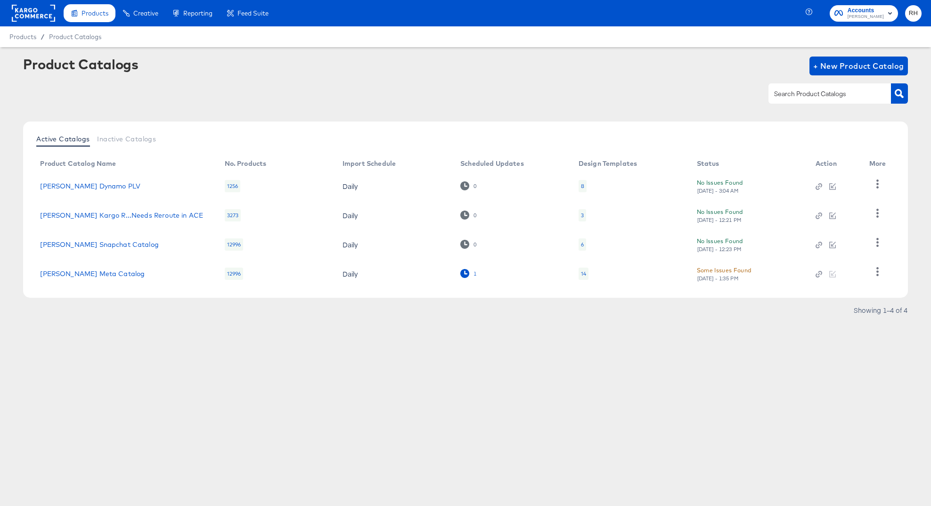
click at [461, 277] on icon at bounding box center [465, 273] width 9 height 9
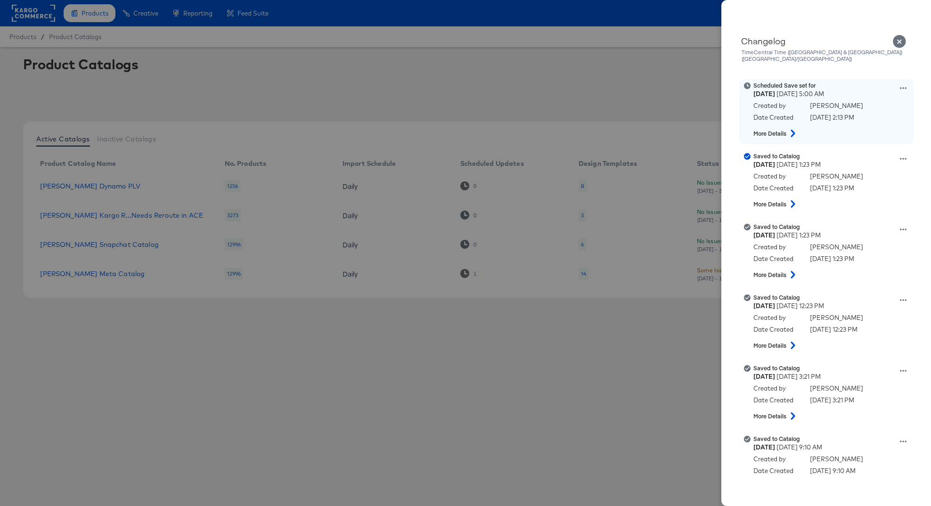
click at [795, 130] on icon at bounding box center [793, 134] width 11 height 8
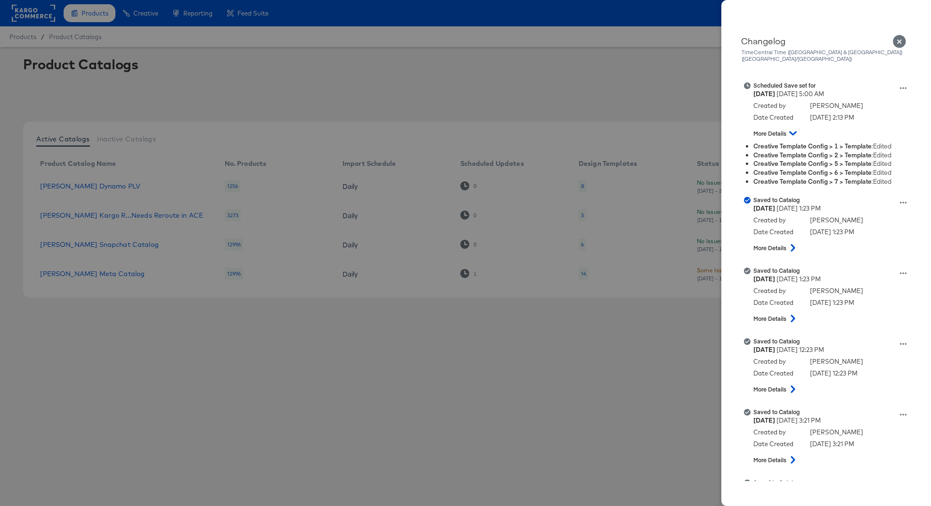
click at [901, 42] on icon "Close" at bounding box center [900, 42] width 14 height 14
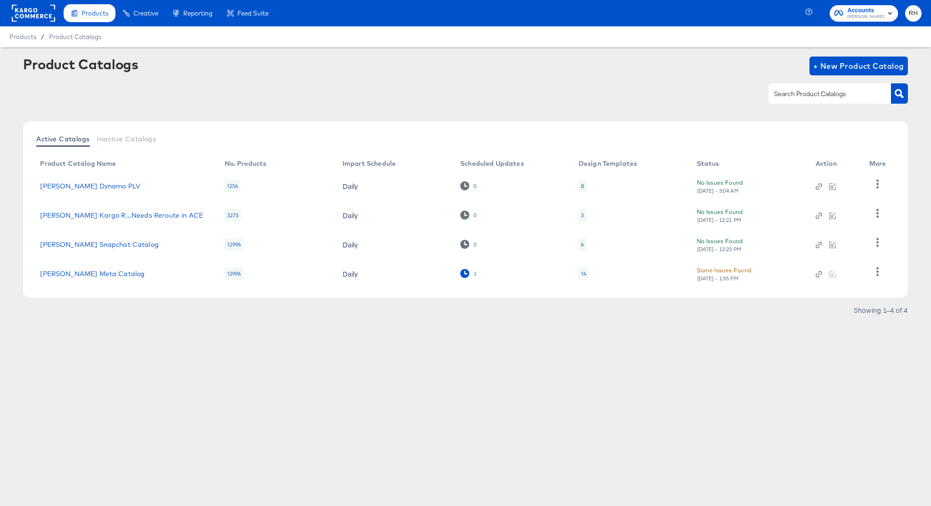
click at [466, 276] on icon at bounding box center [465, 273] width 9 height 9
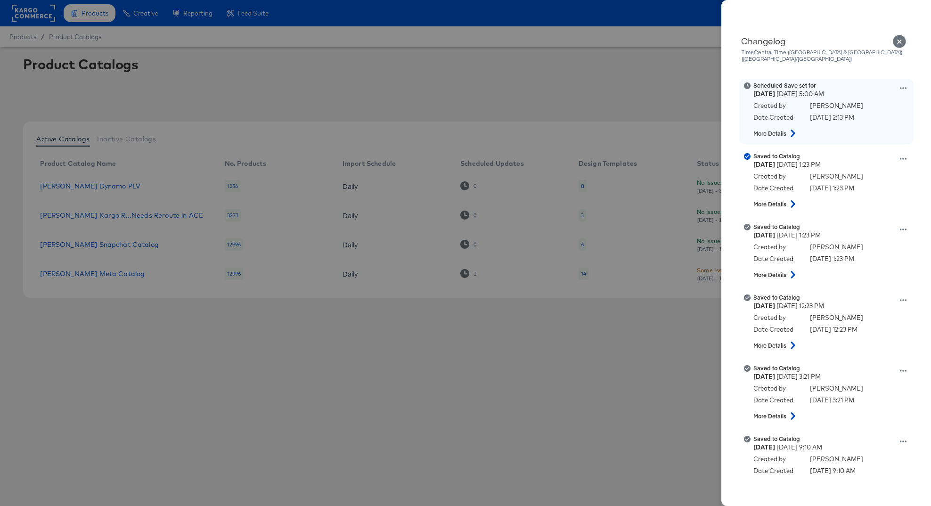
click at [902, 85] on icon at bounding box center [903, 88] width 7 height 7
click at [828, 118] on button "Remove schedule" at bounding box center [860, 125] width 94 height 14
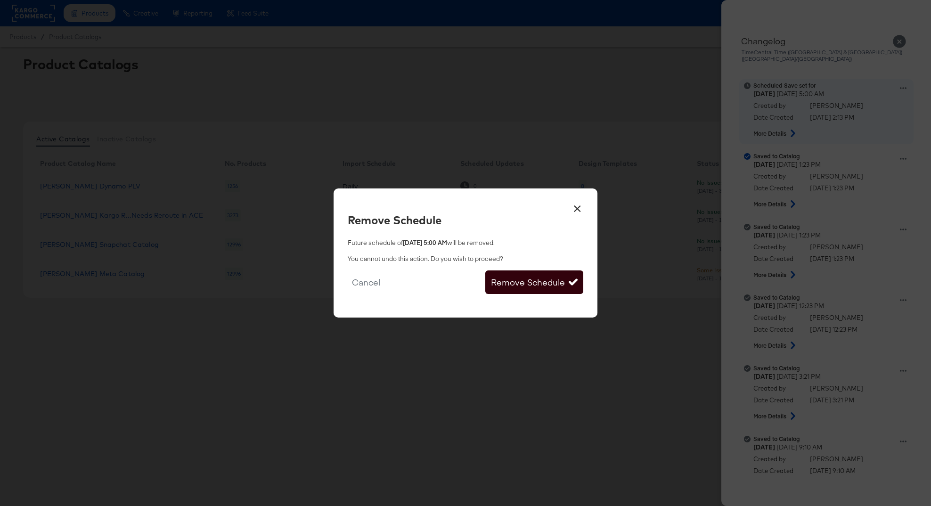
click at [554, 288] on button "Remove Schedule" at bounding box center [535, 283] width 98 height 24
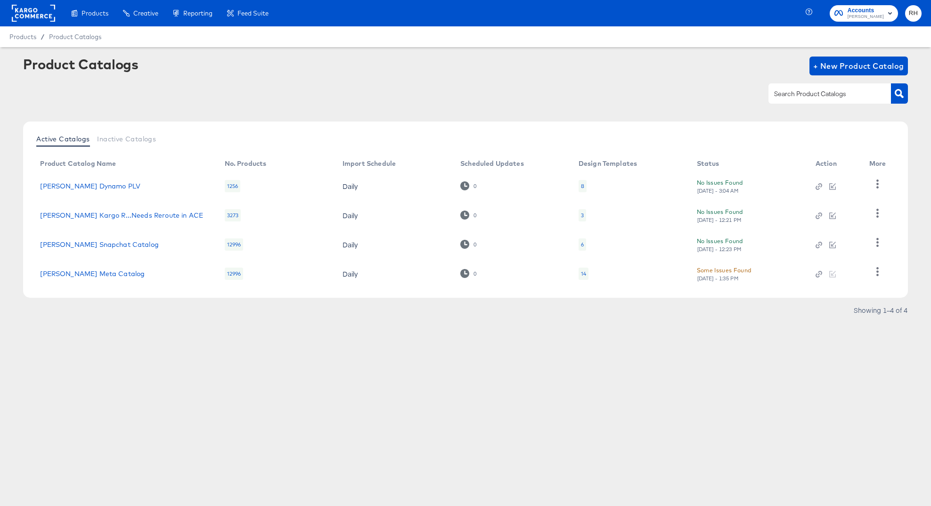
click at [35, 12] on rect at bounding box center [33, 13] width 43 height 17
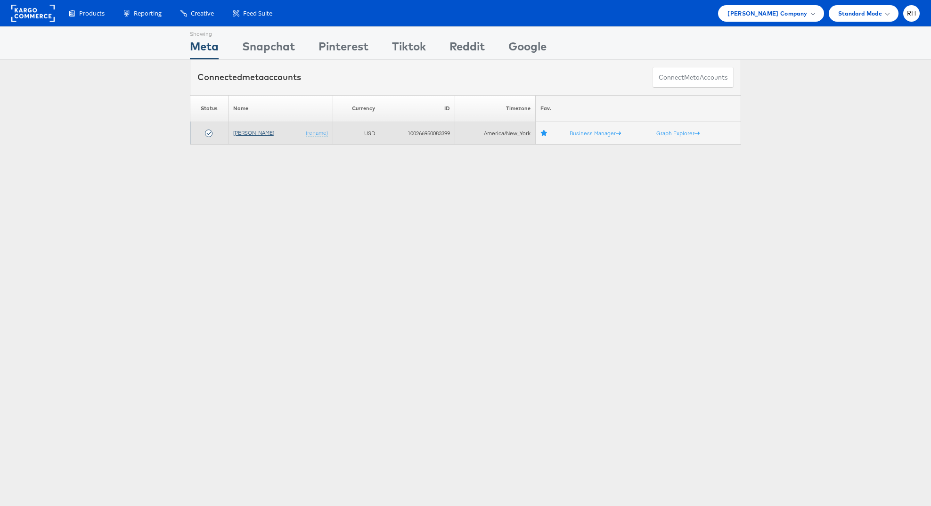
click at [252, 136] on link "[PERSON_NAME]" at bounding box center [253, 132] width 41 height 7
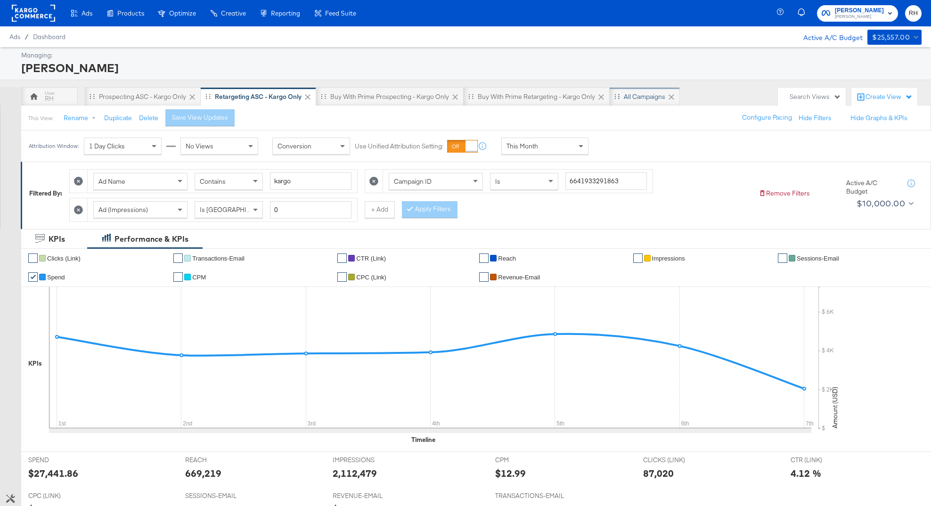
click at [641, 97] on div "All Campaigns" at bounding box center [644, 96] width 41 height 9
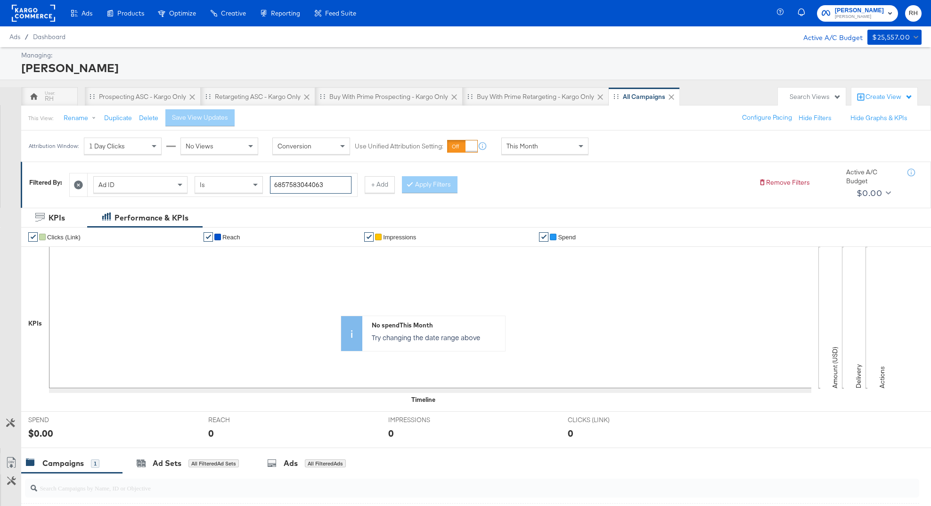
click at [296, 180] on input "6857583044063" at bounding box center [311, 184] width 82 height 17
paste input "6584180528"
click at [409, 182] on icon at bounding box center [410, 184] width 3 height 6
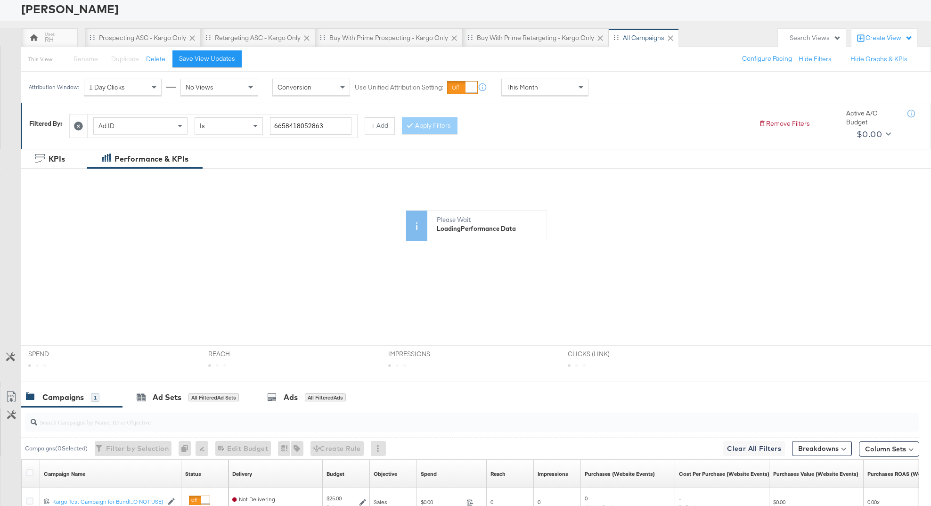
scroll to position [167, 0]
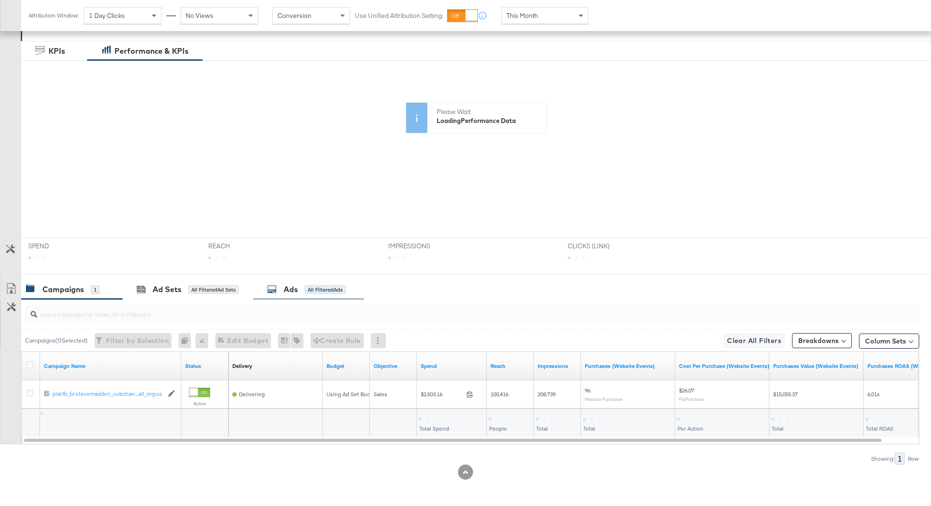
click at [318, 288] on div "All Filtered Ads" at bounding box center [325, 290] width 41 height 8
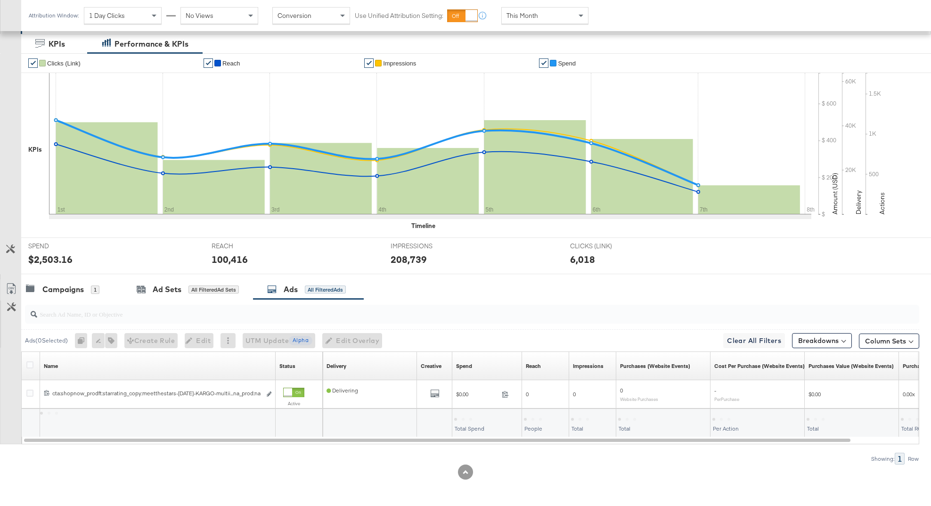
scroll to position [174, 0]
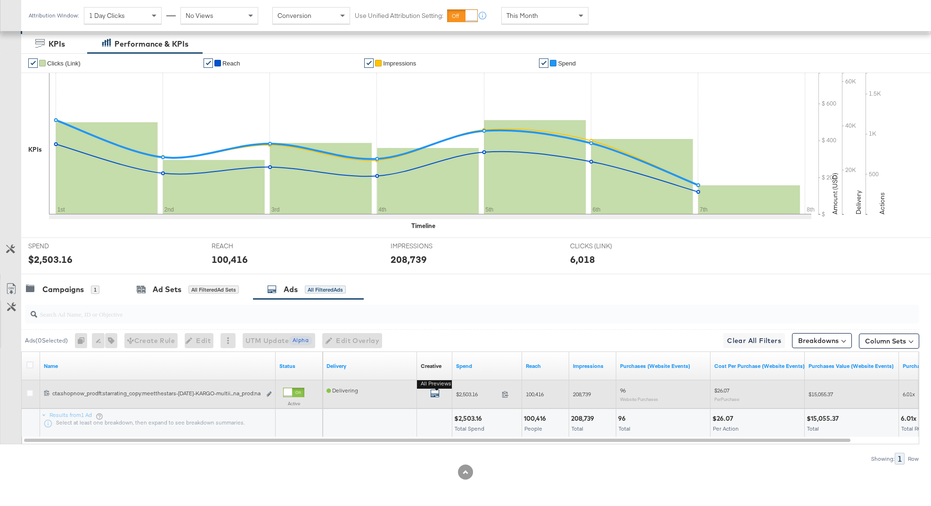
click at [435, 394] on icon "default" at bounding box center [434, 393] width 9 height 9
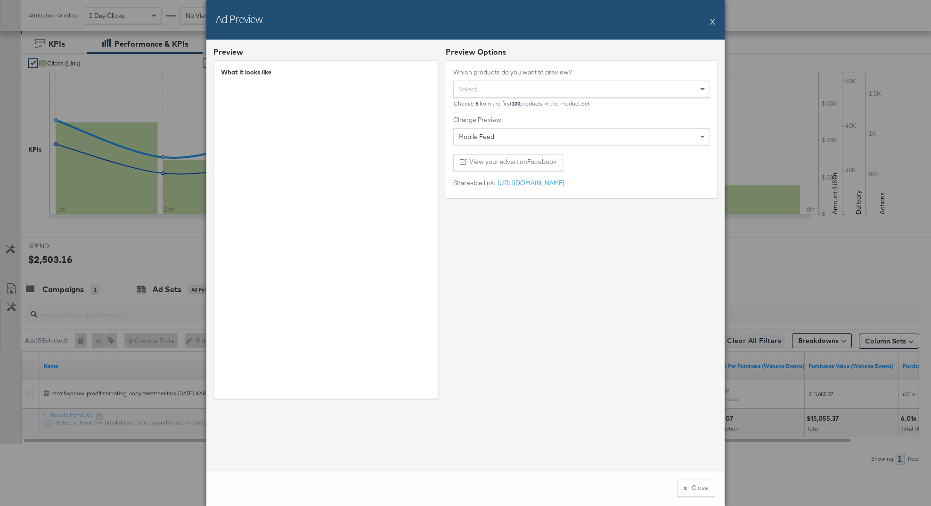
click at [828, 294] on div "Ad Preview X Preview What it looks like Preview Options Which products do you w…" at bounding box center [465, 253] width 931 height 506
click at [713, 22] on button "X" at bounding box center [712, 21] width 5 height 19
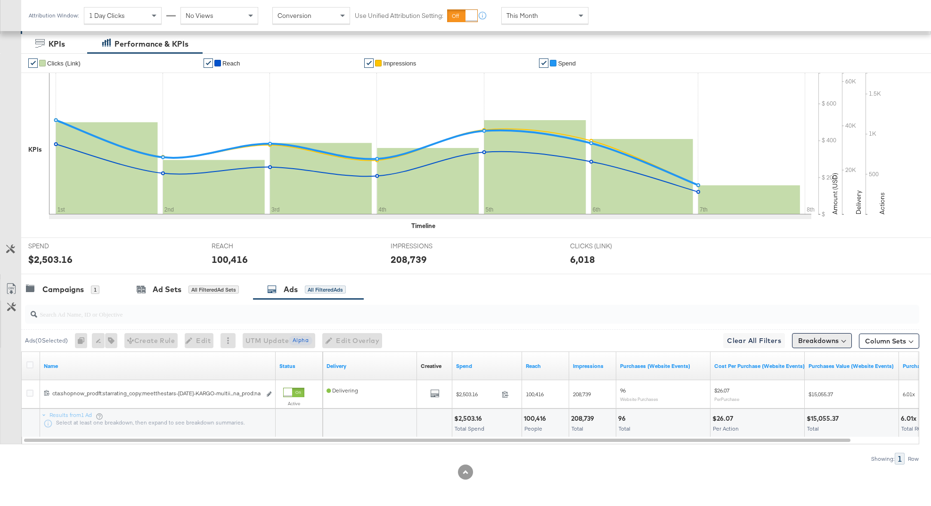
click at [801, 338] on button "Breakdowns" at bounding box center [822, 340] width 60 height 15
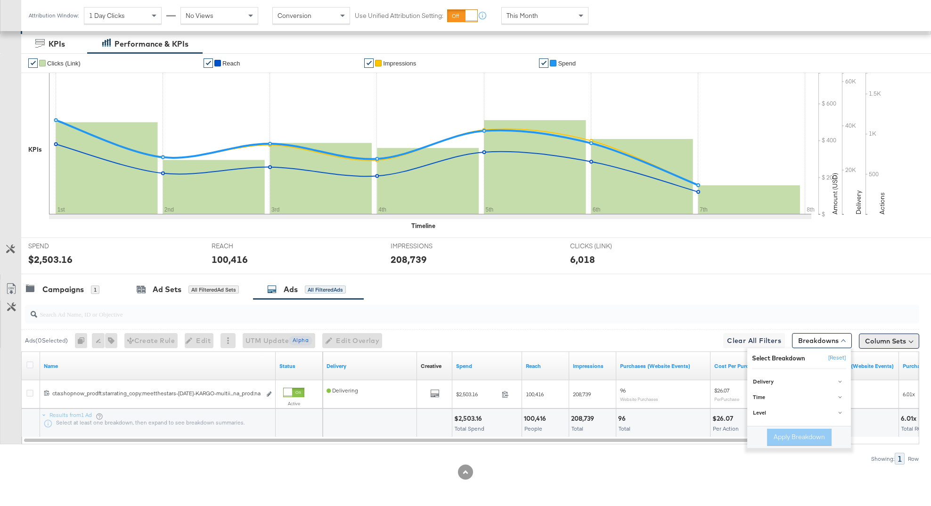
click at [880, 346] on button "Column Sets" at bounding box center [889, 341] width 60 height 15
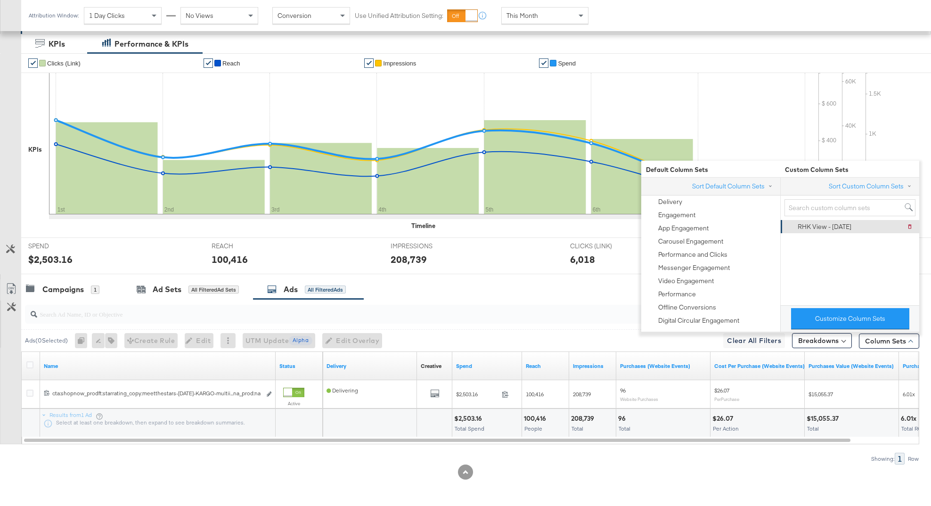
click at [851, 226] on div "RHK View - [DATE] Delete RHK View - [DATE]" at bounding box center [849, 226] width 127 height 13
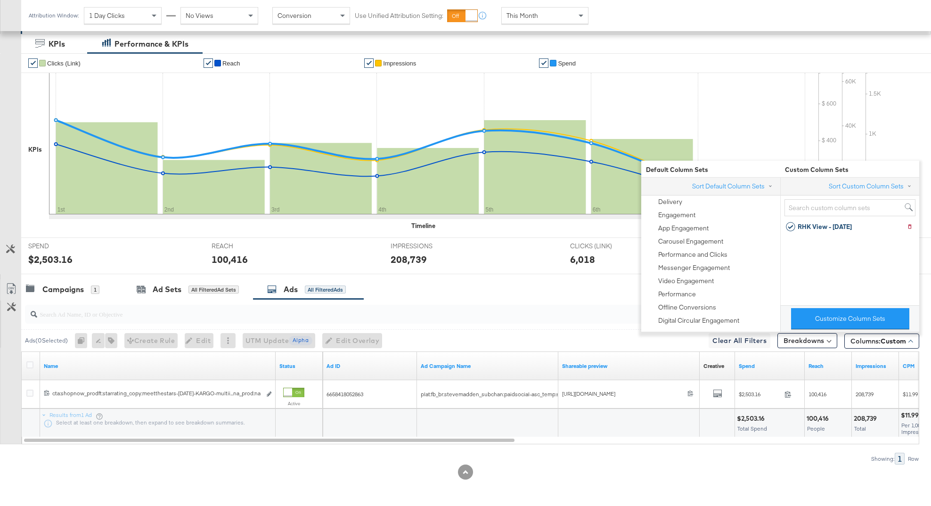
click at [563, 289] on div "Campaigns 1 Ad Sets All Filtered Ad Sets Ads All Filtered Ads" at bounding box center [476, 290] width 910 height 20
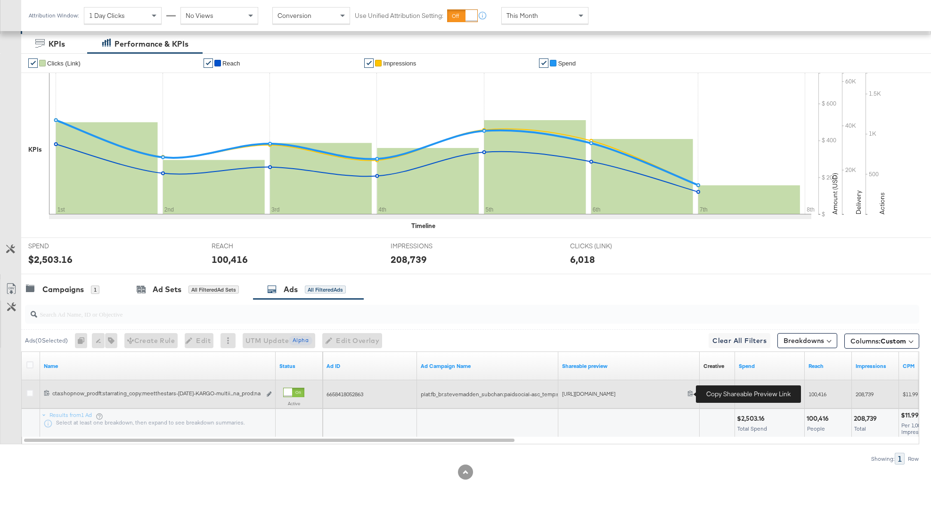
click at [691, 393] on icon at bounding box center [691, 393] width 6 height 6
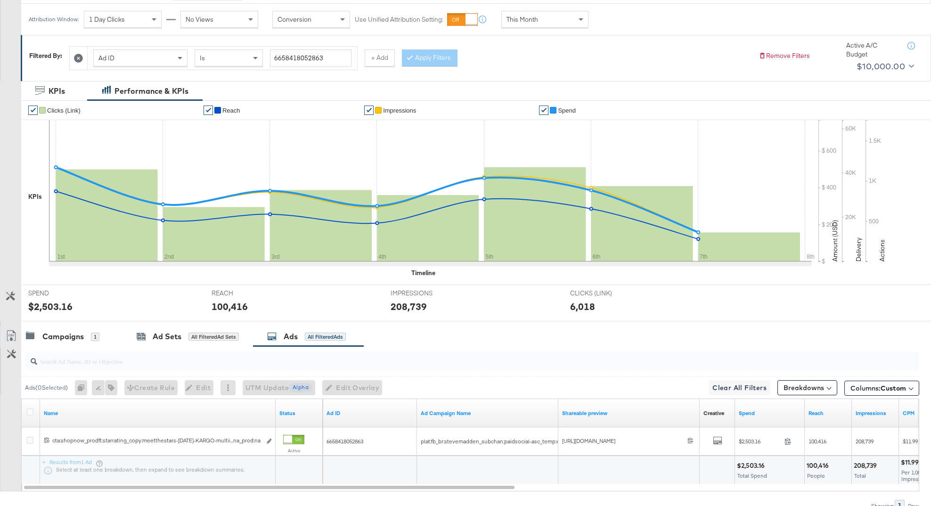
scroll to position [102, 0]
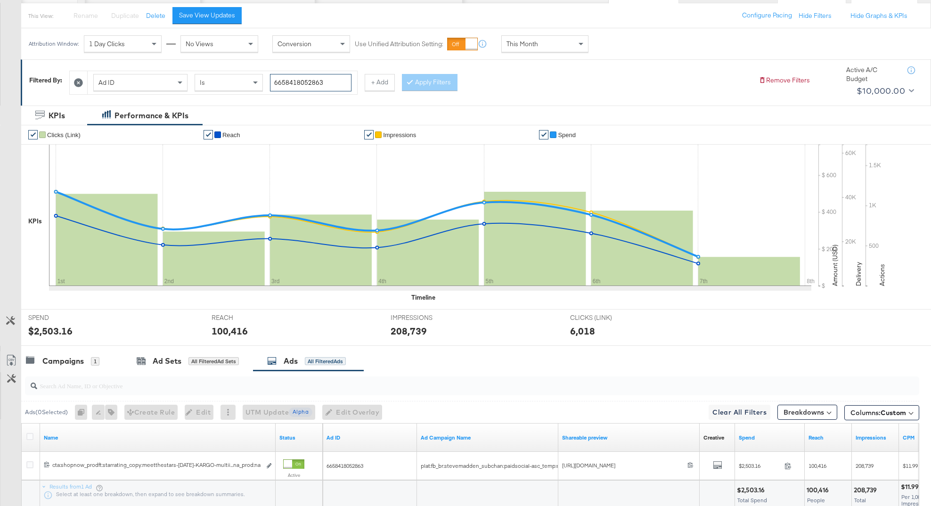
click at [337, 84] on input "6658418052863" at bounding box center [311, 82] width 82 height 17
paste input "843794479"
click at [418, 79] on button "Apply Filters" at bounding box center [430, 82] width 56 height 17
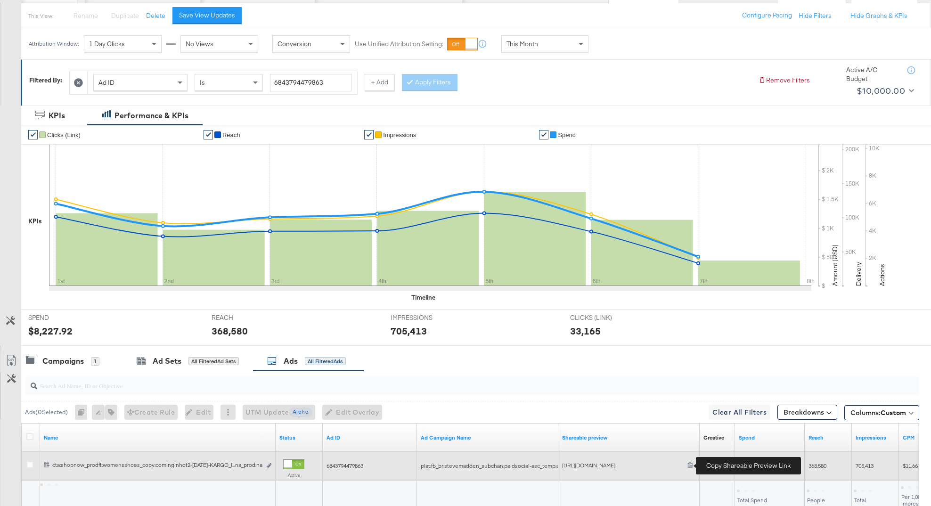
click at [692, 464] on icon at bounding box center [691, 465] width 6 height 6
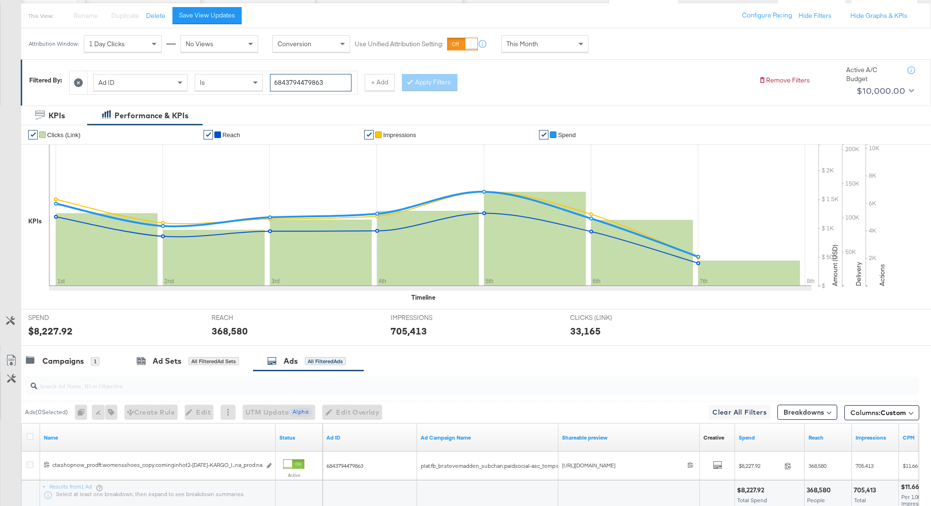
click at [331, 83] on input "6843794479863" at bounding box center [311, 82] width 82 height 17
paste input "33412"
click at [445, 88] on button "Apply Filters" at bounding box center [430, 82] width 56 height 17
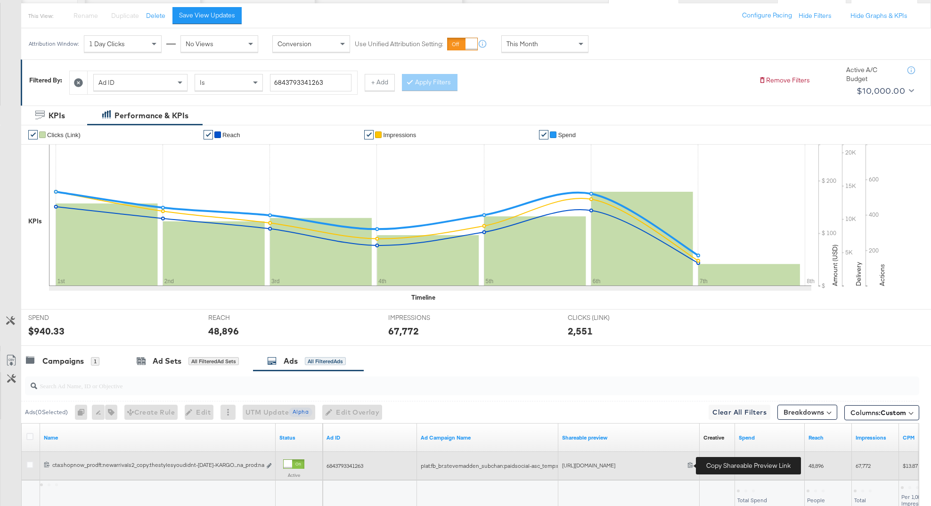
click at [690, 469] on span at bounding box center [692, 465] width 8 height 7
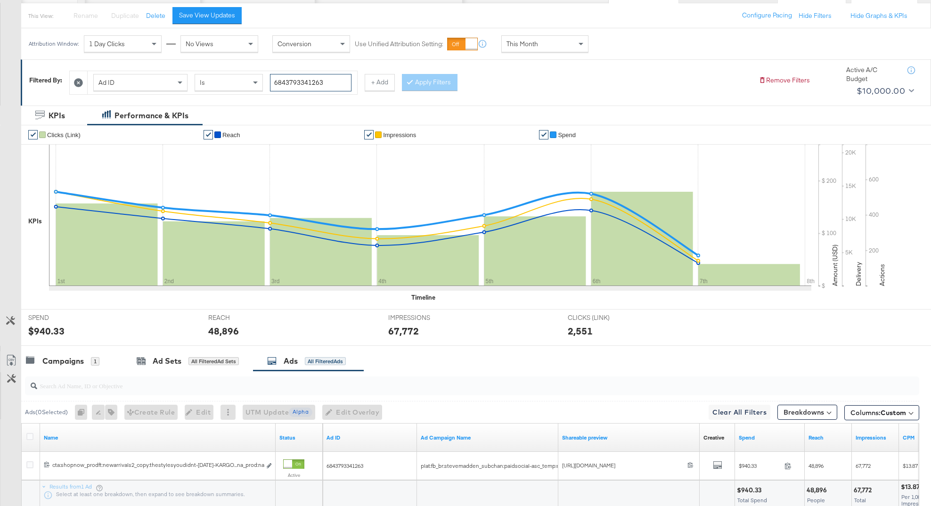
click at [332, 84] on input "6843793341263" at bounding box center [311, 82] width 82 height 17
paste input "19898"
click at [409, 86] on div at bounding box center [412, 82] width 7 height 9
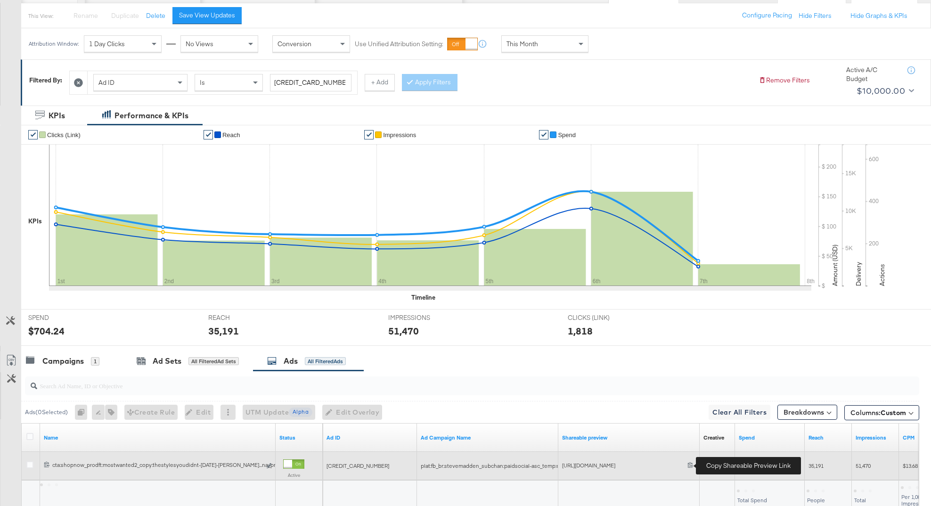
click at [693, 466] on icon at bounding box center [691, 465] width 6 height 6
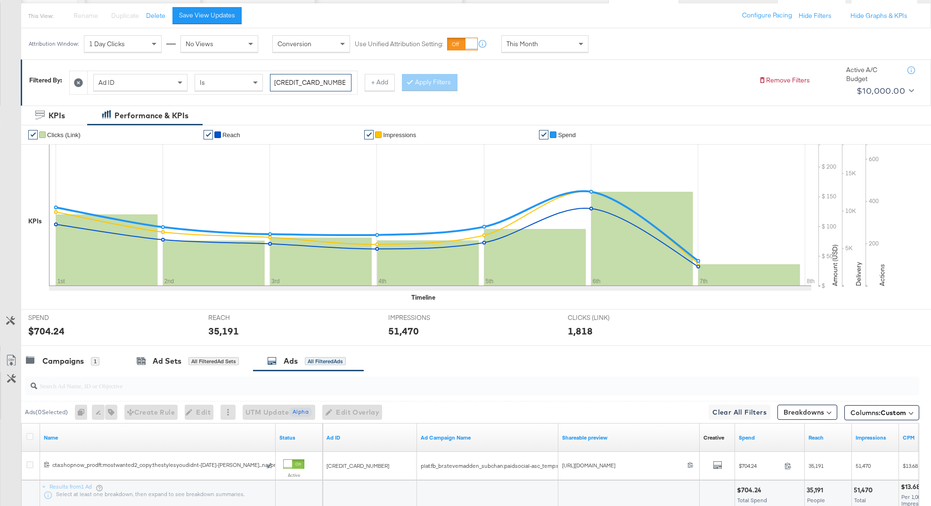
click at [325, 83] on input "[CREDIT_CARD_NUMBER]" at bounding box center [311, 82] width 82 height 17
paste input "8051656"
click at [412, 84] on div at bounding box center [412, 82] width 7 height 9
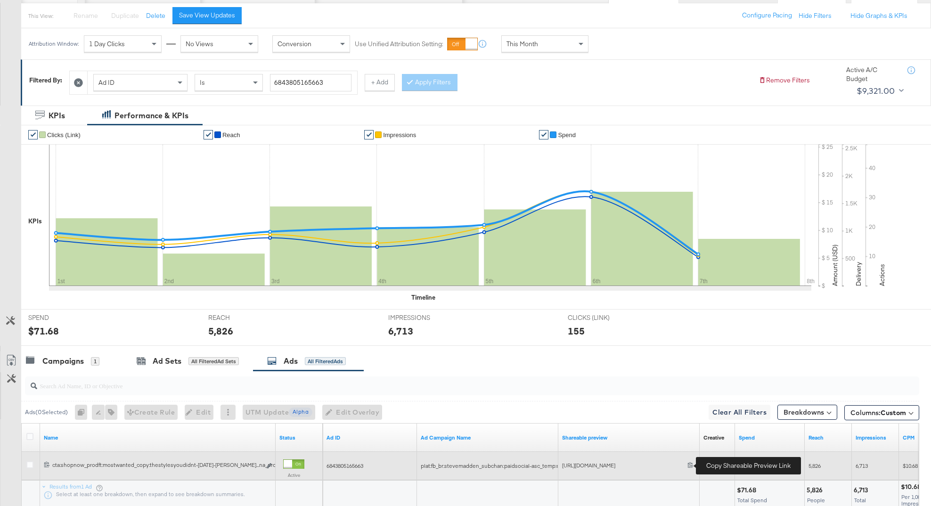
click at [689, 467] on icon at bounding box center [691, 465] width 6 height 6
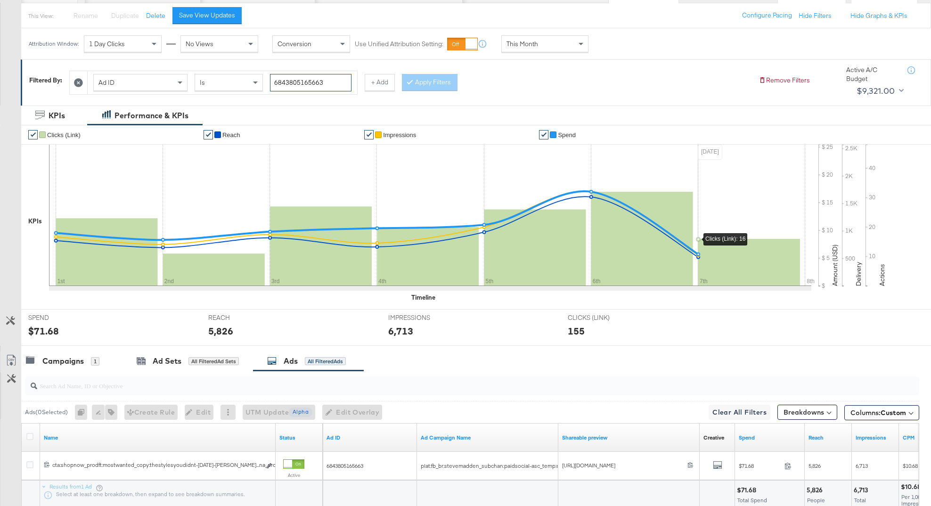
click at [333, 81] on input "6843805165663" at bounding box center [311, 82] width 82 height 17
paste input "6658410224"
click at [414, 86] on button "Apply Filters" at bounding box center [430, 82] width 56 height 17
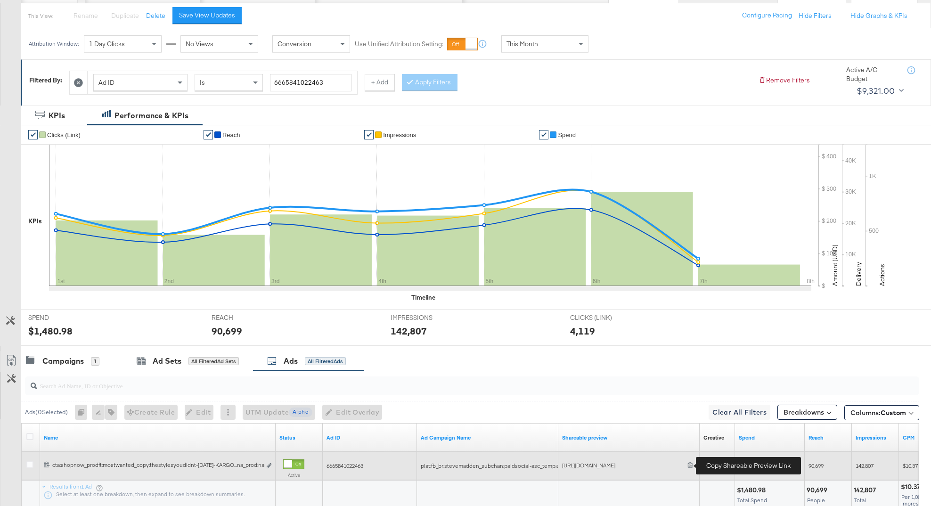
click at [692, 467] on icon at bounding box center [691, 465] width 6 height 6
click at [690, 465] on icon at bounding box center [691, 465] width 6 height 6
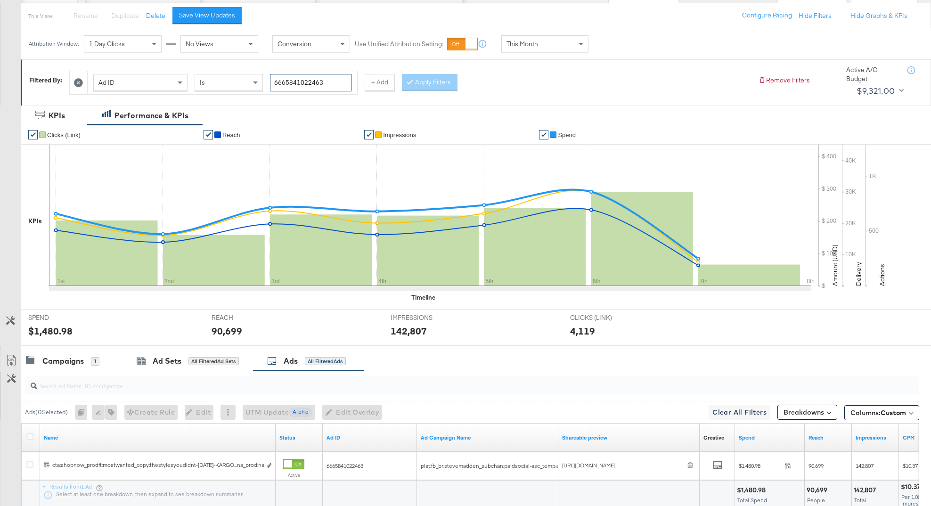
click at [312, 85] on input "6665841022463" at bounding box center [311, 82] width 82 height 17
paste input "8438027672"
click at [432, 82] on button "Apply Filters" at bounding box center [430, 82] width 56 height 17
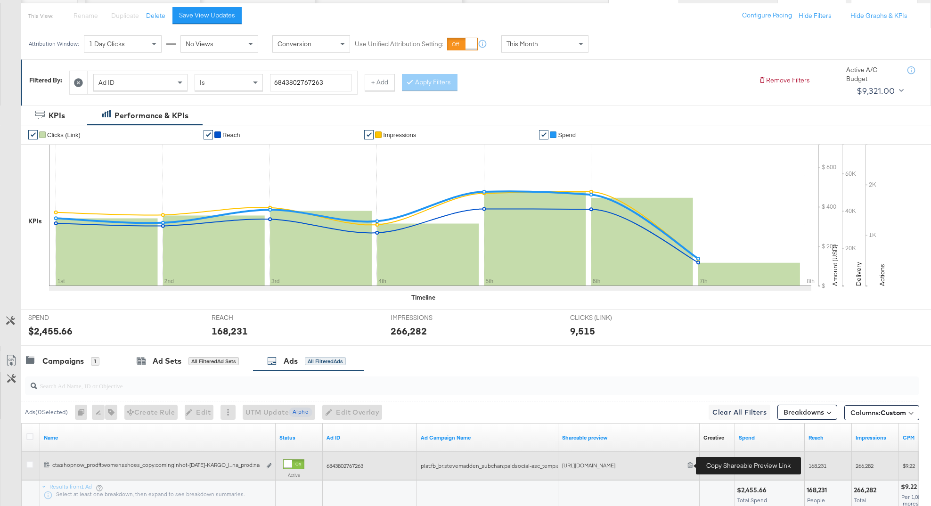
click at [693, 467] on icon at bounding box center [691, 465] width 6 height 6
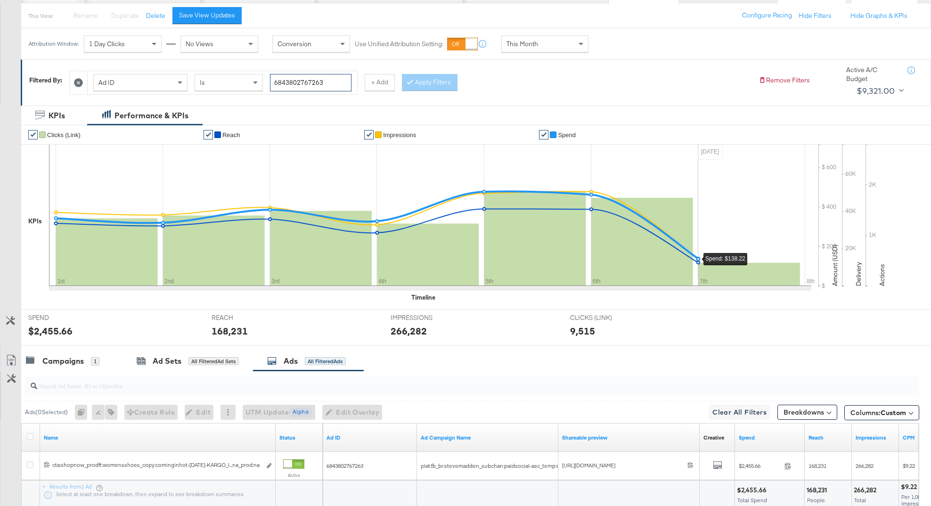
click at [333, 83] on input "6843802767263" at bounding box center [311, 82] width 82 height 17
paste input "6658403674"
type input "6665840367463"
click at [428, 82] on button "Apply Filters" at bounding box center [430, 82] width 56 height 17
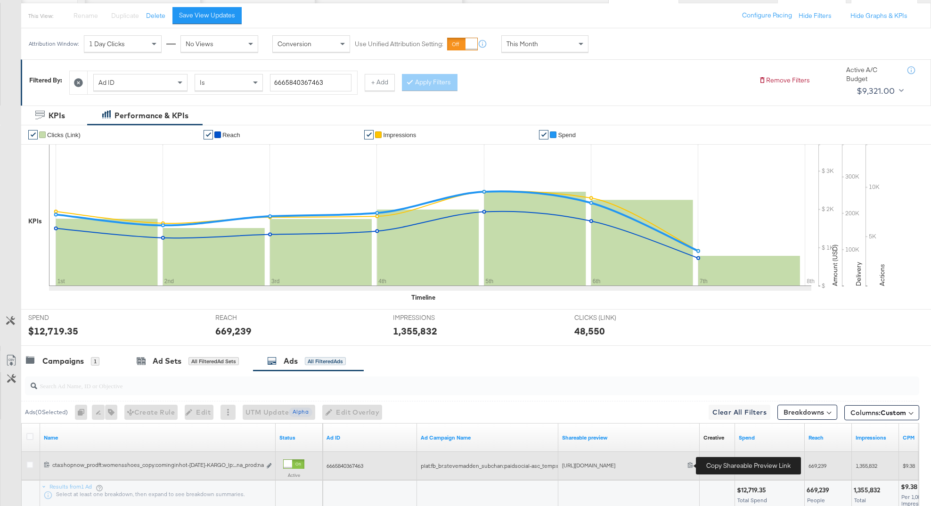
click at [692, 464] on icon at bounding box center [691, 465] width 6 height 6
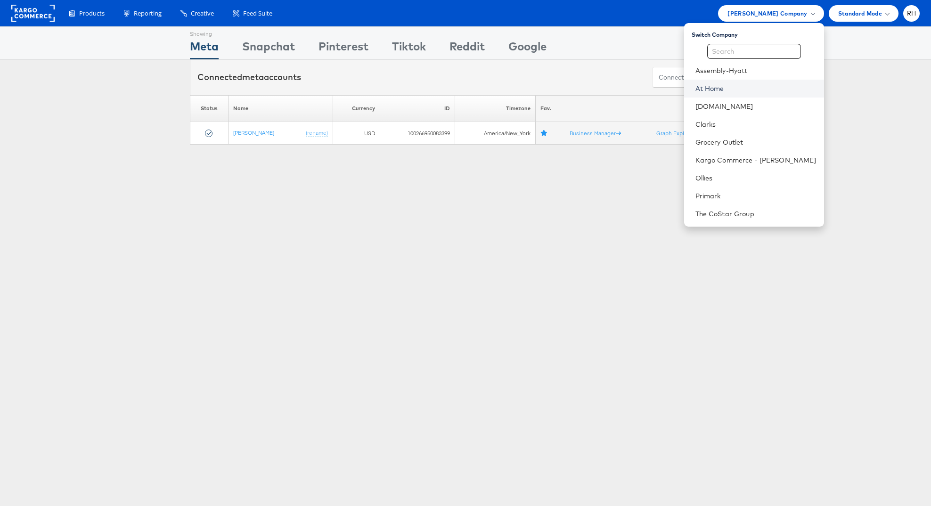
click at [755, 92] on link "At Home" at bounding box center [756, 88] width 121 height 9
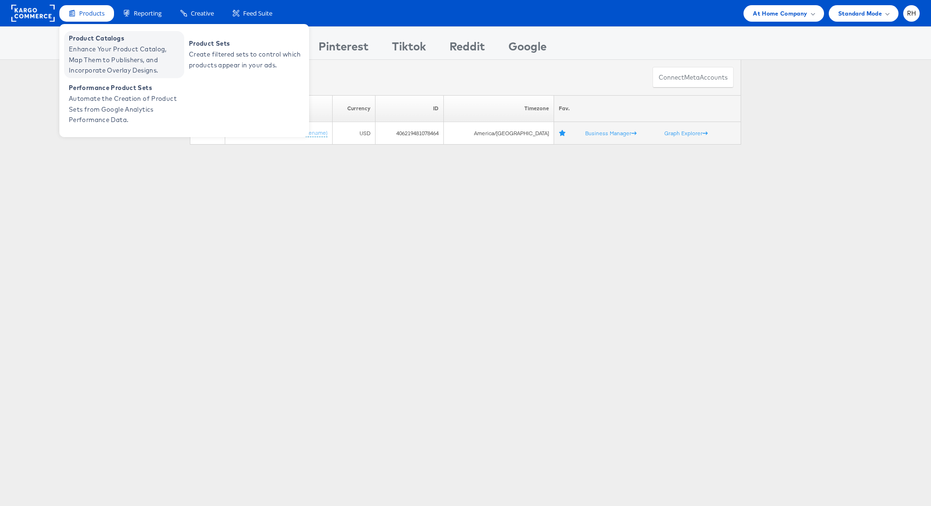
click at [98, 48] on span "Enhance Your Product Catalog, Map Them to Publishers, and Incorporate Overlay D…" at bounding box center [125, 60] width 113 height 32
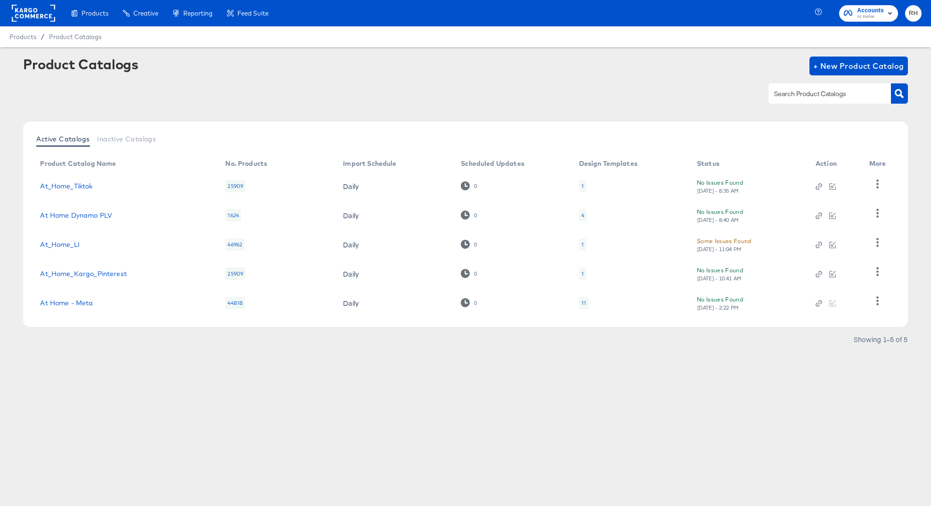
click at [587, 306] on div "11" at bounding box center [583, 303] width 9 height 12
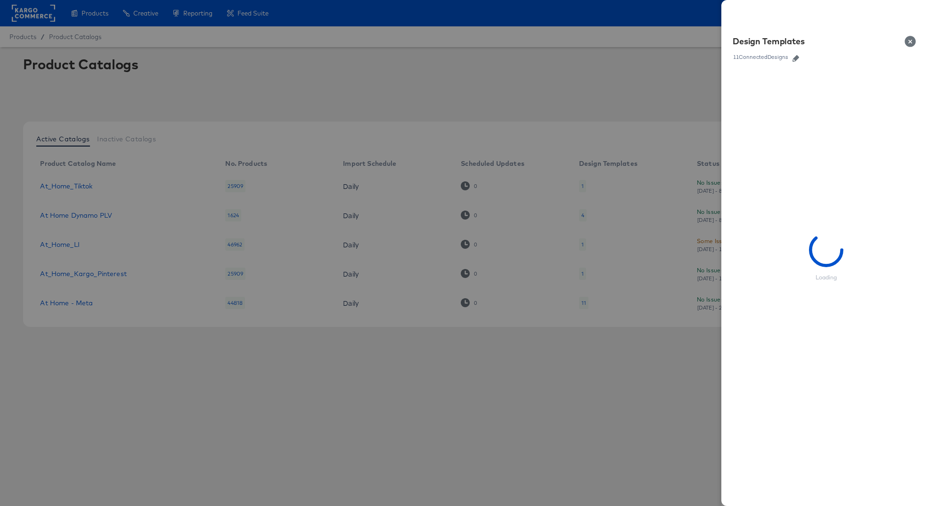
click at [797, 60] on icon "button" at bounding box center [796, 58] width 7 height 7
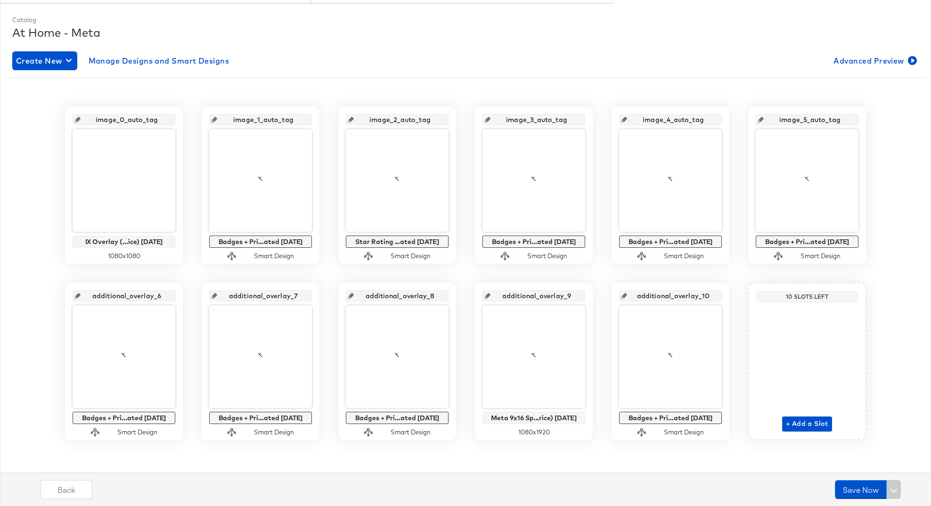
scroll to position [119, 0]
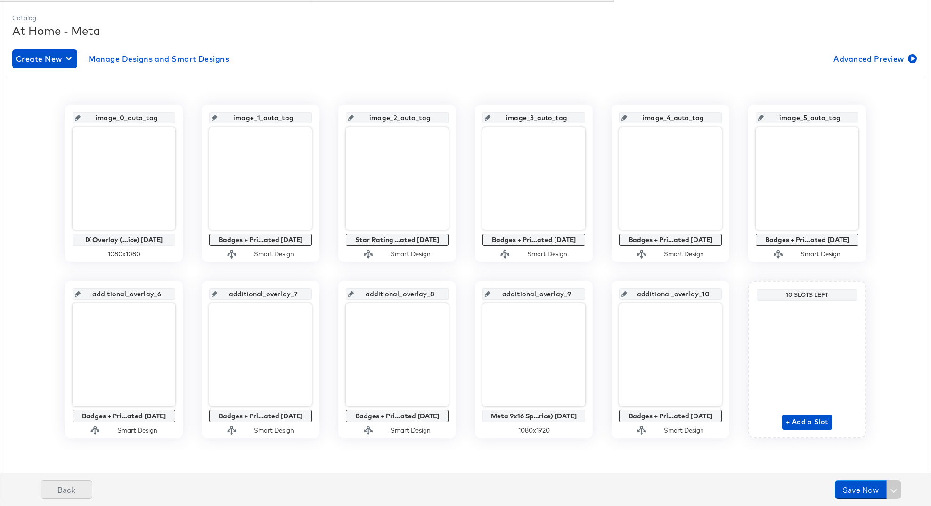
click at [73, 485] on button "Back" at bounding box center [67, 489] width 52 height 19
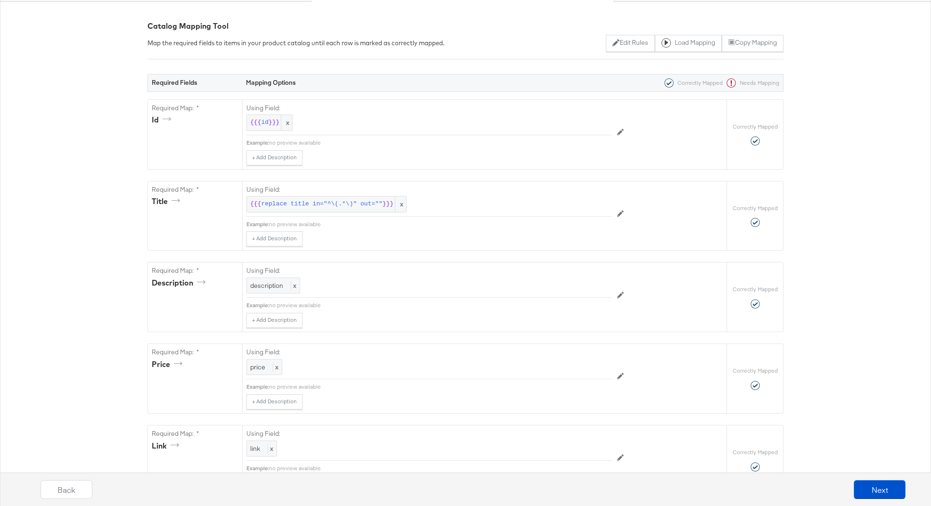
scroll to position [0, 0]
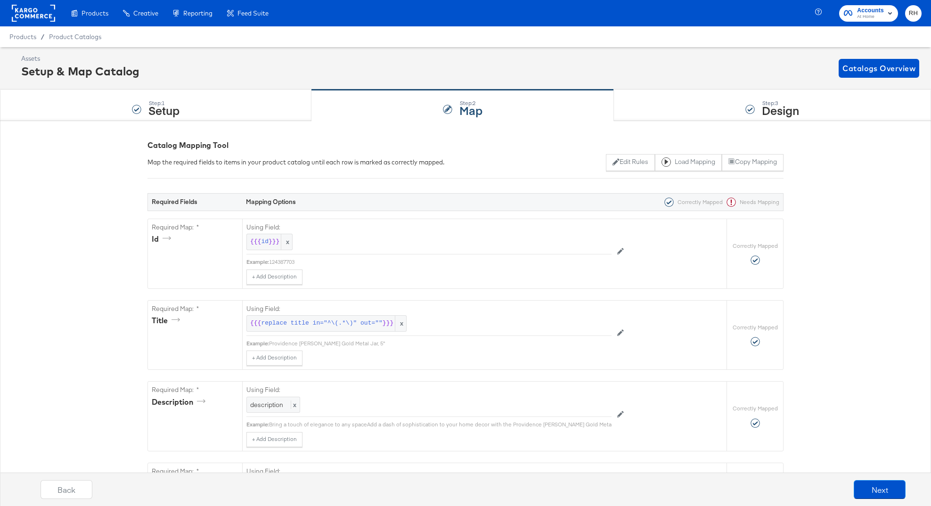
click at [44, 15] on rect at bounding box center [33, 13] width 43 height 17
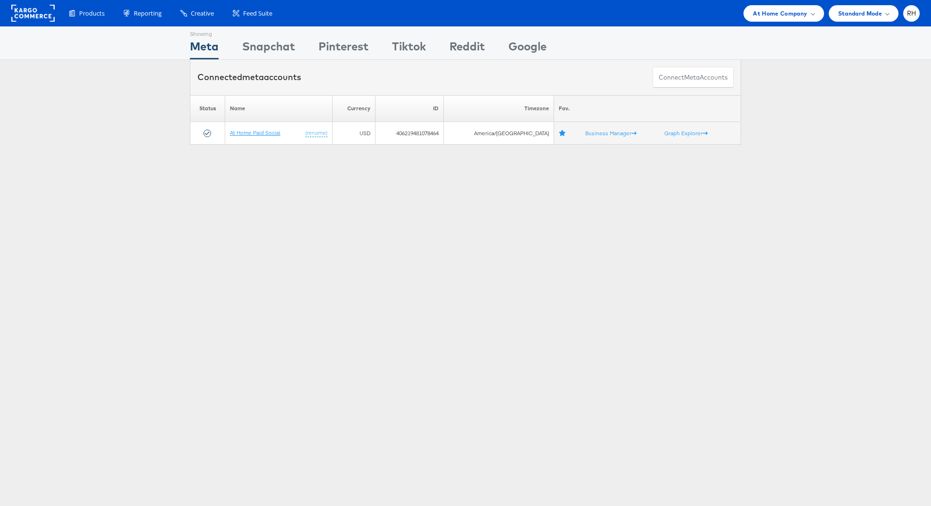
click at [262, 132] on link "At Home Paid Social" at bounding box center [255, 132] width 50 height 7
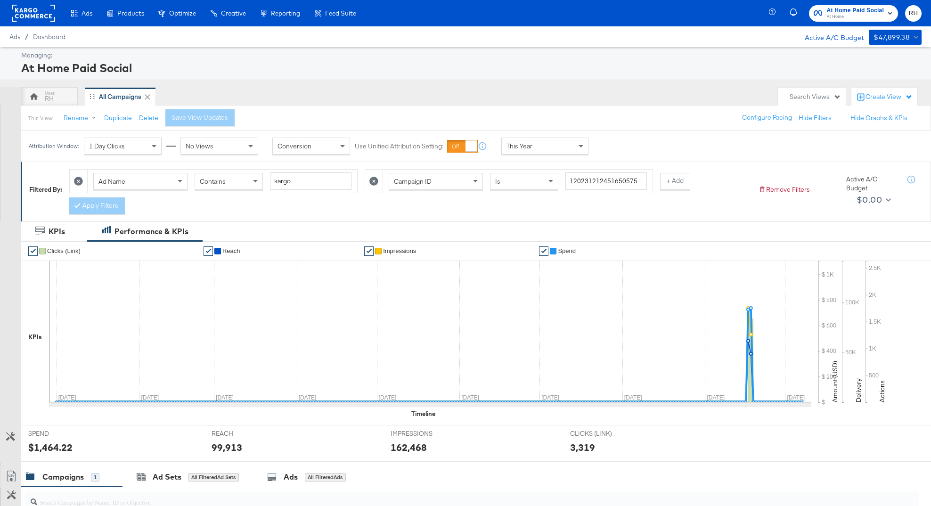
click at [800, 96] on div "Search Views" at bounding box center [815, 96] width 51 height 9
click at [112, 121] on button "Duplicate" at bounding box center [118, 118] width 28 height 9
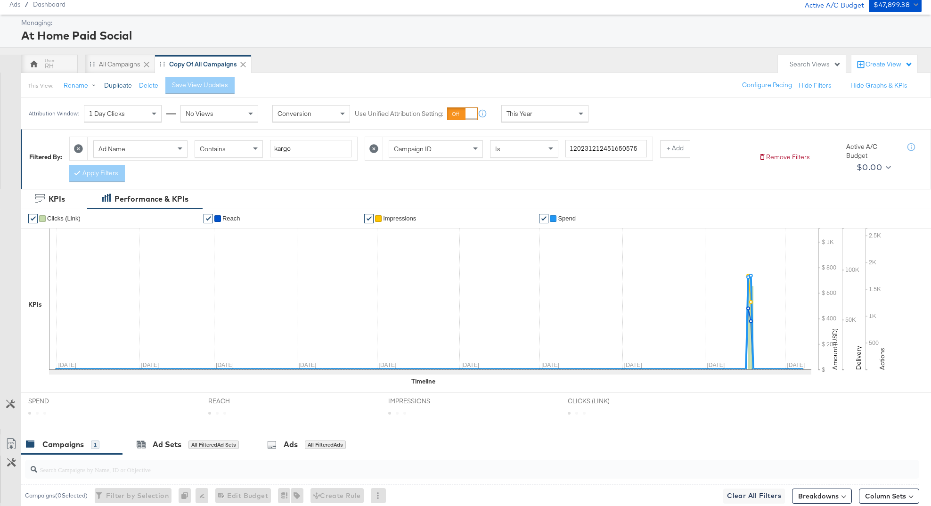
scroll to position [19, 0]
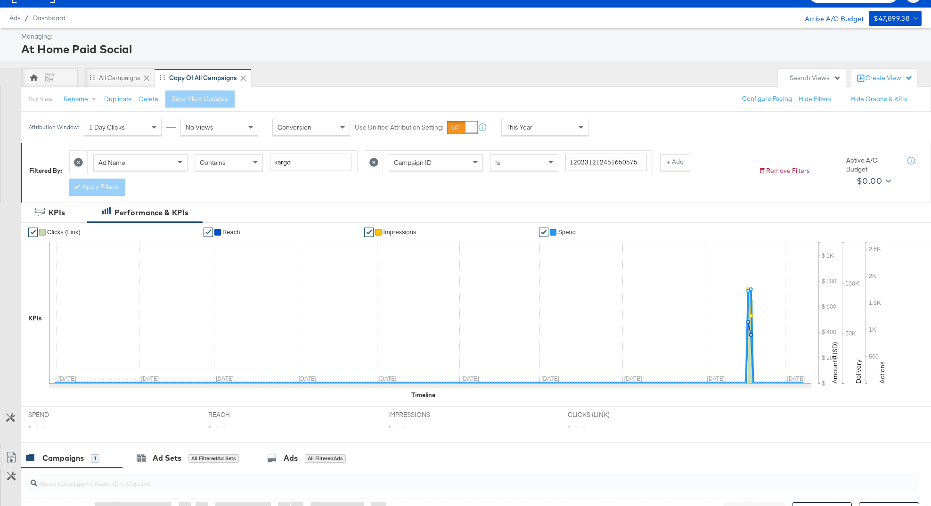
click at [371, 165] on icon at bounding box center [374, 162] width 9 height 9
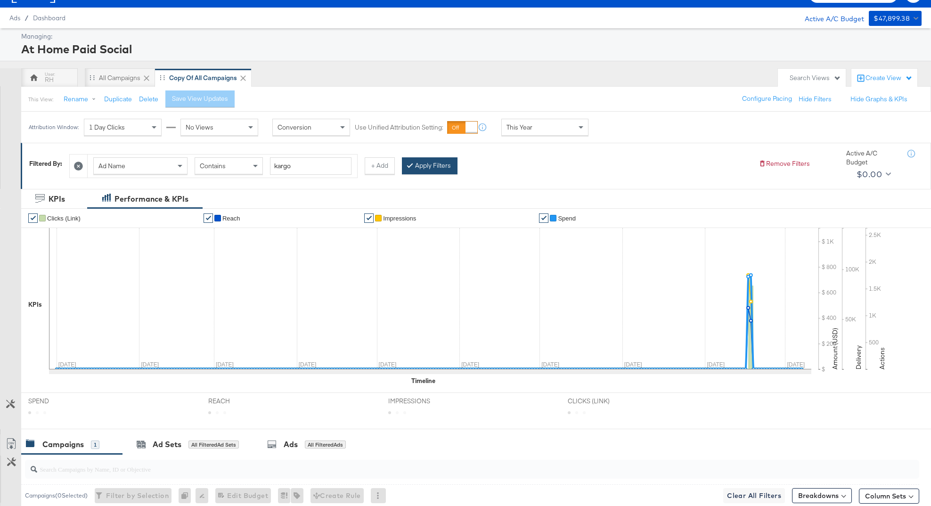
click at [429, 163] on button "Apply Filters" at bounding box center [430, 165] width 56 height 17
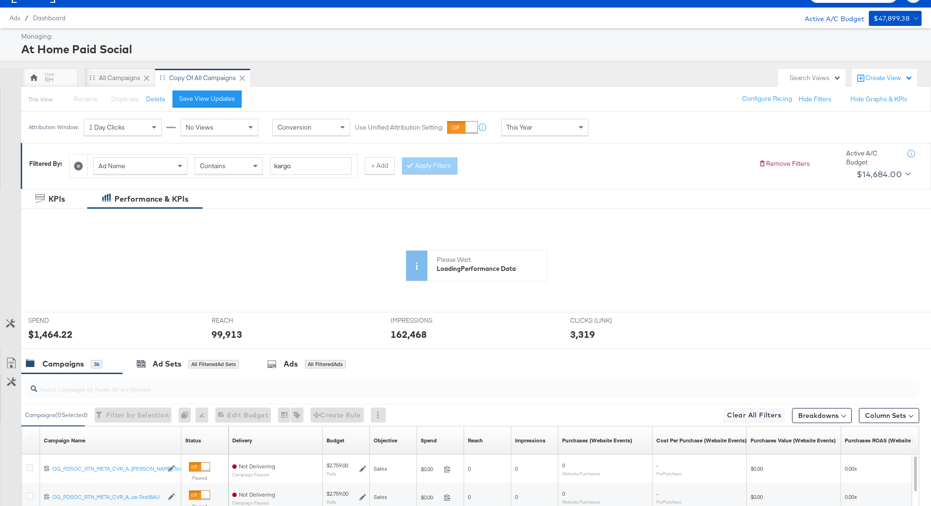
scroll to position [23, 0]
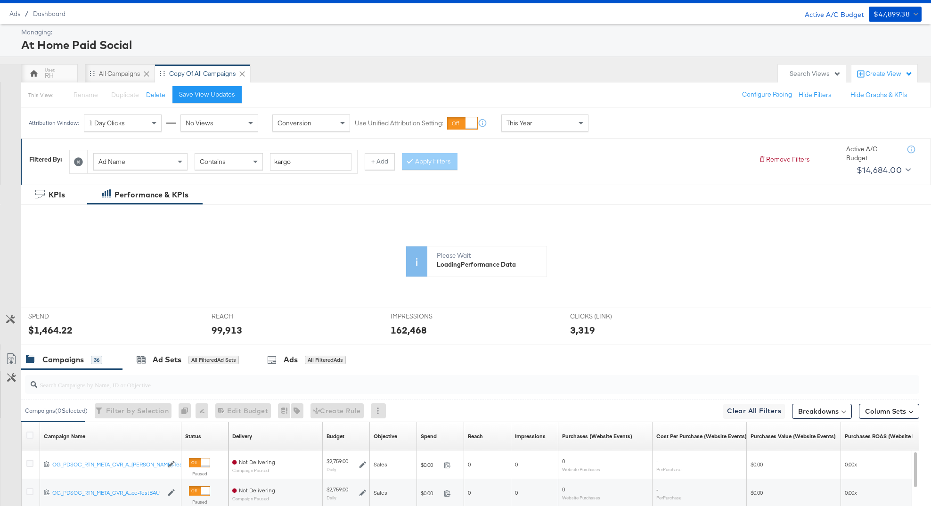
click at [539, 124] on div "This Year" at bounding box center [545, 123] width 86 height 16
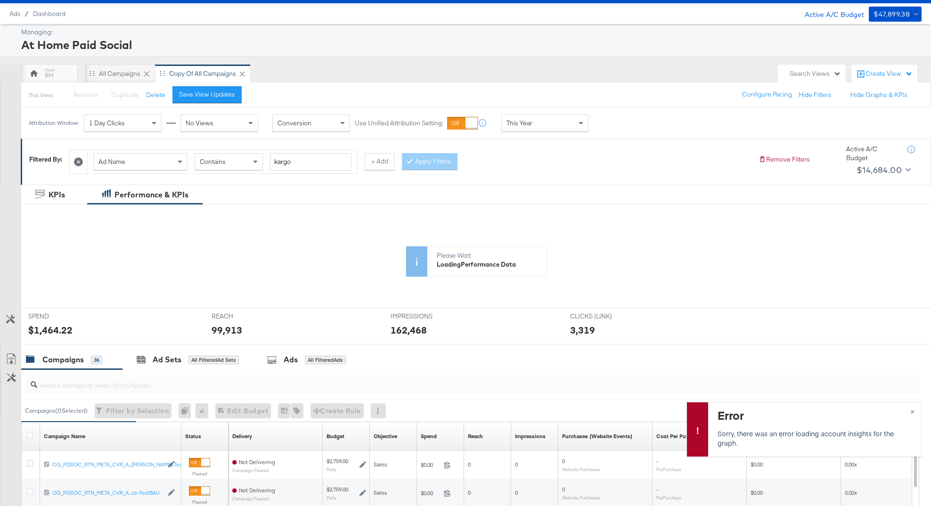
click at [527, 121] on span "This Year" at bounding box center [520, 123] width 26 height 8
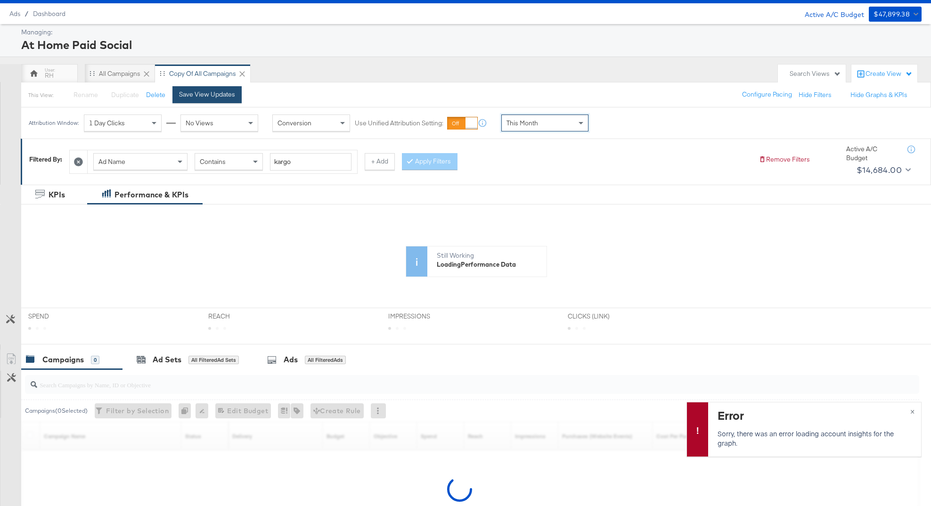
click at [227, 91] on div "Save View Updates" at bounding box center [207, 94] width 56 height 9
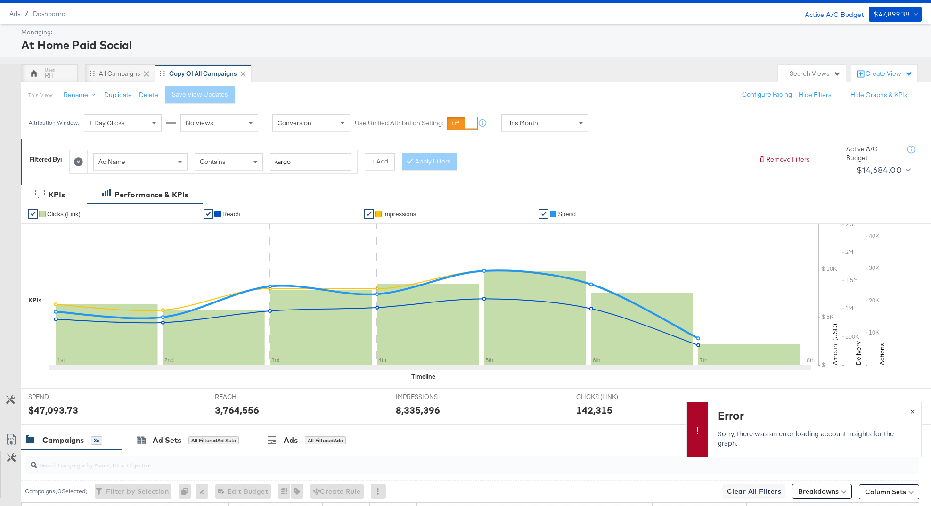
click at [913, 412] on span "×" at bounding box center [913, 410] width 4 height 11
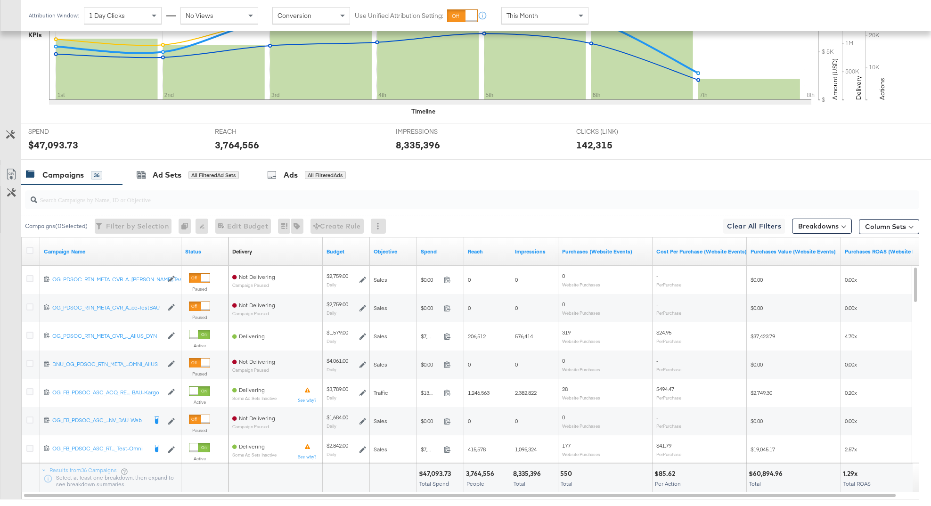
scroll to position [344, 0]
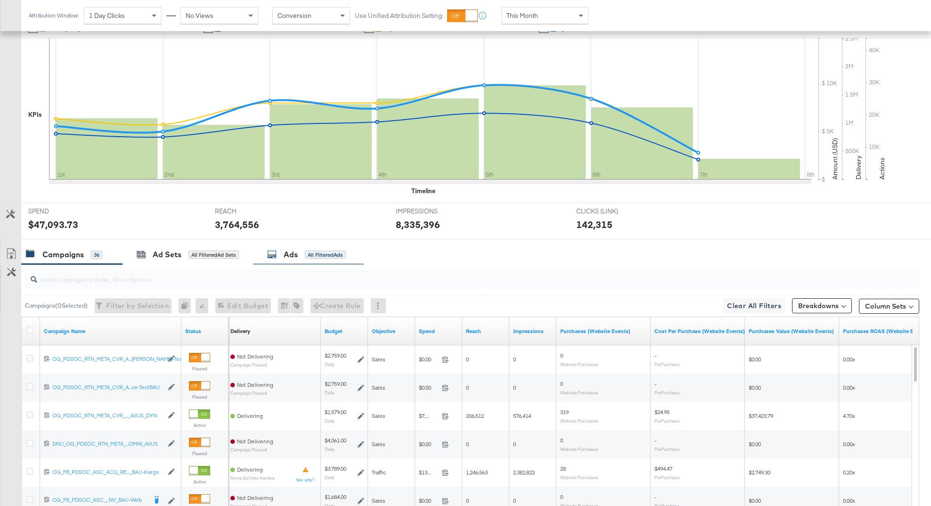
click at [322, 260] on div "Ads All Filtered Ads" at bounding box center [306, 254] width 79 height 11
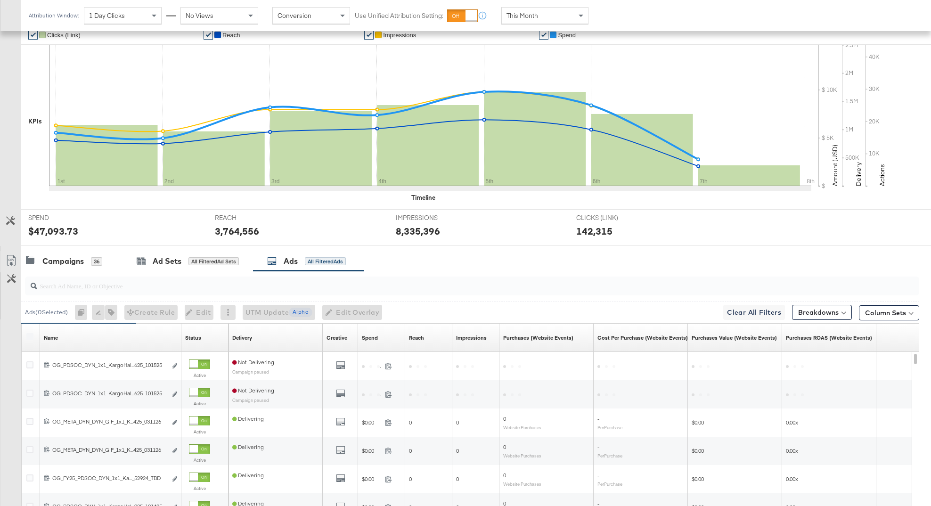
scroll to position [209, 0]
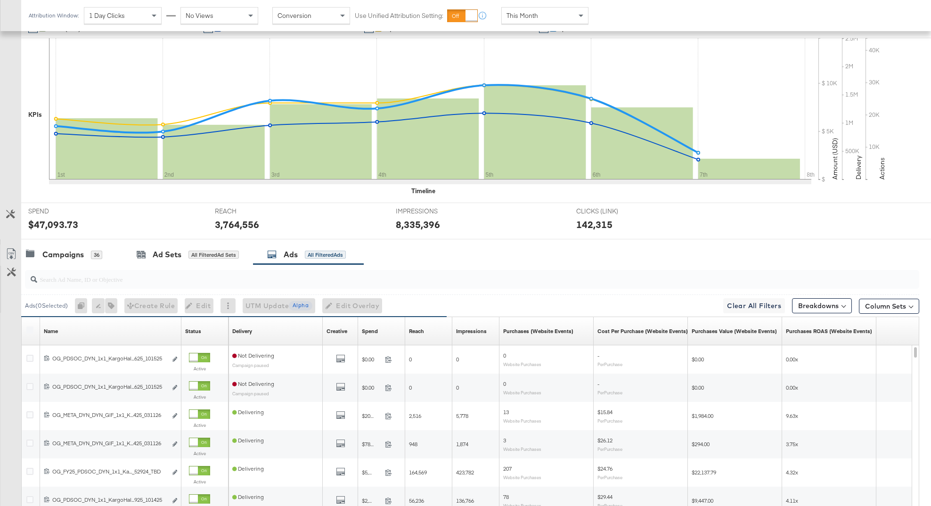
click at [208, 332] on div "Status Sorting Unavailable" at bounding box center [204, 331] width 47 height 15
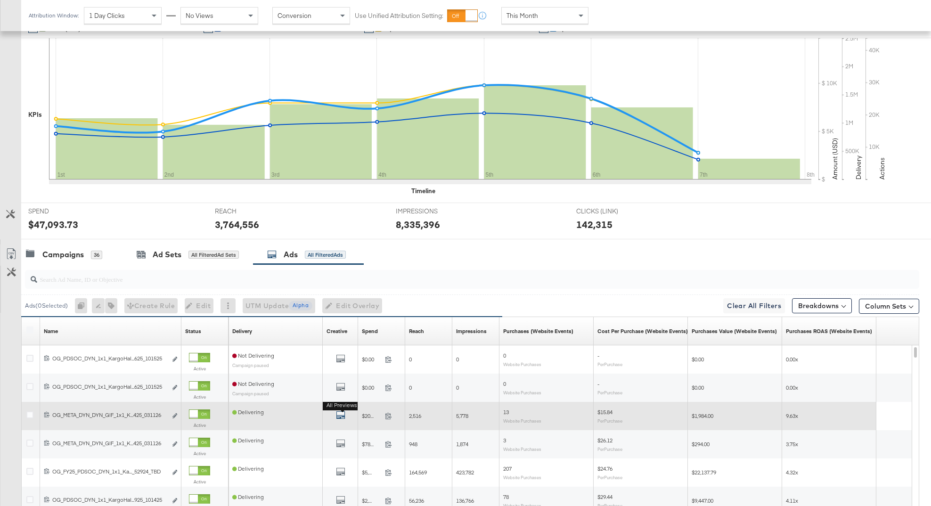
click at [338, 413] on icon "default" at bounding box center [340, 415] width 9 height 9
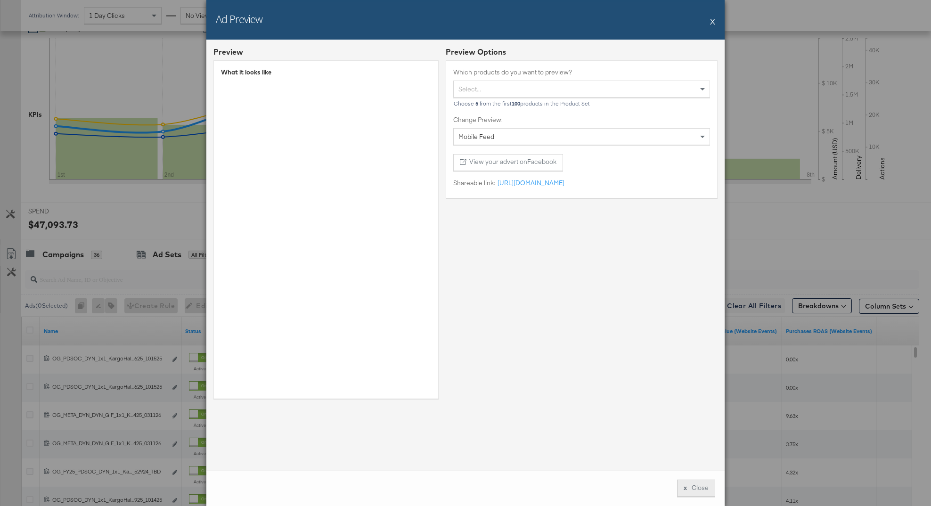
click at [692, 486] on button "x Close" at bounding box center [696, 488] width 38 height 17
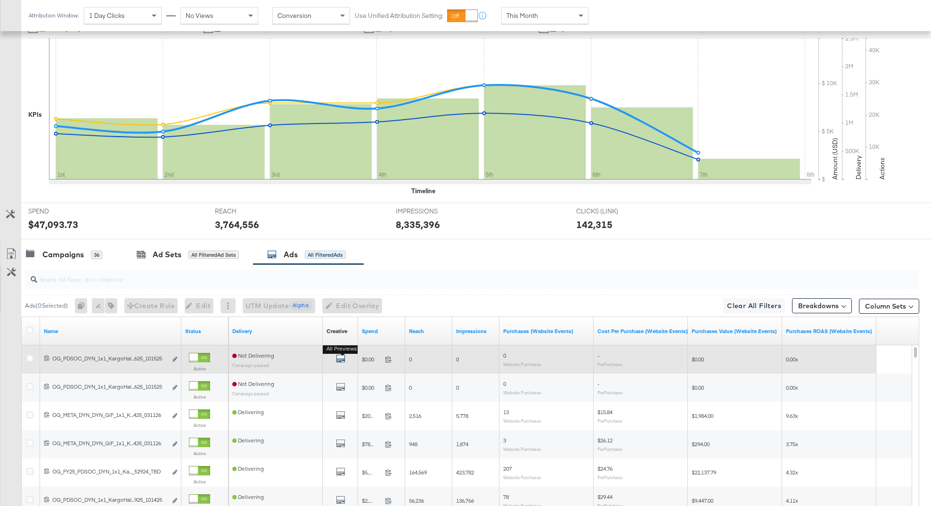
click at [343, 361] on icon "default" at bounding box center [340, 358] width 9 height 9
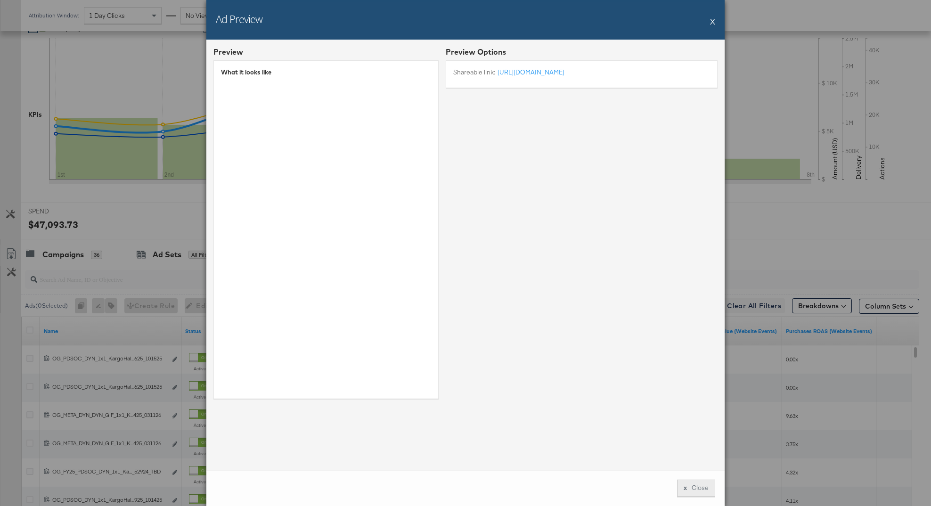
click at [690, 488] on button "x Close" at bounding box center [696, 488] width 38 height 17
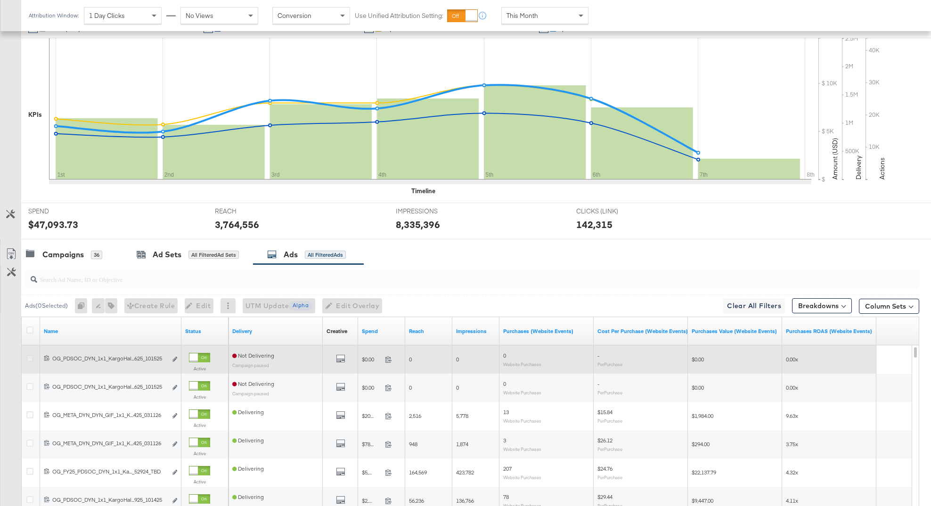
click at [30, 359] on icon at bounding box center [29, 358] width 7 height 7
click at [0, 0] on input "checkbox" at bounding box center [0, 0] width 0 height 0
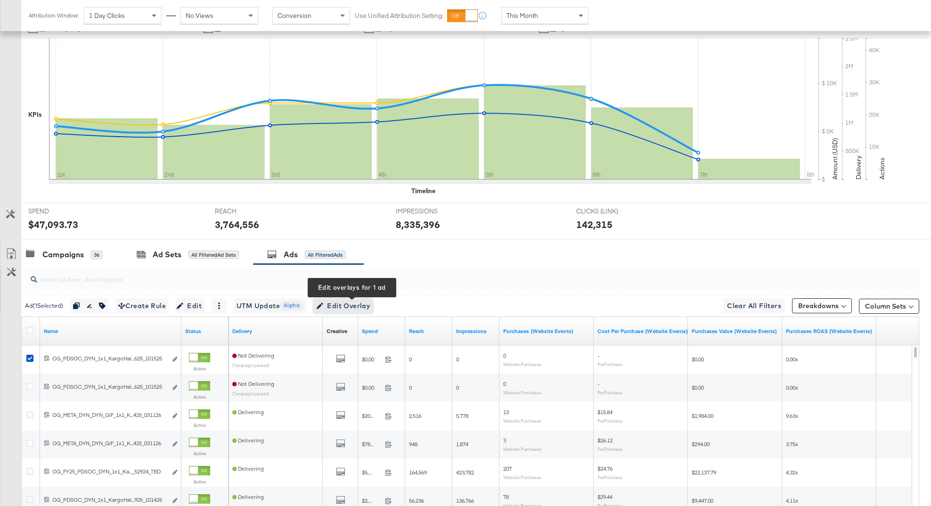
click at [342, 308] on span "Edit Overlay Edit overlays for 1 ad" at bounding box center [343, 306] width 54 height 12
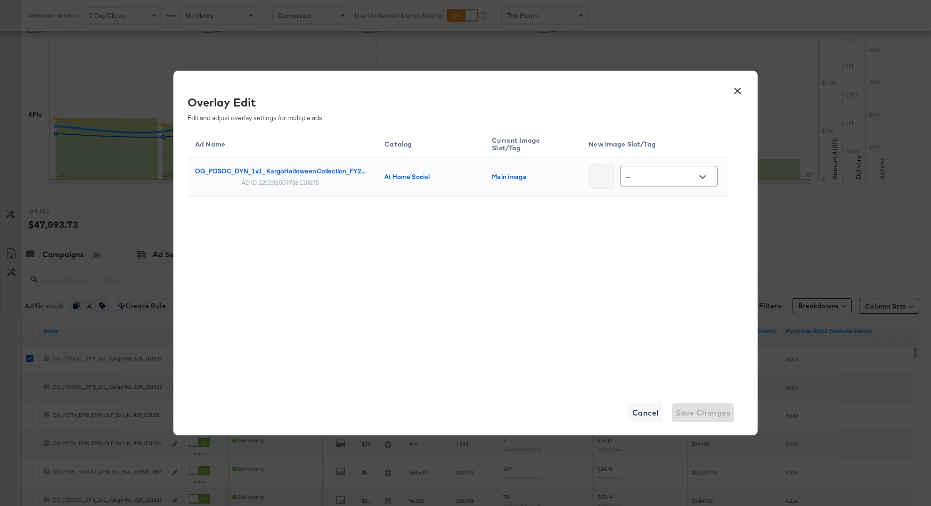
click at [739, 94] on button "×" at bounding box center [737, 88] width 17 height 17
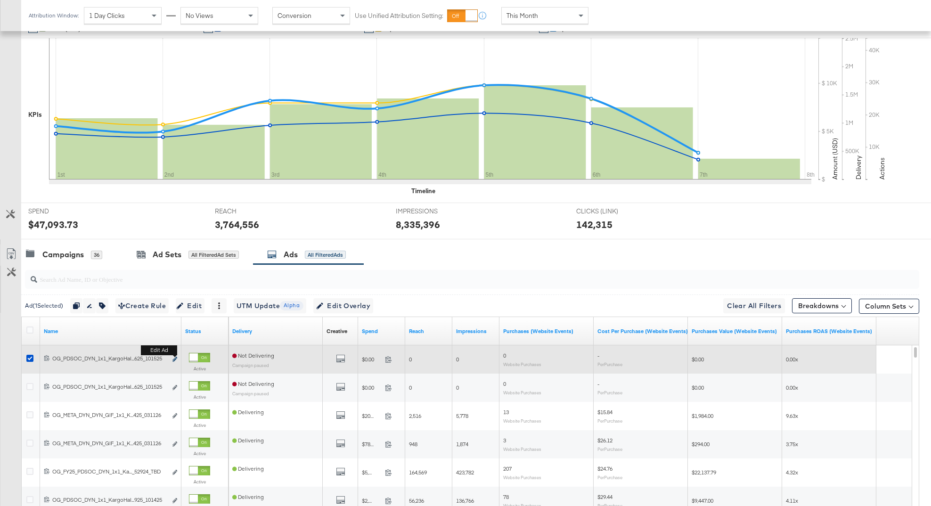
click at [173, 357] on button "Edit ad" at bounding box center [175, 360] width 6 height 10
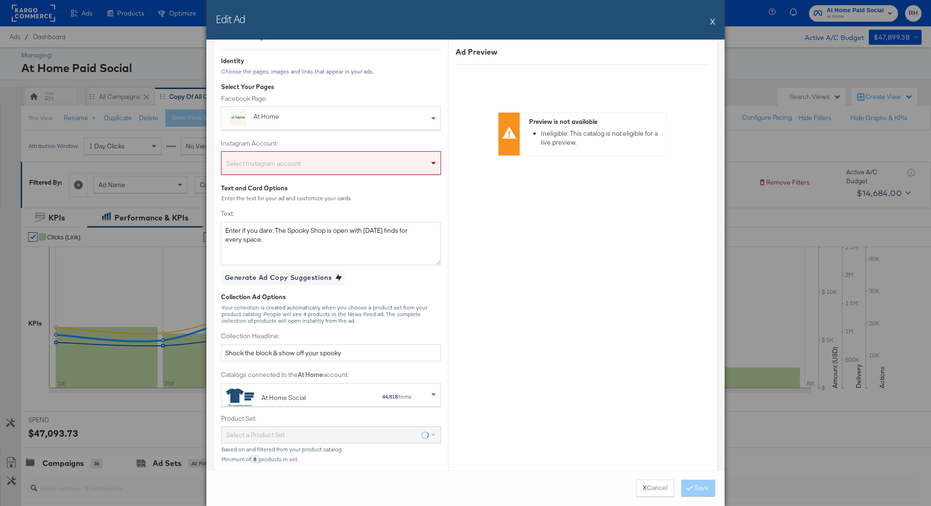
scroll to position [92, 0]
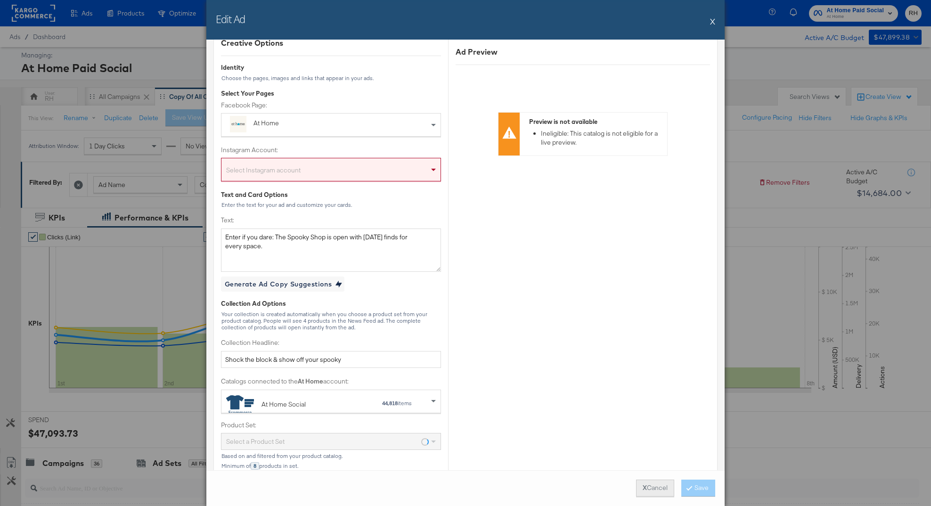
click at [651, 489] on button "X Cancel" at bounding box center [655, 488] width 38 height 17
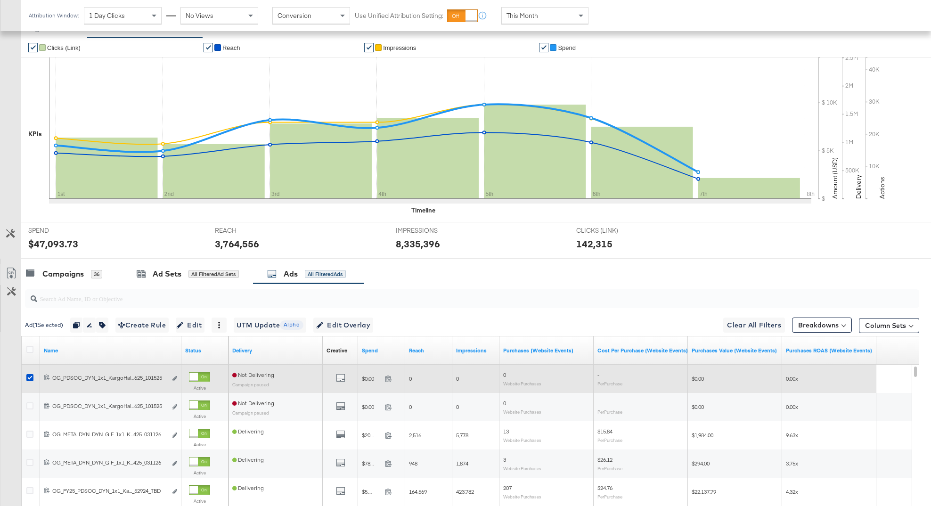
scroll to position [184, 0]
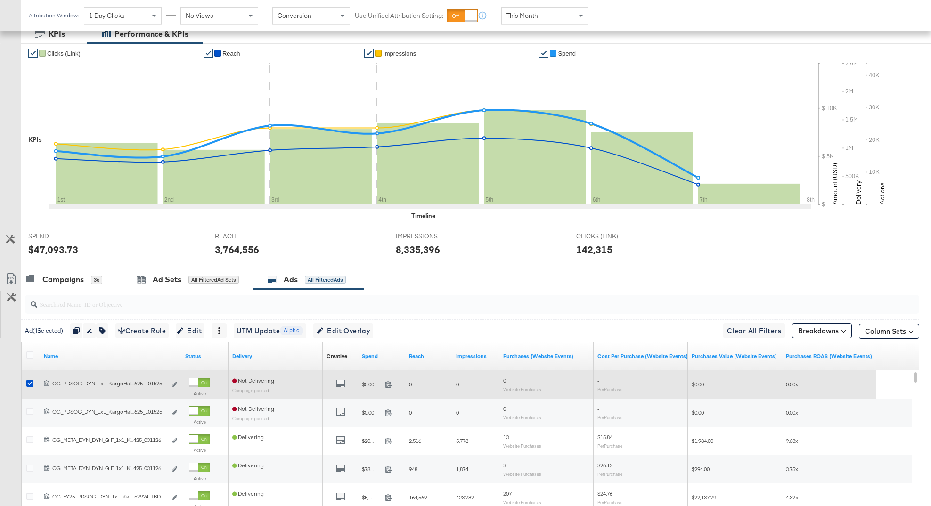
click at [28, 387] on div at bounding box center [31, 384] width 10 height 9
click at [28, 384] on icon at bounding box center [29, 383] width 7 height 7
click at [0, 0] on input "checkbox" at bounding box center [0, 0] width 0 height 0
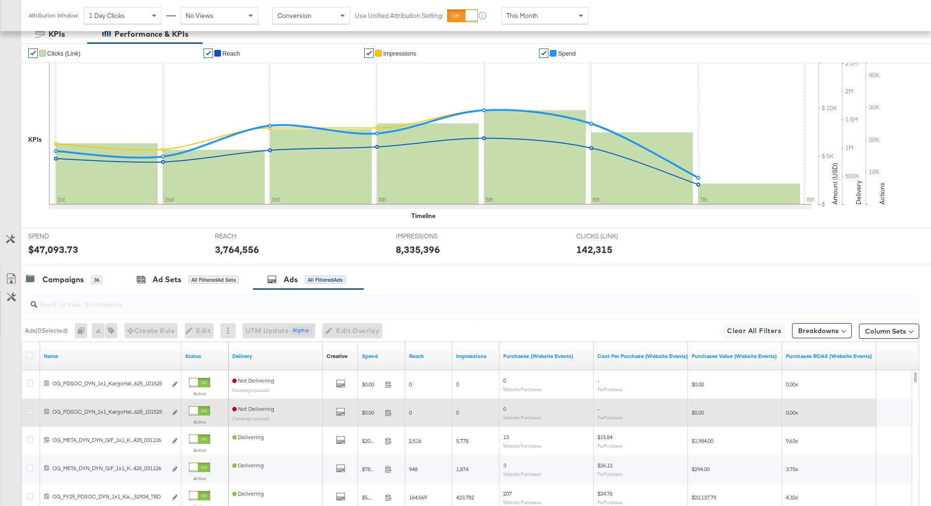
click at [29, 412] on icon at bounding box center [29, 411] width 7 height 7
click at [0, 0] on input "checkbox" at bounding box center [0, 0] width 0 height 0
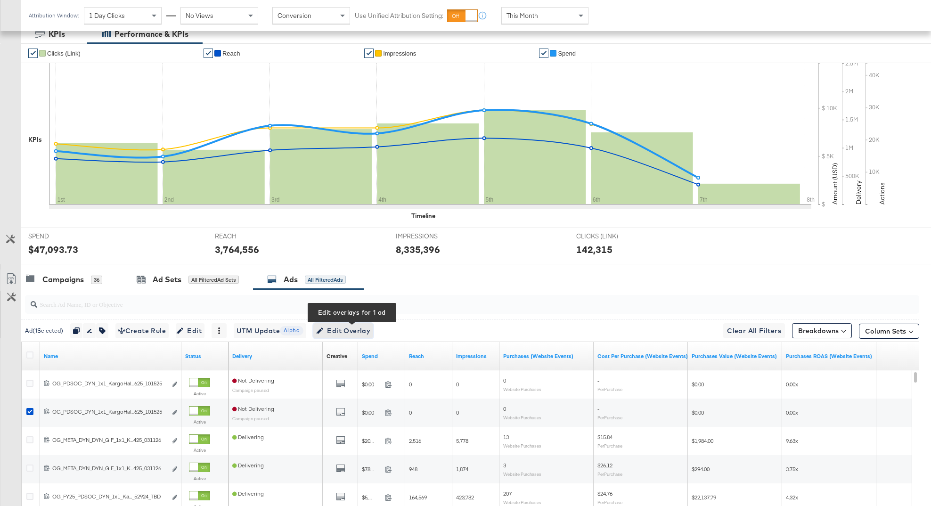
click at [343, 333] on span "Edit Overlay Edit overlays for 1 ad" at bounding box center [343, 331] width 54 height 12
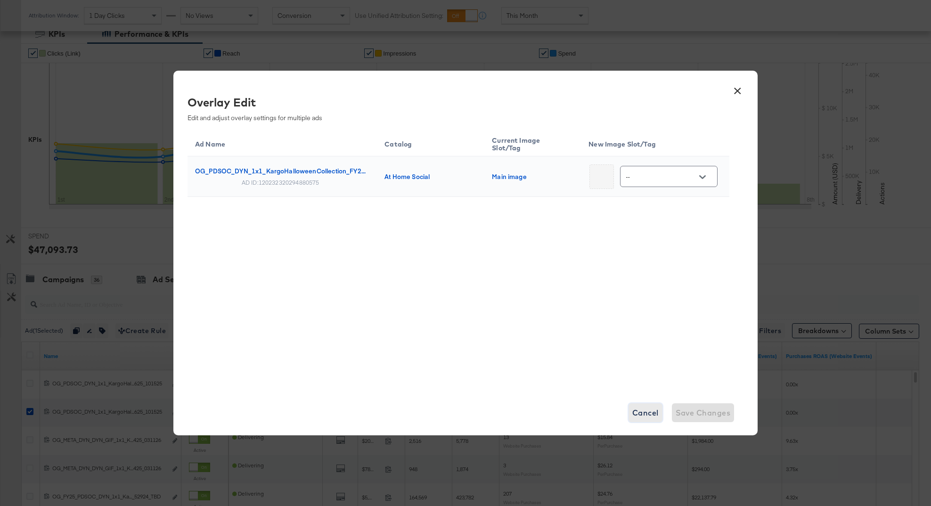
click at [635, 411] on span "Cancel" at bounding box center [646, 412] width 26 height 13
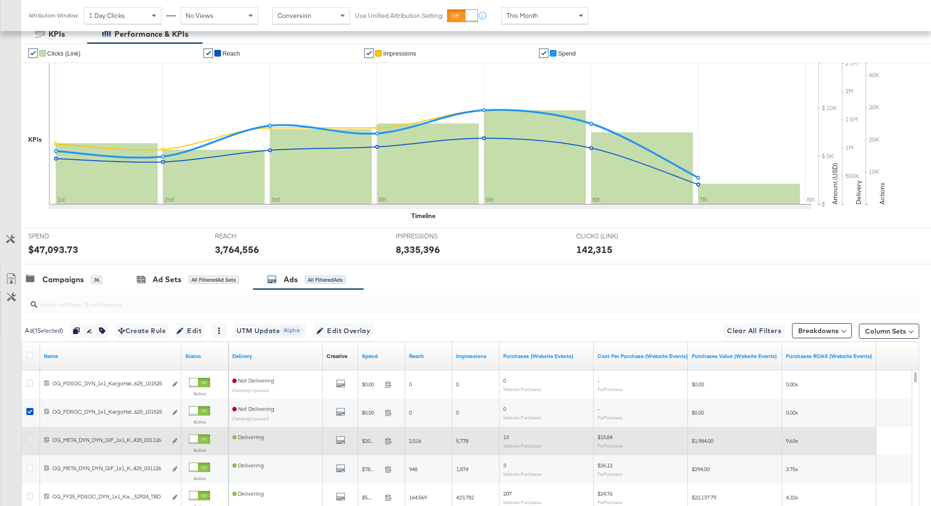
click at [32, 437] on icon at bounding box center [29, 440] width 7 height 7
click at [0, 0] on input "checkbox" at bounding box center [0, 0] width 0 height 0
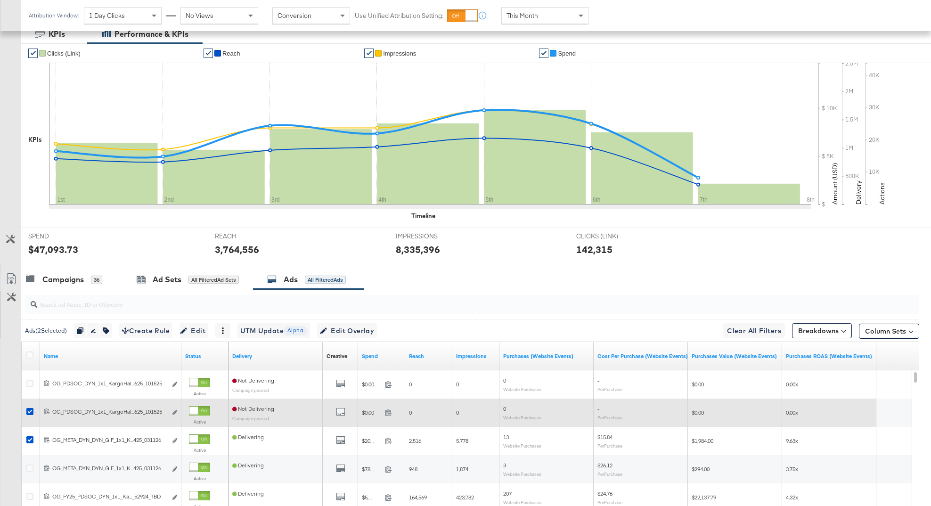
click at [31, 417] on div at bounding box center [31, 412] width 10 height 9
click at [31, 413] on icon at bounding box center [29, 411] width 7 height 7
click at [0, 0] on input "checkbox" at bounding box center [0, 0] width 0 height 0
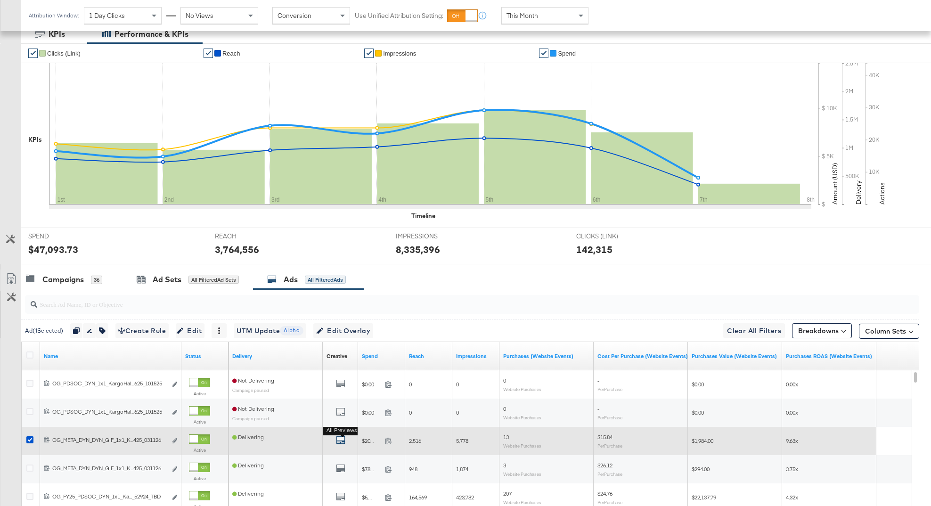
click at [341, 439] on icon "default" at bounding box center [340, 440] width 9 height 9
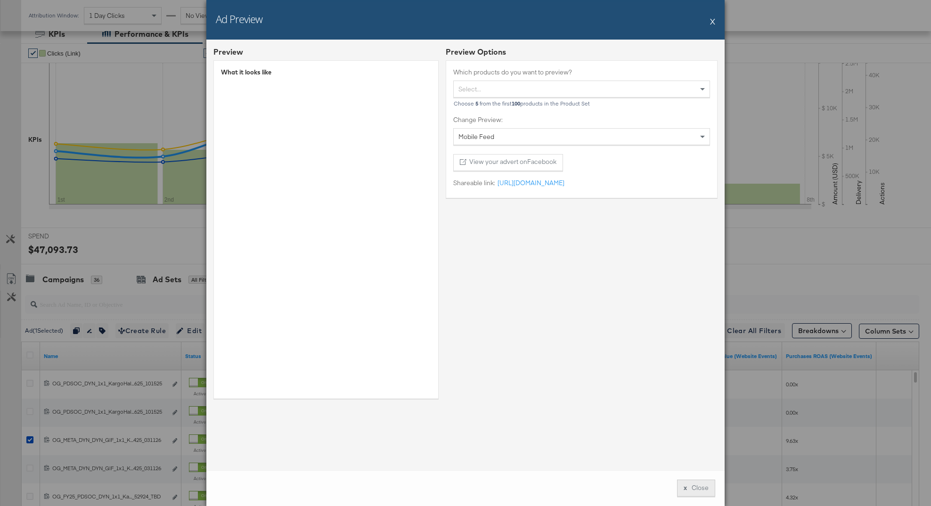
click at [702, 487] on button "x Close" at bounding box center [696, 488] width 38 height 17
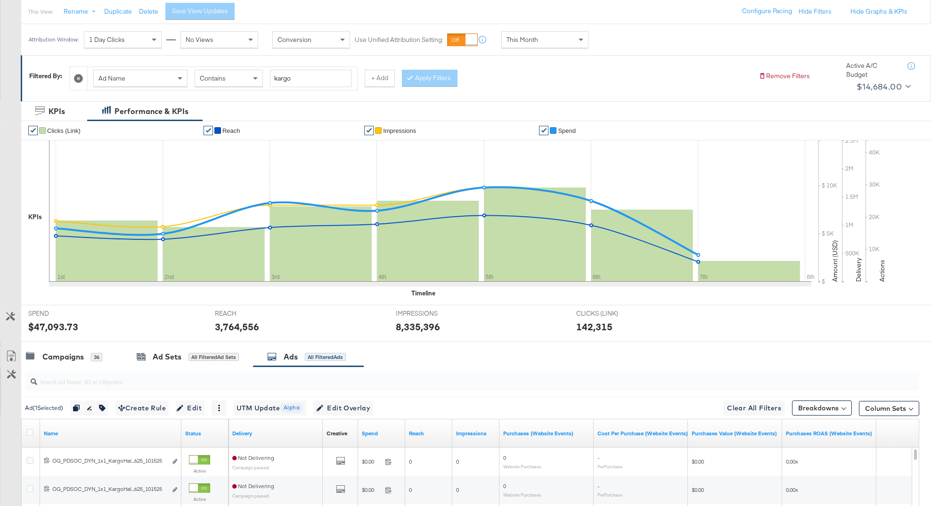
scroll to position [0, 0]
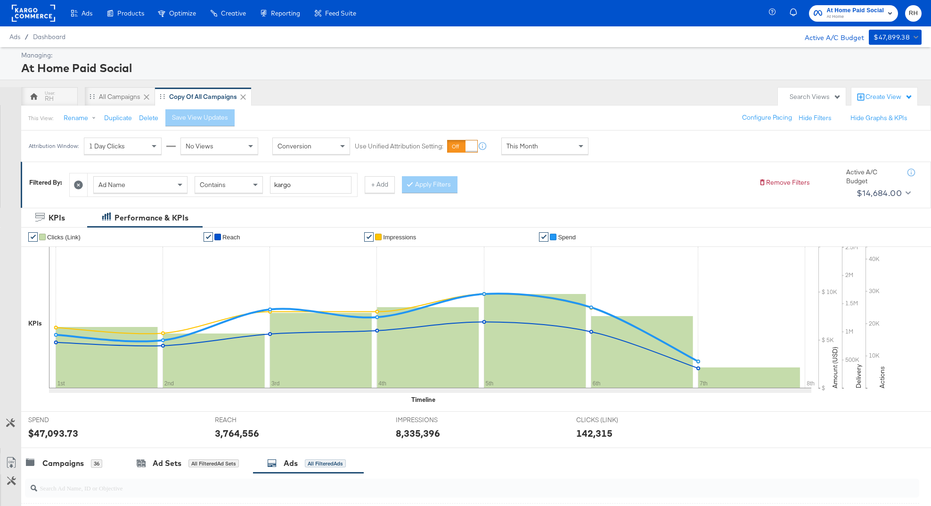
click at [38, 13] on rect at bounding box center [33, 13] width 43 height 17
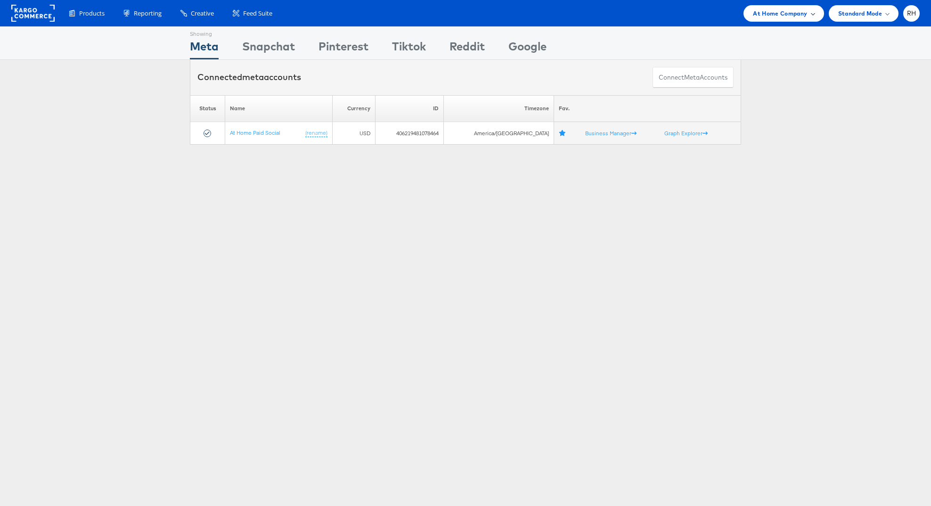
click at [806, 11] on span "At Home Company" at bounding box center [780, 13] width 54 height 10
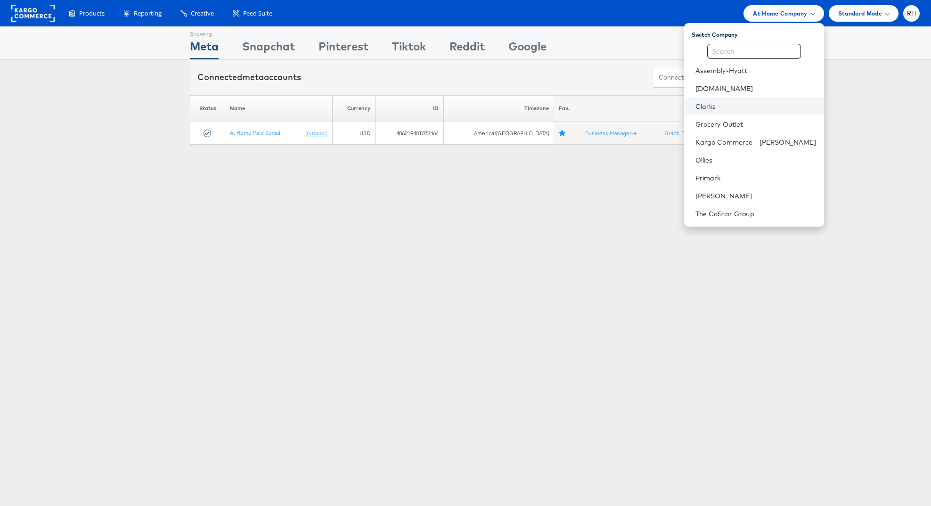
click at [743, 104] on link "Clarks" at bounding box center [756, 106] width 121 height 9
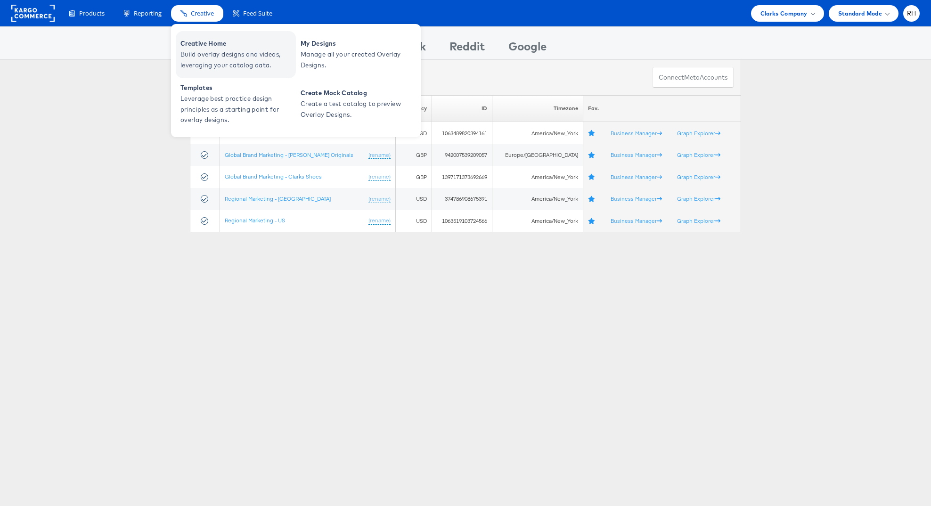
click at [200, 41] on span "Creative Home" at bounding box center [237, 43] width 113 height 11
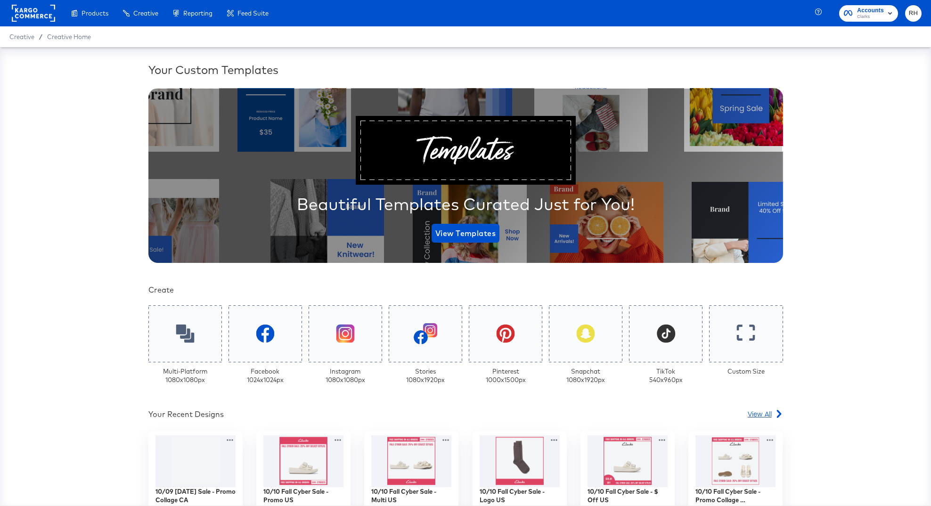
click at [758, 411] on span "View All" at bounding box center [760, 413] width 24 height 9
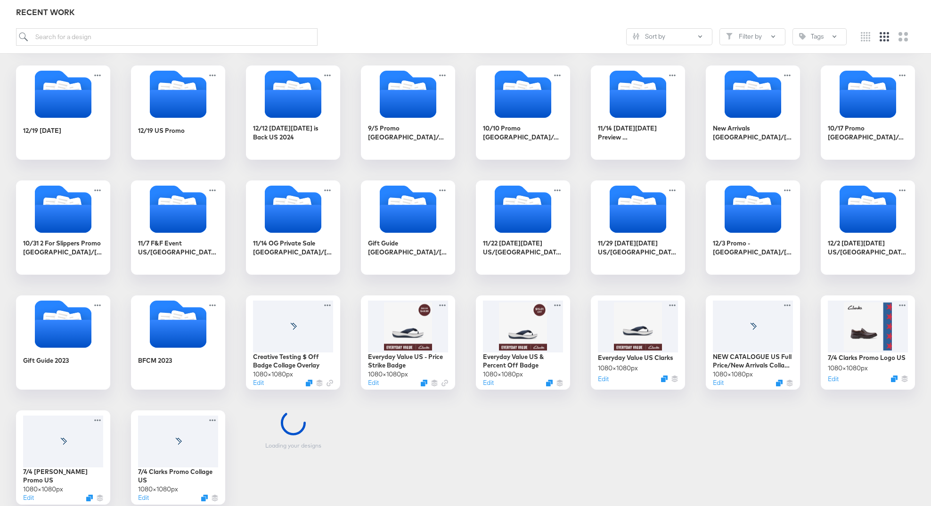
scroll to position [505, 0]
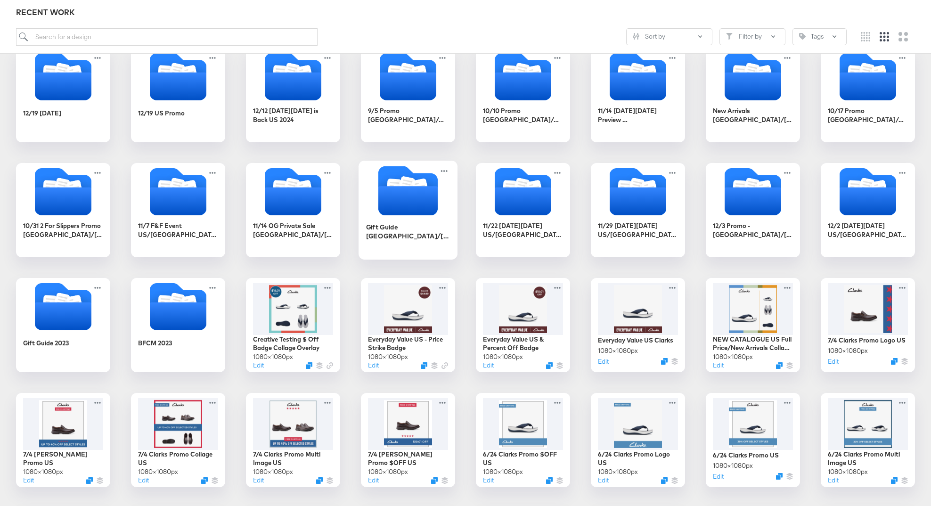
click at [392, 191] on icon "Folder" at bounding box center [408, 200] width 59 height 29
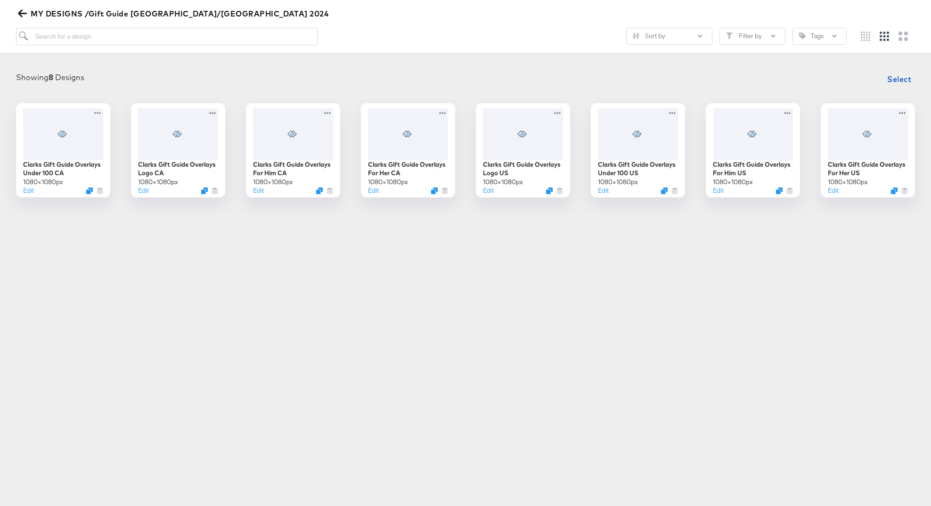
scroll to position [107, 0]
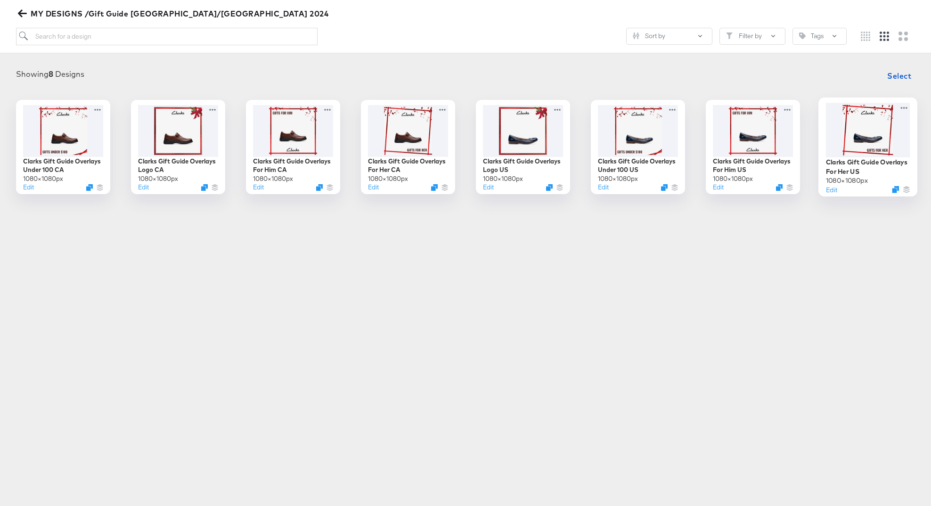
click at [853, 148] on div at bounding box center [868, 130] width 84 height 54
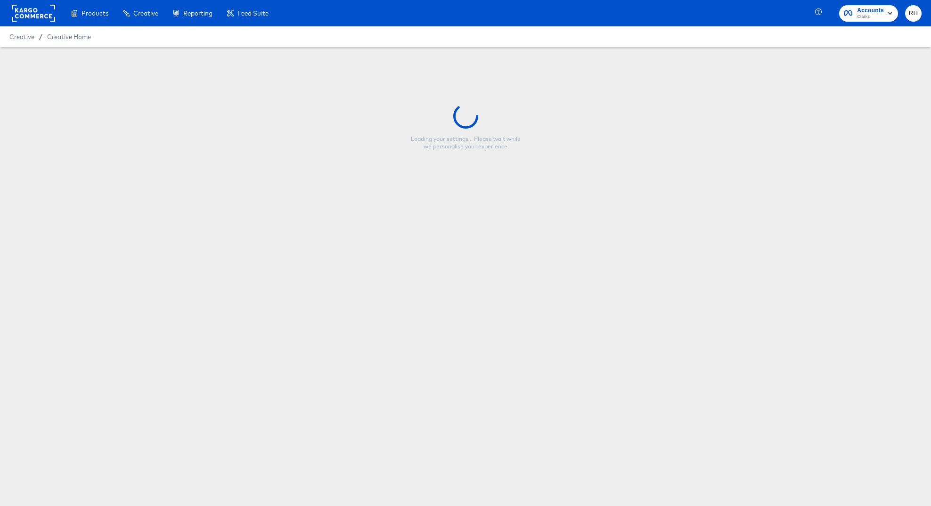
type input "Clarks Gift Guide Overlays For Her US"
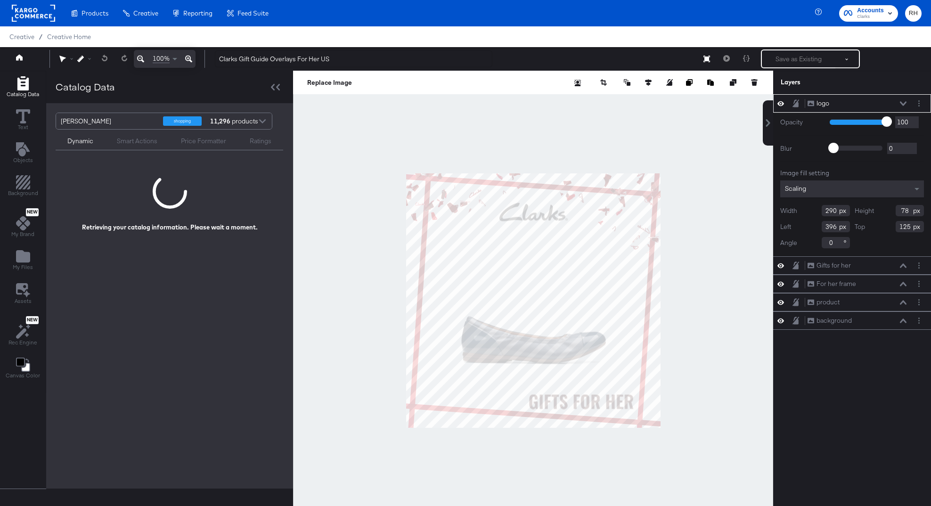
click at [640, 124] on div at bounding box center [533, 301] width 480 height 460
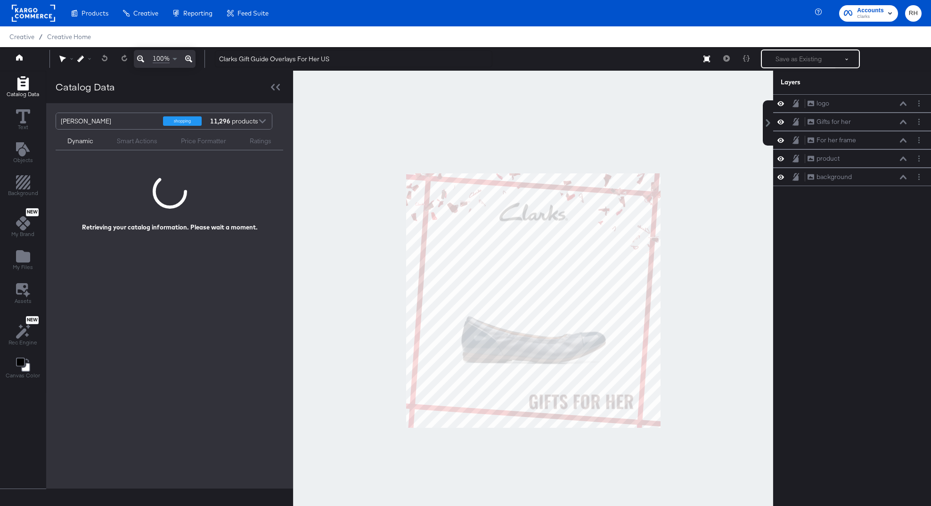
click at [709, 123] on div at bounding box center [533, 301] width 480 height 460
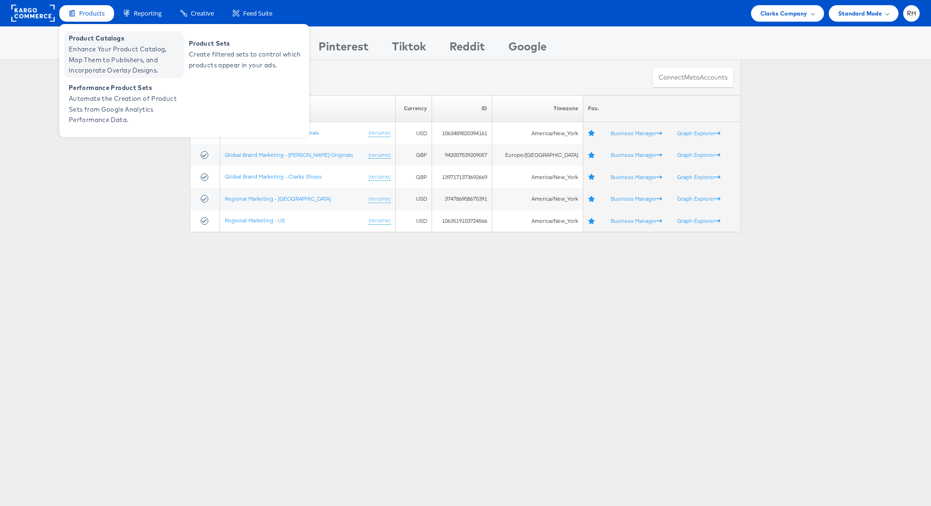
click at [85, 44] on span "Enhance Your Product Catalog, Map Them to Publishers, and Incorporate Overlay D…" at bounding box center [125, 60] width 113 height 32
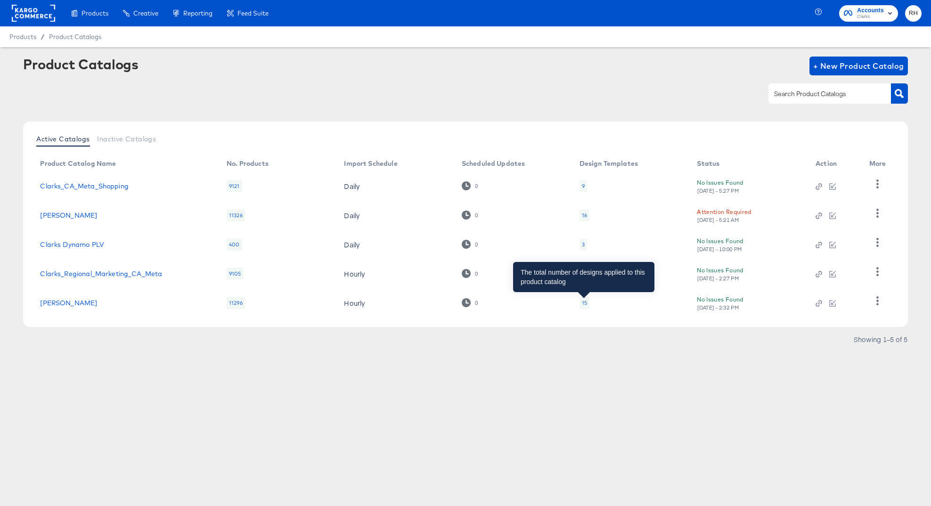
click at [586, 302] on div "15" at bounding box center [584, 303] width 5 height 8
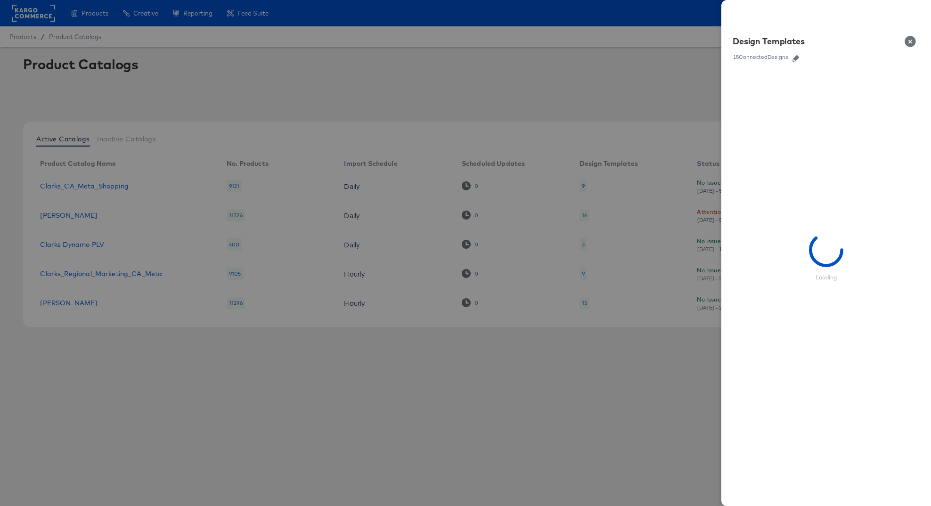
click at [800, 57] on button "button" at bounding box center [796, 58] width 14 height 7
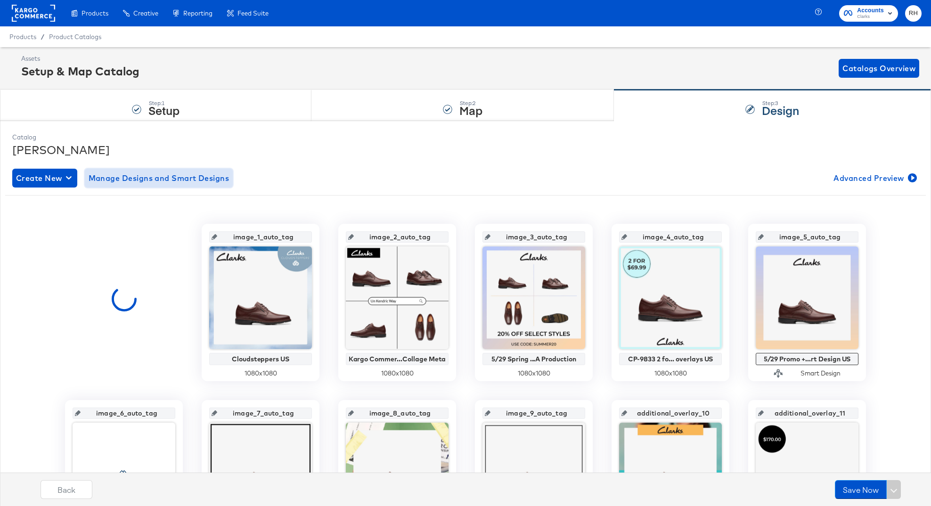
click at [148, 177] on span "Manage Designs and Smart Designs" at bounding box center [159, 178] width 141 height 13
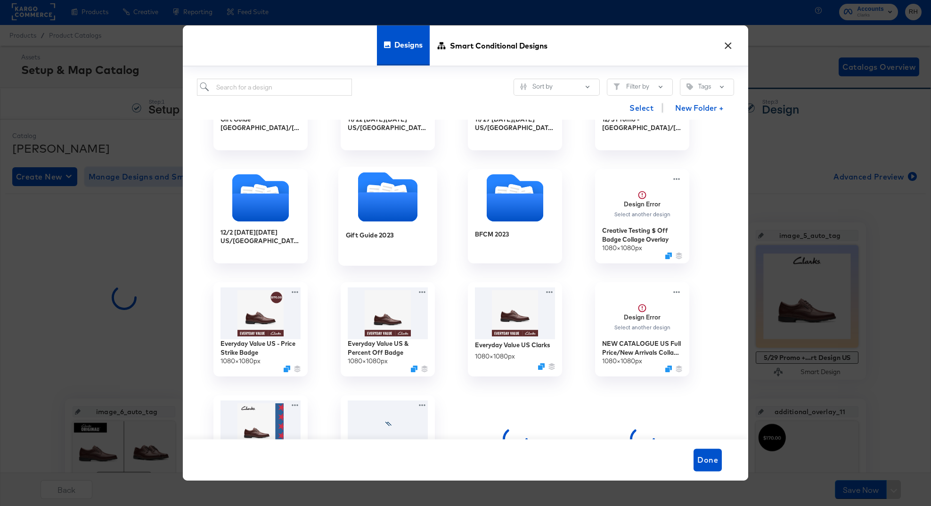
scroll to position [1089, 0]
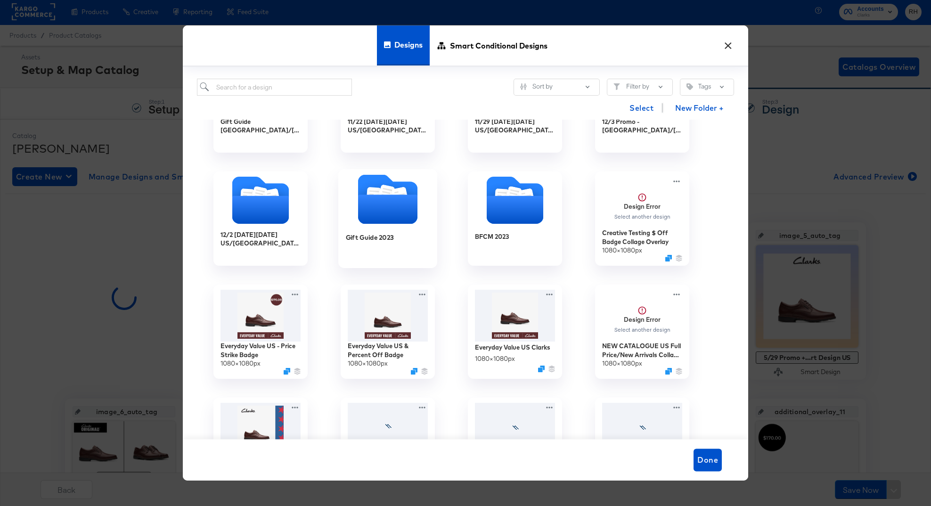
click at [386, 202] on icon "Folder" at bounding box center [387, 209] width 59 height 29
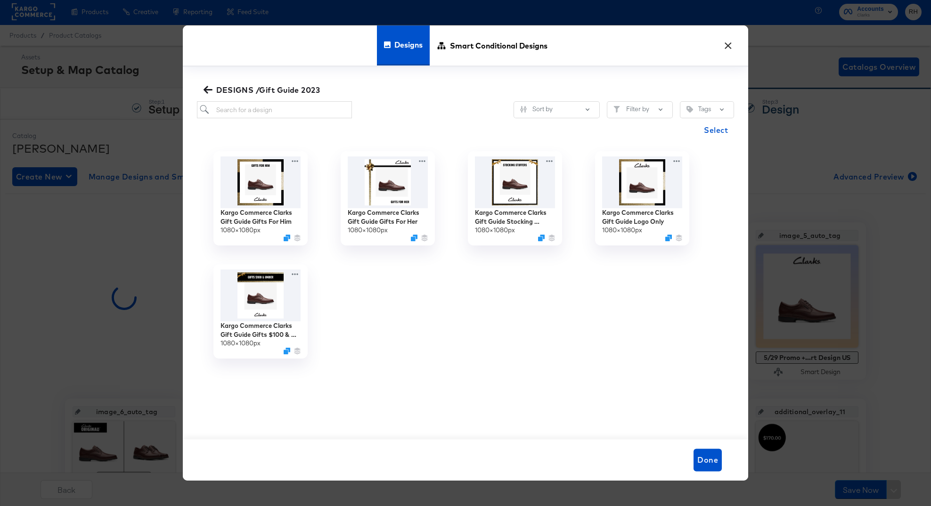
click at [206, 91] on icon "button" at bounding box center [208, 90] width 9 height 8
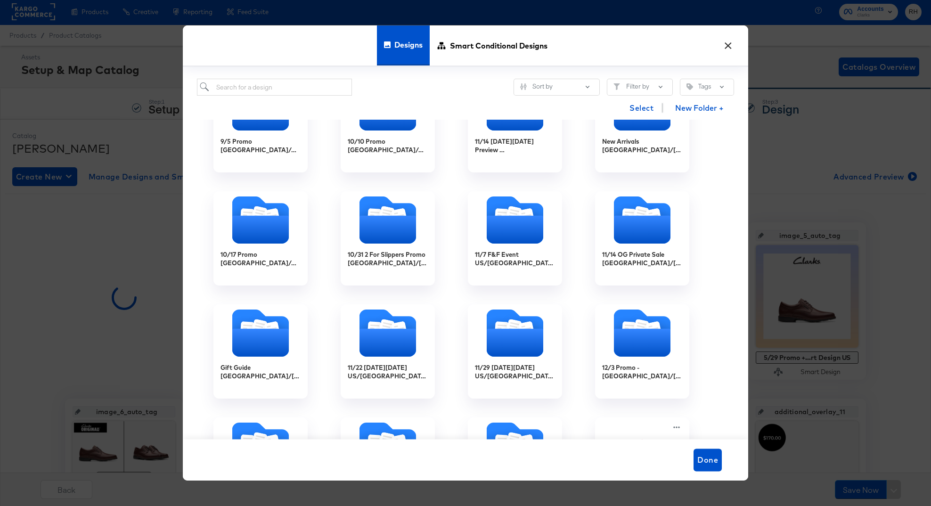
scroll to position [910, 0]
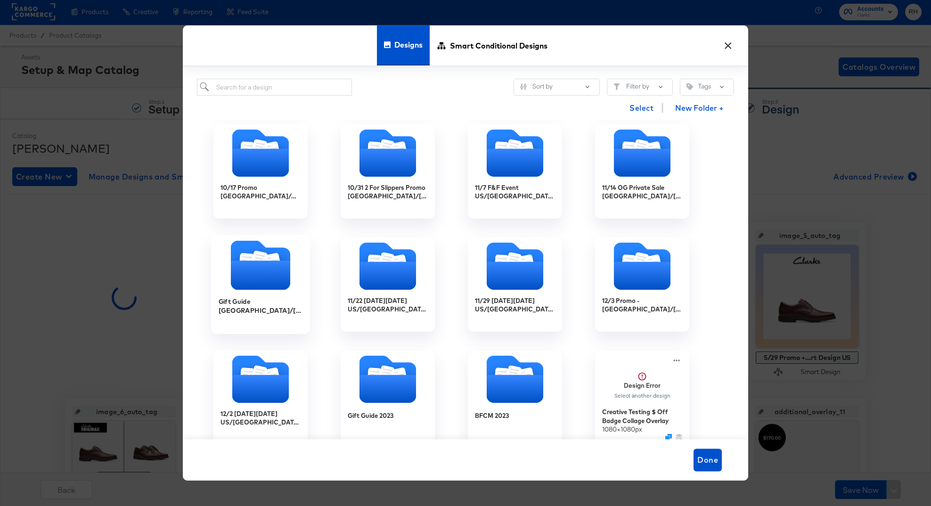
click at [239, 256] on icon "Folder" at bounding box center [260, 265] width 59 height 49
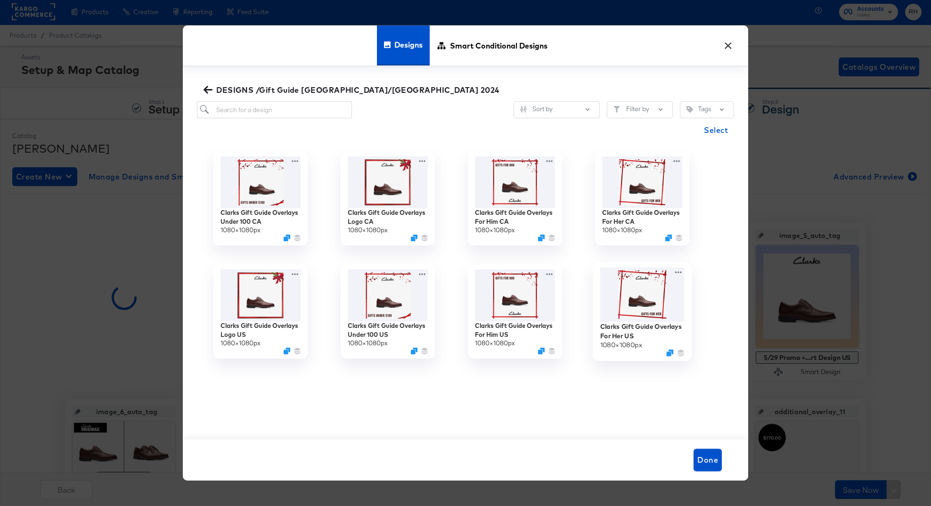
click at [632, 285] on img at bounding box center [643, 295] width 84 height 55
click at [625, 334] on div "Clarks Gift Guide Overlays For Her US" at bounding box center [643, 331] width 84 height 18
click at [676, 272] on div "Clarks Gift Guide Overlays For Her US 1080 × 1080 px" at bounding box center [642, 311] width 127 height 113
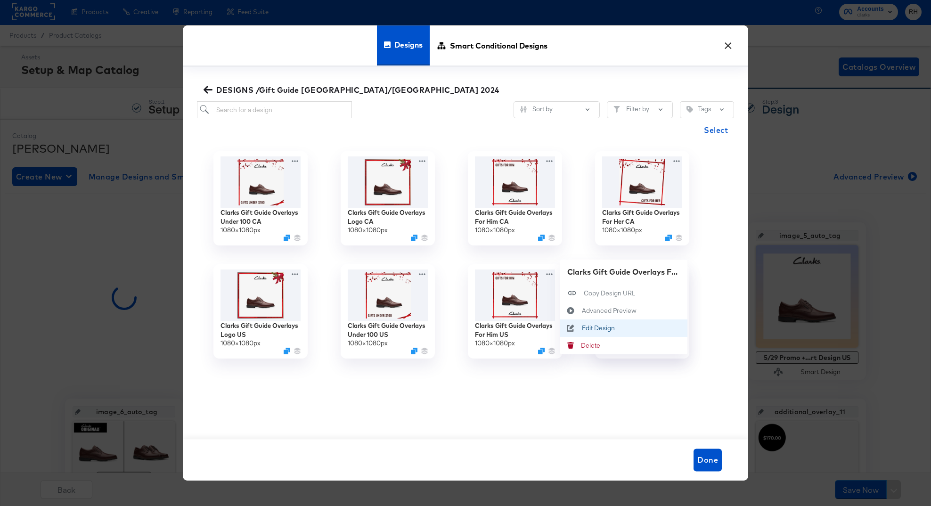
click at [582, 329] on div "Edit Design Edit Design" at bounding box center [582, 329] width 0 height 0
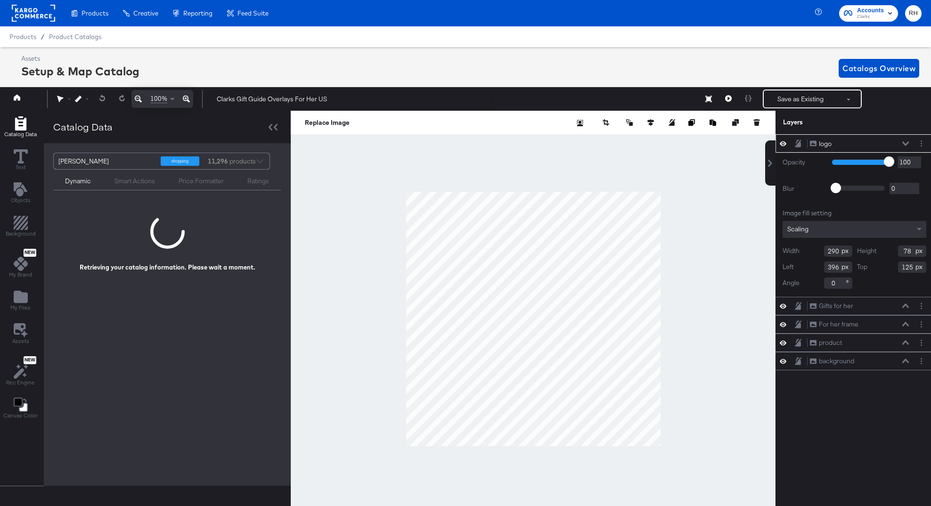
scroll to position [0, 2]
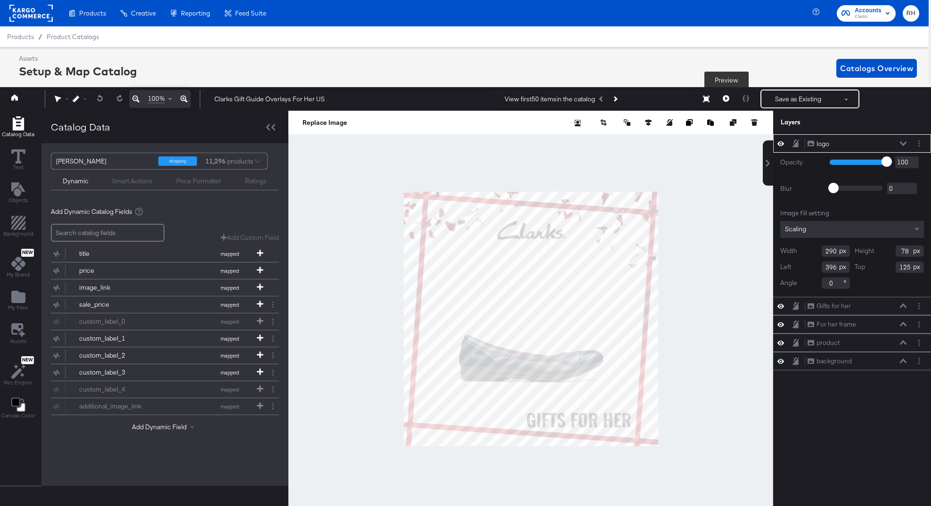
click at [723, 97] on button at bounding box center [727, 99] width 20 height 19
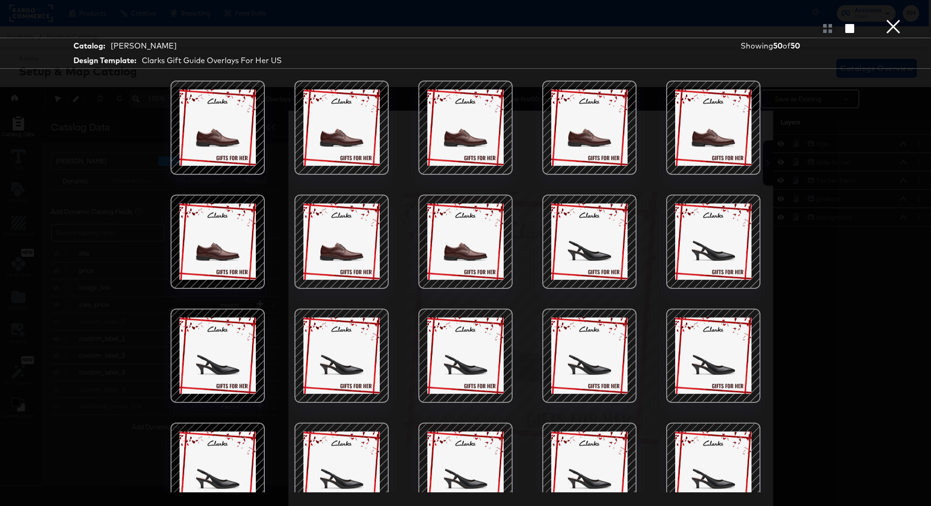
click at [595, 259] on div at bounding box center [590, 242] width 80 height 80
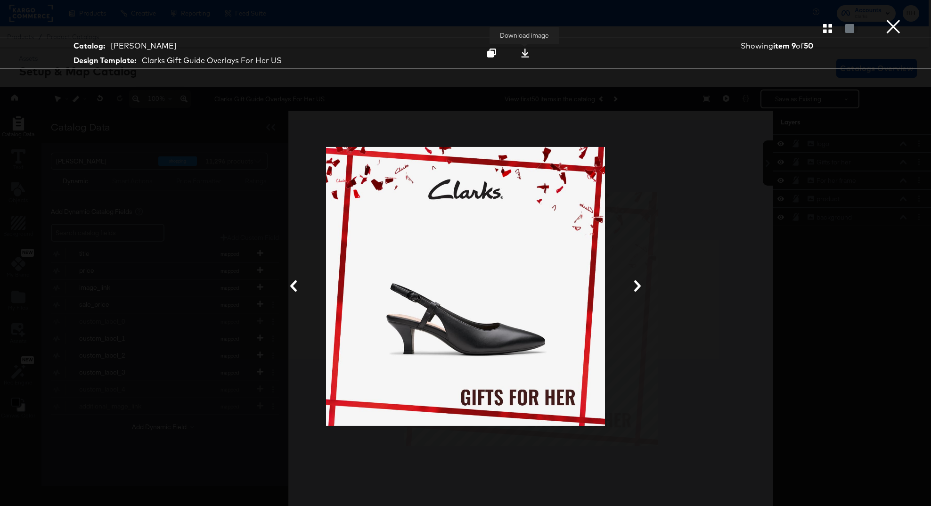
click at [528, 47] on button at bounding box center [526, 53] width 30 height 17
click at [694, 200] on div at bounding box center [465, 287] width 707 height 412
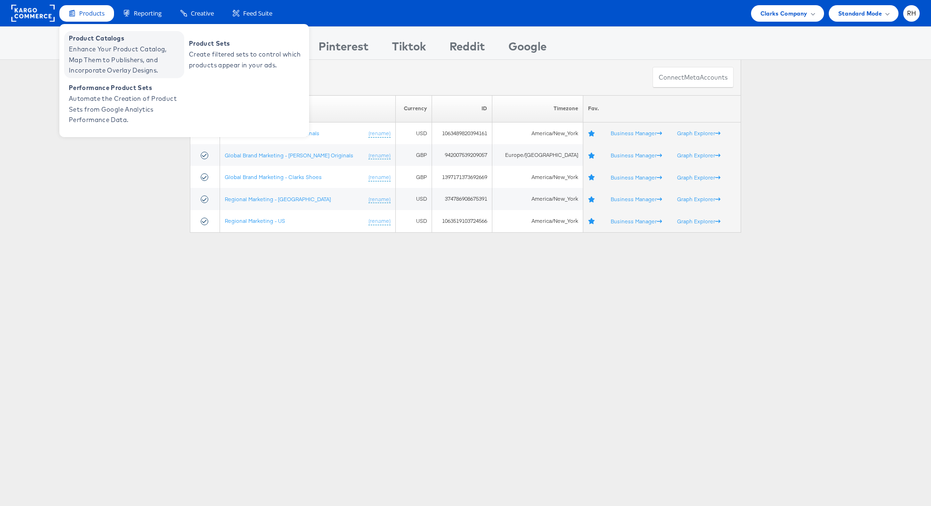
click at [104, 49] on span "Enhance Your Product Catalog, Map Them to Publishers, and Incorporate Overlay D…" at bounding box center [125, 60] width 113 height 32
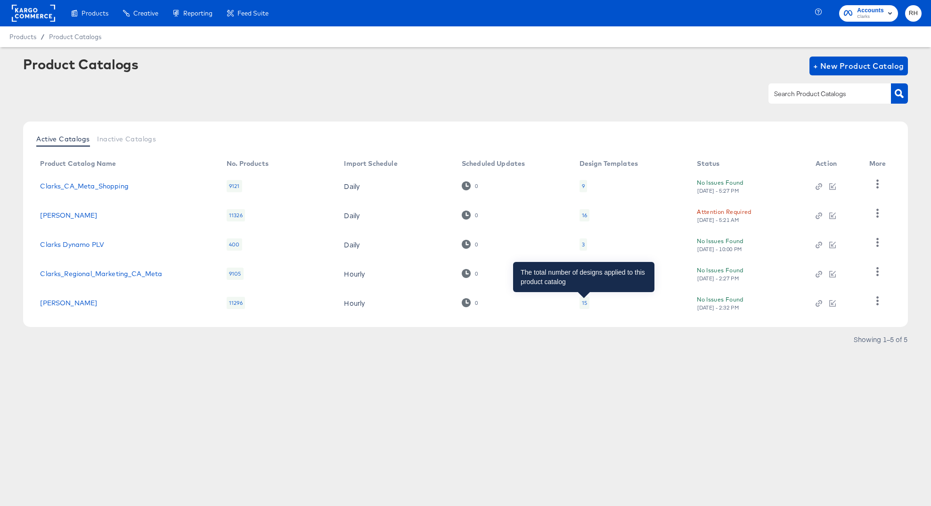
click at [585, 305] on div "15" at bounding box center [584, 303] width 5 height 8
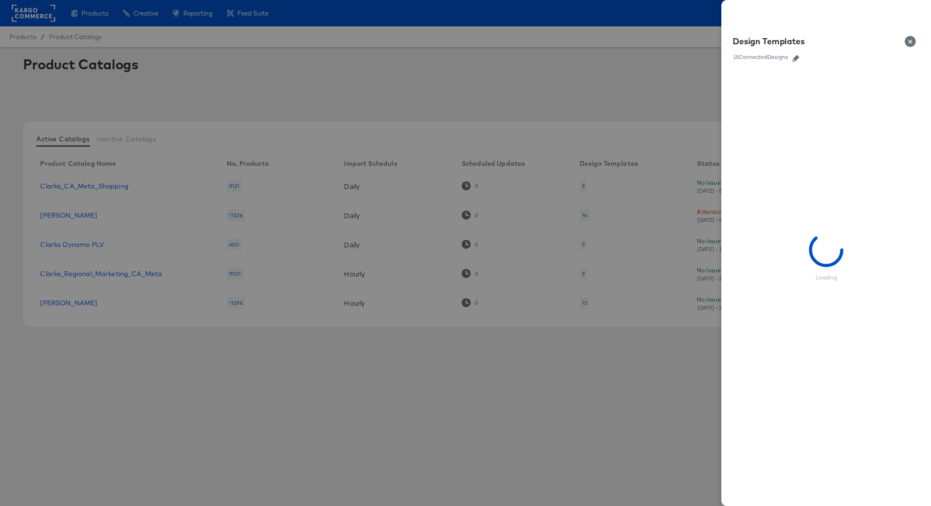
click at [797, 60] on icon "button" at bounding box center [796, 58] width 7 height 7
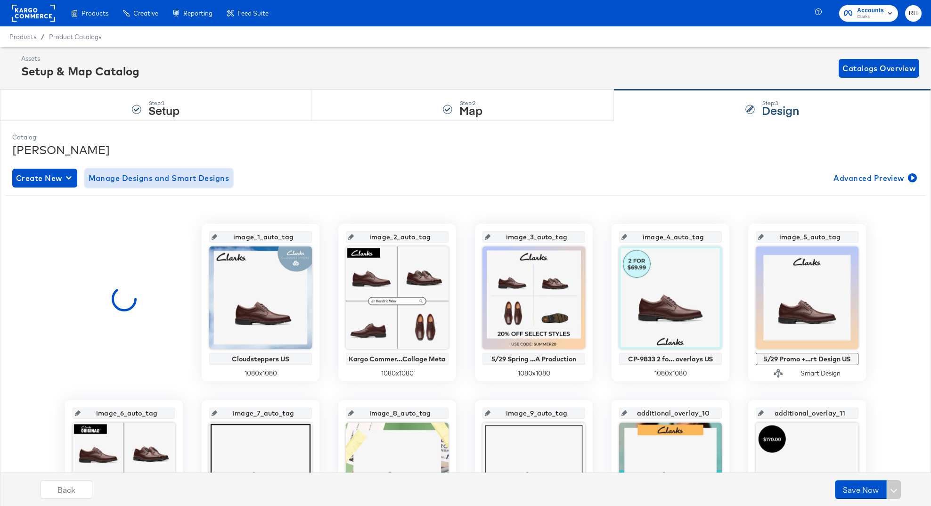
click at [125, 173] on span "Manage Designs and Smart Designs" at bounding box center [159, 178] width 141 height 13
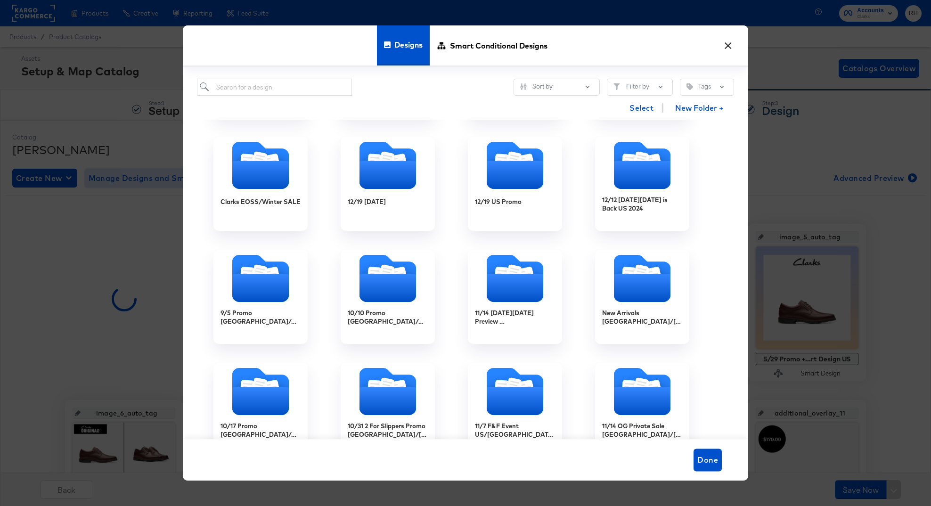
scroll to position [783, 0]
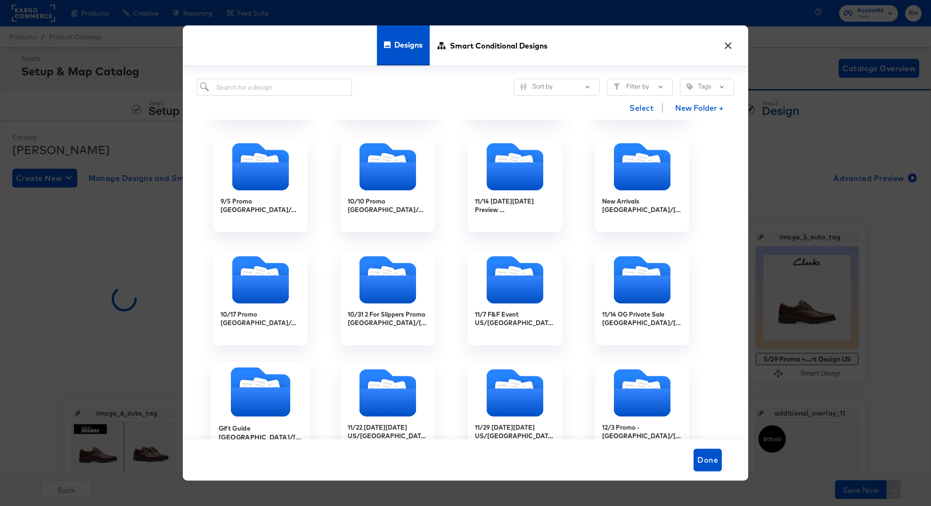
click at [264, 399] on icon "Folder" at bounding box center [260, 401] width 59 height 29
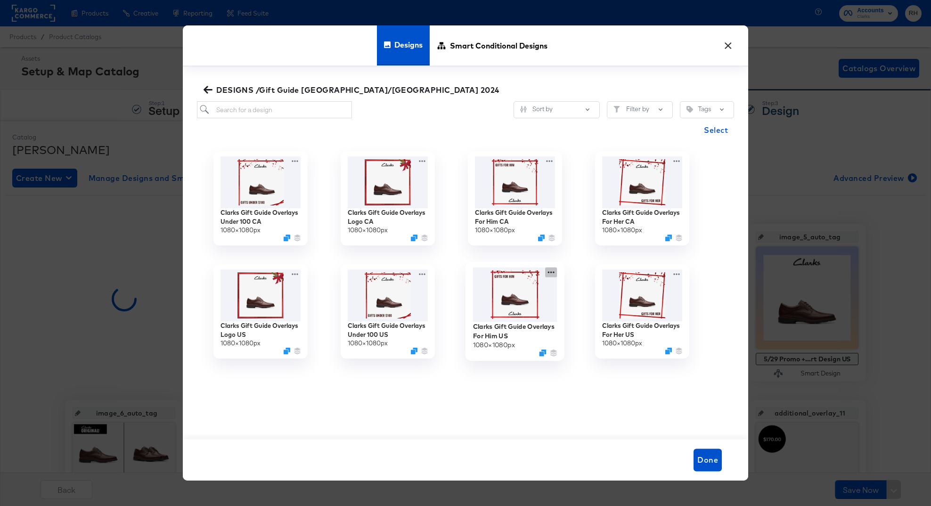
click at [553, 272] on icon at bounding box center [551, 273] width 12 height 10
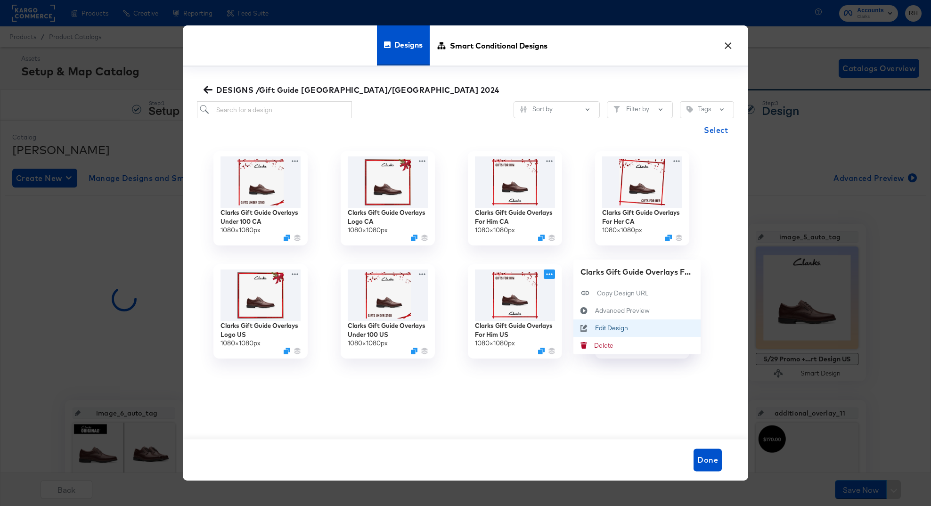
click at [593, 329] on icon at bounding box center [585, 329] width 22 height 8
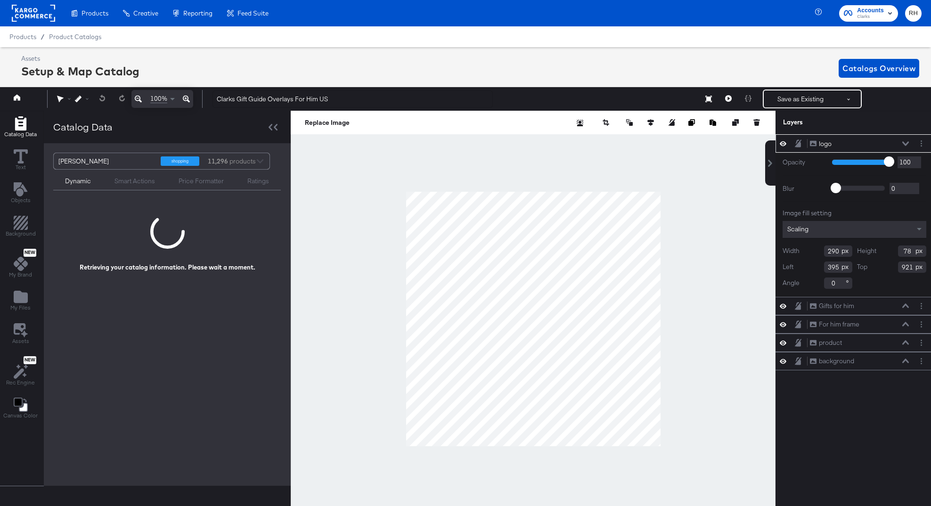
scroll to position [0, 2]
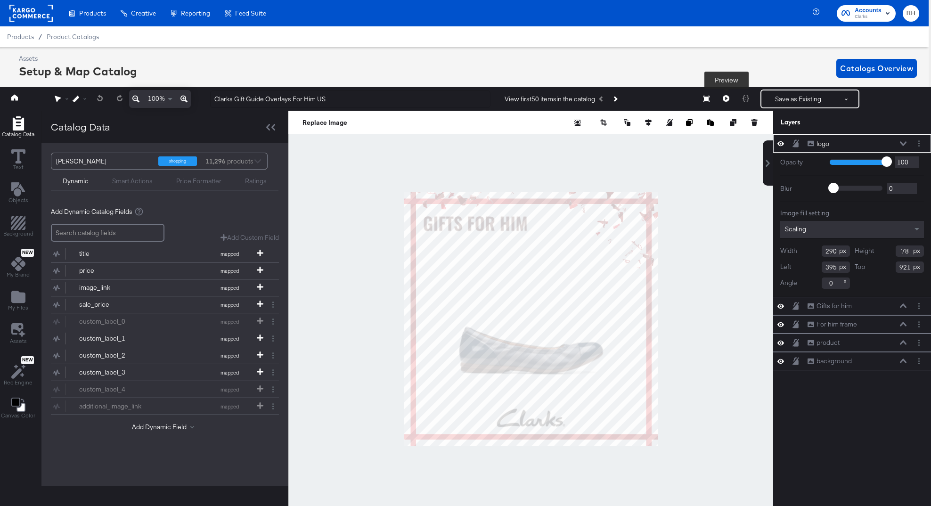
click at [727, 102] on button at bounding box center [727, 99] width 20 height 19
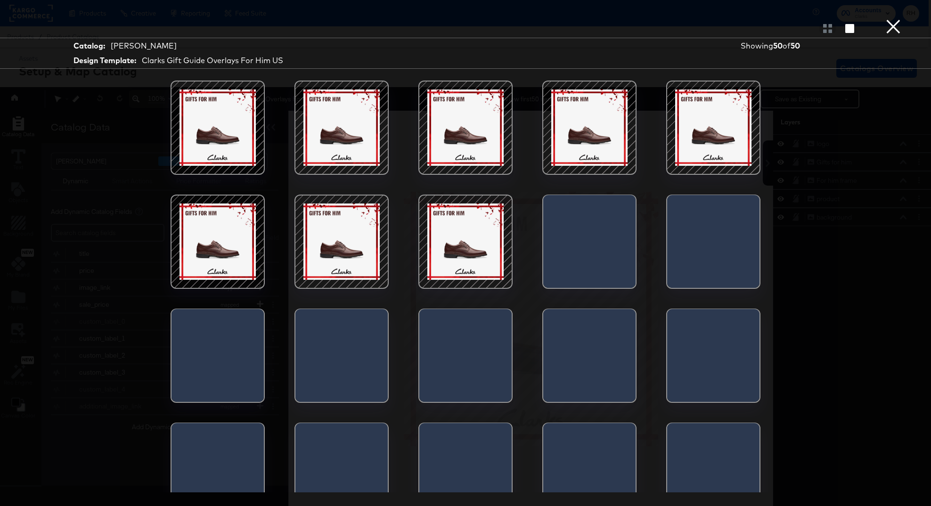
click at [335, 121] on div at bounding box center [342, 128] width 80 height 80
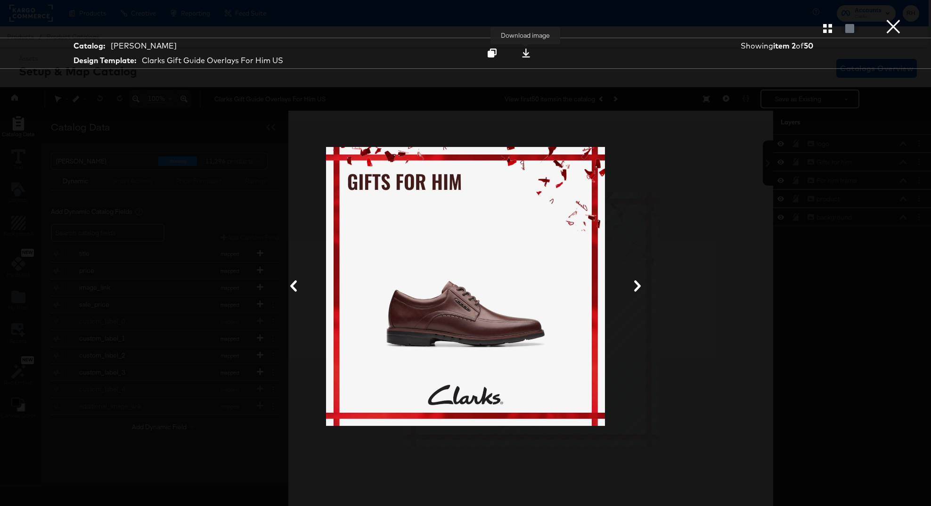
click at [529, 52] on icon at bounding box center [526, 53] width 9 height 9
click at [607, 130] on div at bounding box center [465, 287] width 287 height 412
click at [893, 19] on button "×" at bounding box center [893, 9] width 19 height 19
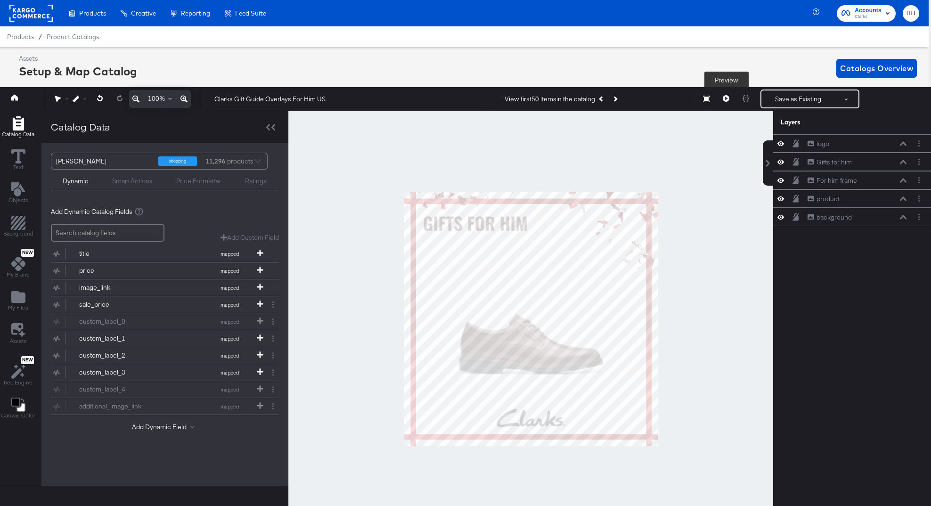
click at [724, 101] on icon at bounding box center [726, 98] width 7 height 7
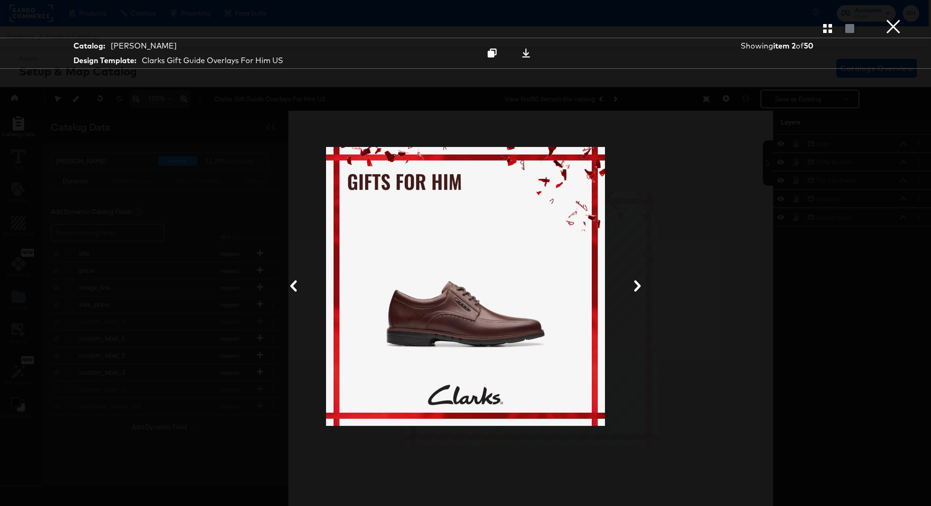
click at [828, 33] on div at bounding box center [465, 28] width 931 height 19
click at [828, 29] on icon "button" at bounding box center [828, 28] width 9 height 9
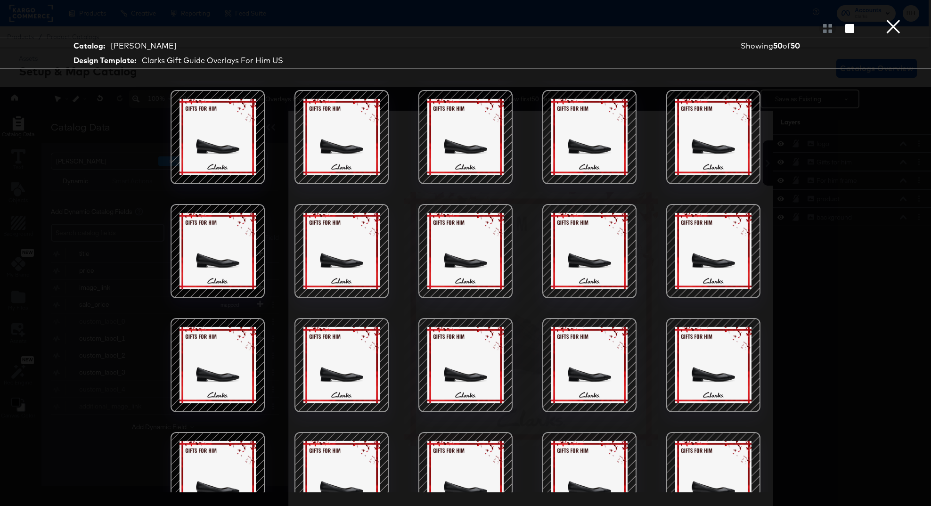
scroll to position [709, 0]
